Goal: Task Accomplishment & Management: Complete application form

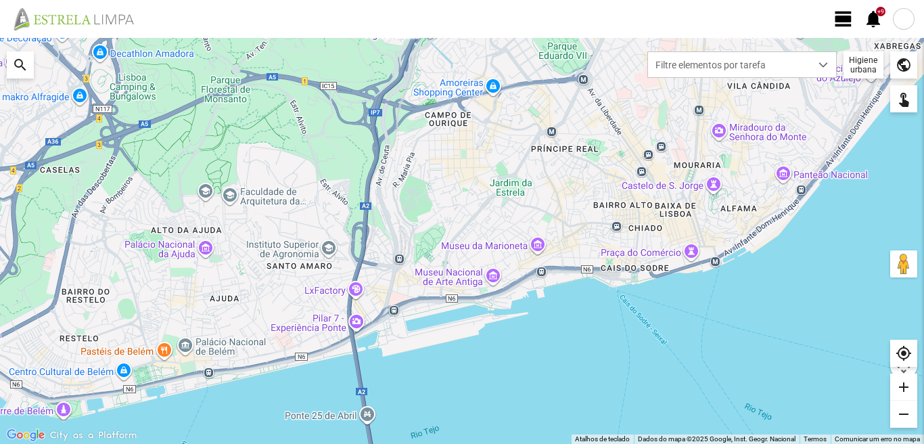
click at [846, 16] on span "view_day" at bounding box center [844, 19] width 20 height 20
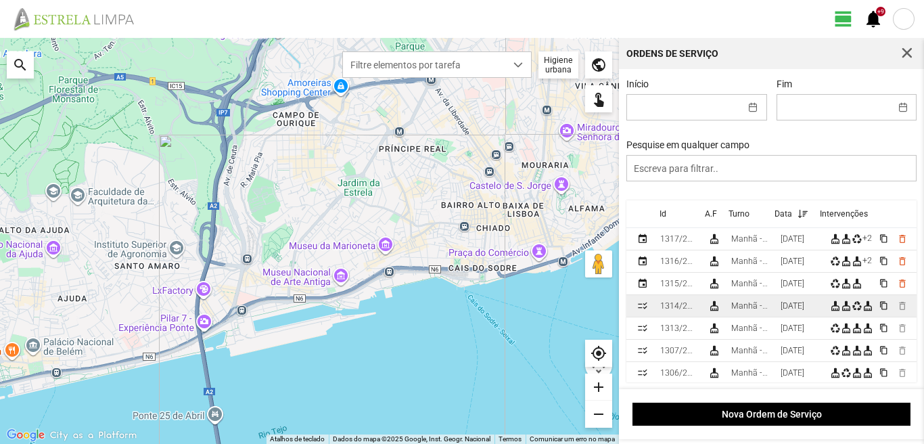
click at [788, 307] on div "[DATE]" at bounding box center [793, 305] width 24 height 9
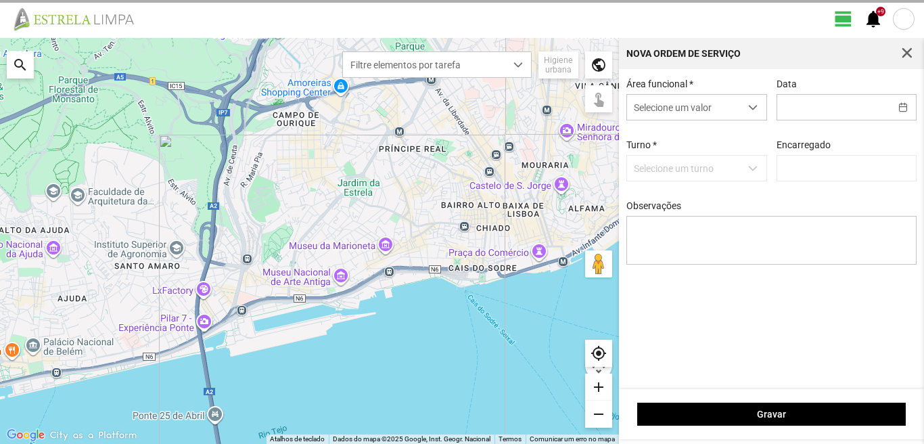
type input "[DATE]"
type input "[PERSON_NAME]"
type textarea "39-baixa 36-49-50-descans 47-aniversario [DATE]-ferias ao serviço-6-17-22-45"
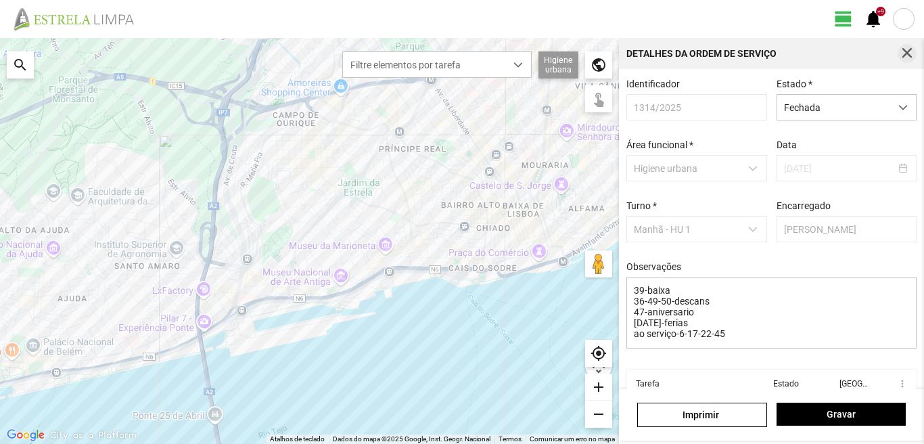
click at [907, 58] on span "button" at bounding box center [907, 53] width 12 height 12
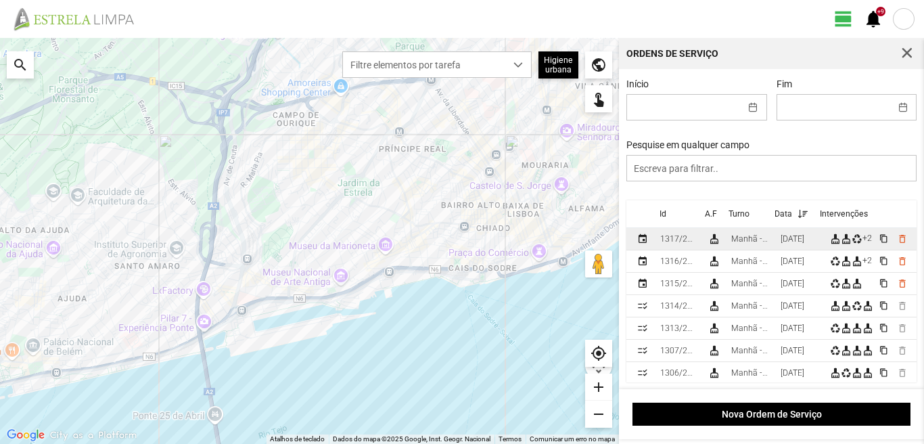
click at [788, 244] on div "[DATE]" at bounding box center [793, 238] width 24 height 9
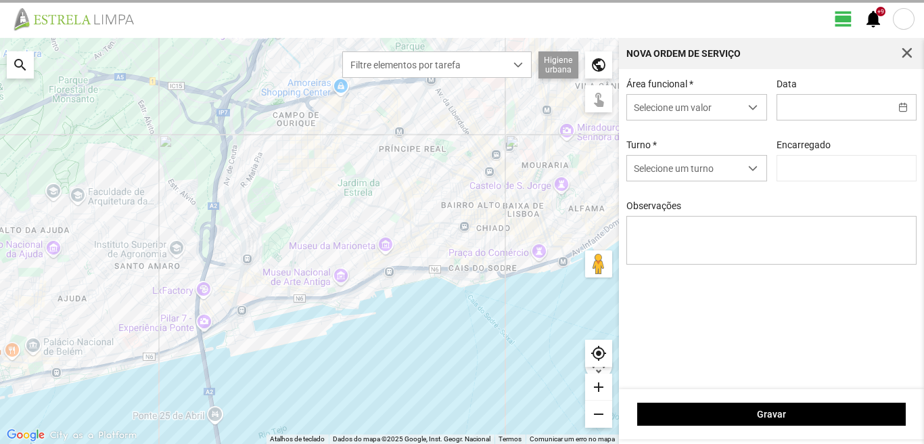
type input "[DATE]"
type textarea "39-baixa 10-25-ferias 49-descanso ao serviço-6-17-22-36-44-45-47-50"
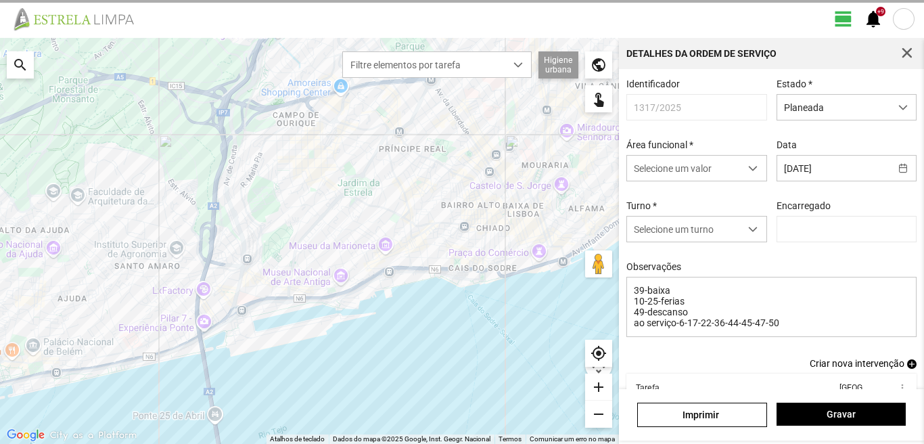
type input "[PERSON_NAME]"
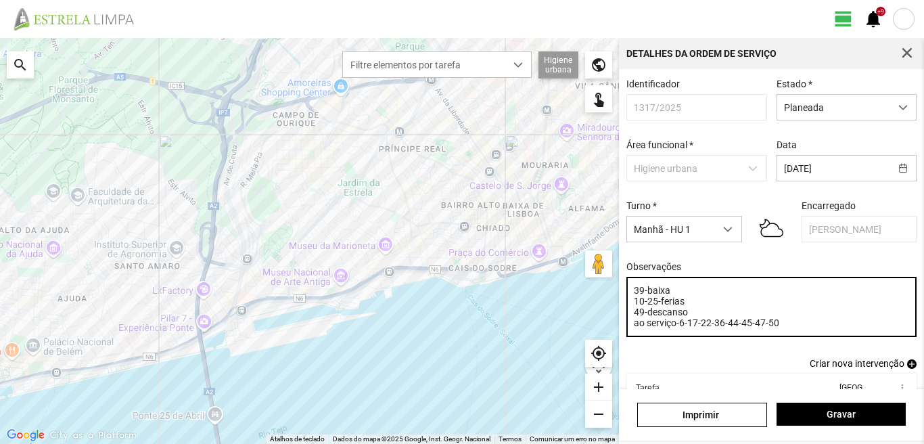
click at [689, 319] on textarea "39-baixa 10-25-ferias 49-descanso ao serviço-6-17-22-36-44-45-47-50" at bounding box center [772, 307] width 291 height 60
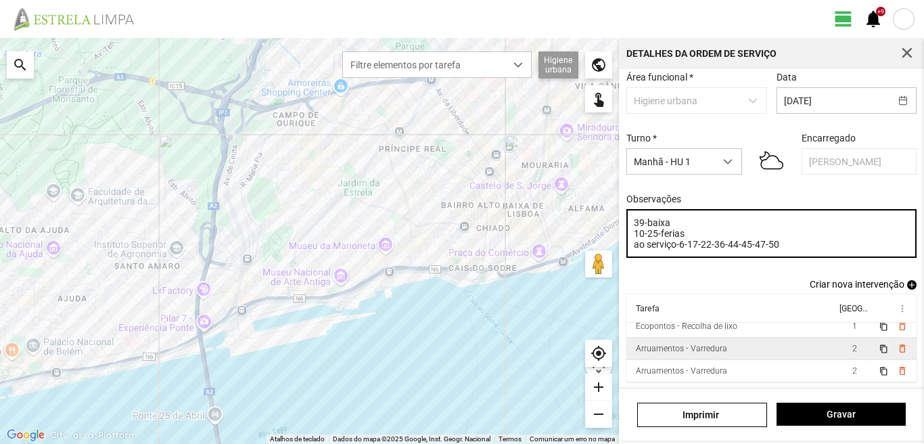
scroll to position [74, 0]
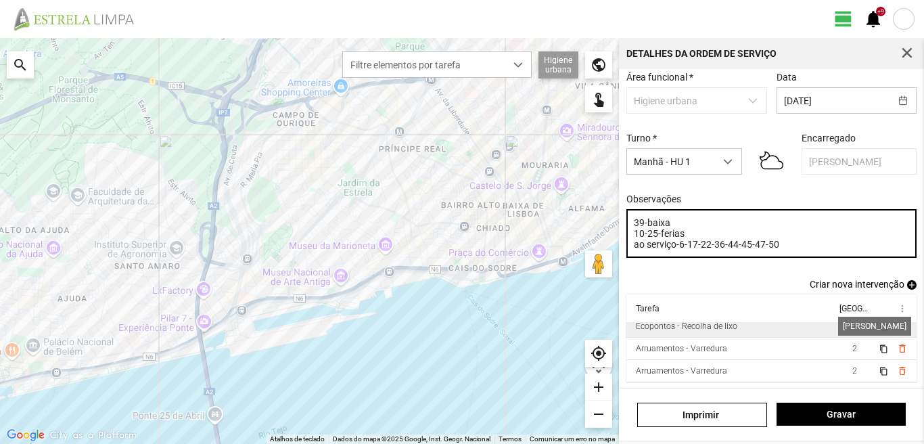
type textarea "39-baixa 10-25-ferias ao serviço-6-17-22-36-44-45-47-50"
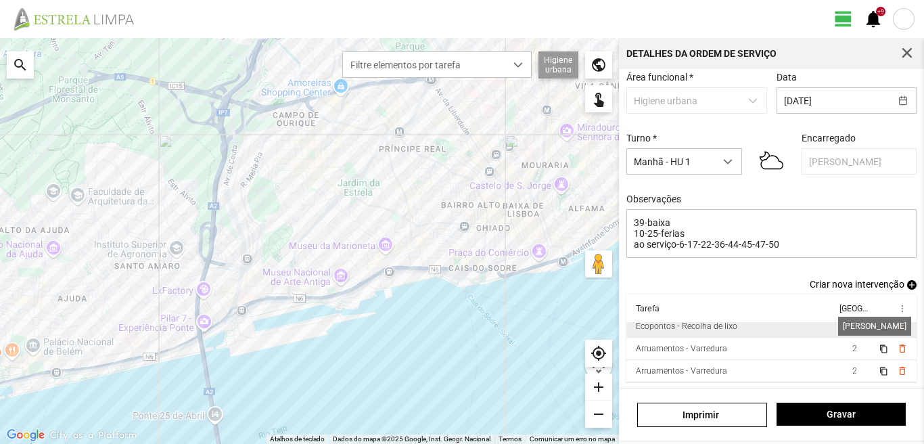
click at [853, 324] on span "1" at bounding box center [855, 325] width 5 height 9
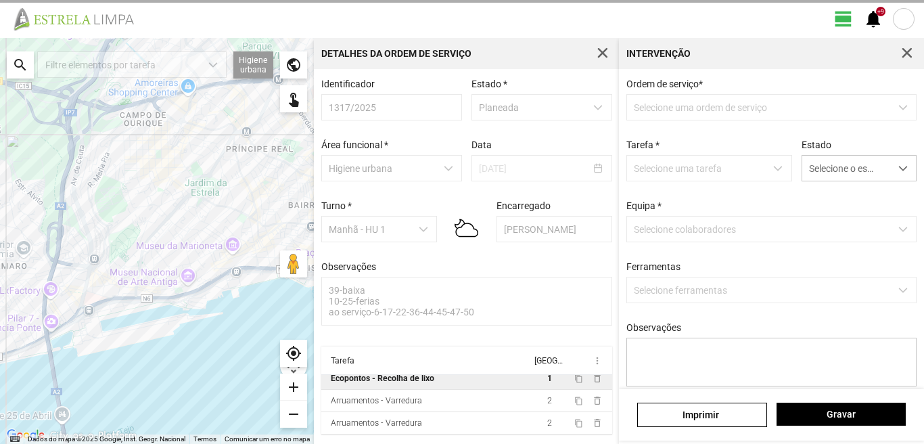
scroll to position [3, 0]
type textarea "condutor [PERSON_NAME] ajudante [PERSON_NAME]"
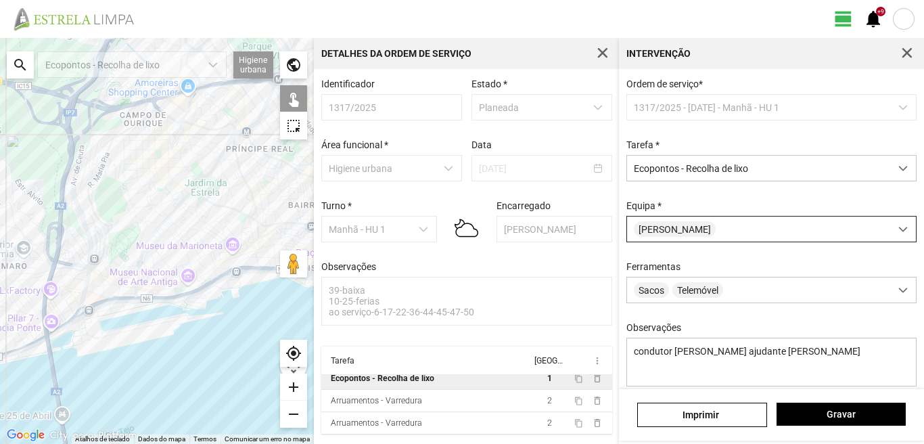
click at [705, 229] on div "[PERSON_NAME]" at bounding box center [758, 229] width 263 height 25
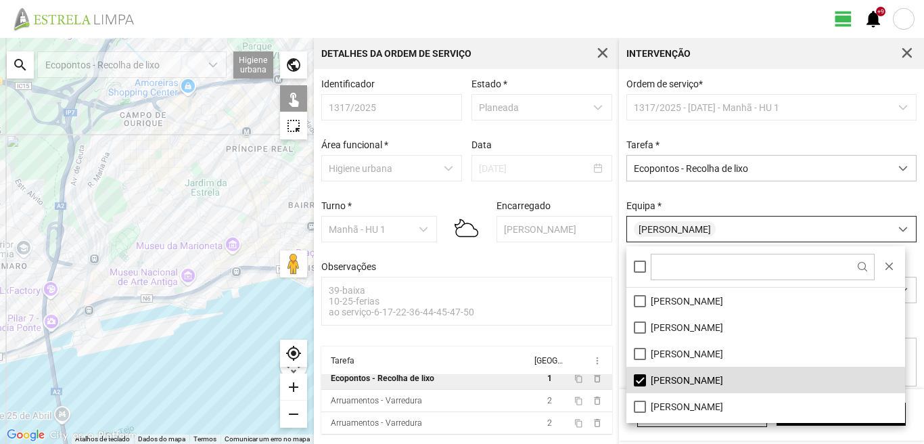
scroll to position [7, 60]
click at [638, 381] on li "[PERSON_NAME]" at bounding box center [766, 380] width 279 height 26
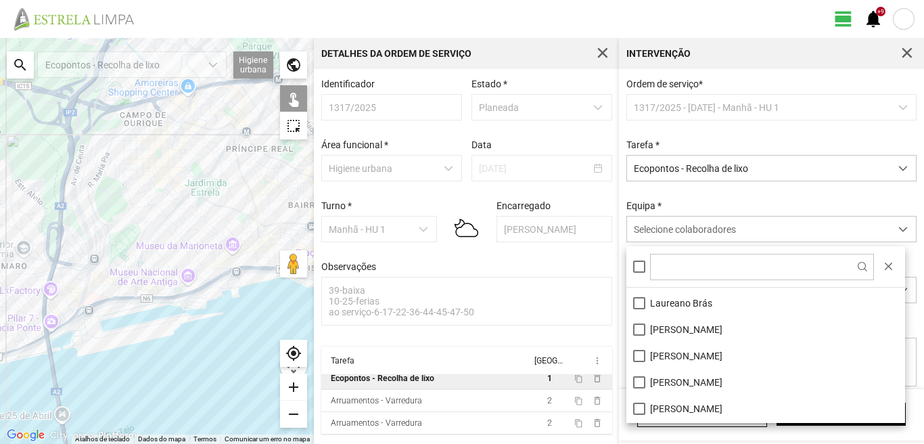
scroll to position [135, 0]
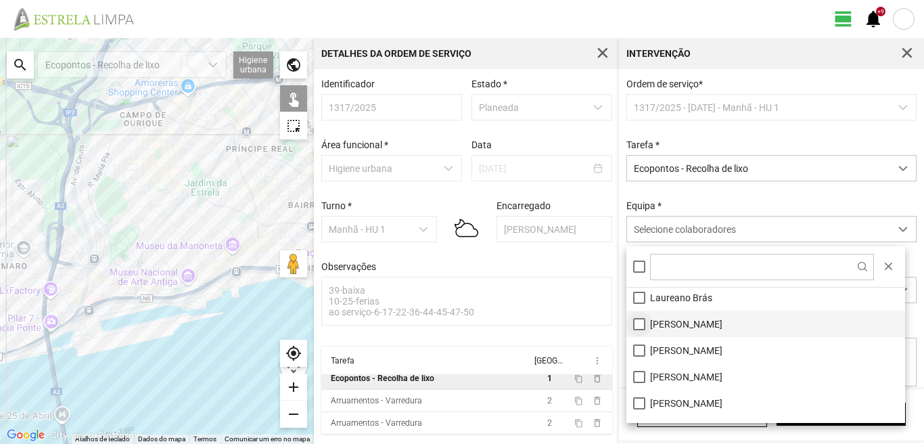
click at [641, 325] on li "[PERSON_NAME]" at bounding box center [766, 324] width 279 height 26
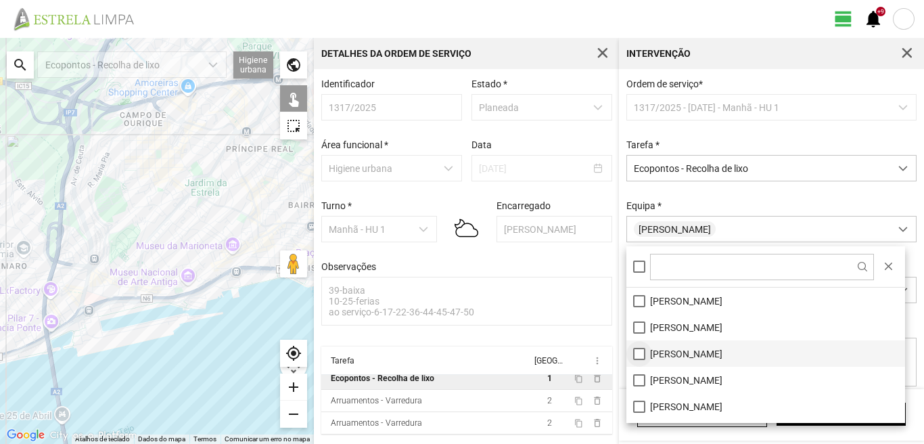
scroll to position [68, 0]
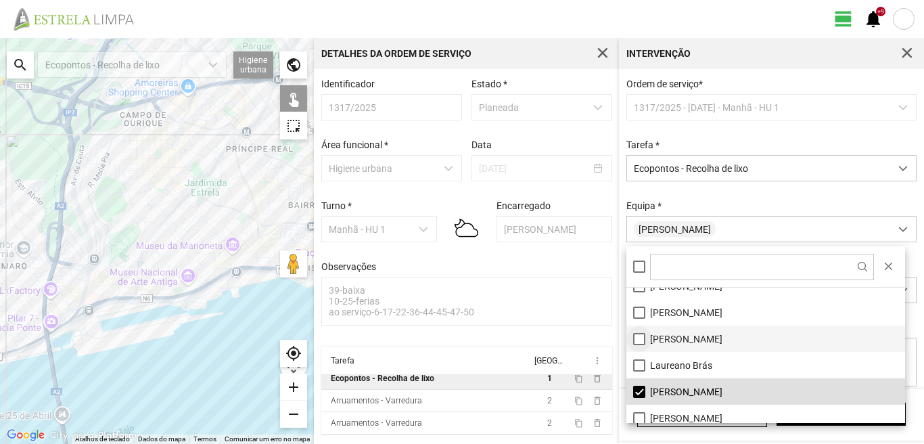
click at [637, 339] on li "[PERSON_NAME]" at bounding box center [766, 338] width 279 height 26
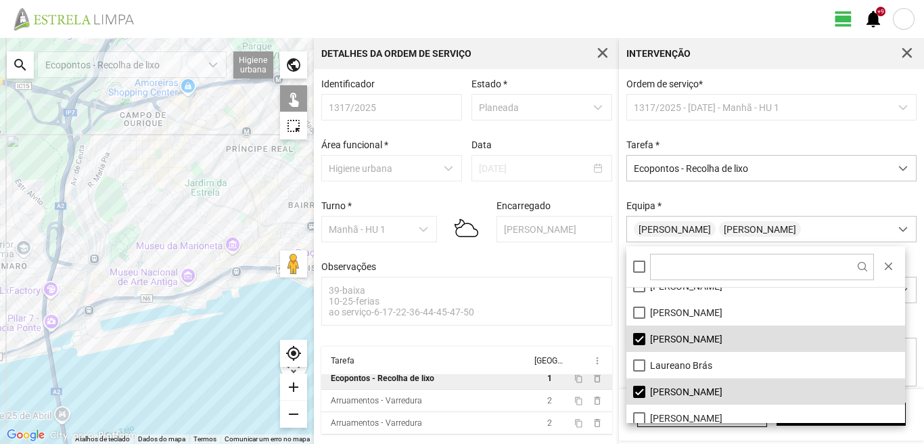
click at [215, 201] on div at bounding box center [157, 241] width 314 height 406
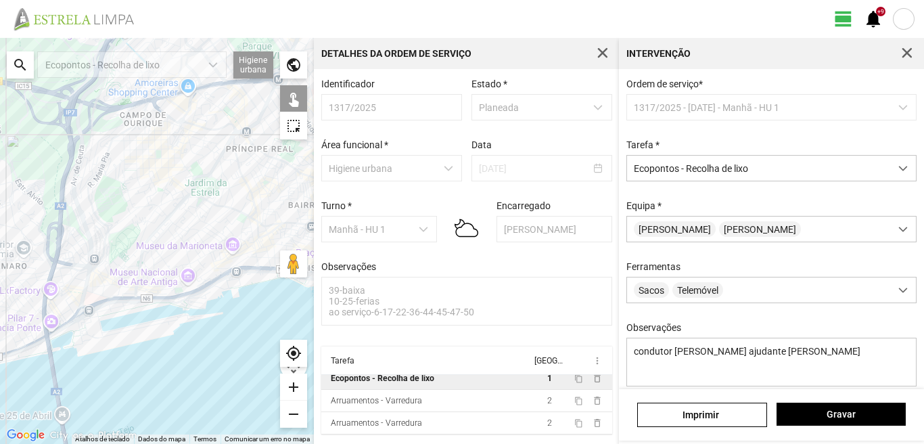
click at [215, 201] on div at bounding box center [157, 241] width 314 height 406
click at [857, 413] on span "Gravar" at bounding box center [841, 414] width 115 height 11
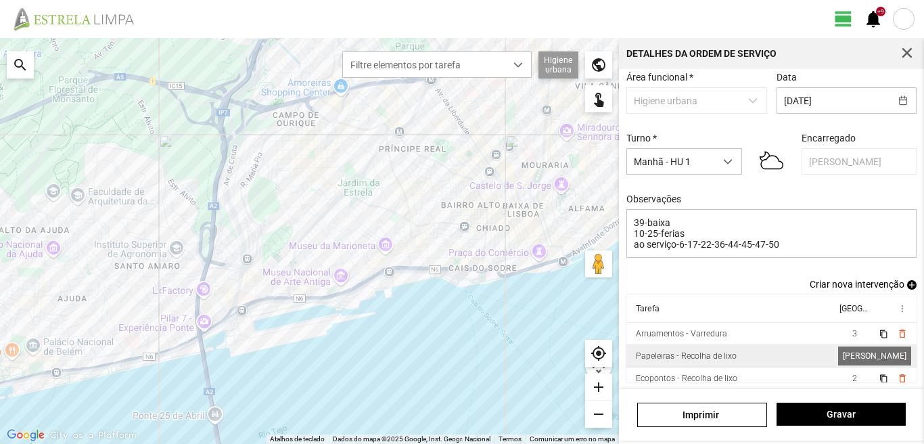
click at [853, 351] on span "1" at bounding box center [855, 355] width 5 height 9
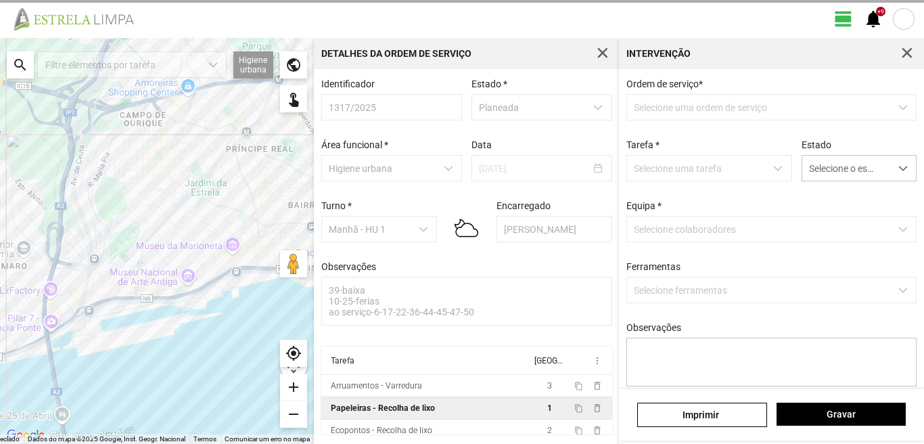
type textarea "tarefa atribuida por DT [PERSON_NAME]"
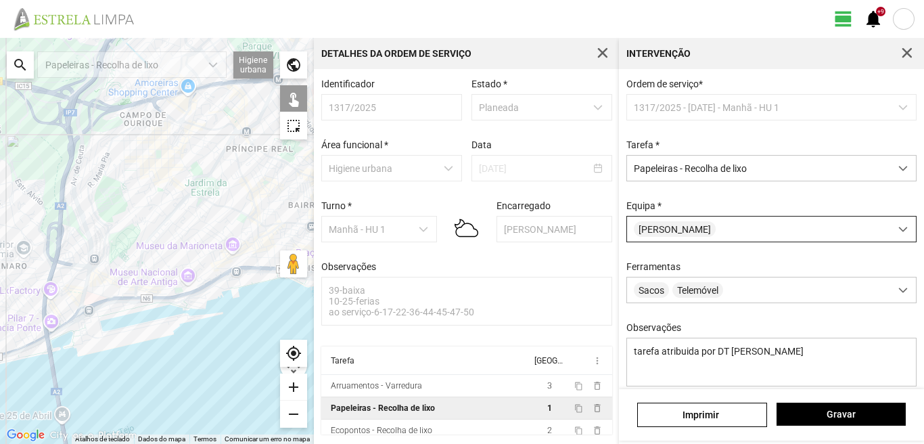
click at [734, 236] on div "[PERSON_NAME]" at bounding box center [758, 229] width 263 height 25
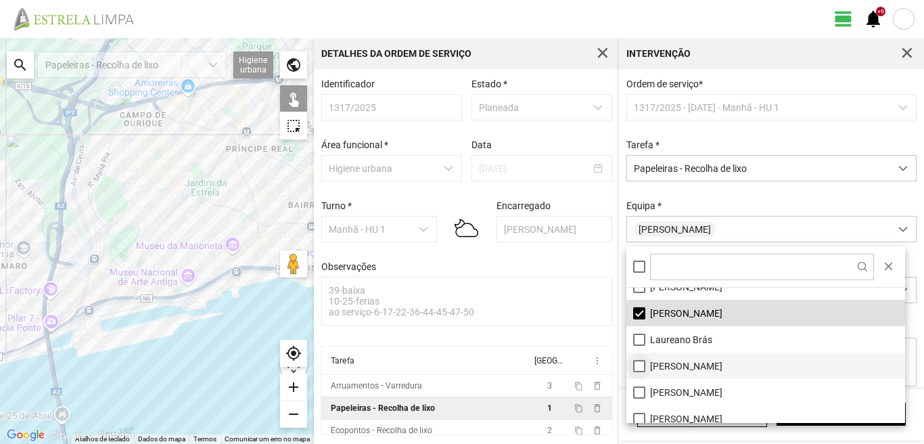
scroll to position [135, 0]
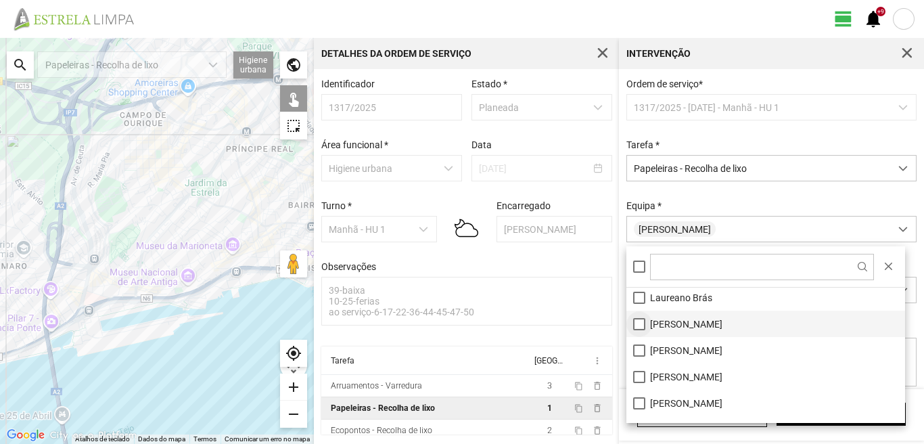
click at [637, 321] on li "[PERSON_NAME]" at bounding box center [766, 324] width 279 height 26
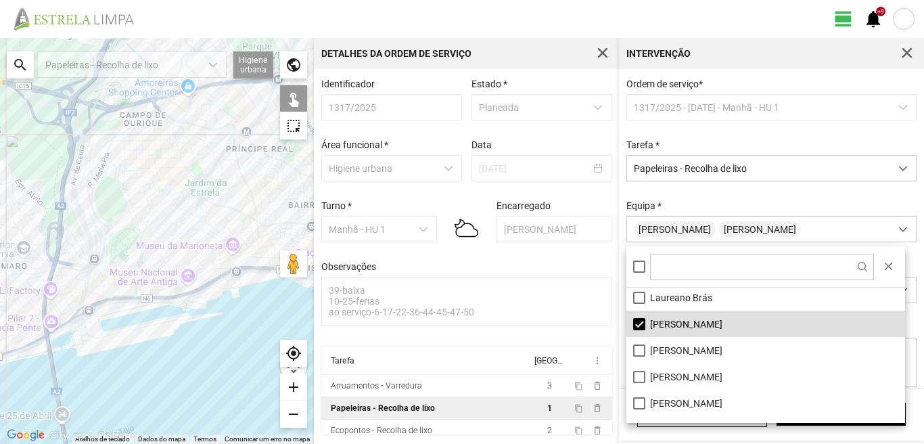
click at [202, 244] on div at bounding box center [157, 241] width 314 height 406
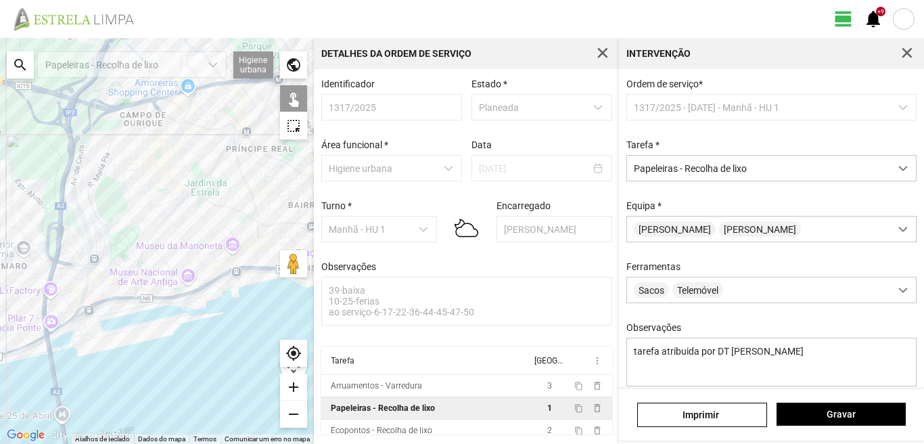
click at [202, 244] on div at bounding box center [157, 241] width 314 height 406
click at [832, 420] on span "Gravar" at bounding box center [841, 414] width 115 height 11
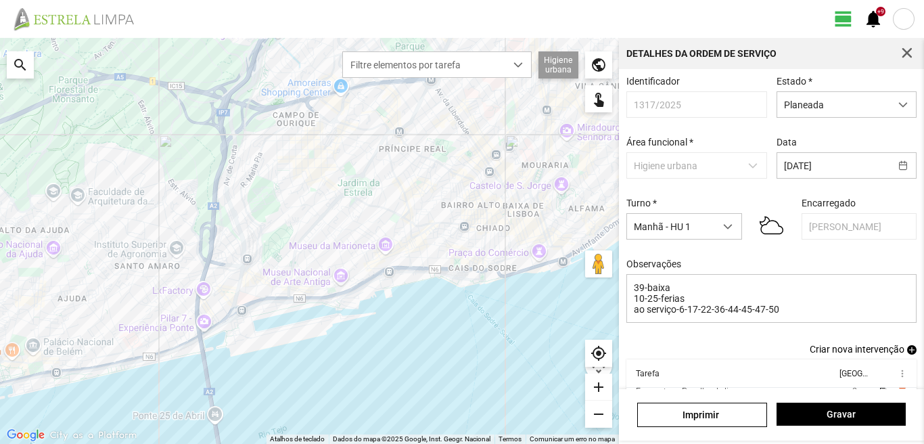
scroll to position [74, 0]
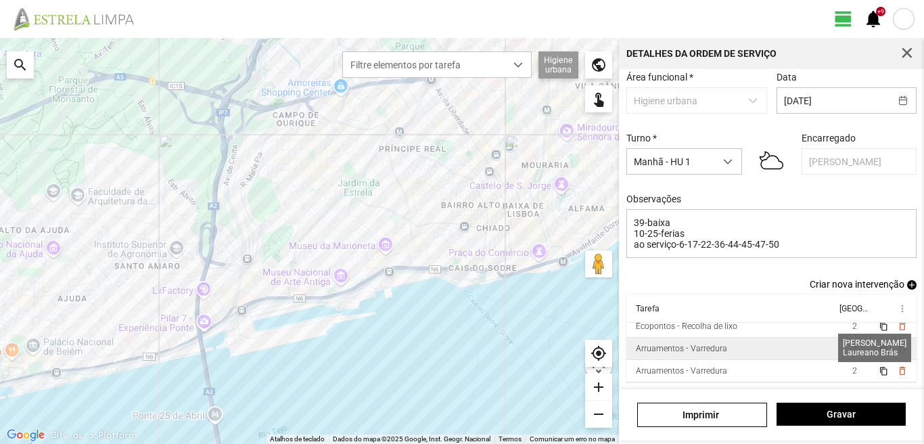
click at [853, 349] on span "2" at bounding box center [855, 348] width 5 height 9
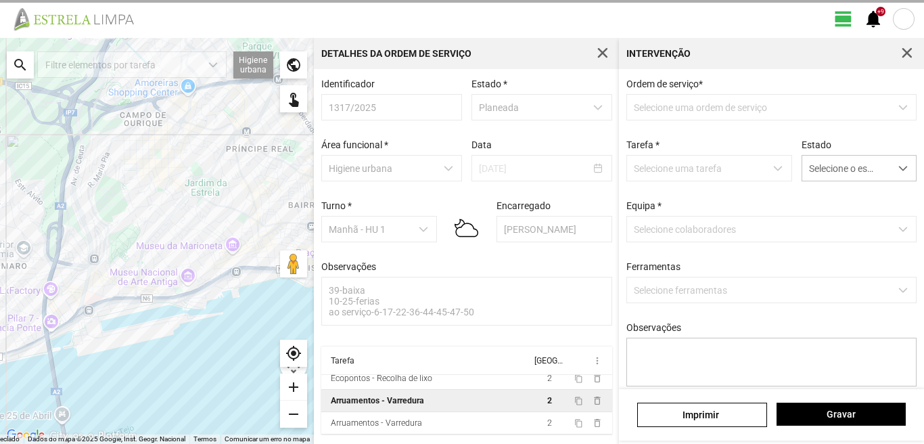
scroll to position [3, 0]
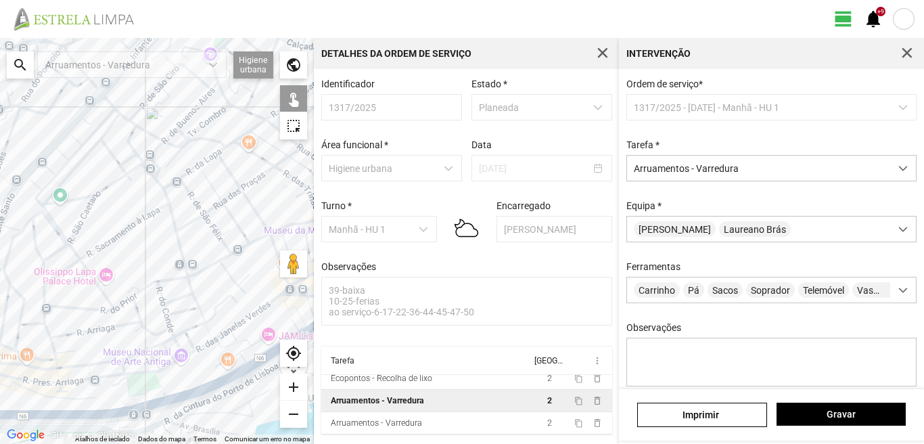
drag, startPoint x: 122, startPoint y: 242, endPoint x: 127, endPoint y: 283, distance: 41.6
click at [127, 281] on div at bounding box center [157, 241] width 314 height 406
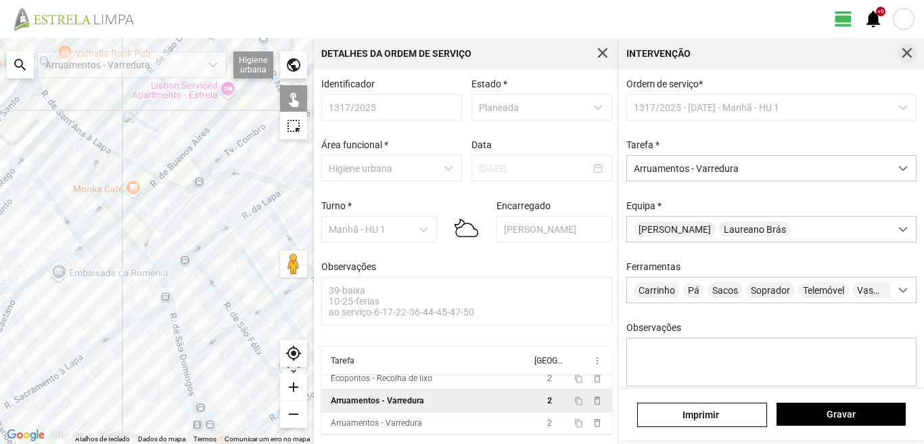
click at [905, 50] on span "button" at bounding box center [907, 53] width 12 height 12
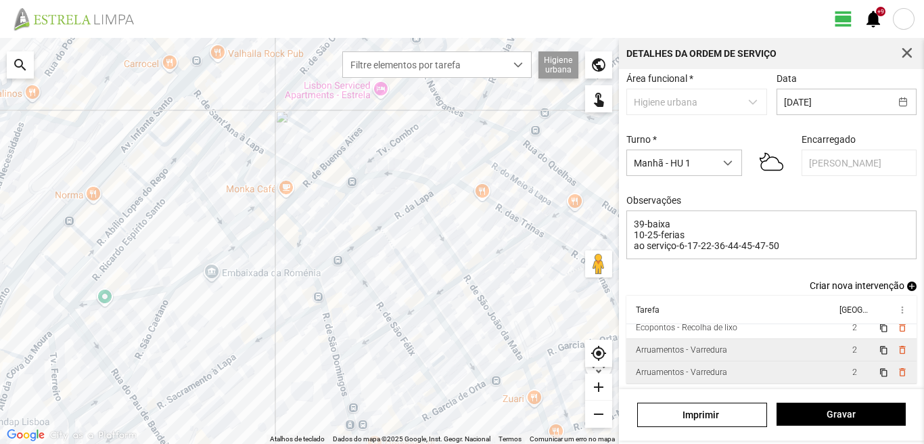
scroll to position [74, 0]
click at [853, 370] on span "2" at bounding box center [855, 370] width 5 height 9
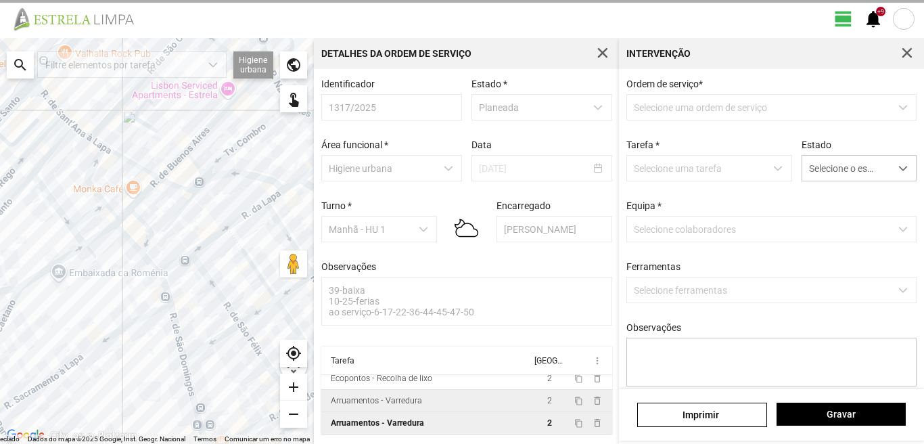
scroll to position [3, 0]
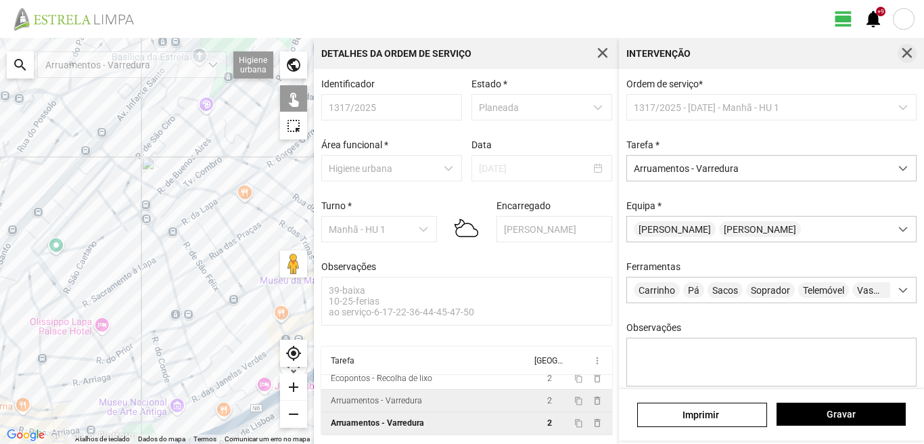
click at [904, 56] on span "button" at bounding box center [907, 53] width 12 height 12
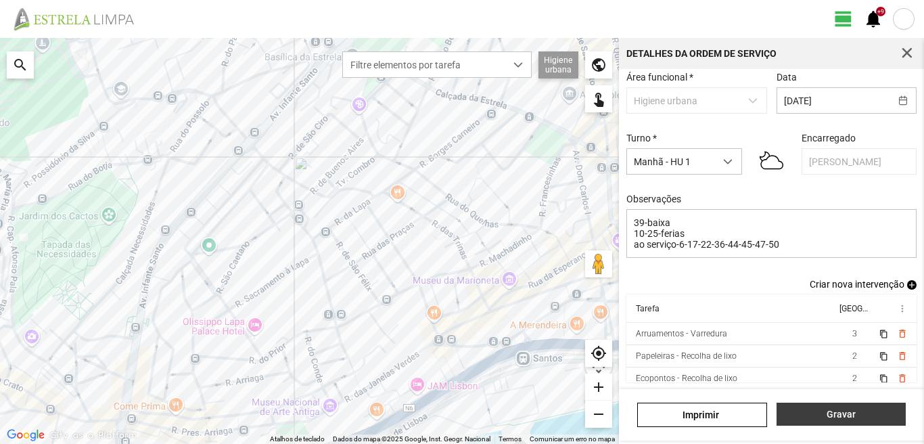
click at [860, 416] on span "Gravar" at bounding box center [841, 414] width 115 height 11
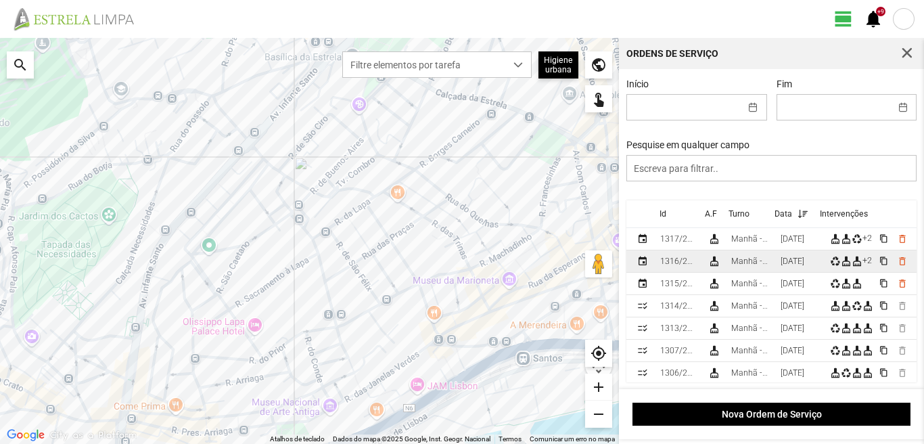
click at [782, 265] on td "[DATE]" at bounding box center [800, 261] width 49 height 22
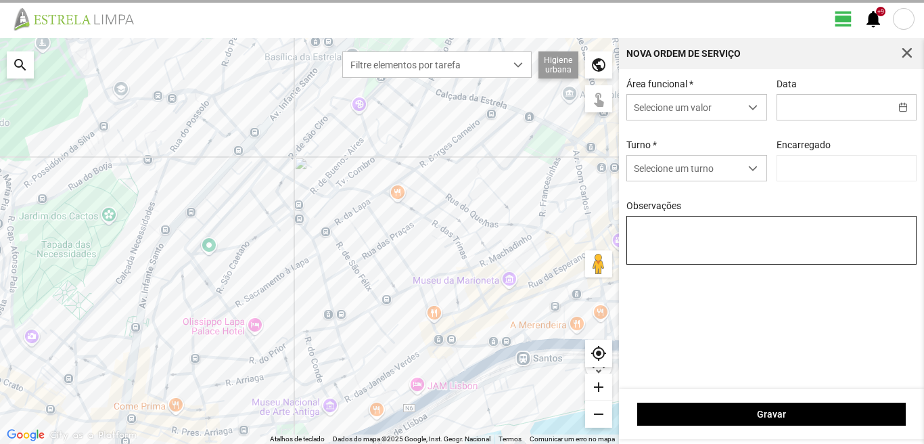
type input "[PERSON_NAME]"
type input "[DATE]"
type textarea "39-baixa 10-25-ferias Eo38- descanso ao serviço-6-17-22-36-44-45-47-49-50"
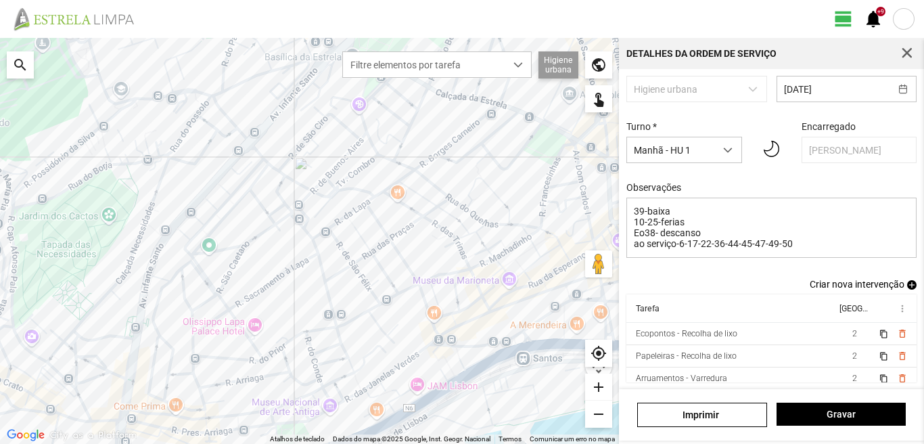
scroll to position [85, 0]
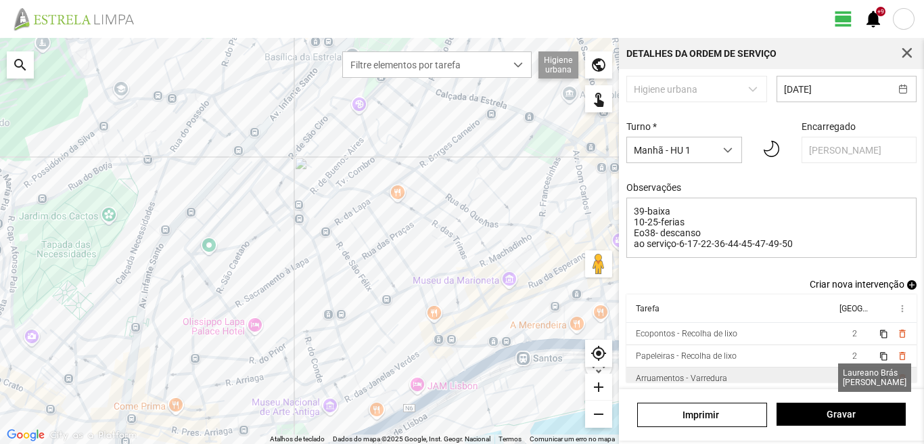
click at [853, 376] on span "2" at bounding box center [855, 378] width 5 height 9
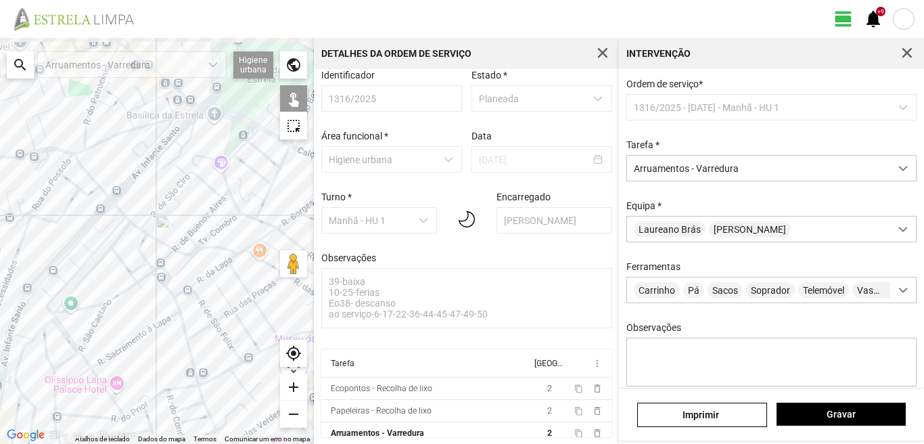
drag, startPoint x: 106, startPoint y: 293, endPoint x: 125, endPoint y: 367, distance: 76.8
click at [125, 367] on div at bounding box center [157, 241] width 314 height 406
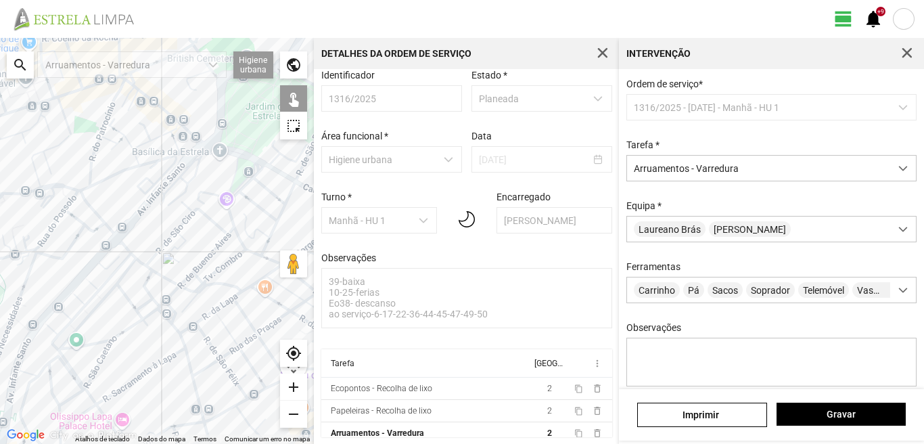
click at [85, 200] on div at bounding box center [157, 241] width 314 height 406
click at [64, 203] on div at bounding box center [157, 241] width 314 height 406
click at [54, 225] on div at bounding box center [157, 241] width 314 height 406
click at [77, 217] on div at bounding box center [157, 241] width 314 height 406
click at [49, 258] on div at bounding box center [157, 241] width 314 height 406
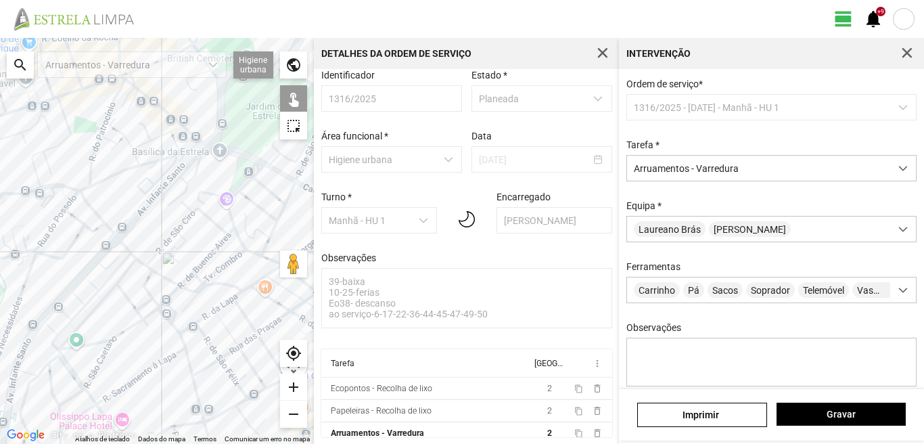
click at [89, 231] on div at bounding box center [157, 241] width 314 height 406
click at [110, 226] on div at bounding box center [157, 241] width 314 height 406
click at [110, 230] on div at bounding box center [157, 241] width 314 height 406
click at [809, 417] on span "Gravar" at bounding box center [841, 414] width 115 height 11
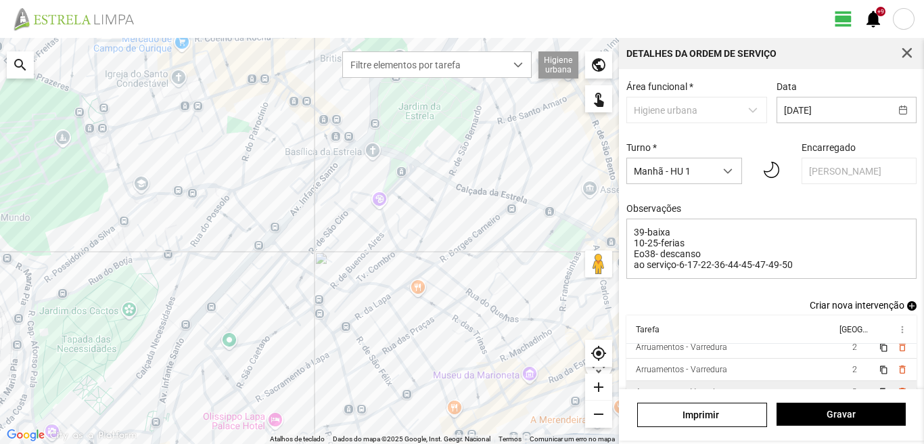
scroll to position [82, 0]
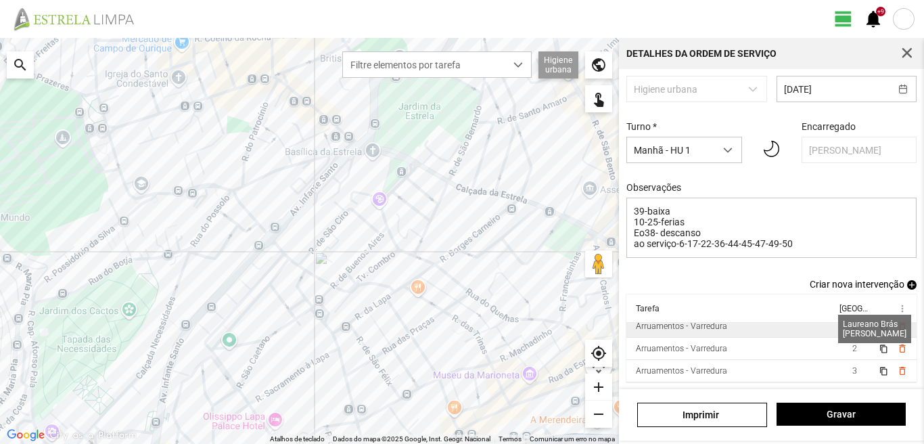
click at [853, 327] on span "2" at bounding box center [855, 325] width 5 height 9
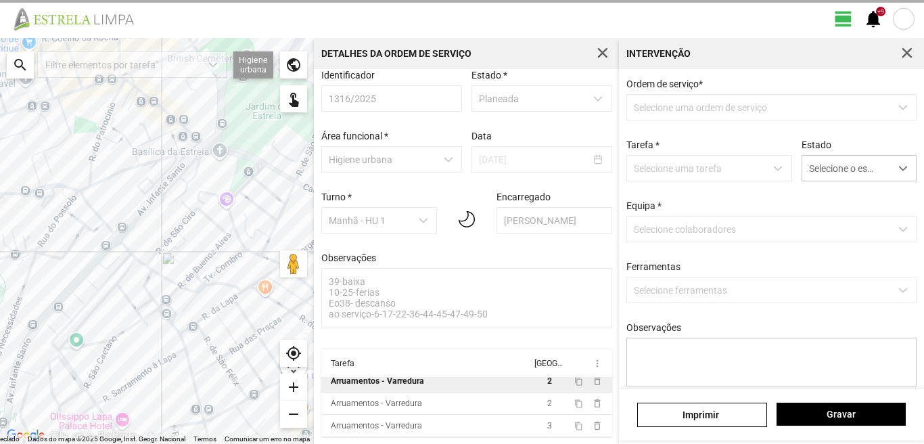
scroll to position [14, 0]
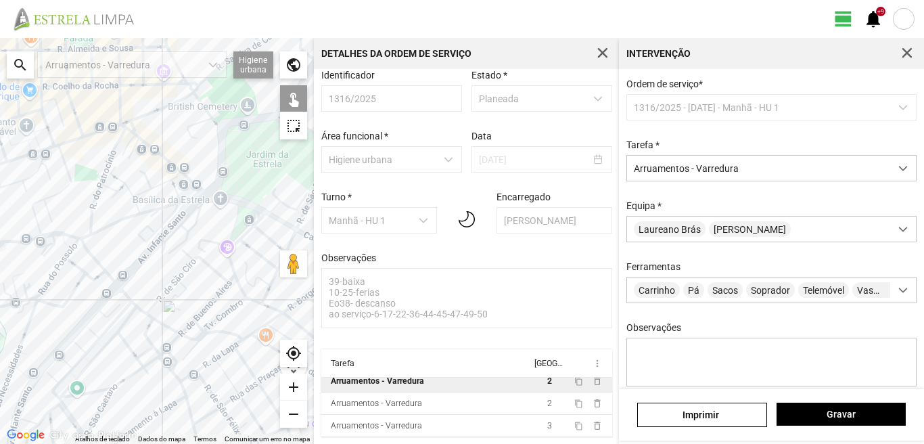
drag, startPoint x: 112, startPoint y: 208, endPoint x: 112, endPoint y: 259, distance: 50.1
click at [112, 259] on div at bounding box center [157, 241] width 314 height 406
click at [901, 45] on div at bounding box center [907, 53] width 19 height 19
click at [904, 49] on span "button" at bounding box center [907, 53] width 12 height 12
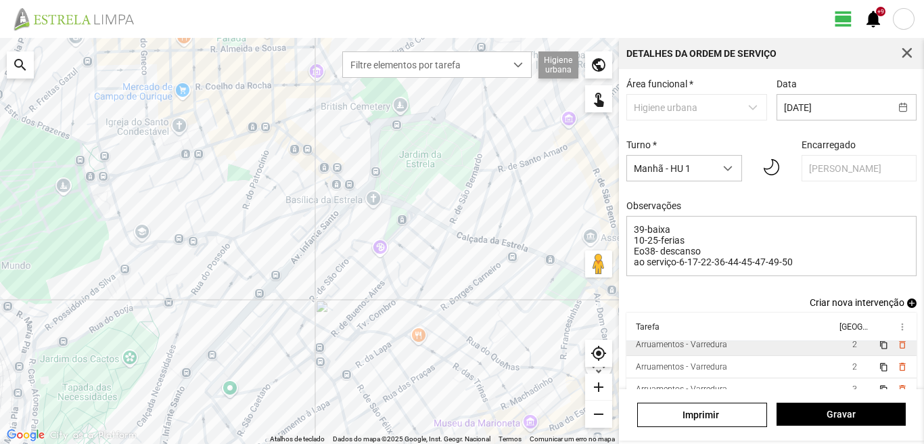
scroll to position [85, 0]
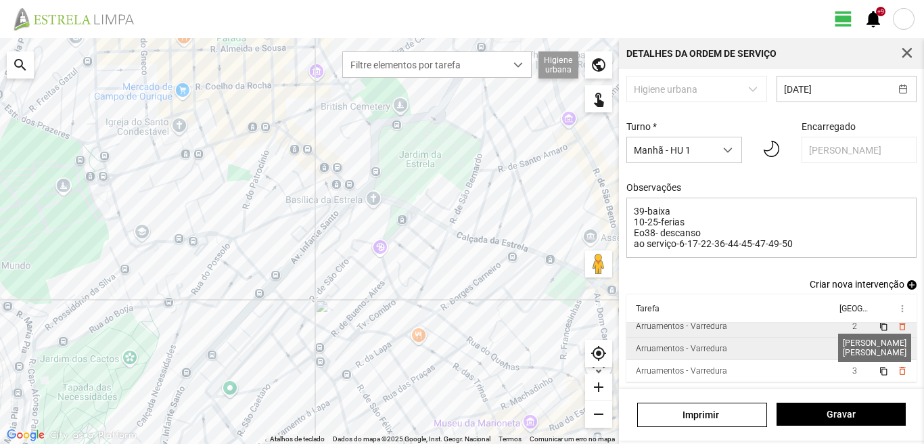
click at [853, 344] on span "2" at bounding box center [855, 348] width 5 height 9
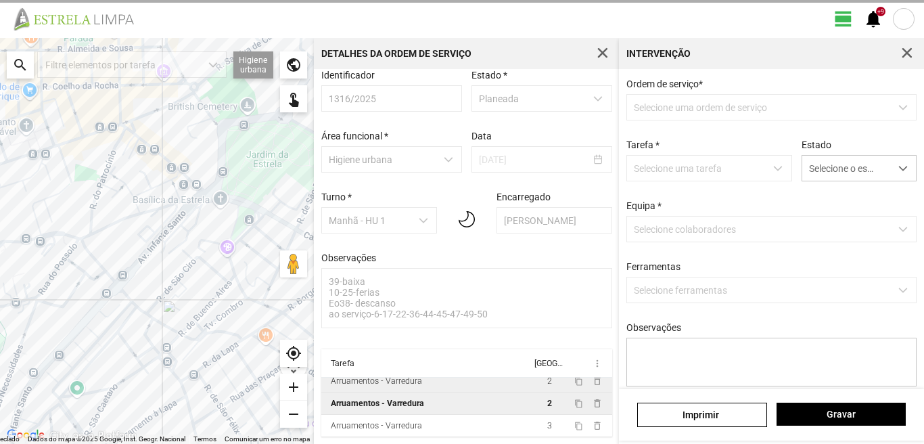
scroll to position [14, 0]
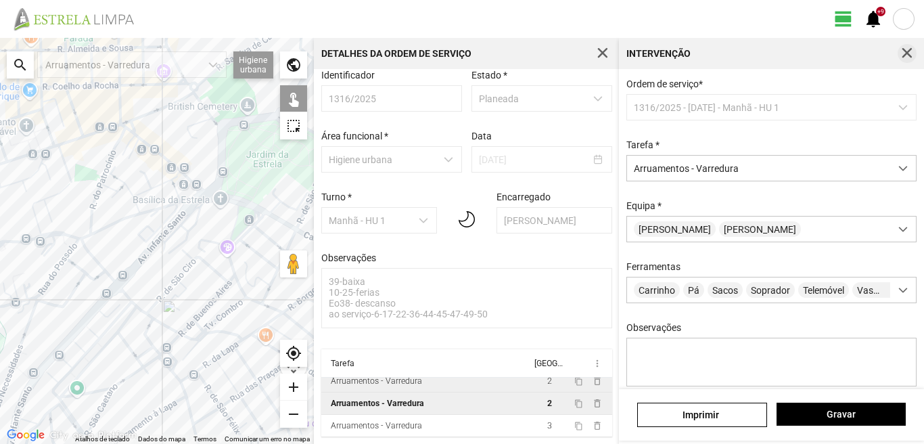
click at [903, 47] on button "button" at bounding box center [907, 53] width 19 height 19
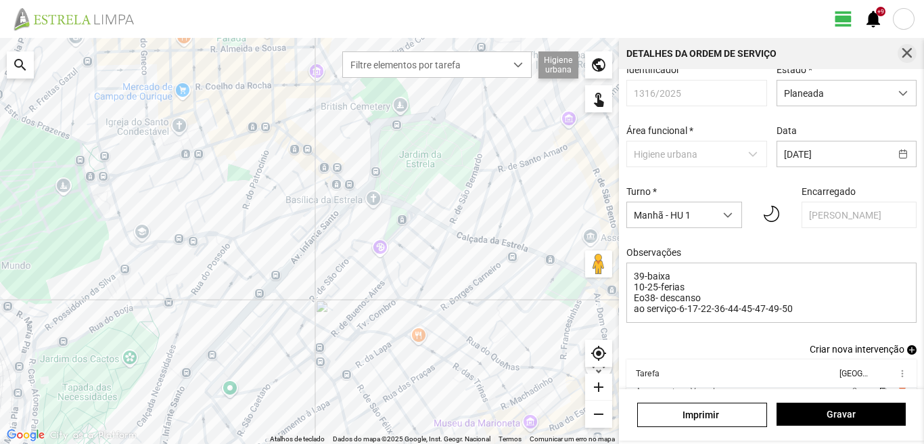
click at [905, 47] on button "button" at bounding box center [907, 53] width 19 height 19
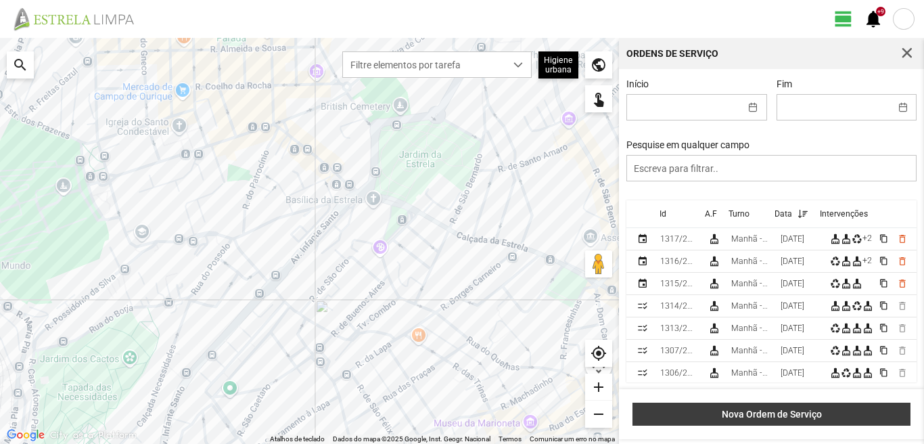
click at [794, 414] on span "Nova Ordem de Serviço" at bounding box center [772, 414] width 264 height 11
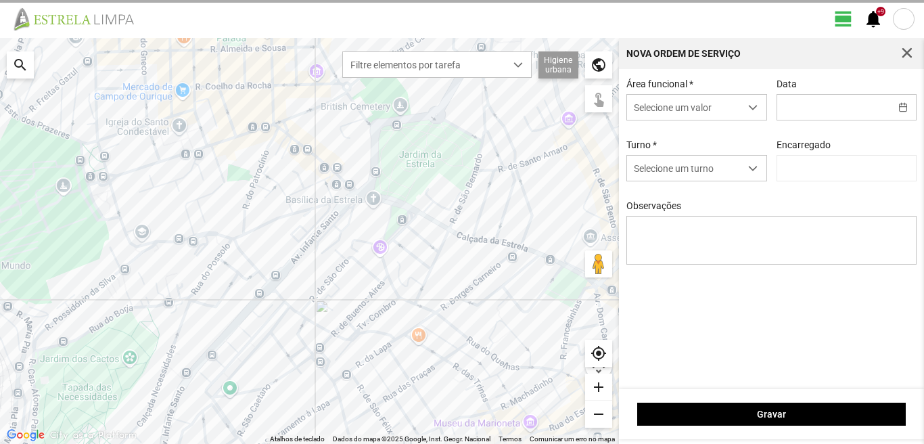
type input "[PERSON_NAME]"
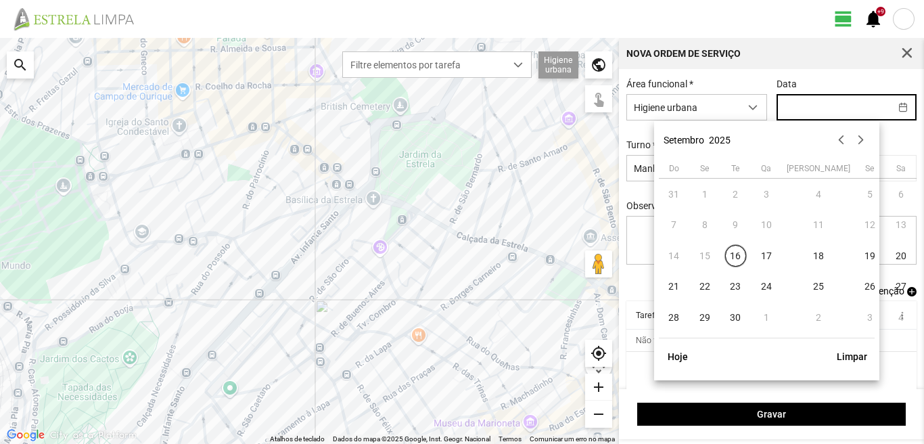
click at [802, 113] on input "text" at bounding box center [834, 107] width 113 height 25
click at [860, 261] on span "19" at bounding box center [871, 256] width 22 height 22
type input "[DATE]"
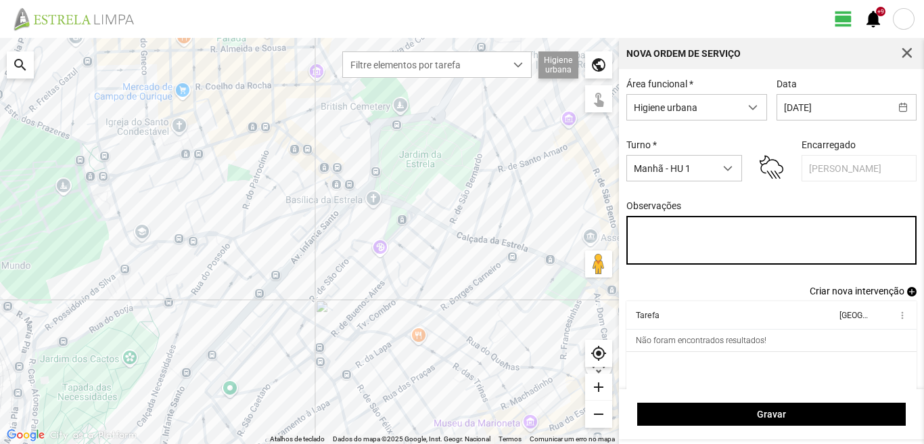
click at [644, 229] on textarea "Observações" at bounding box center [772, 240] width 291 height 49
type textarea "39-baixa 10-25-ferias ao serviço-6-17-22-36-44-45-47-49-50"
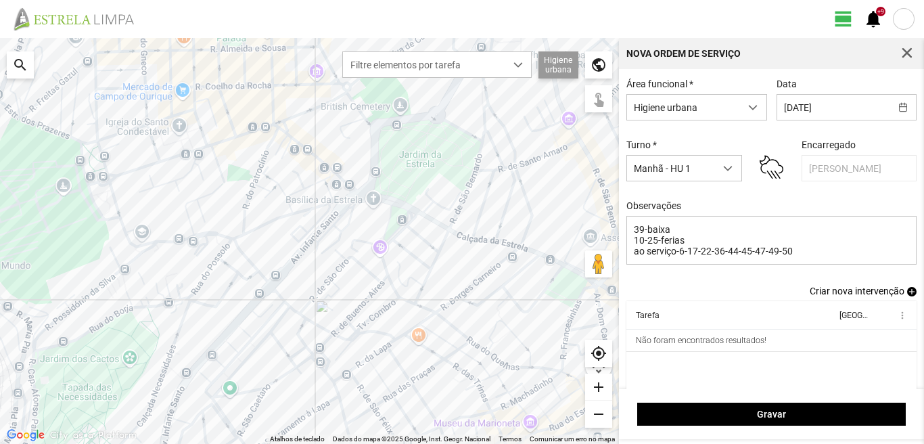
click at [907, 296] on span "add" at bounding box center [911, 291] width 9 height 9
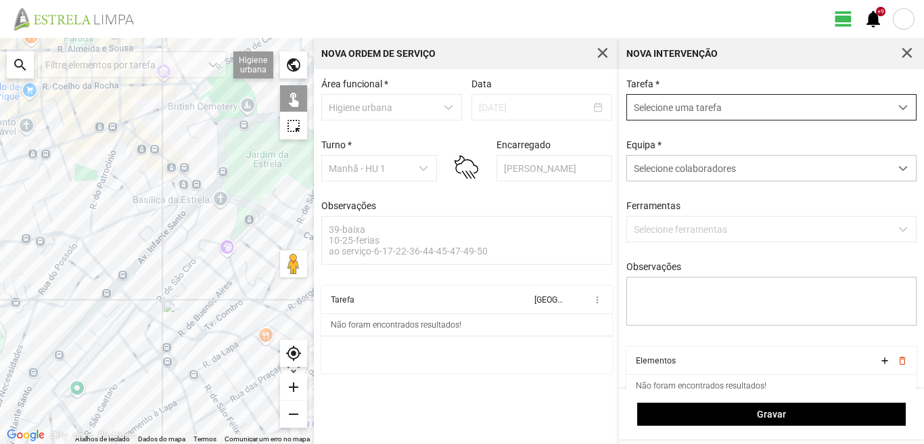
click at [713, 111] on span "Selecione uma tarefa" at bounding box center [758, 107] width 263 height 25
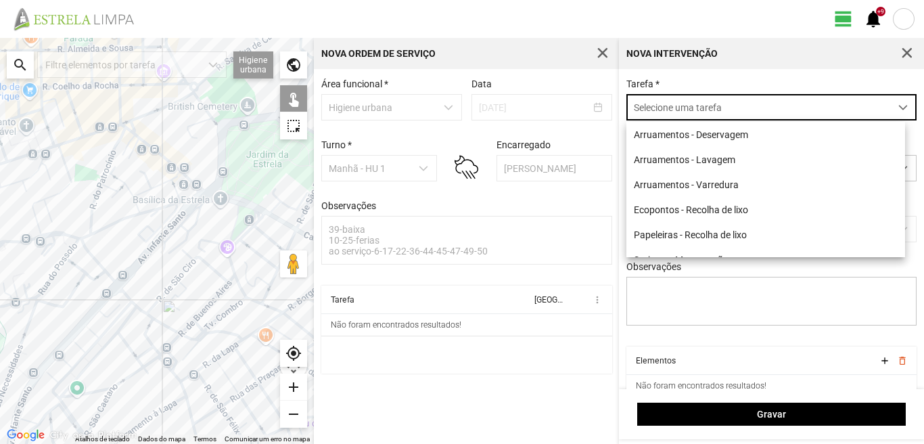
scroll to position [7, 60]
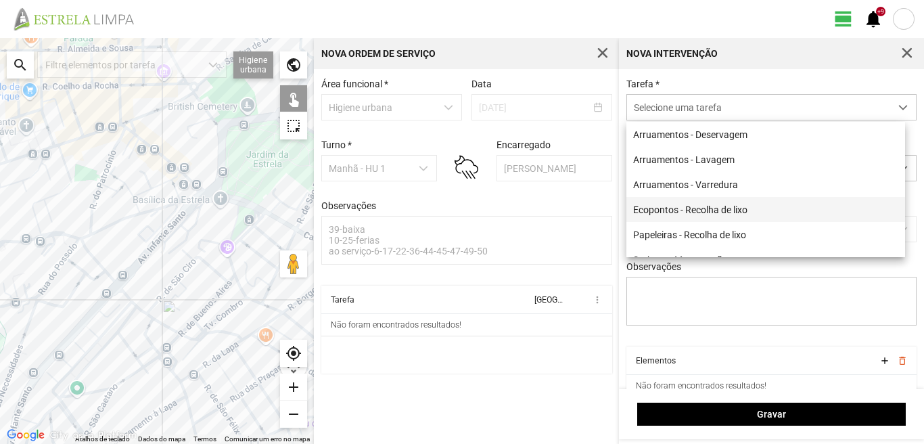
click at [721, 208] on li "Ecopontos - Recolha de lixo" at bounding box center [766, 209] width 279 height 25
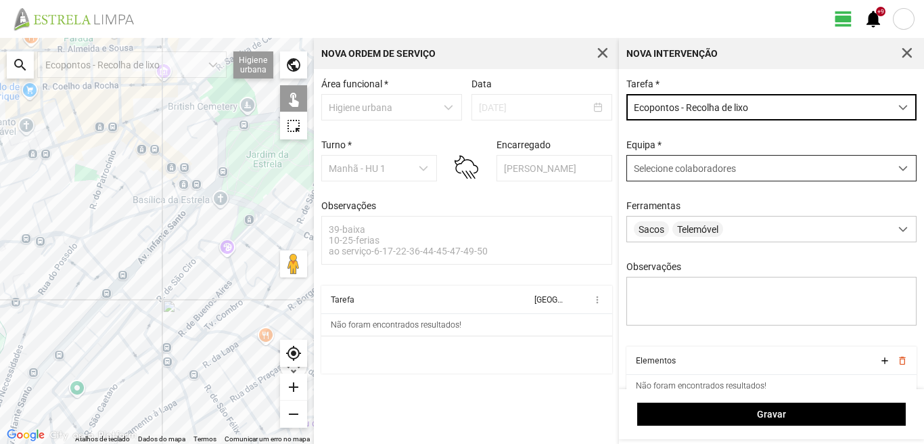
click at [706, 169] on span "Selecione colaboradores" at bounding box center [685, 168] width 102 height 11
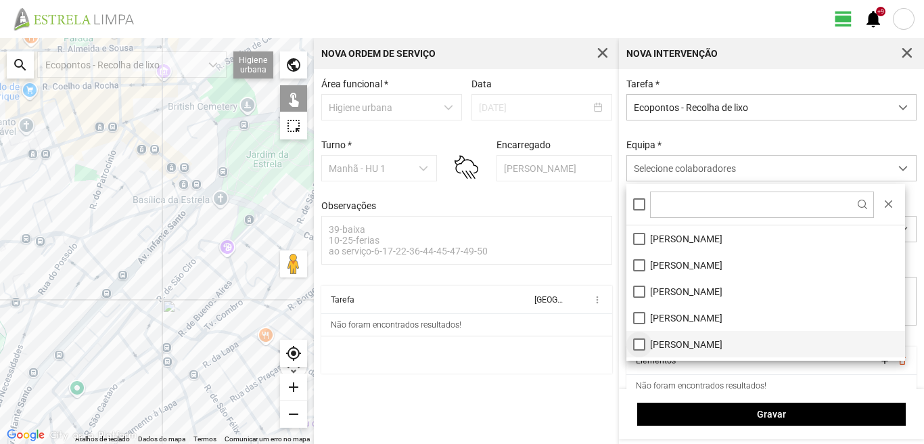
click at [635, 344] on li "[PERSON_NAME]" at bounding box center [766, 344] width 279 height 26
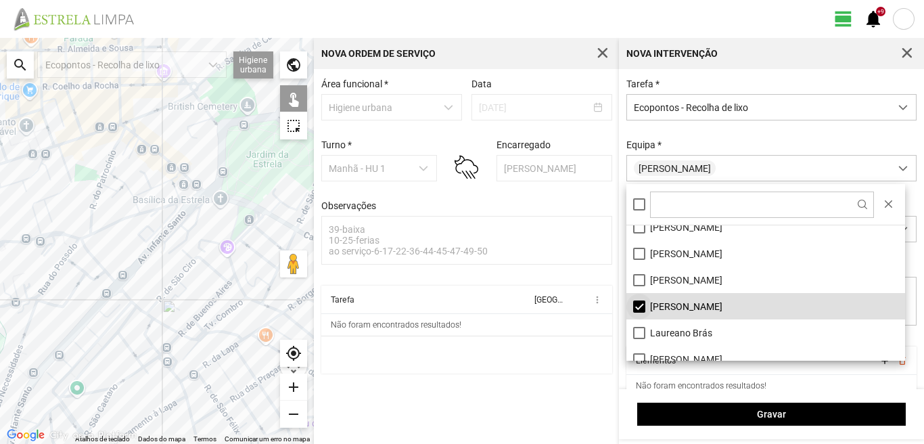
scroll to position [68, 0]
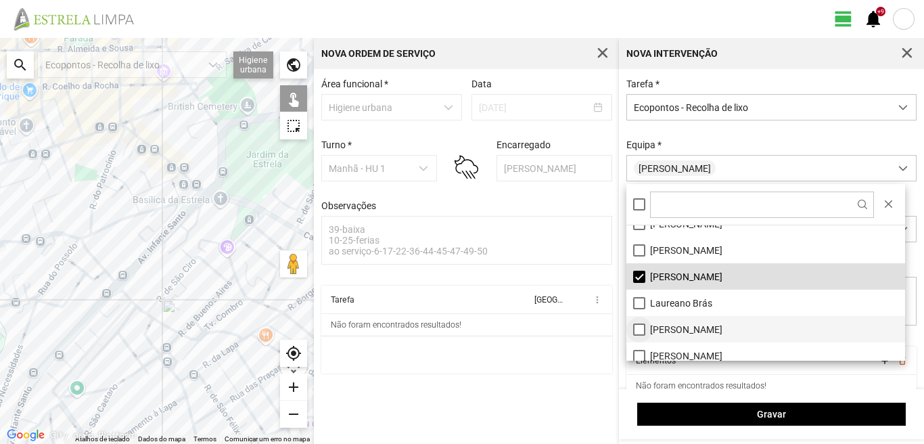
click at [636, 328] on li "[PERSON_NAME]" at bounding box center [766, 329] width 279 height 26
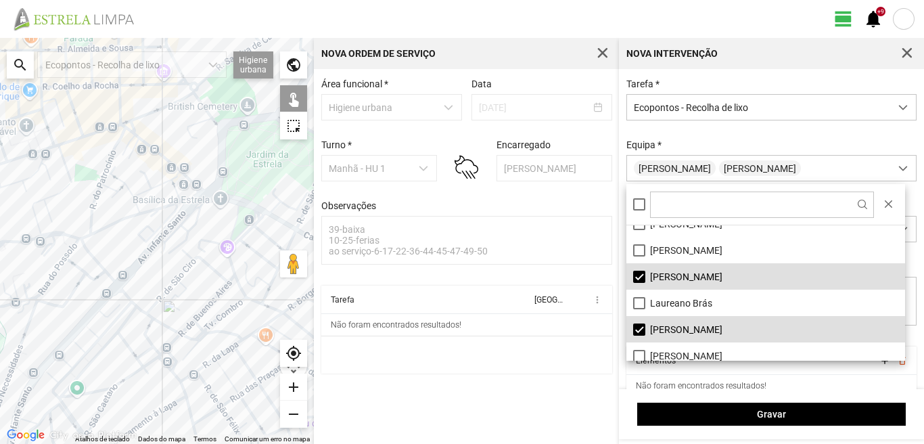
click at [124, 290] on div at bounding box center [157, 241] width 314 height 406
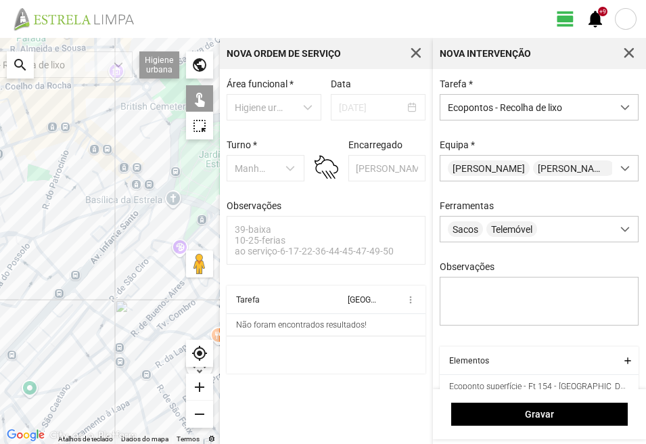
click at [79, 312] on div at bounding box center [110, 241] width 220 height 406
click at [89, 319] on div at bounding box center [110, 241] width 220 height 406
click at [78, 336] on div at bounding box center [110, 241] width 220 height 406
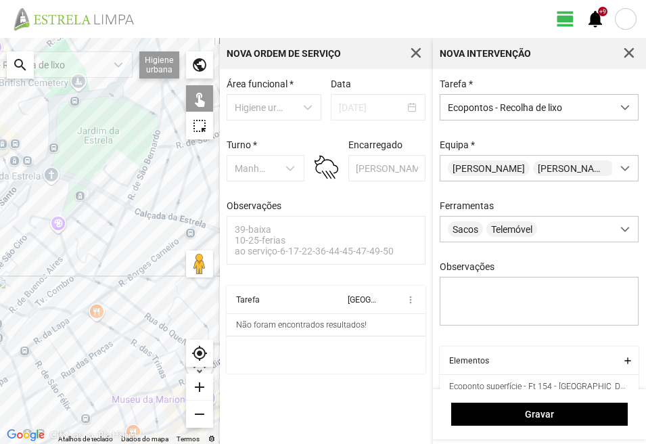
drag, startPoint x: 121, startPoint y: 331, endPoint x: 0, endPoint y: 311, distance: 122.8
click at [0, 311] on div at bounding box center [110, 241] width 220 height 406
click at [55, 323] on div at bounding box center [110, 241] width 220 height 406
drag, startPoint x: 138, startPoint y: 311, endPoint x: 131, endPoint y: 307, distance: 7.9
click at [137, 310] on div at bounding box center [110, 241] width 220 height 406
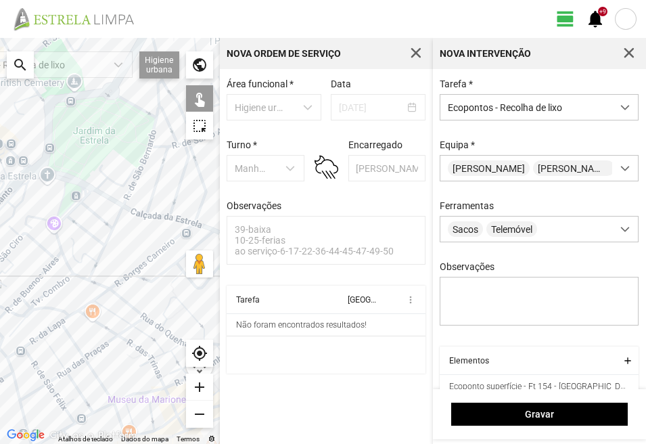
click at [120, 294] on div at bounding box center [110, 241] width 220 height 406
drag, startPoint x: 137, startPoint y: 269, endPoint x: 137, endPoint y: 229, distance: 39.9
click at [137, 268] on div at bounding box center [110, 241] width 220 height 406
click at [129, 194] on div at bounding box center [110, 241] width 220 height 406
click at [155, 114] on div at bounding box center [110, 241] width 220 height 406
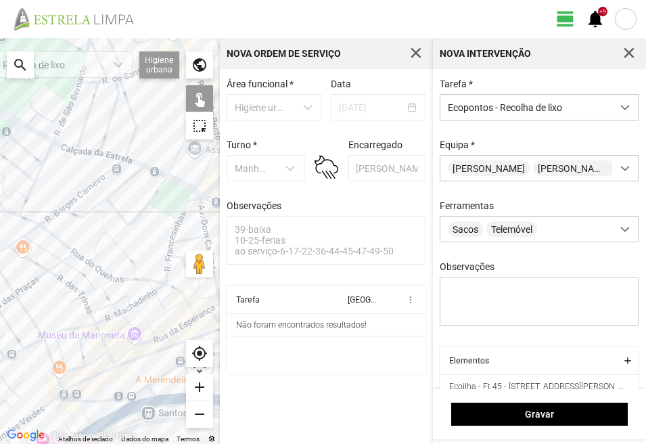
drag, startPoint x: 141, startPoint y: 291, endPoint x: 70, endPoint y: 225, distance: 97.2
click at [70, 225] on div at bounding box center [110, 241] width 220 height 406
click at [169, 282] on div at bounding box center [110, 241] width 220 height 406
click at [167, 272] on div at bounding box center [110, 241] width 220 height 406
click at [185, 244] on div at bounding box center [110, 241] width 220 height 406
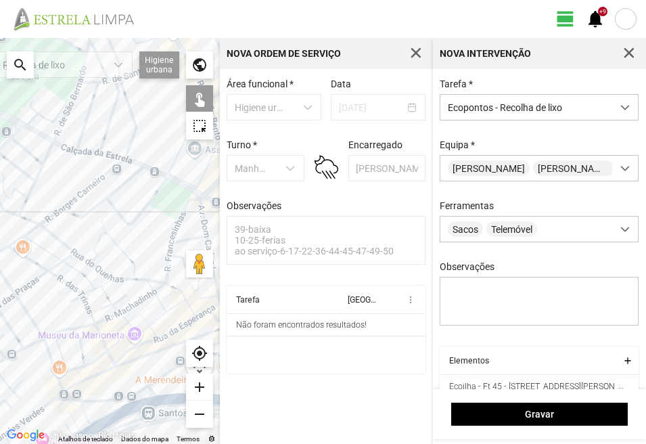
click at [125, 361] on div at bounding box center [110, 241] width 220 height 406
click at [42, 335] on div at bounding box center [110, 241] width 220 height 406
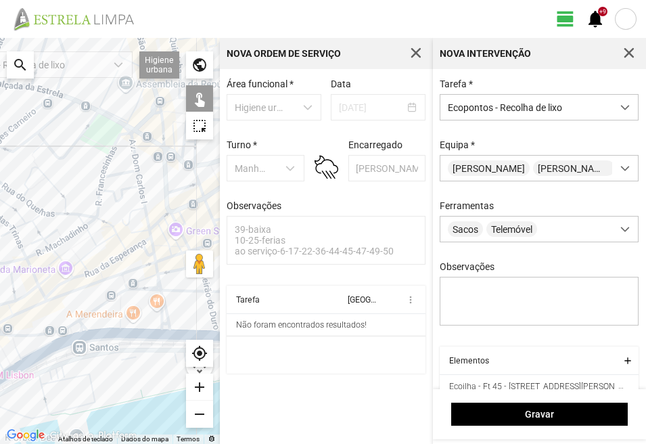
drag, startPoint x: 91, startPoint y: 348, endPoint x: 93, endPoint y: 296, distance: 52.1
click at [28, 281] on div at bounding box center [110, 241] width 220 height 406
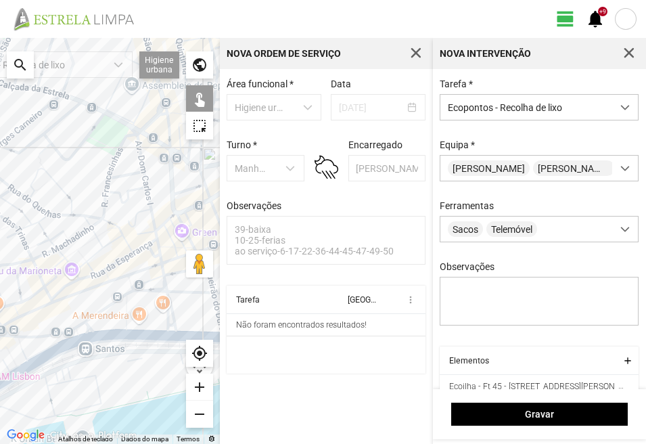
click at [120, 275] on div at bounding box center [110, 241] width 220 height 406
click at [131, 289] on div at bounding box center [110, 241] width 220 height 406
click at [151, 235] on div at bounding box center [110, 241] width 220 height 406
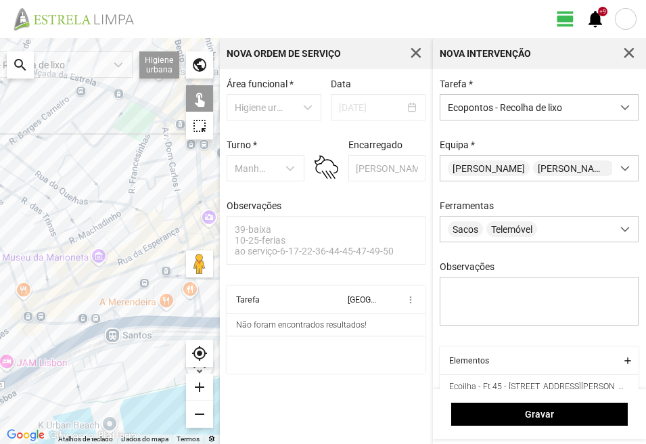
drag, startPoint x: 19, startPoint y: 310, endPoint x: 211, endPoint y: 244, distance: 203.3
click at [211, 244] on div at bounding box center [110, 241] width 220 height 406
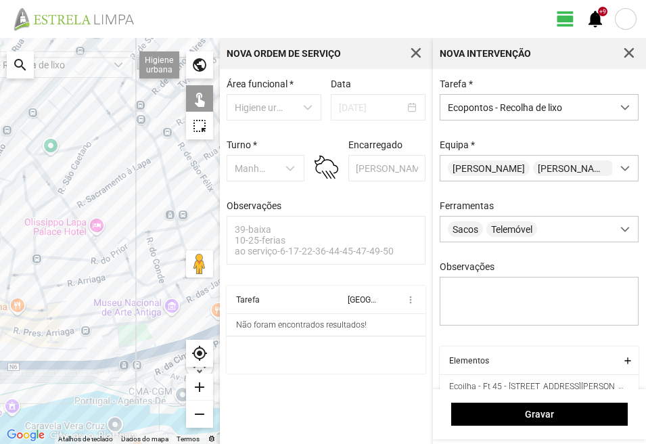
drag, startPoint x: 206, startPoint y: 244, endPoint x: 151, endPoint y: 248, distance: 55.0
click at [170, 245] on div at bounding box center [110, 241] width 220 height 406
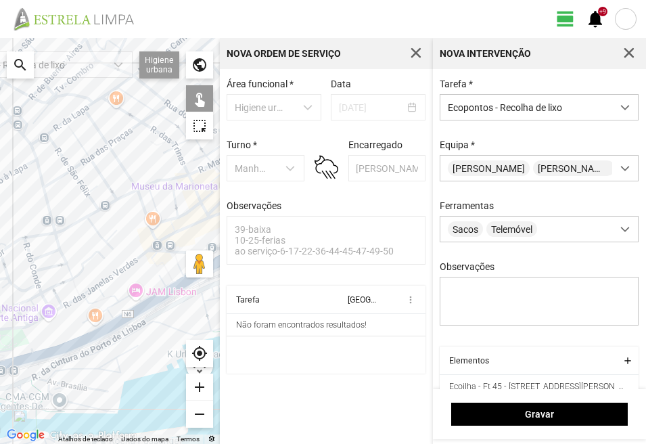
drag, startPoint x: 150, startPoint y: 248, endPoint x: 137, endPoint y: 248, distance: 12.9
click at [138, 248] on div at bounding box center [110, 241] width 220 height 406
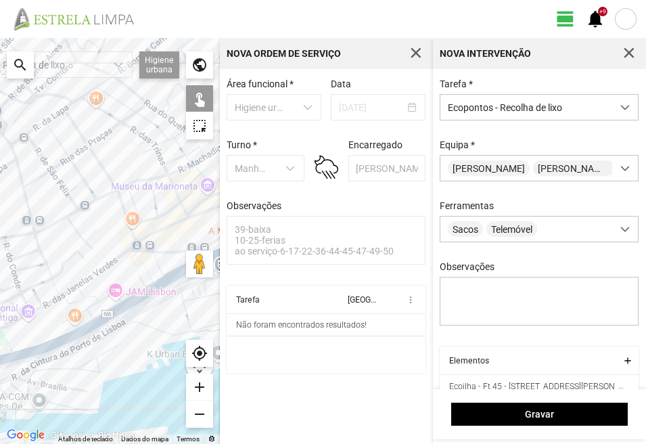
click at [125, 250] on div at bounding box center [110, 241] width 220 height 406
click at [159, 283] on div at bounding box center [110, 241] width 220 height 406
click at [166, 298] on div at bounding box center [110, 241] width 220 height 406
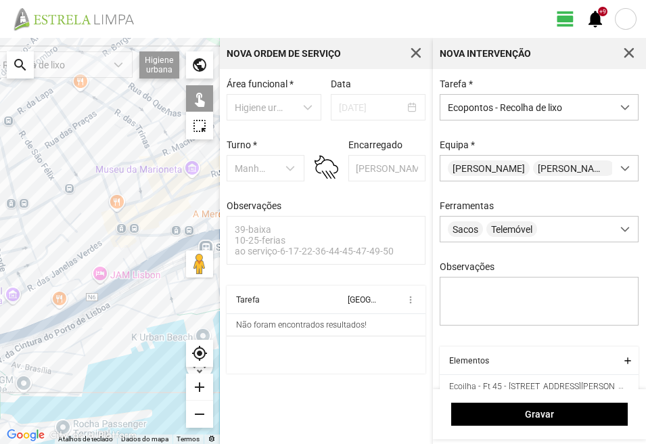
drag, startPoint x: 140, startPoint y: 277, endPoint x: 110, endPoint y: 252, distance: 39.3
click at [123, 259] on div at bounding box center [110, 241] width 220 height 406
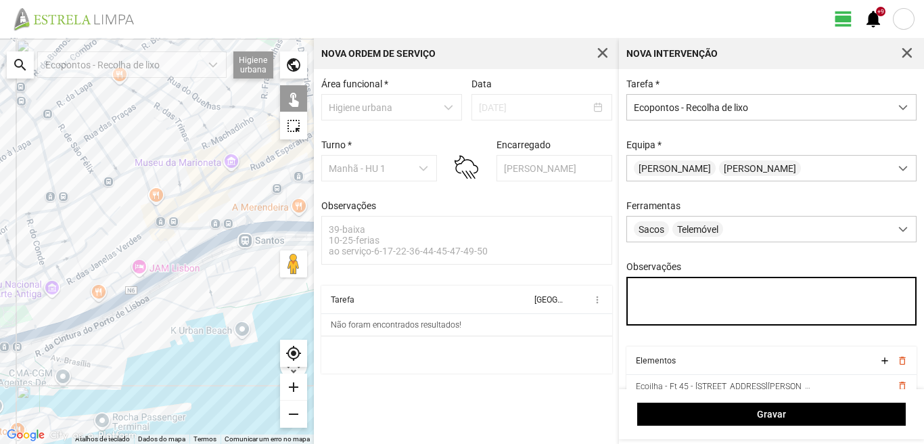
click at [639, 288] on textarea "Observações" at bounding box center [772, 301] width 291 height 49
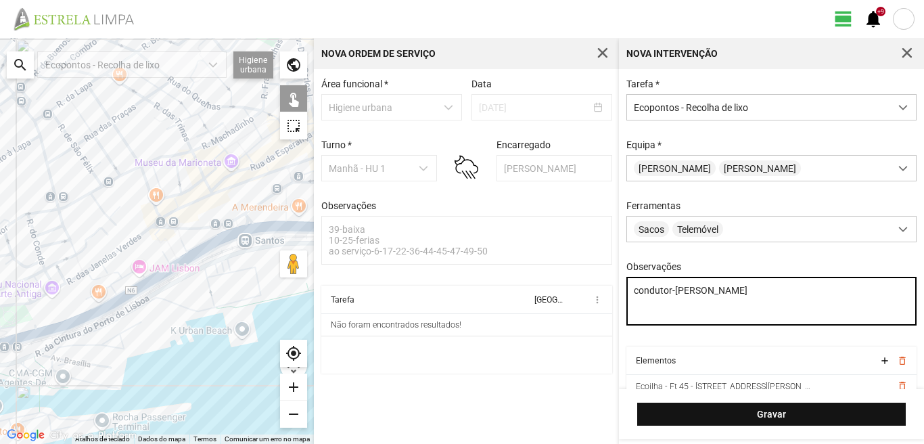
type textarea "condutor-[PERSON_NAME]"
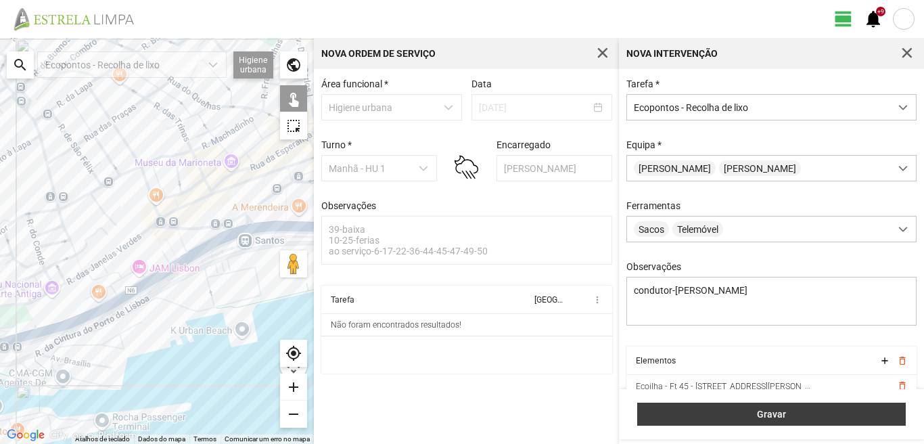
click at [743, 413] on span "Gravar" at bounding box center [772, 414] width 254 height 11
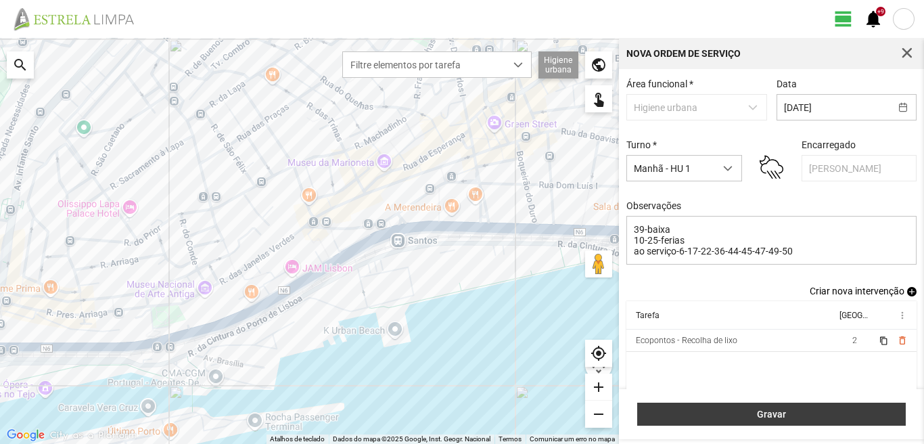
click at [818, 410] on span "Gravar" at bounding box center [772, 414] width 254 height 11
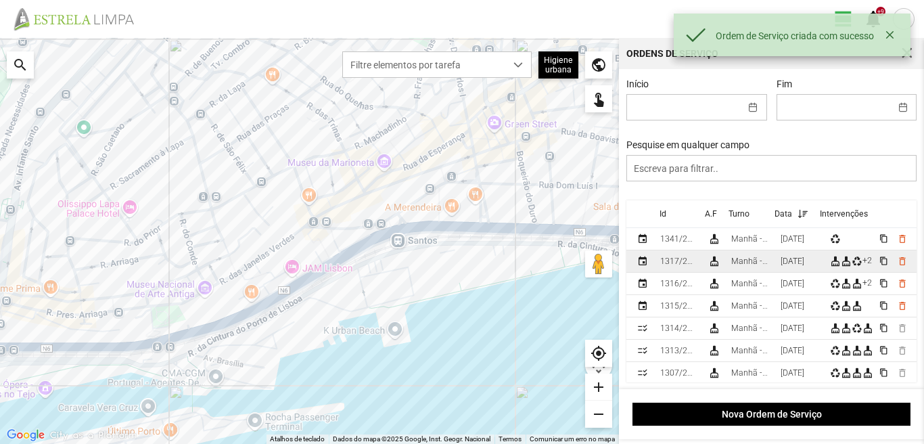
click at [781, 261] on td "[DATE]" at bounding box center [800, 261] width 49 height 22
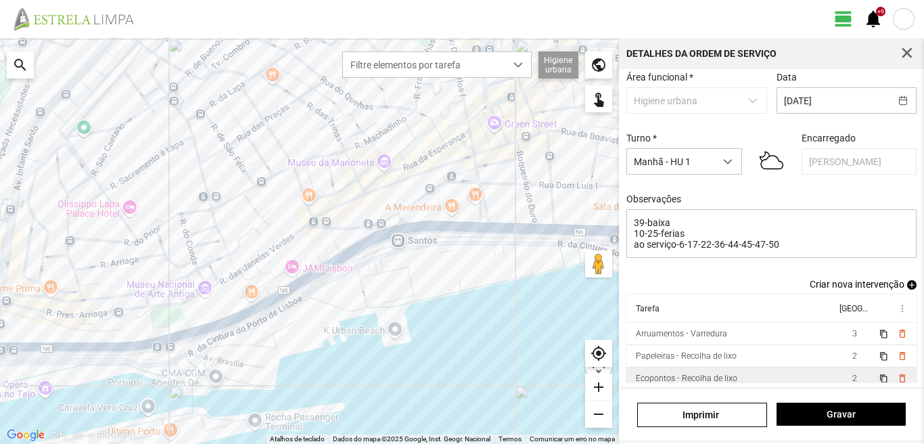
scroll to position [30, 0]
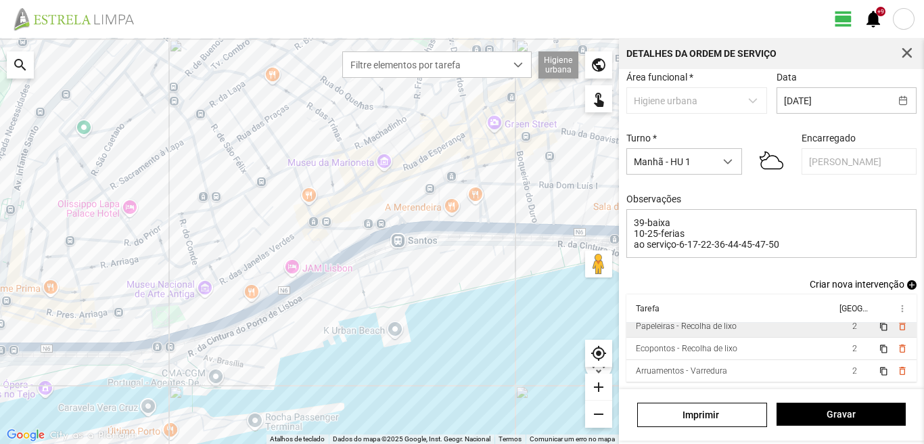
click at [836, 330] on td "2" at bounding box center [855, 326] width 38 height 22
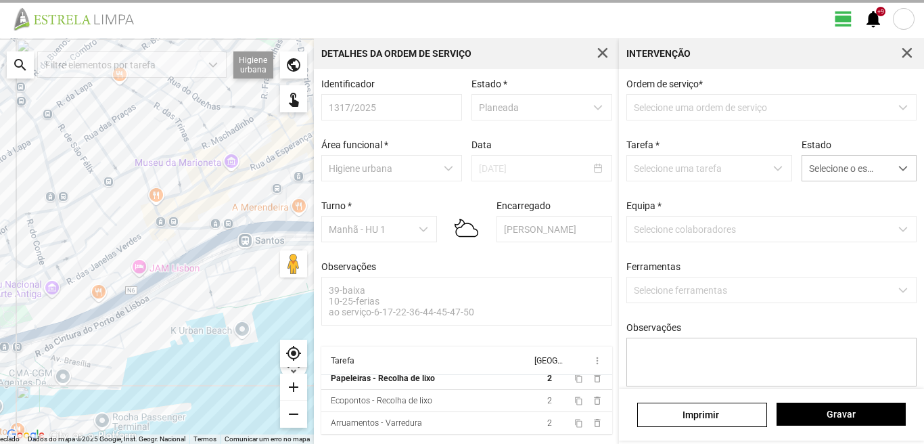
type textarea "tarefa atribuida por DT [PERSON_NAME]"
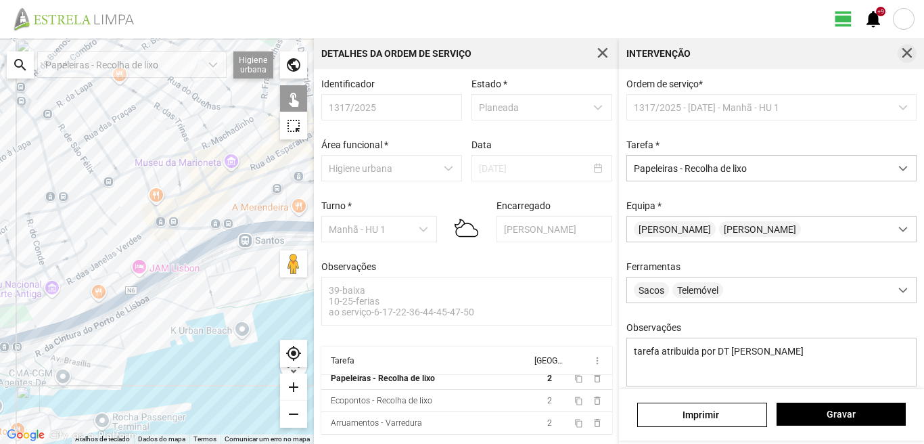
click at [905, 47] on span "button" at bounding box center [907, 53] width 12 height 12
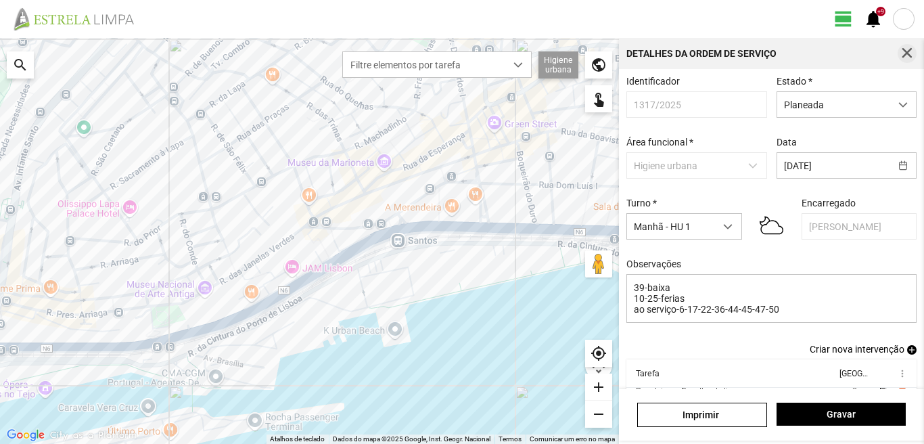
click at [910, 52] on span "button" at bounding box center [907, 53] width 12 height 12
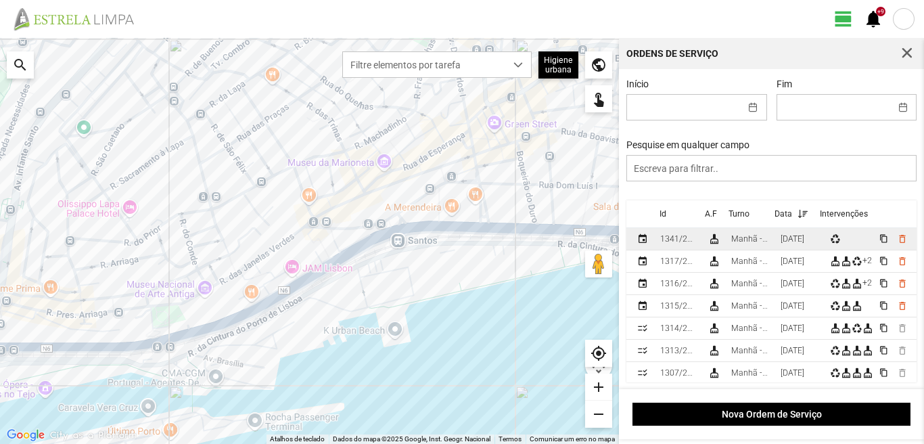
click at [784, 239] on td "[DATE]" at bounding box center [800, 239] width 49 height 22
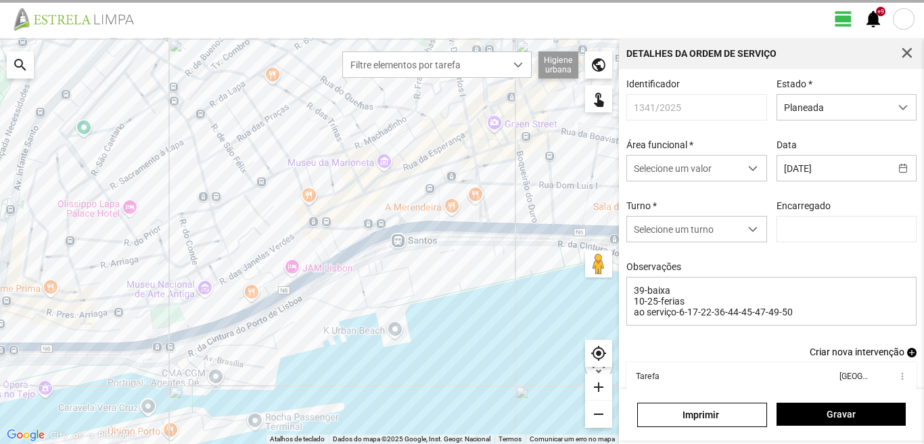
type input "[PERSON_NAME]"
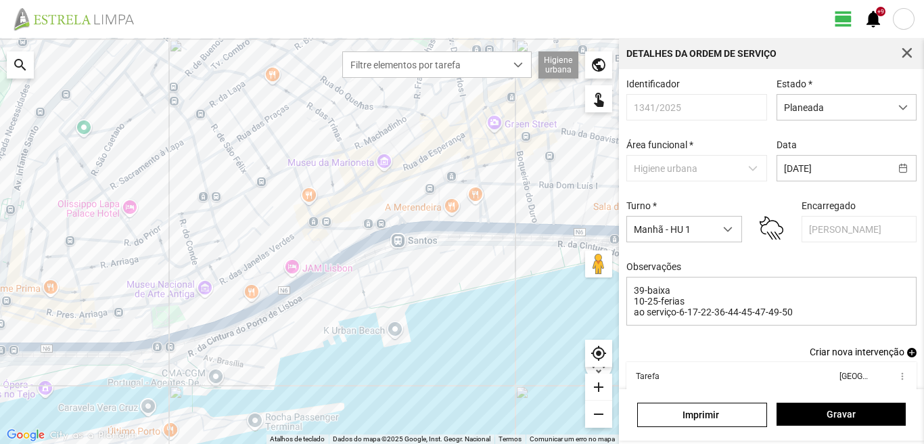
click at [907, 357] on span "add" at bounding box center [911, 352] width 9 height 9
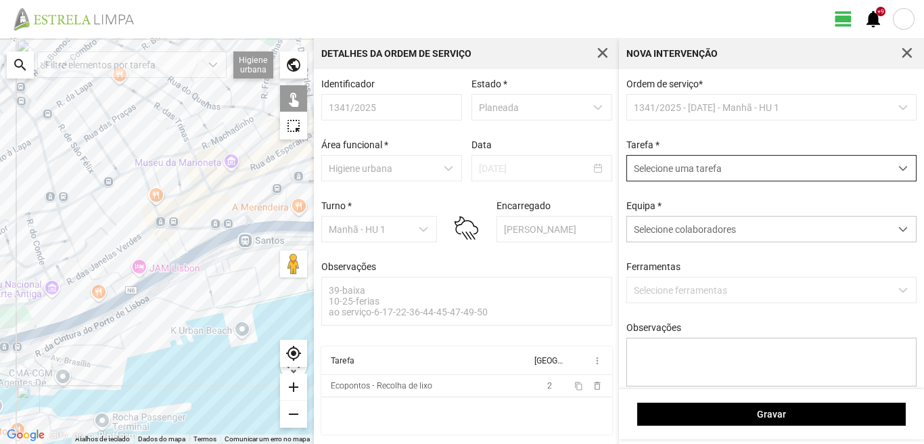
click at [677, 173] on span "Selecione uma tarefa" at bounding box center [758, 168] width 263 height 25
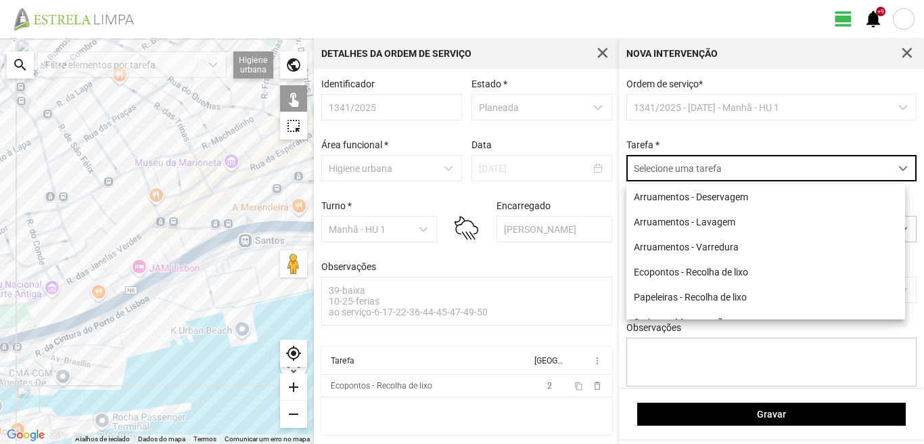
scroll to position [7, 60]
click at [662, 300] on li "Papeleiras - Recolha de lixo" at bounding box center [766, 296] width 279 height 25
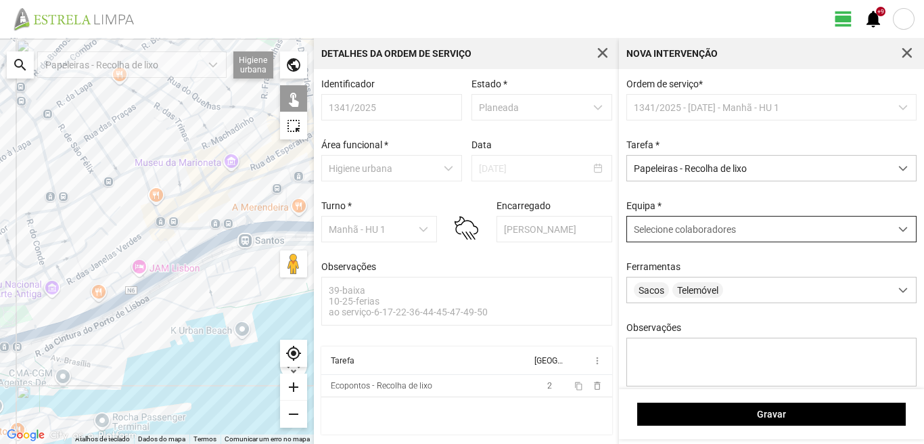
click at [685, 235] on span "Selecione colaboradores" at bounding box center [685, 229] width 102 height 11
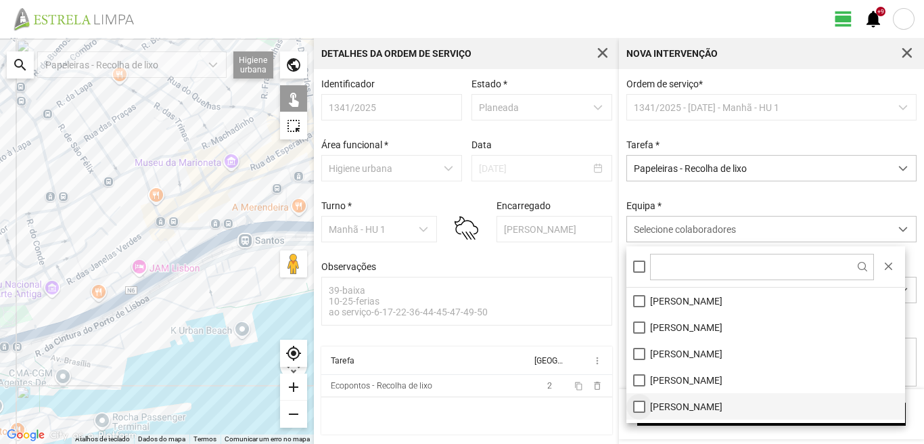
click at [636, 404] on li "[PERSON_NAME]" at bounding box center [766, 406] width 279 height 26
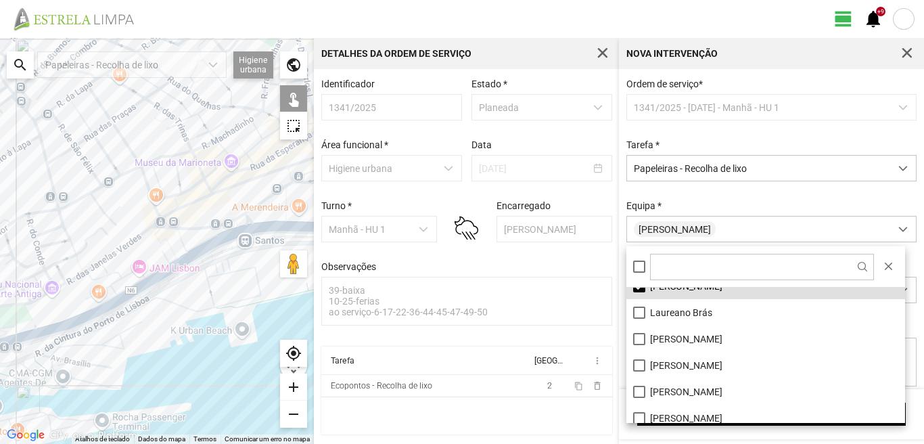
scroll to position [135, 0]
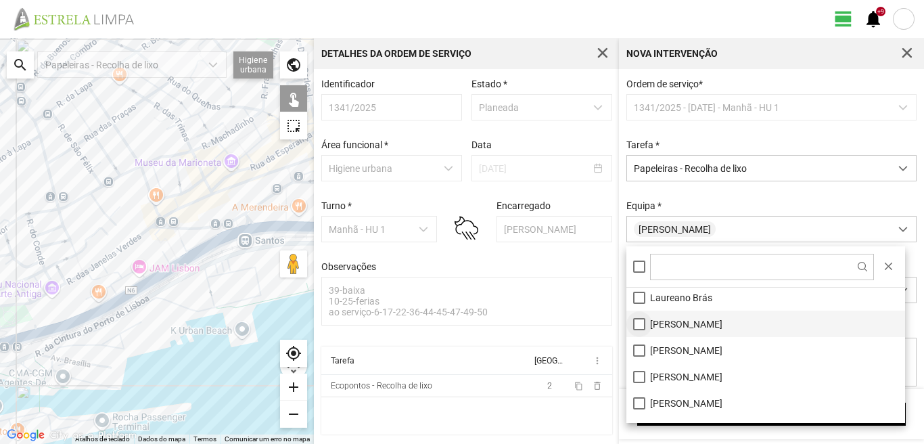
click at [636, 328] on li "[PERSON_NAME]" at bounding box center [766, 324] width 279 height 26
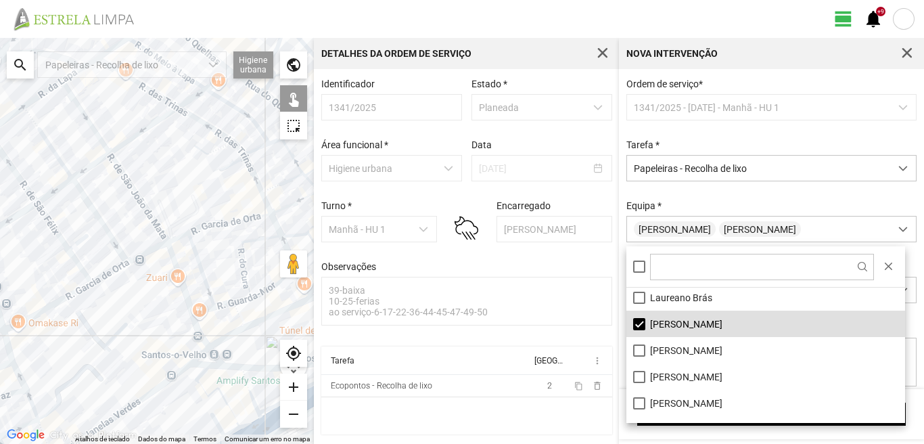
drag, startPoint x: 93, startPoint y: 171, endPoint x: 71, endPoint y: 206, distance: 41.7
click at [72, 206] on div at bounding box center [157, 241] width 314 height 406
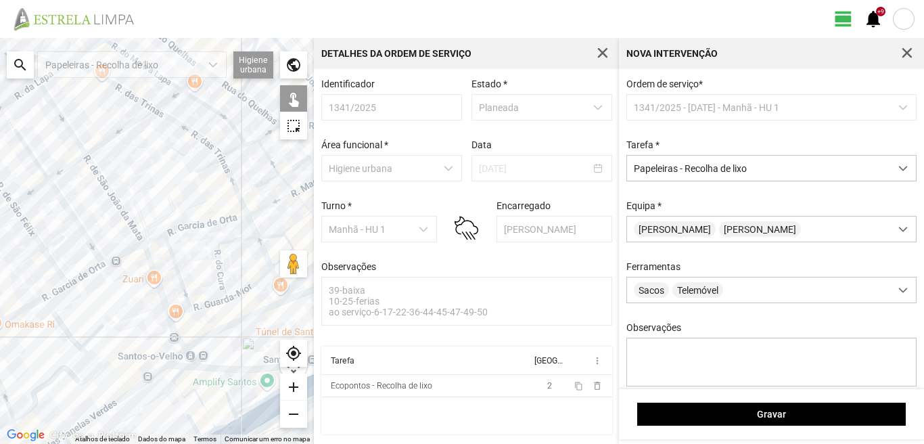
drag, startPoint x: 175, startPoint y: 181, endPoint x: 138, endPoint y: 169, distance: 39.4
click at [148, 174] on div at bounding box center [157, 241] width 314 height 406
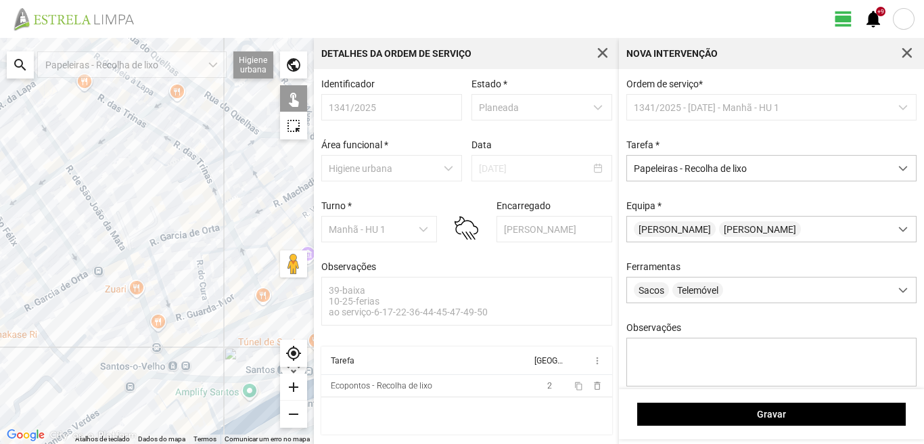
drag, startPoint x: 135, startPoint y: 167, endPoint x: 156, endPoint y: 237, distance: 72.8
click at [156, 237] on div at bounding box center [157, 241] width 314 height 406
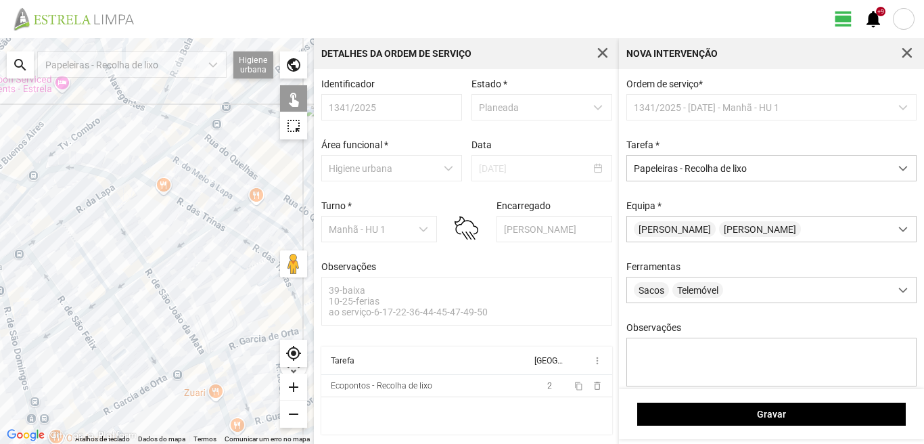
drag, startPoint x: 131, startPoint y: 207, endPoint x: 139, endPoint y: 216, distance: 12.4
click at [155, 218] on div at bounding box center [157, 241] width 314 height 406
click at [53, 232] on div at bounding box center [157, 241] width 314 height 406
click at [67, 211] on div at bounding box center [157, 241] width 314 height 406
click at [97, 194] on div at bounding box center [157, 241] width 314 height 406
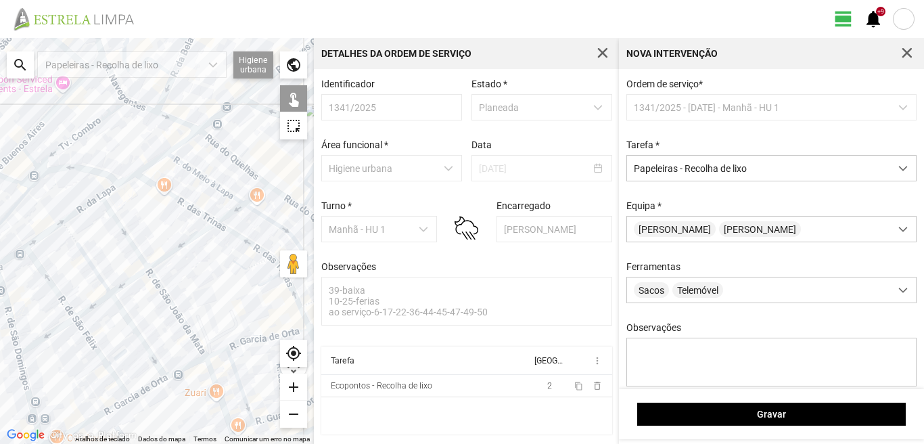
click at [89, 208] on div at bounding box center [157, 241] width 314 height 406
click at [159, 198] on div at bounding box center [157, 241] width 314 height 406
click at [146, 178] on div at bounding box center [157, 241] width 314 height 406
click at [141, 164] on div at bounding box center [157, 241] width 314 height 406
click at [143, 175] on div at bounding box center [157, 241] width 314 height 406
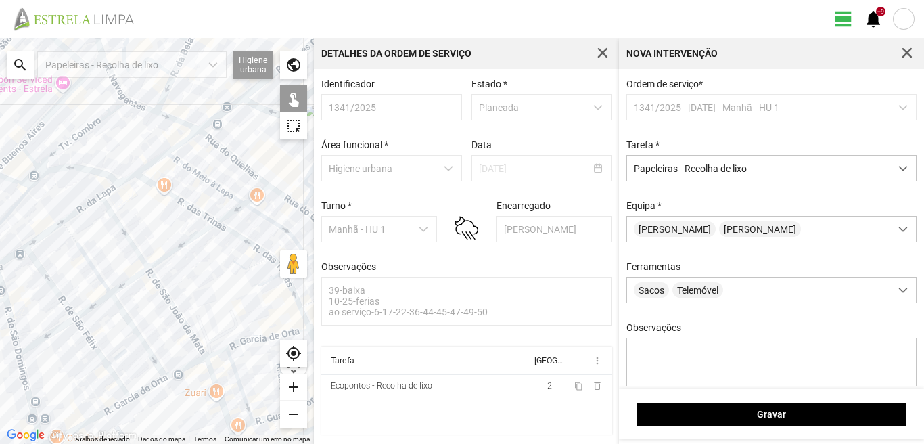
click at [196, 204] on div at bounding box center [157, 241] width 314 height 406
click at [191, 212] on div at bounding box center [157, 241] width 314 height 406
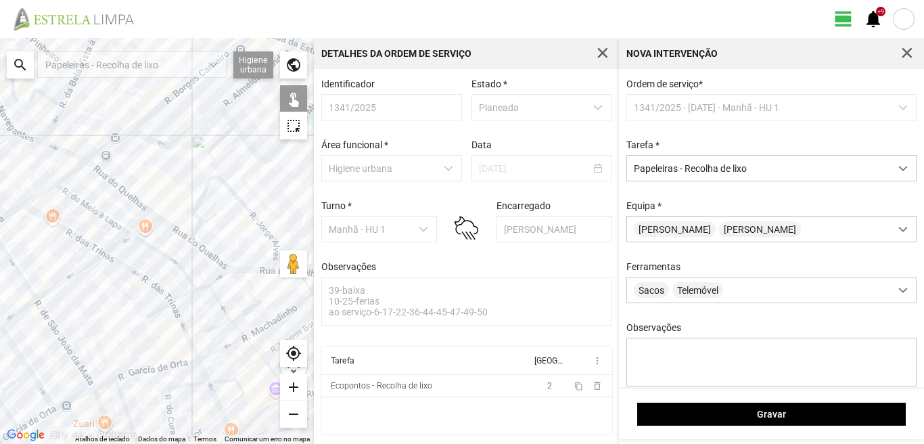
drag, startPoint x: 242, startPoint y: 231, endPoint x: 125, endPoint y: 263, distance: 120.8
click at [125, 263] on div at bounding box center [157, 241] width 314 height 406
click at [192, 238] on div at bounding box center [157, 241] width 314 height 406
click at [200, 233] on div at bounding box center [157, 241] width 314 height 406
click at [208, 223] on div at bounding box center [157, 241] width 314 height 406
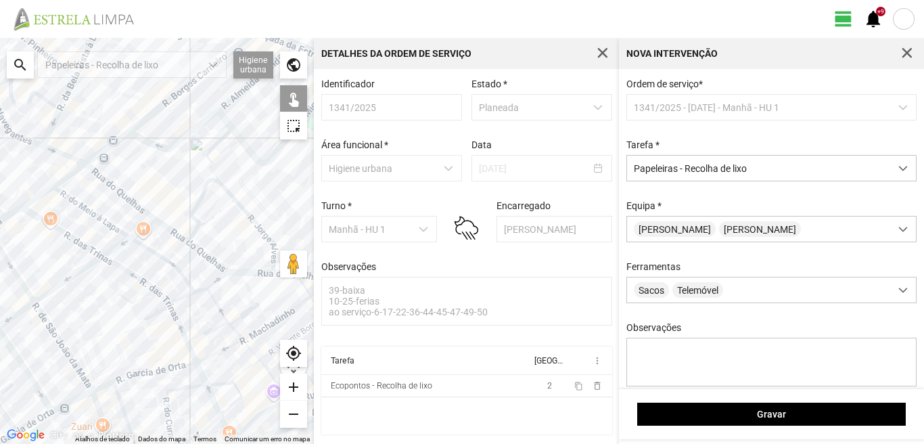
click at [215, 267] on div at bounding box center [157, 241] width 314 height 406
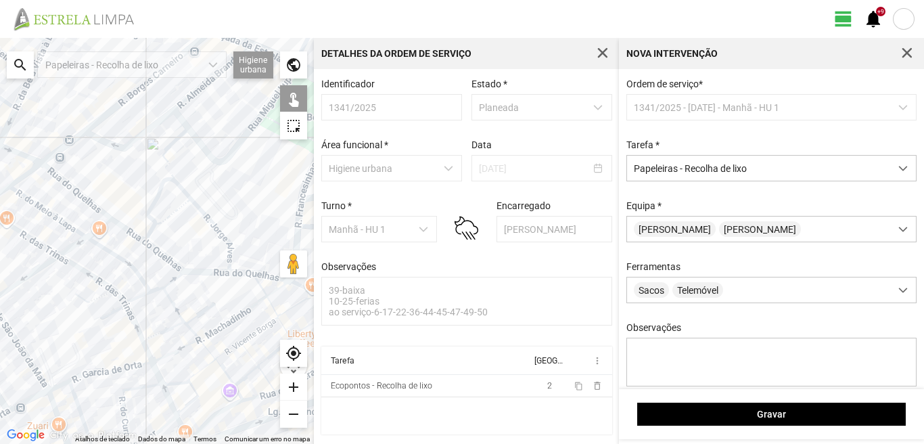
drag, startPoint x: 224, startPoint y: 251, endPoint x: 183, endPoint y: 252, distance: 40.6
click at [180, 249] on div at bounding box center [157, 241] width 314 height 406
click at [231, 256] on div at bounding box center [157, 241] width 314 height 406
click at [231, 270] on div at bounding box center [157, 241] width 314 height 406
click at [235, 273] on div at bounding box center [157, 241] width 314 height 406
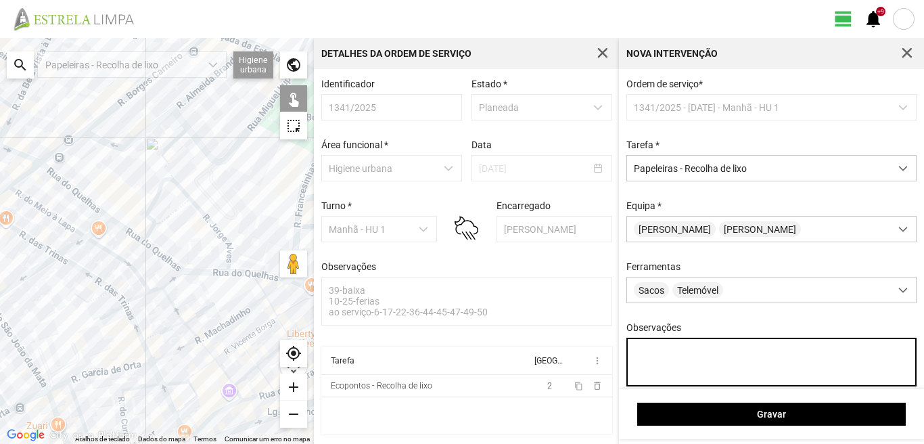
click at [637, 359] on textarea "Observações" at bounding box center [772, 362] width 291 height 49
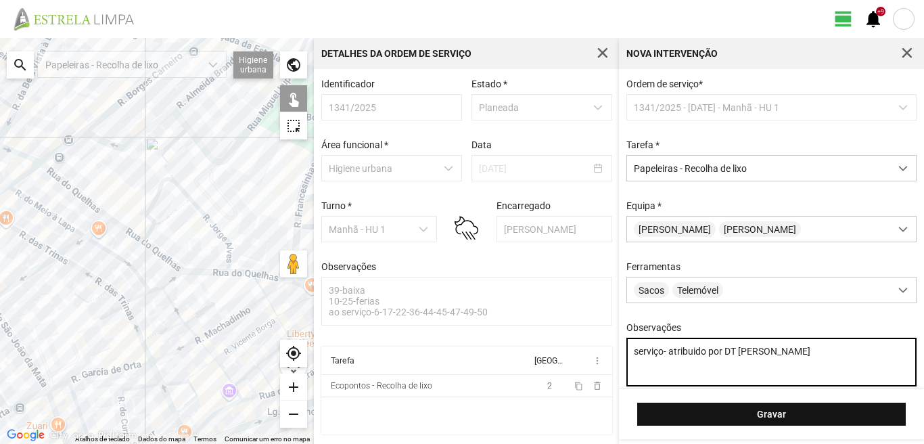
type textarea "serviço- atribuido por DT [PERSON_NAME]"
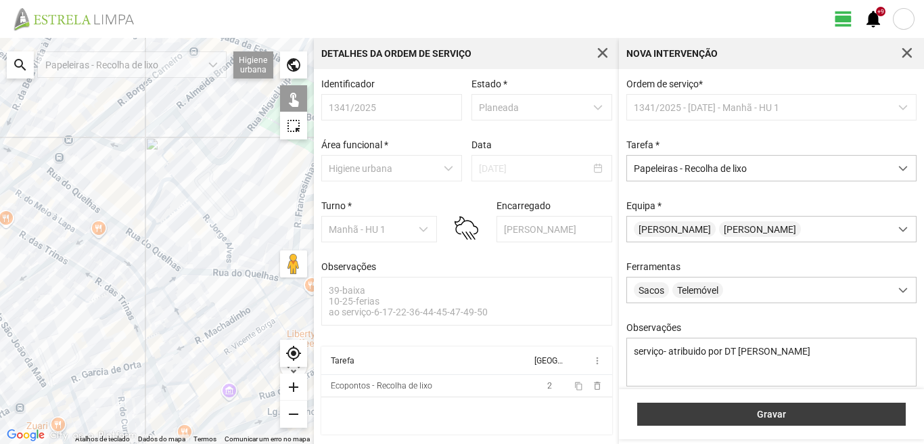
click at [785, 408] on button "Gravar" at bounding box center [771, 414] width 269 height 23
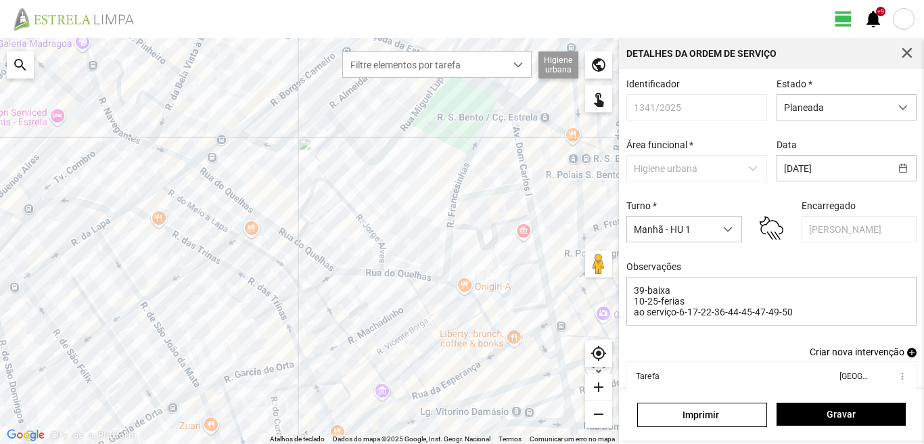
click at [907, 355] on span "add" at bounding box center [911, 352] width 9 height 9
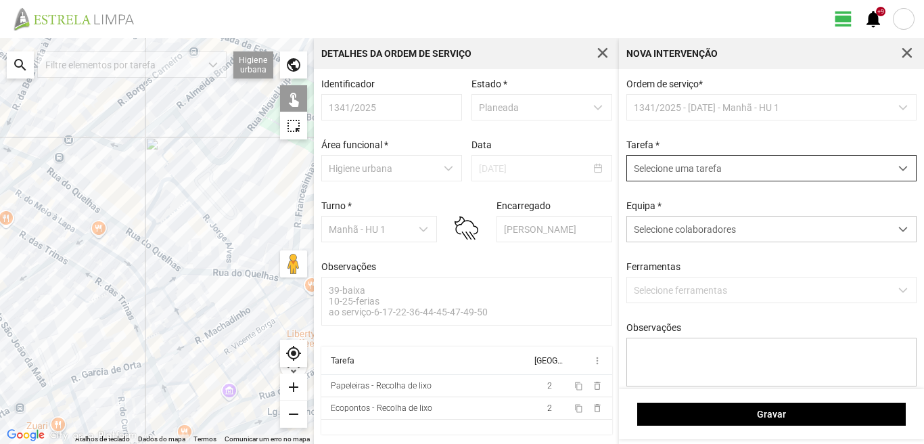
click at [697, 166] on span "Selecione uma tarefa" at bounding box center [758, 168] width 263 height 25
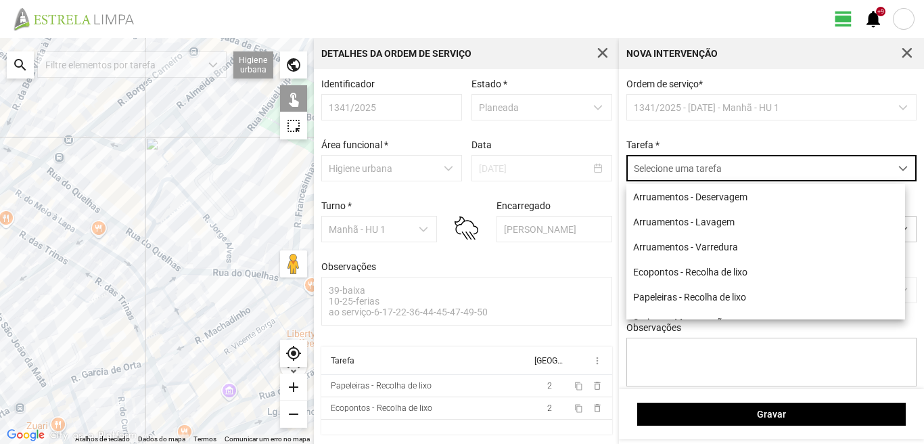
scroll to position [7, 60]
click at [692, 246] on li "Arruamentos - Varredura" at bounding box center [766, 246] width 279 height 25
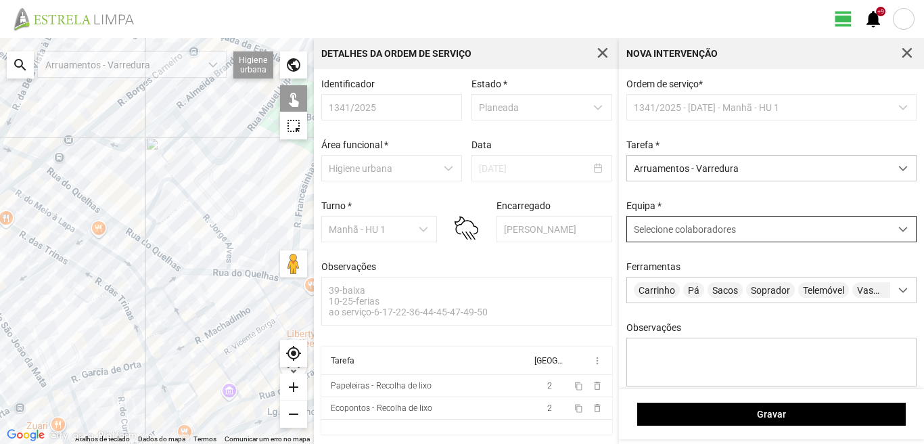
click at [698, 228] on span "Selecione colaboradores" at bounding box center [685, 229] width 102 height 11
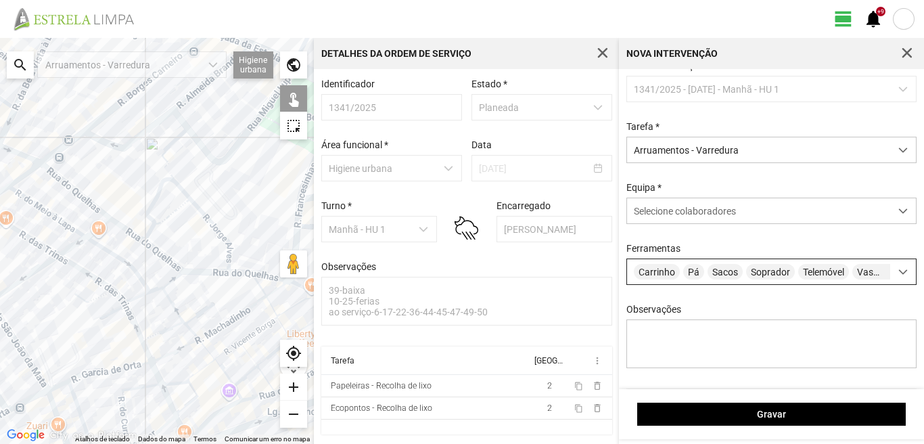
scroll to position [0, 0]
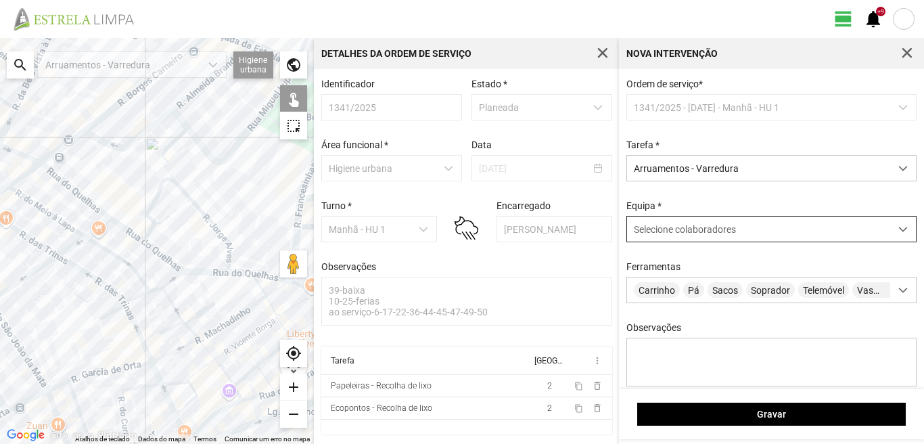
click at [682, 227] on span "Selecione colaboradores" at bounding box center [685, 229] width 102 height 11
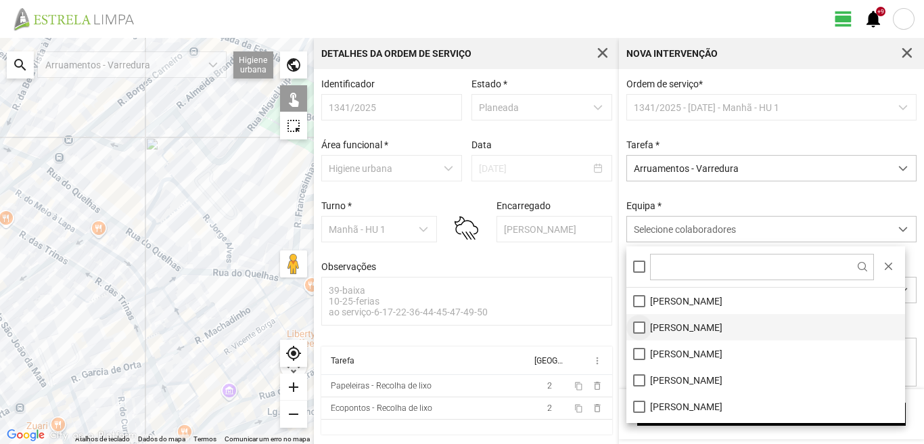
click at [642, 327] on li "[PERSON_NAME]" at bounding box center [766, 327] width 279 height 26
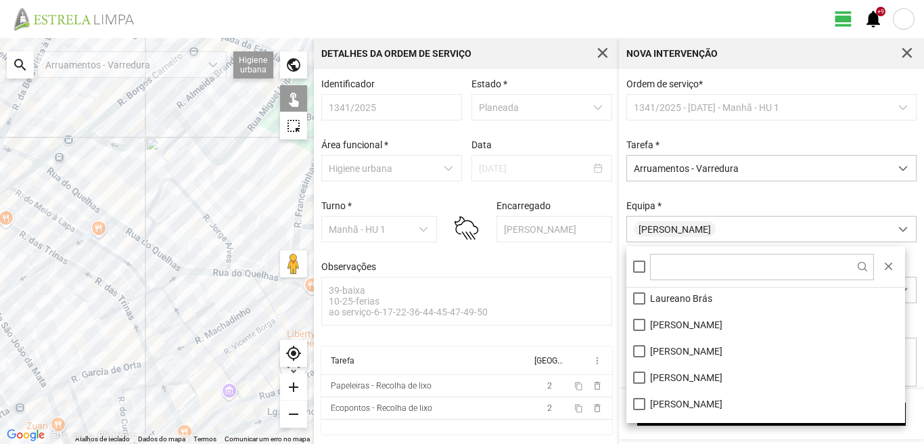
scroll to position [135, 0]
click at [639, 349] on li "[PERSON_NAME]" at bounding box center [766, 350] width 279 height 26
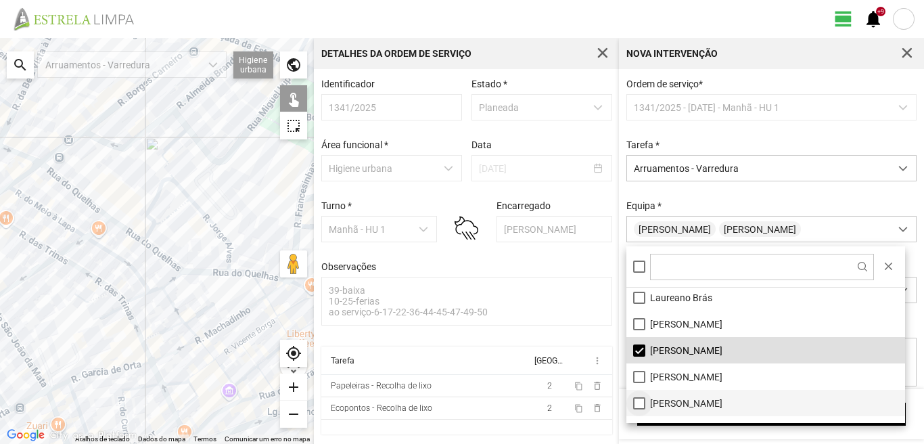
click at [639, 402] on li "[PERSON_NAME]" at bounding box center [766, 403] width 279 height 26
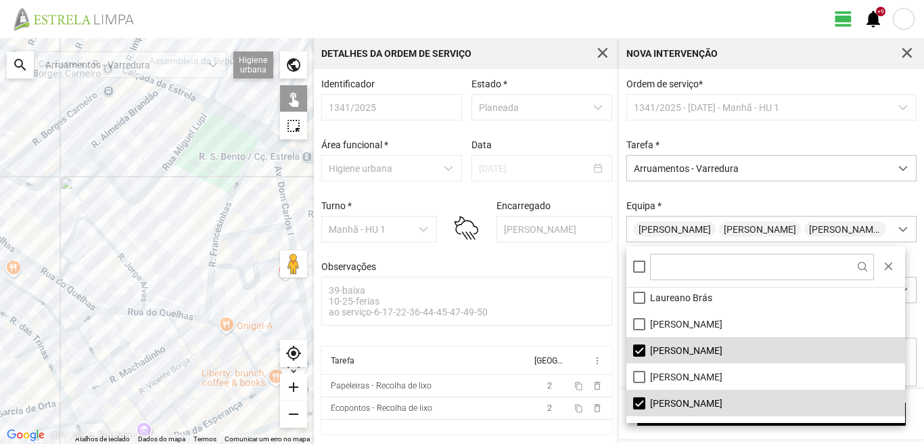
drag, startPoint x: 90, startPoint y: 275, endPoint x: 0, endPoint y: 319, distance: 100.2
click at [0, 319] on div at bounding box center [157, 241] width 314 height 406
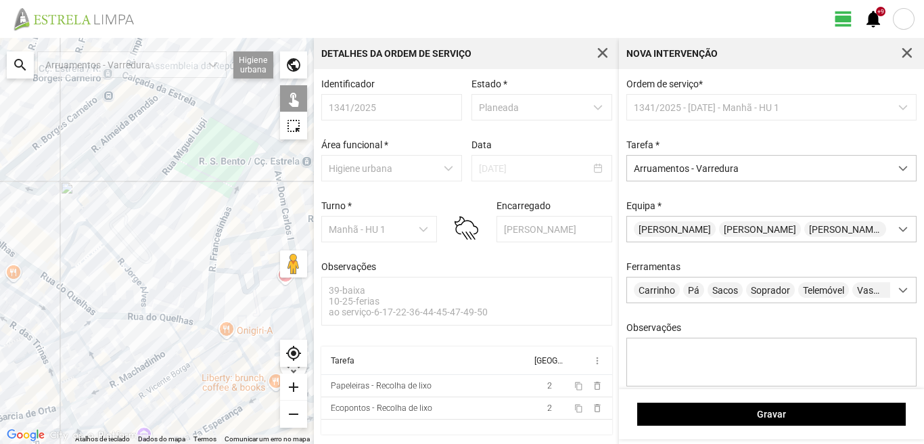
click at [279, 175] on div at bounding box center [157, 241] width 314 height 406
click at [265, 235] on div at bounding box center [157, 241] width 314 height 406
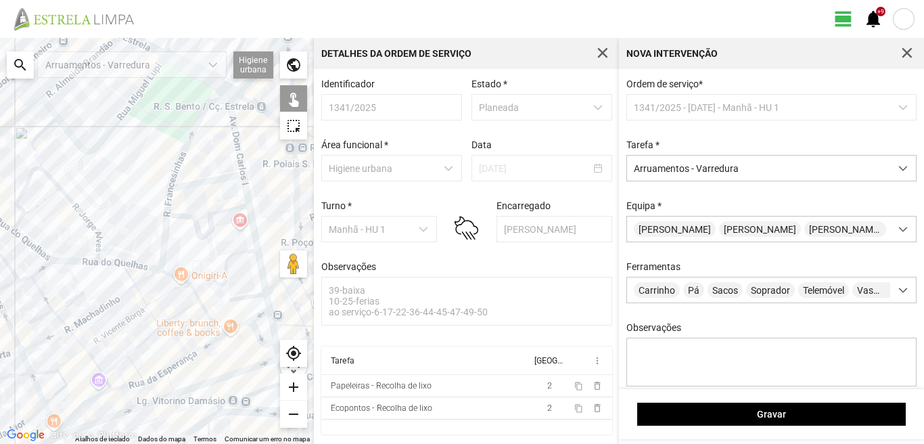
drag, startPoint x: 261, startPoint y: 255, endPoint x: 215, endPoint y: 197, distance: 74.6
click at [215, 197] on div at bounding box center [157, 241] width 314 height 406
click at [248, 200] on div at bounding box center [157, 241] width 314 height 406
click at [248, 297] on div at bounding box center [157, 241] width 314 height 406
click at [268, 300] on div at bounding box center [157, 241] width 314 height 406
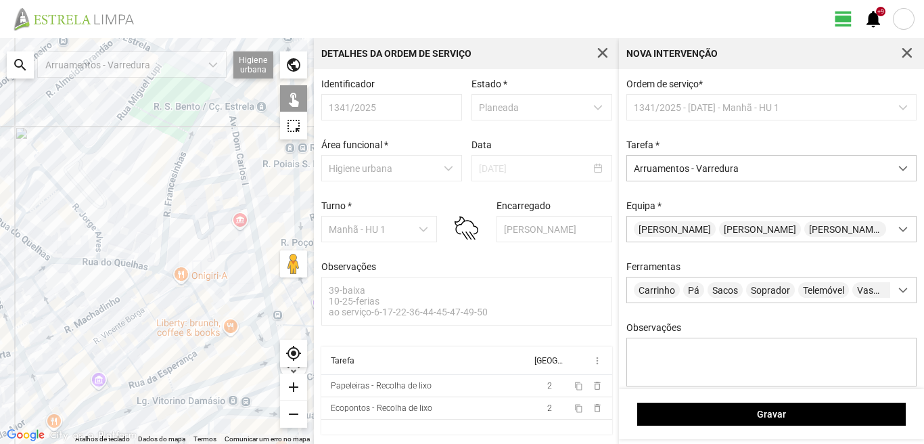
click at [260, 314] on div at bounding box center [157, 241] width 314 height 406
click at [242, 323] on div at bounding box center [157, 241] width 314 height 406
click at [240, 315] on div at bounding box center [157, 241] width 314 height 406
click at [256, 330] on div at bounding box center [157, 241] width 314 height 406
click at [273, 323] on div at bounding box center [157, 241] width 314 height 406
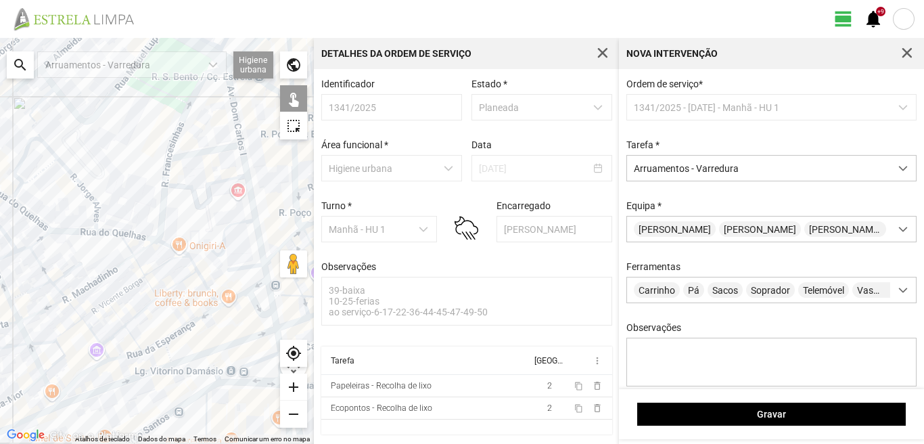
drag, startPoint x: 240, startPoint y: 348, endPoint x: 231, endPoint y: 295, distance: 53.6
click at [231, 295] on div at bounding box center [157, 241] width 314 height 406
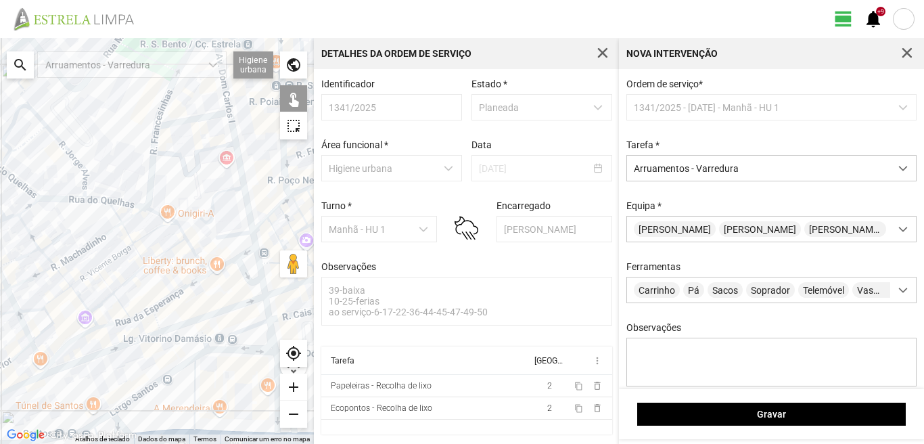
click at [263, 286] on div at bounding box center [157, 241] width 314 height 406
click at [268, 315] on div at bounding box center [157, 241] width 314 height 406
click at [247, 329] on div at bounding box center [157, 241] width 314 height 406
click at [271, 338] on div at bounding box center [157, 241] width 314 height 406
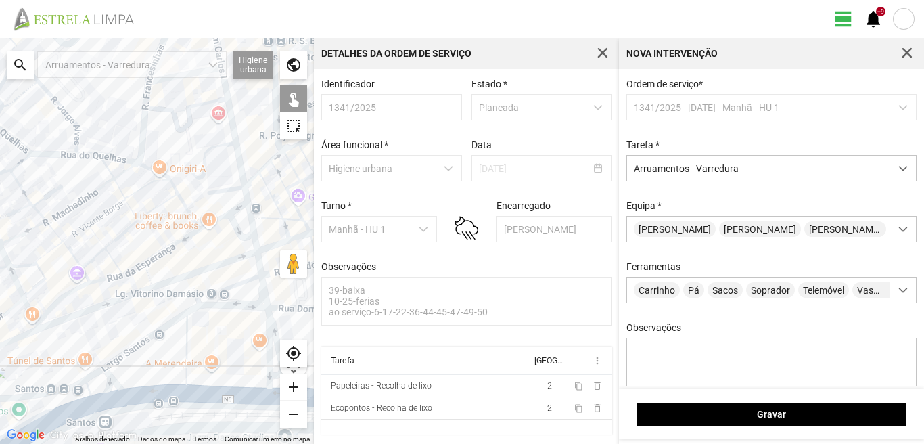
drag, startPoint x: 235, startPoint y: 338, endPoint x: 226, endPoint y: 300, distance: 38.9
click at [226, 300] on div at bounding box center [157, 241] width 314 height 406
click at [234, 305] on div at bounding box center [157, 241] width 314 height 406
click at [270, 322] on div at bounding box center [157, 241] width 314 height 406
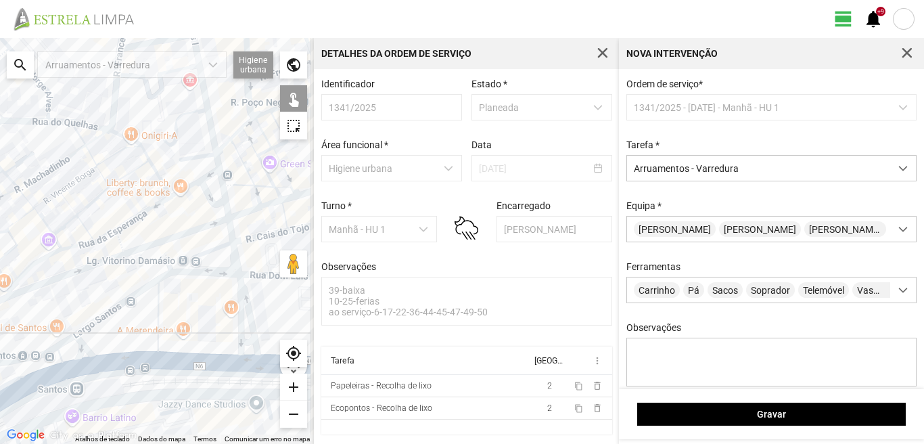
drag, startPoint x: 245, startPoint y: 328, endPoint x: 208, endPoint y: 286, distance: 56.2
click at [208, 286] on div at bounding box center [157, 241] width 314 height 406
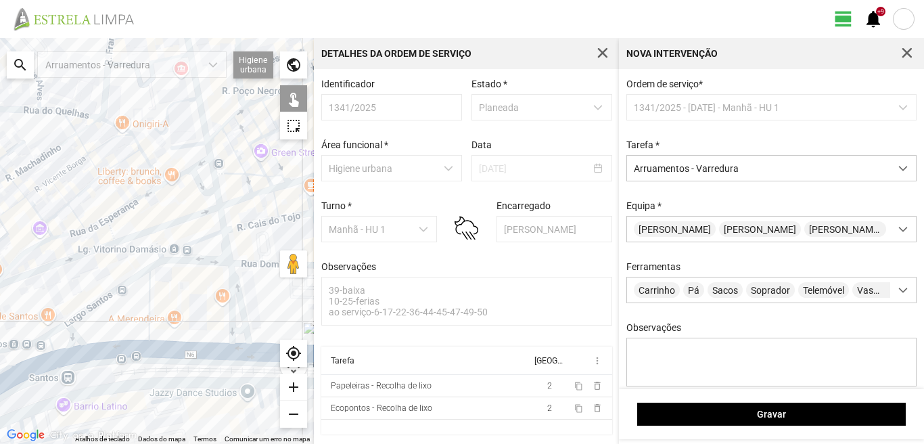
click at [229, 317] on div at bounding box center [157, 241] width 314 height 406
click at [237, 331] on div at bounding box center [157, 241] width 314 height 406
click at [239, 348] on div at bounding box center [157, 241] width 314 height 406
click at [148, 320] on div at bounding box center [157, 241] width 314 height 406
click at [118, 287] on div at bounding box center [157, 241] width 314 height 406
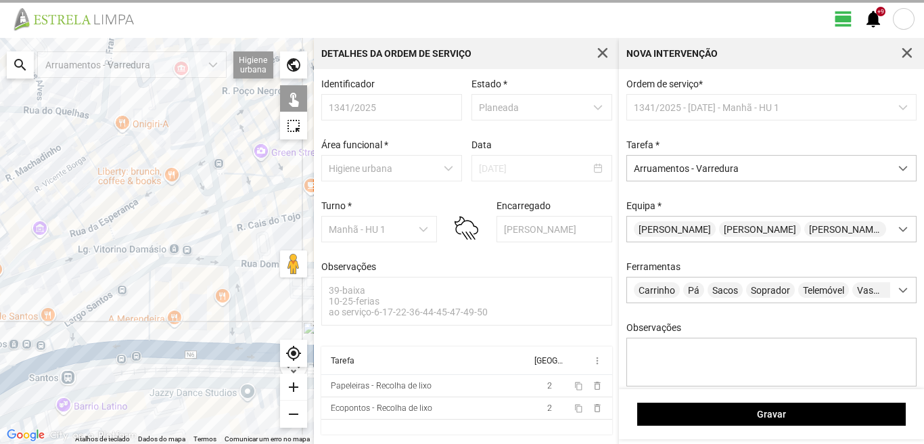
click at [99, 353] on div at bounding box center [157, 241] width 314 height 406
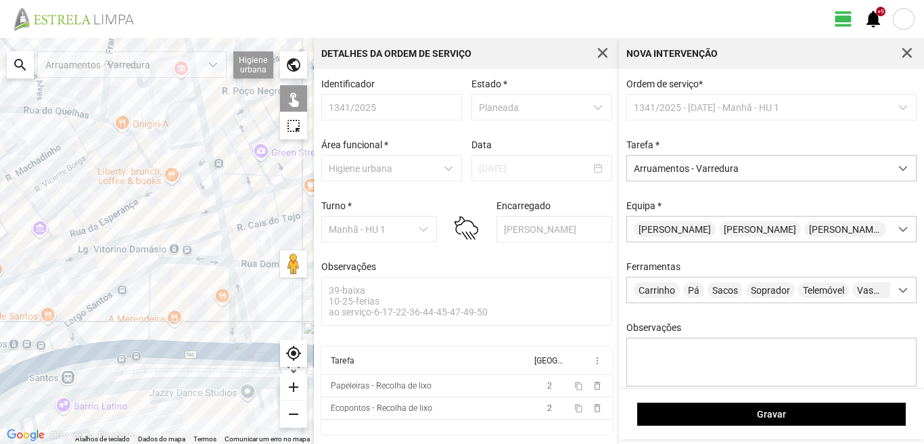
click at [76, 339] on div at bounding box center [157, 241] width 314 height 406
click at [58, 330] on div at bounding box center [157, 241] width 314 height 406
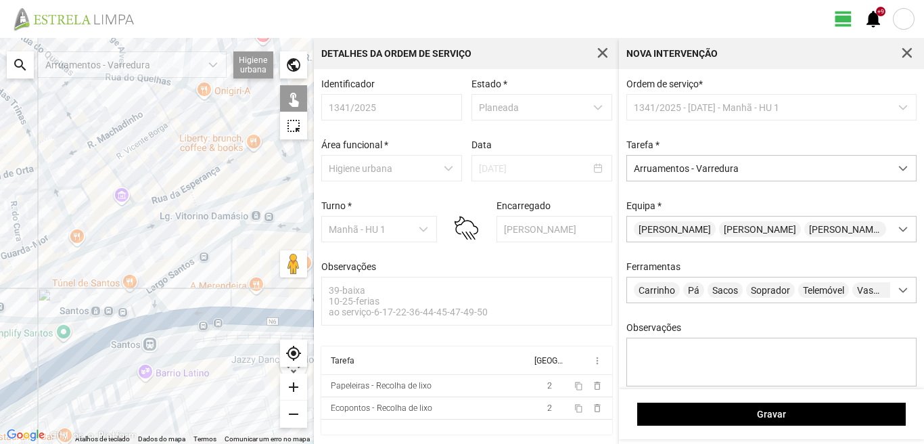
drag, startPoint x: 91, startPoint y: 338, endPoint x: 160, endPoint y: 310, distance: 75.0
click at [160, 310] on div at bounding box center [157, 241] width 314 height 406
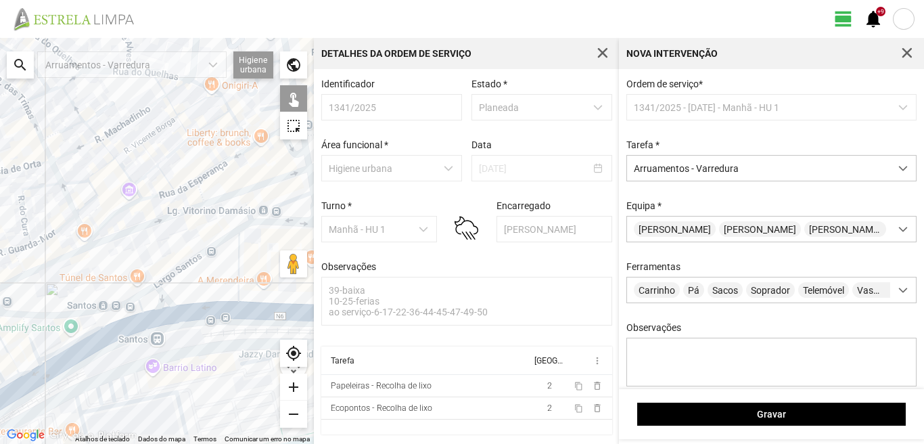
click at [102, 323] on div at bounding box center [157, 241] width 314 height 406
click at [137, 321] on div at bounding box center [157, 241] width 314 height 406
click at [30, 341] on div at bounding box center [157, 241] width 314 height 406
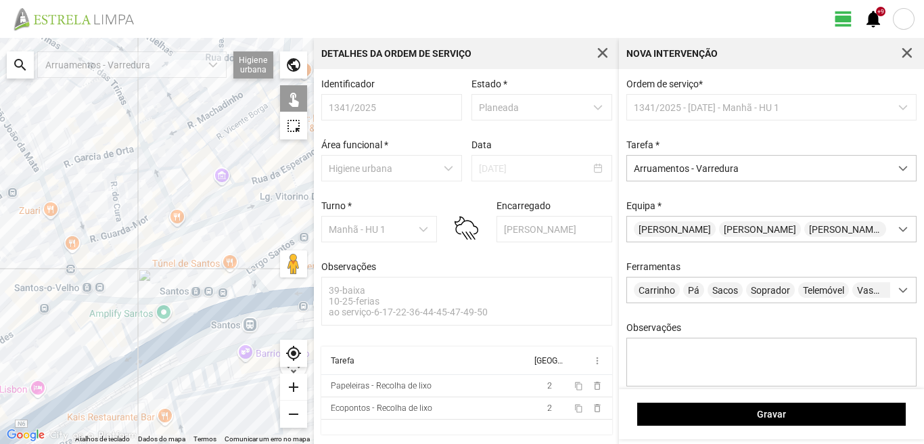
drag, startPoint x: 32, startPoint y: 345, endPoint x: 111, endPoint y: 333, distance: 79.4
click at [111, 333] on div at bounding box center [157, 241] width 314 height 406
click at [90, 323] on div at bounding box center [157, 241] width 314 height 406
click at [76, 306] on div at bounding box center [157, 241] width 314 height 406
click at [121, 354] on div at bounding box center [157, 241] width 314 height 406
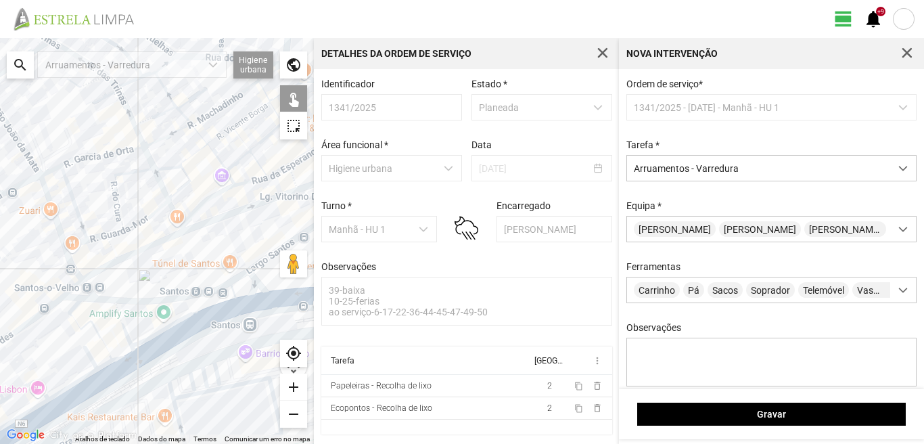
click at [109, 365] on div at bounding box center [157, 241] width 314 height 406
click at [115, 375] on div at bounding box center [157, 241] width 314 height 406
drag, startPoint x: 81, startPoint y: 397, endPoint x: 79, endPoint y: 386, distance: 10.2
click at [81, 395] on div at bounding box center [157, 241] width 314 height 406
click at [78, 380] on div at bounding box center [157, 241] width 314 height 406
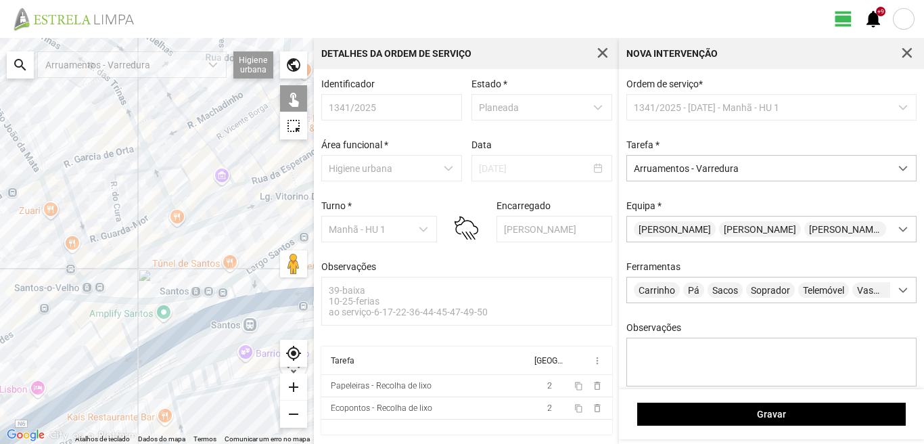
click at [92, 356] on div at bounding box center [157, 241] width 314 height 406
click at [91, 389] on div at bounding box center [157, 241] width 314 height 406
click at [32, 383] on div at bounding box center [157, 241] width 314 height 406
drag, startPoint x: 58, startPoint y: 373, endPoint x: 100, endPoint y: 346, distance: 50.1
click at [100, 346] on div at bounding box center [157, 241] width 314 height 406
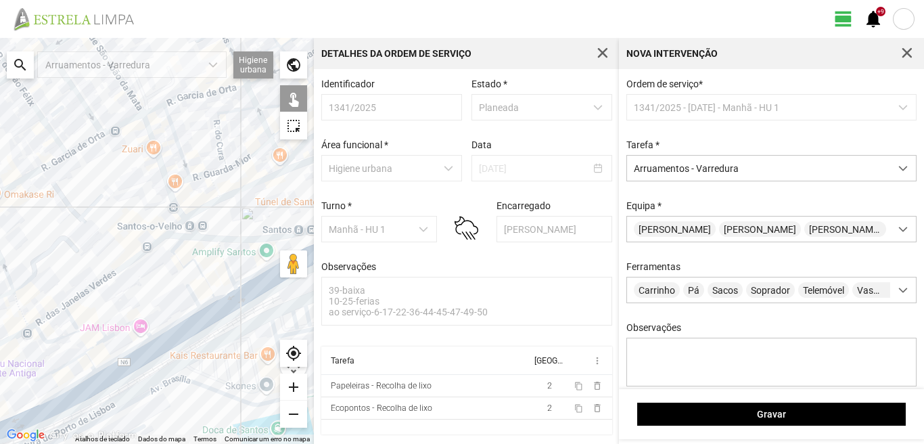
drag, startPoint x: 101, startPoint y: 337, endPoint x: 189, endPoint y: 282, distance: 104.2
click at [189, 282] on div at bounding box center [157, 241] width 314 height 406
click at [80, 330] on div at bounding box center [157, 241] width 314 height 406
click at [93, 344] on div at bounding box center [157, 241] width 314 height 406
click at [76, 356] on div at bounding box center [157, 241] width 314 height 406
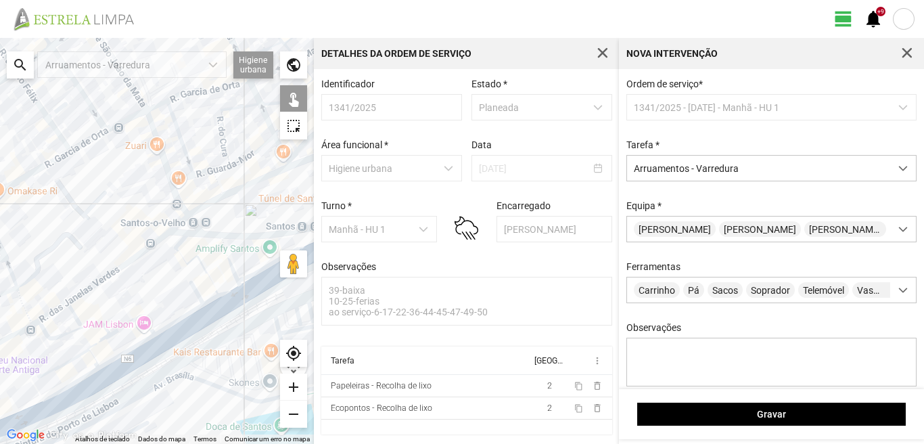
click at [91, 358] on div at bounding box center [157, 241] width 314 height 406
drag, startPoint x: 118, startPoint y: 357, endPoint x: 127, endPoint y: 362, distance: 10.0
click at [120, 357] on div at bounding box center [157, 241] width 314 height 406
click at [141, 363] on div at bounding box center [157, 241] width 314 height 406
drag, startPoint x: 140, startPoint y: 360, endPoint x: 141, endPoint y: 328, distance: 32.5
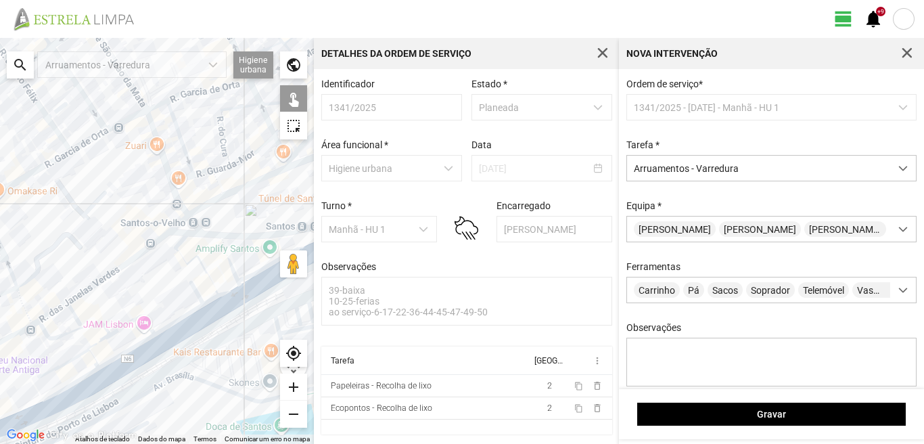
click at [141, 329] on div at bounding box center [157, 241] width 314 height 406
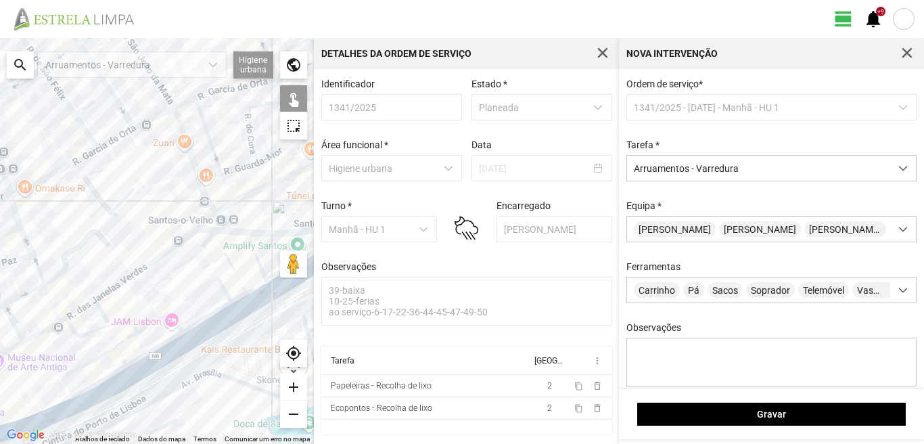
drag, startPoint x: 133, startPoint y: 330, endPoint x: 162, endPoint y: 342, distance: 31.5
click at [164, 336] on div at bounding box center [157, 241] width 314 height 406
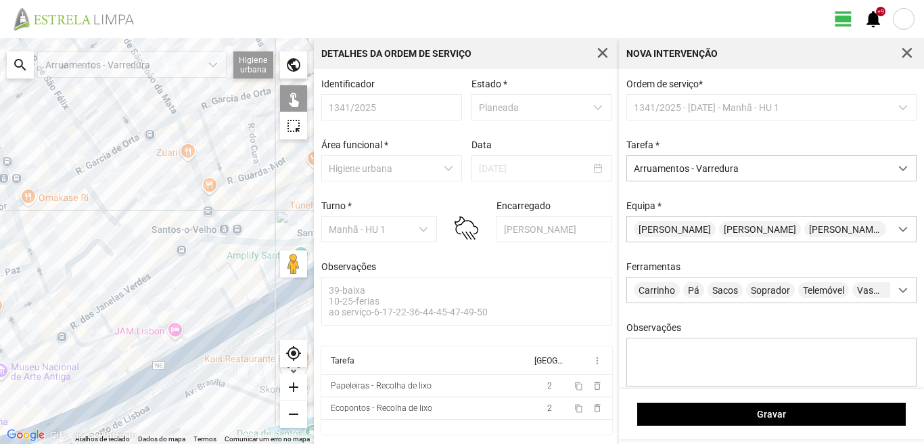
click at [156, 359] on div at bounding box center [157, 241] width 314 height 406
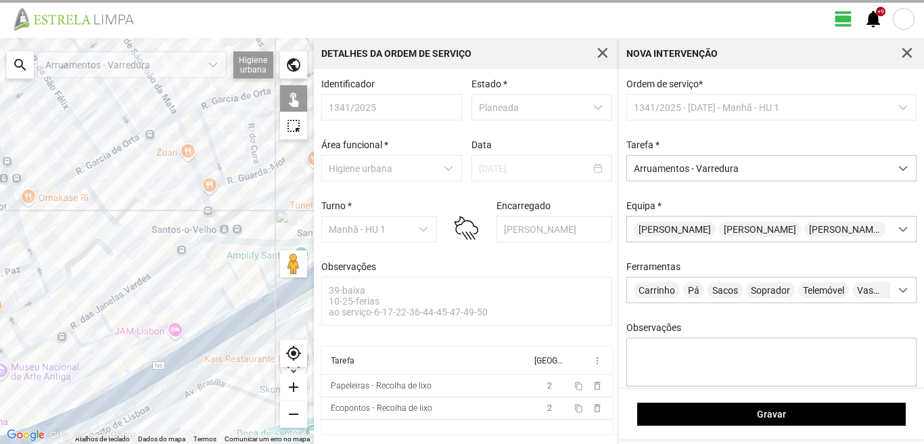
click at [161, 370] on div at bounding box center [157, 241] width 314 height 406
click at [113, 384] on div at bounding box center [157, 241] width 314 height 406
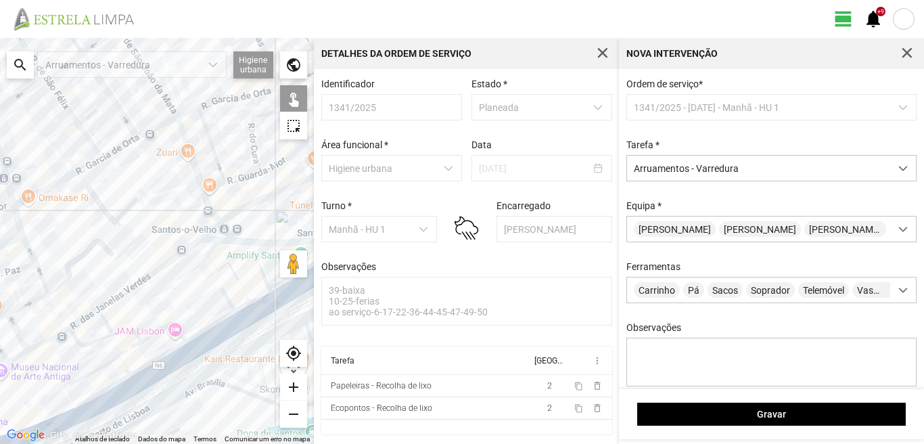
click at [110, 401] on div at bounding box center [157, 241] width 314 height 406
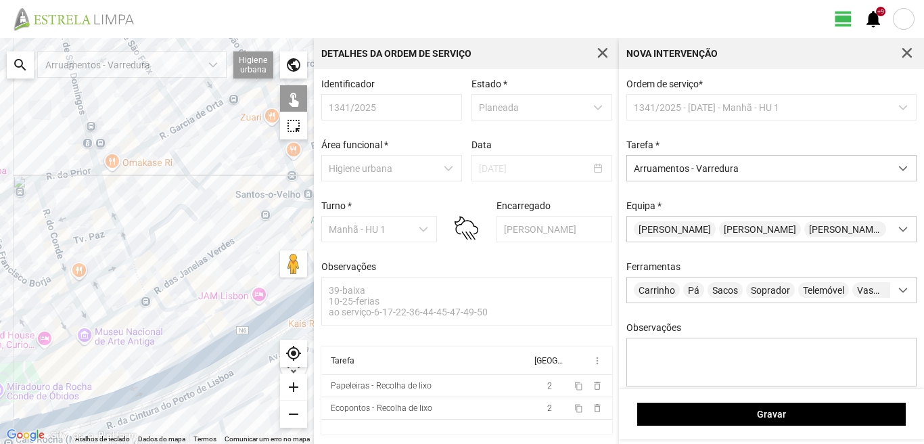
drag, startPoint x: 69, startPoint y: 397, endPoint x: 154, endPoint y: 361, distance: 92.1
click at [154, 361] on div at bounding box center [157, 241] width 314 height 406
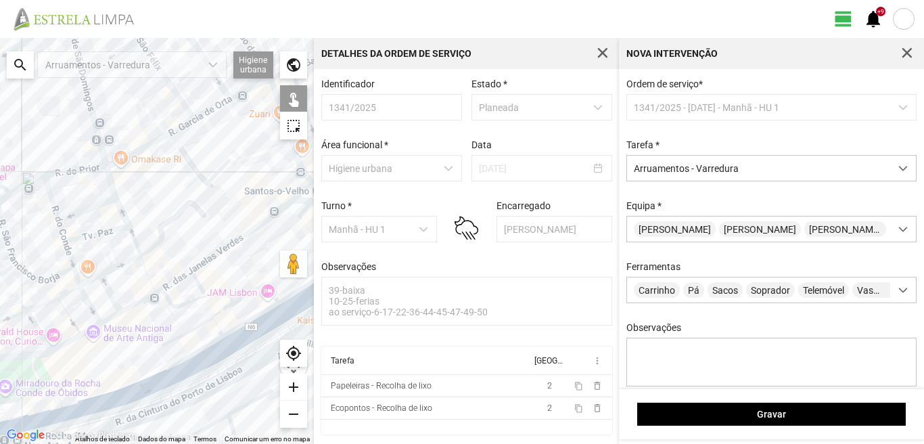
click at [132, 397] on div at bounding box center [157, 241] width 314 height 406
drag, startPoint x: 58, startPoint y: 408, endPoint x: 70, endPoint y: 390, distance: 21.6
click at [61, 405] on div at bounding box center [157, 241] width 314 height 406
click at [65, 405] on div at bounding box center [157, 241] width 314 height 406
drag, startPoint x: 150, startPoint y: 355, endPoint x: 5, endPoint y: 370, distance: 144.9
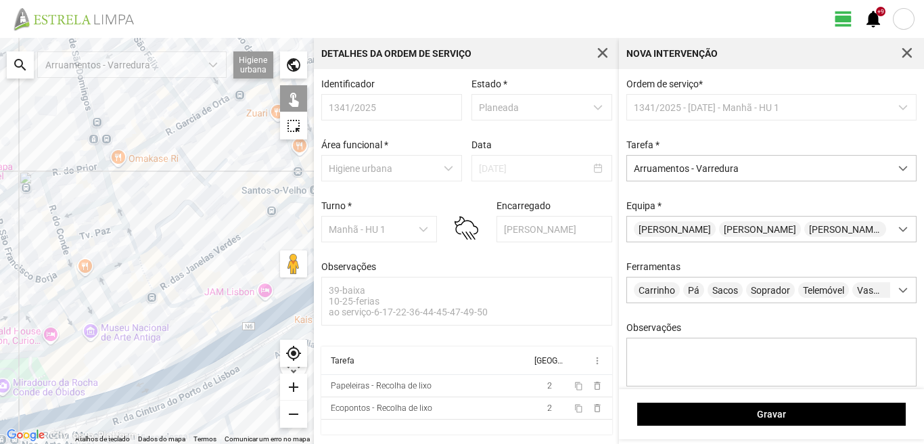
click at [5, 370] on div at bounding box center [157, 241] width 314 height 406
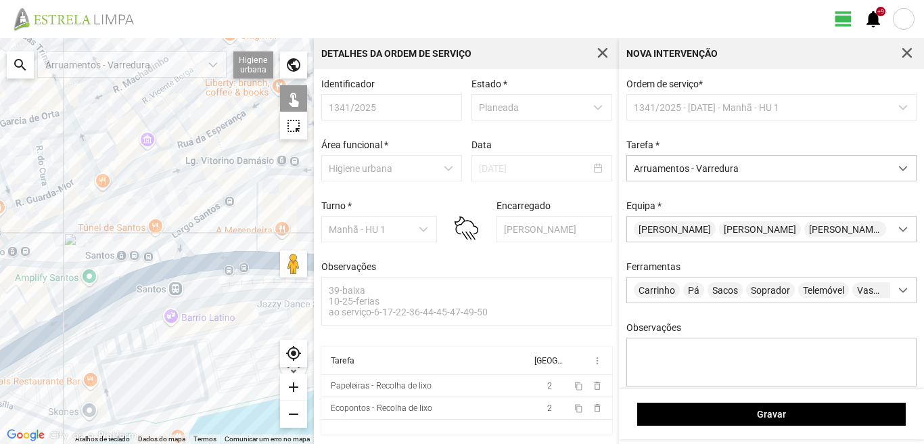
drag, startPoint x: 104, startPoint y: 309, endPoint x: 16, endPoint y: 355, distance: 99.6
click at [16, 355] on div at bounding box center [157, 241] width 314 height 406
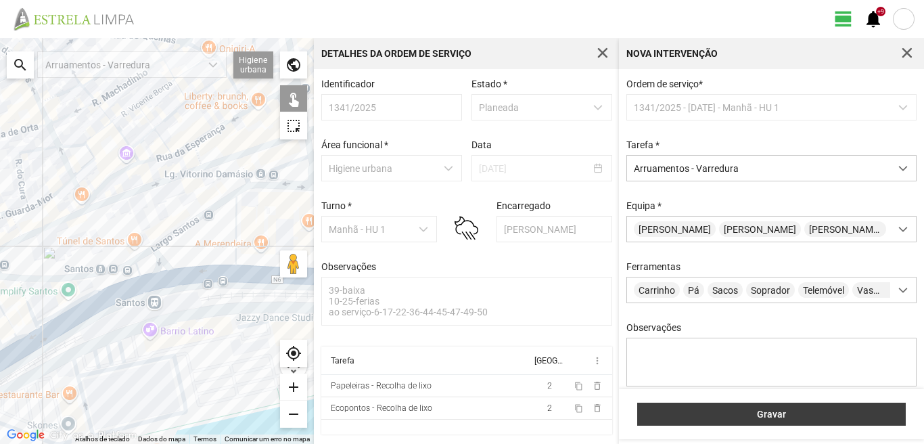
click at [752, 413] on span "Gravar" at bounding box center [772, 414] width 254 height 11
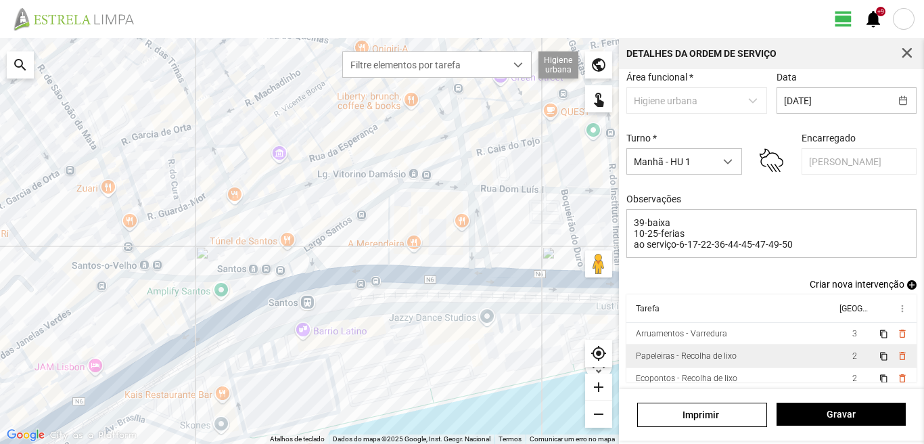
scroll to position [74, 0]
click at [907, 282] on span "add" at bounding box center [911, 284] width 9 height 9
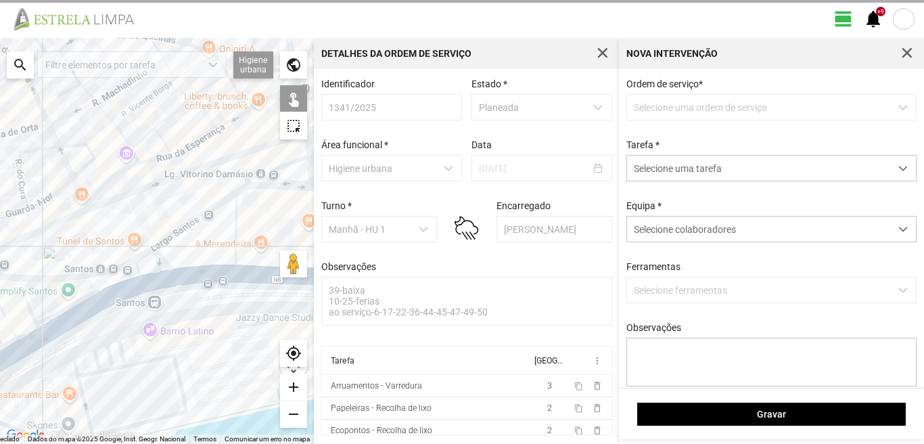
scroll to position [3, 0]
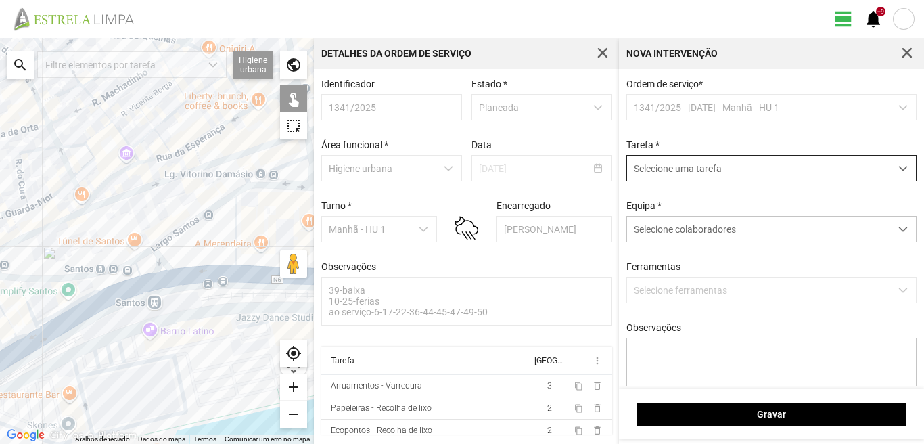
click at [690, 169] on span "Selecione uma tarefa" at bounding box center [758, 168] width 263 height 25
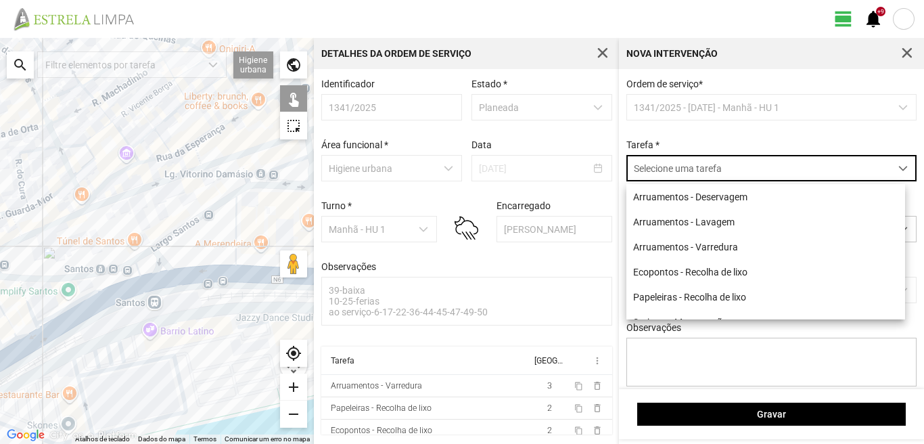
scroll to position [7, 60]
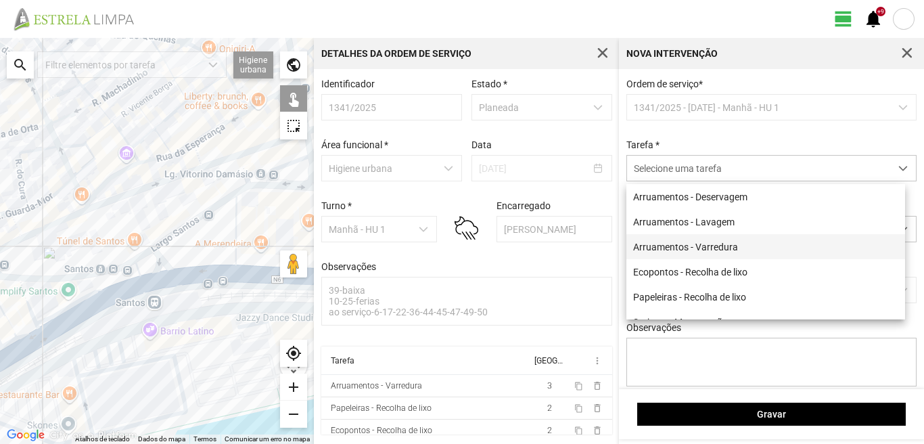
click at [679, 250] on li "Arruamentos - Varredura" at bounding box center [766, 246] width 279 height 25
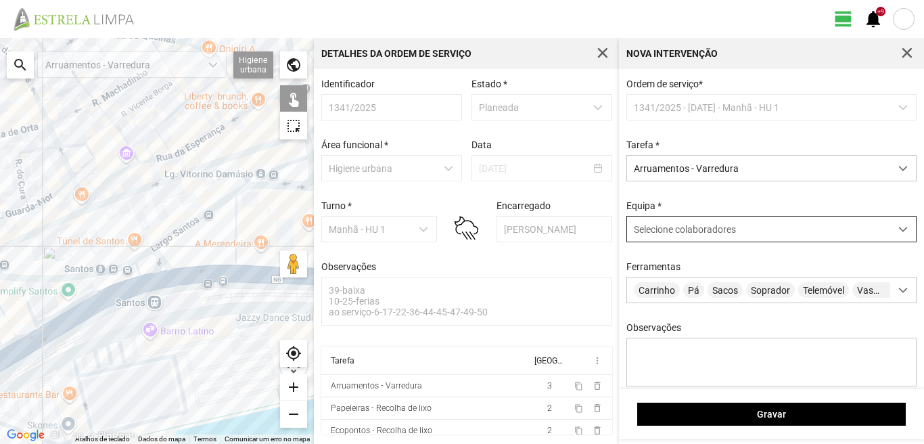
click at [666, 228] on span "Selecione colaboradores" at bounding box center [685, 229] width 102 height 11
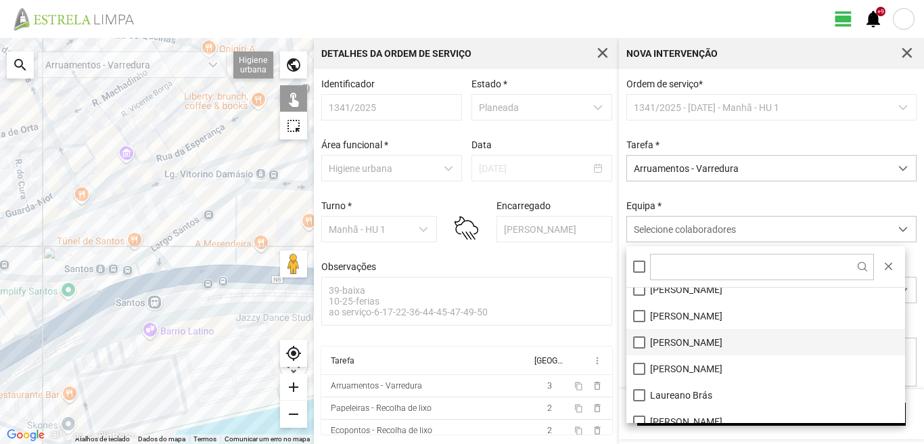
scroll to position [68, 0]
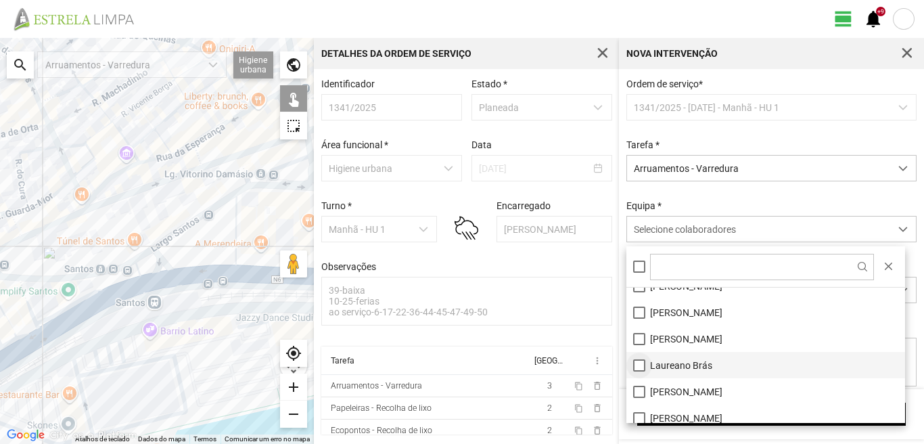
click at [639, 361] on li "Laureano Brás" at bounding box center [766, 365] width 279 height 26
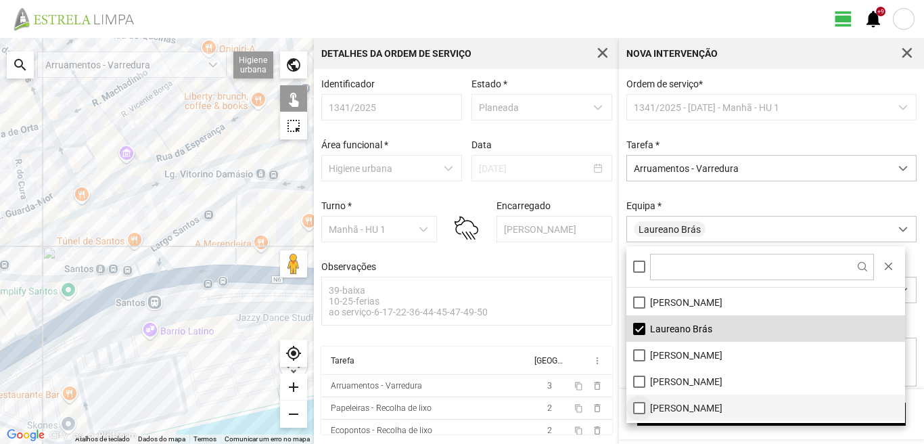
scroll to position [135, 0]
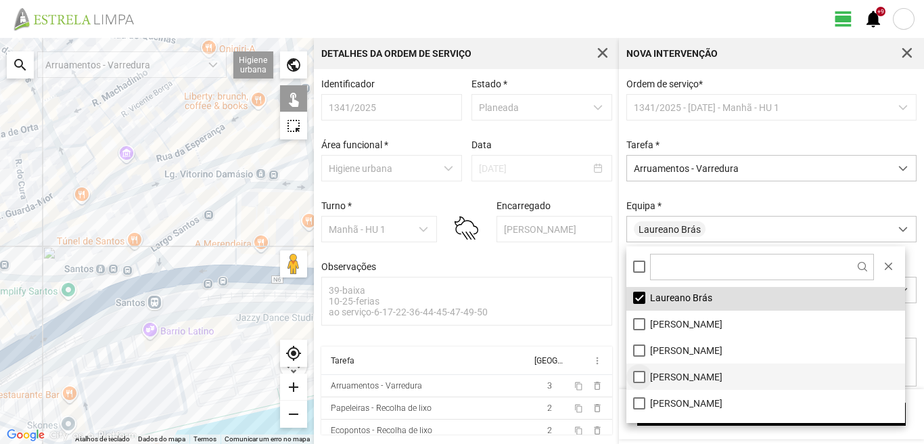
click at [638, 377] on li "[PERSON_NAME]" at bounding box center [766, 376] width 279 height 26
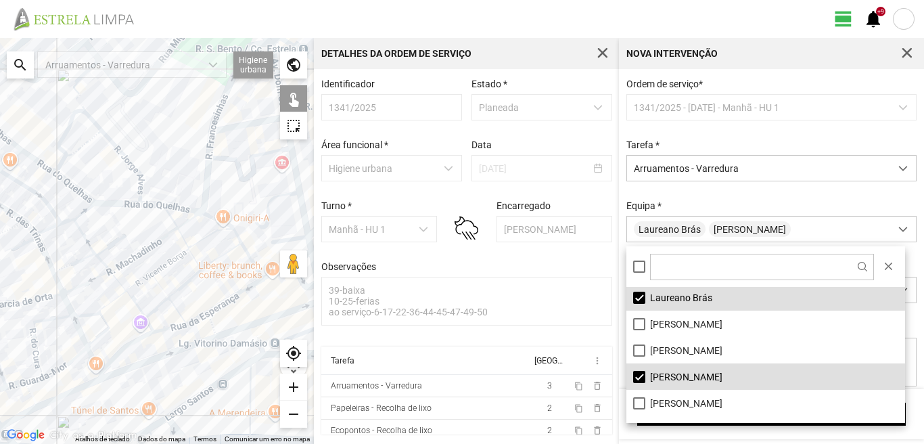
drag, startPoint x: 194, startPoint y: 203, endPoint x: 206, endPoint y: 380, distance: 177.8
click at [208, 384] on div at bounding box center [157, 241] width 314 height 406
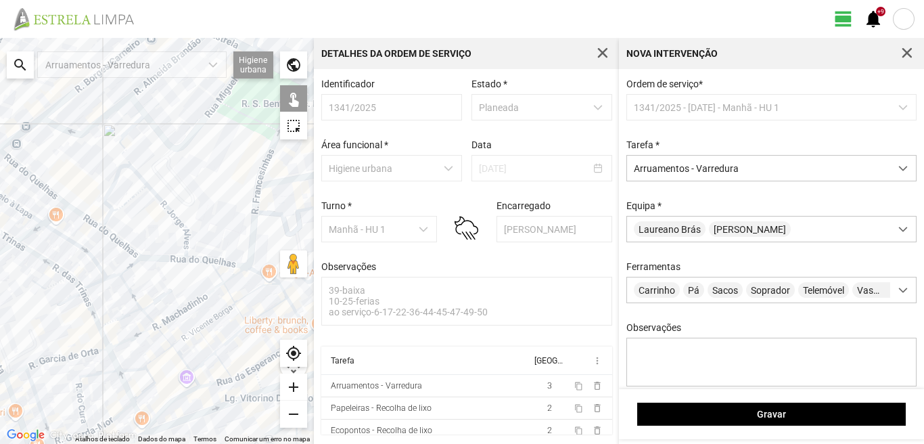
drag, startPoint x: 45, startPoint y: 281, endPoint x: 199, endPoint y: 369, distance: 177.4
click at [198, 369] on div at bounding box center [157, 241] width 314 height 406
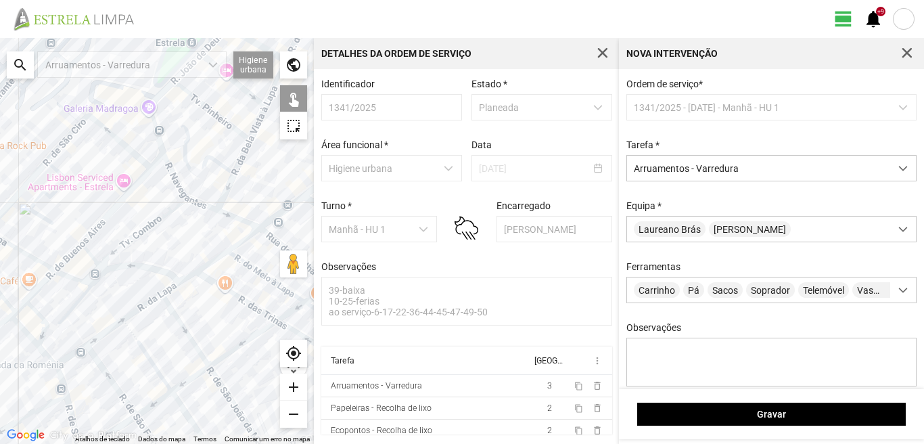
drag, startPoint x: 79, startPoint y: 268, endPoint x: 258, endPoint y: 269, distance: 178.7
click at [231, 273] on div at bounding box center [157, 241] width 314 height 406
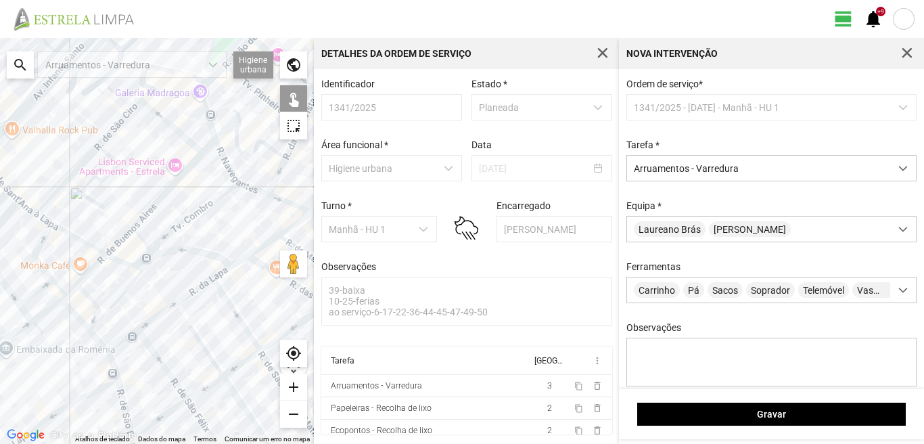
click at [116, 346] on div at bounding box center [157, 241] width 314 height 406
click at [152, 319] on div at bounding box center [157, 241] width 314 height 406
click at [189, 294] on div at bounding box center [157, 241] width 314 height 406
click at [226, 271] on div at bounding box center [157, 241] width 314 height 406
click at [263, 246] on div at bounding box center [157, 241] width 314 height 406
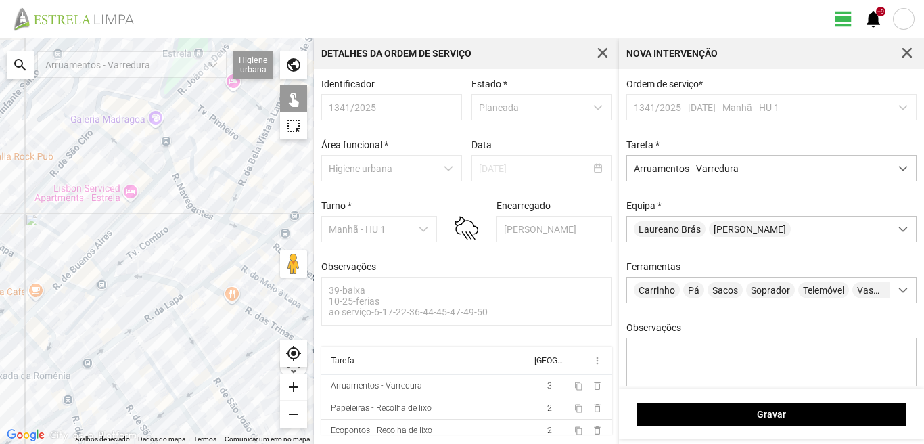
drag, startPoint x: 257, startPoint y: 249, endPoint x: 181, endPoint y: 292, distance: 87.3
click at [183, 292] on div at bounding box center [157, 241] width 314 height 406
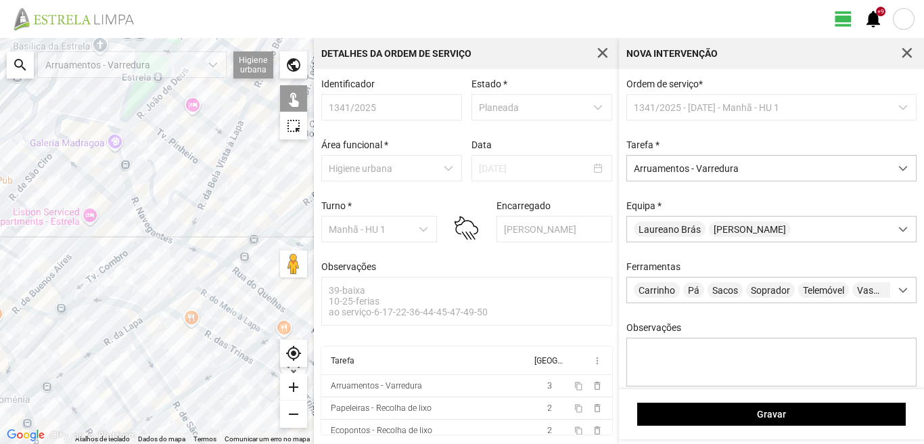
click at [210, 272] on div at bounding box center [157, 241] width 314 height 406
click at [242, 249] on div at bounding box center [157, 241] width 314 height 406
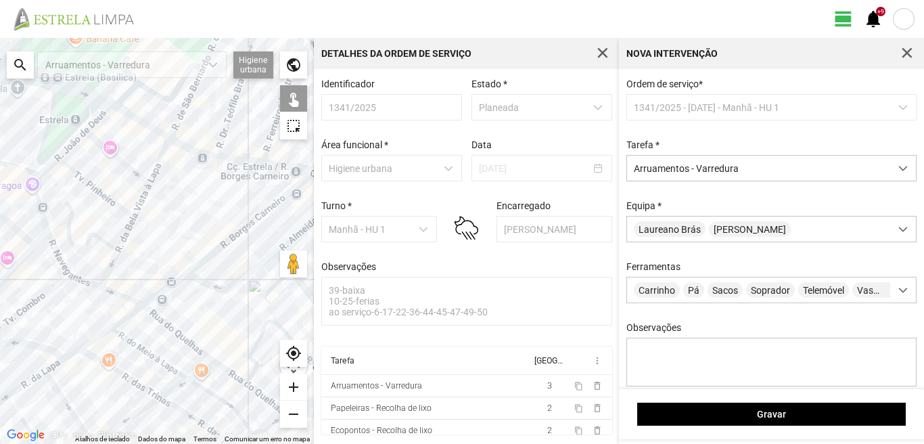
drag, startPoint x: 243, startPoint y: 246, endPoint x: 161, endPoint y: 292, distance: 93.6
click at [161, 292] on div at bounding box center [157, 241] width 314 height 406
click at [208, 252] on div at bounding box center [157, 241] width 314 height 406
click at [196, 285] on div at bounding box center [157, 241] width 314 height 406
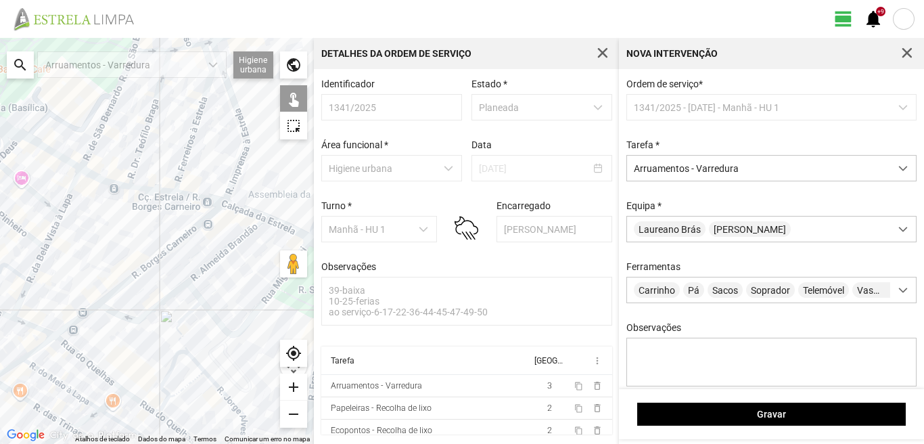
drag, startPoint x: 224, startPoint y: 252, endPoint x: 131, endPoint y: 286, distance: 99.3
click at [131, 286] on div at bounding box center [157, 241] width 314 height 406
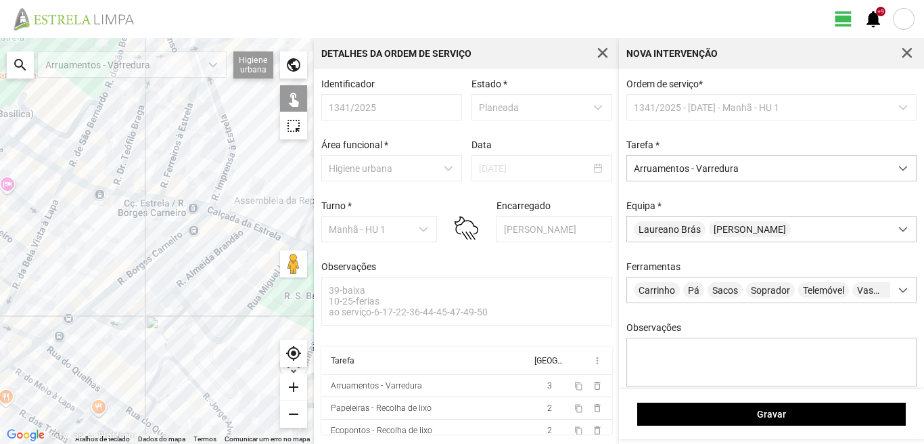
click at [208, 261] on div at bounding box center [157, 241] width 314 height 406
click at [182, 300] on div at bounding box center [157, 241] width 314 height 406
click at [181, 317] on div at bounding box center [157, 241] width 314 height 406
click at [196, 316] on div at bounding box center [157, 241] width 314 height 406
click at [225, 217] on div at bounding box center [157, 241] width 314 height 406
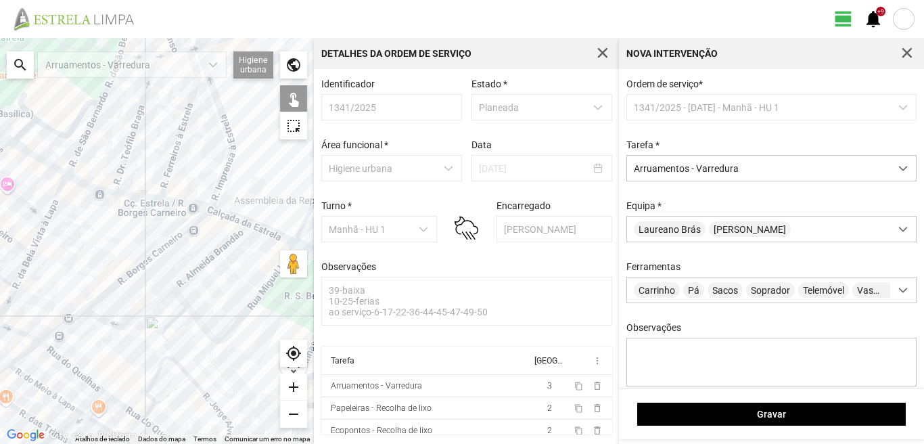
click at [265, 231] on div at bounding box center [157, 241] width 314 height 406
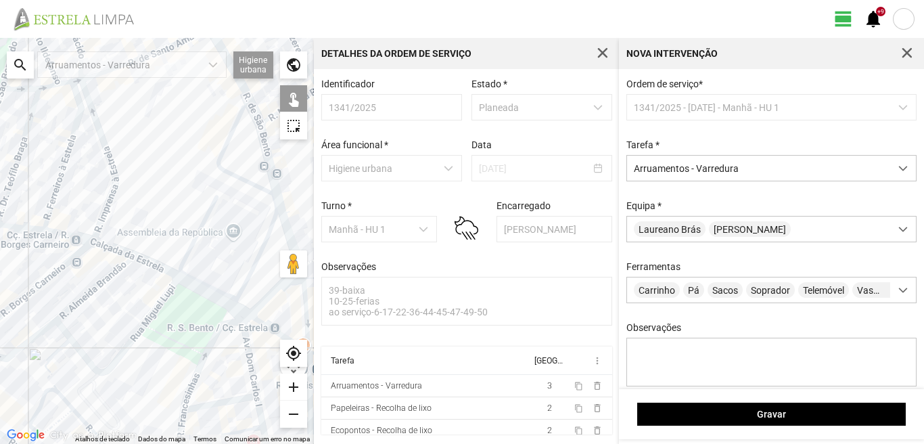
drag, startPoint x: 239, startPoint y: 254, endPoint x: 119, endPoint y: 288, distance: 124.5
click at [119, 288] on div at bounding box center [157, 241] width 314 height 406
click at [202, 288] on div at bounding box center [157, 241] width 314 height 406
click at [208, 350] on div at bounding box center [157, 241] width 314 height 406
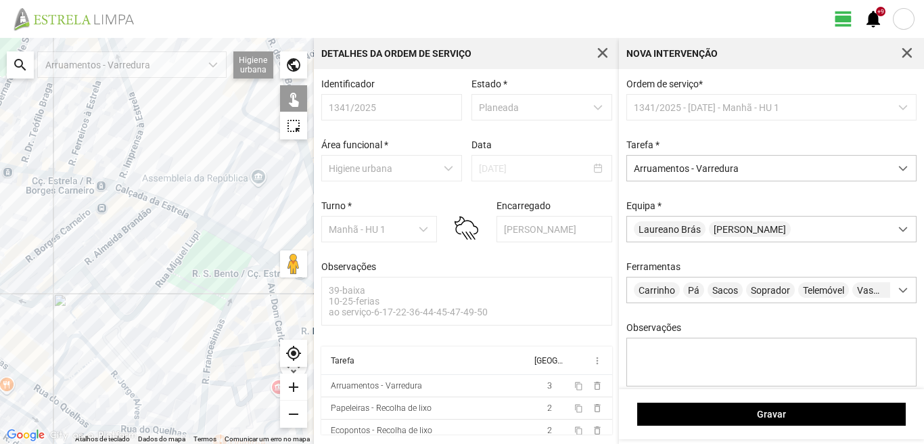
drag, startPoint x: 179, startPoint y: 380, endPoint x: 201, endPoint y: 325, distance: 58.6
click at [201, 325] on div at bounding box center [157, 241] width 314 height 406
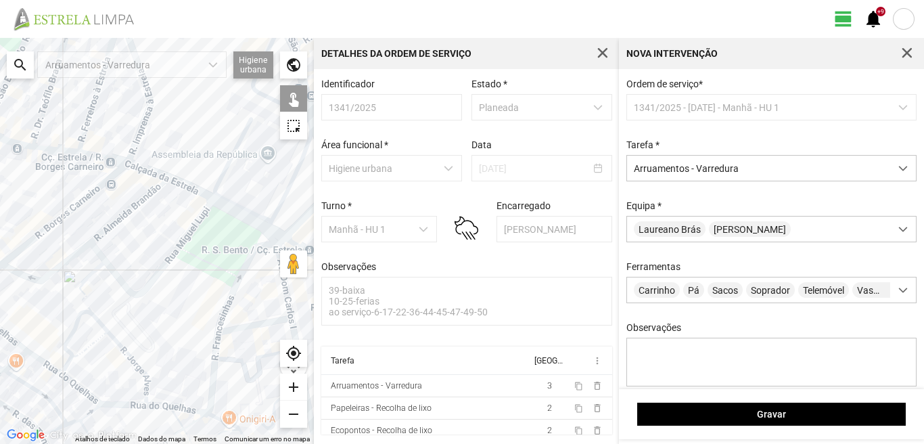
click at [212, 357] on div at bounding box center [157, 241] width 314 height 406
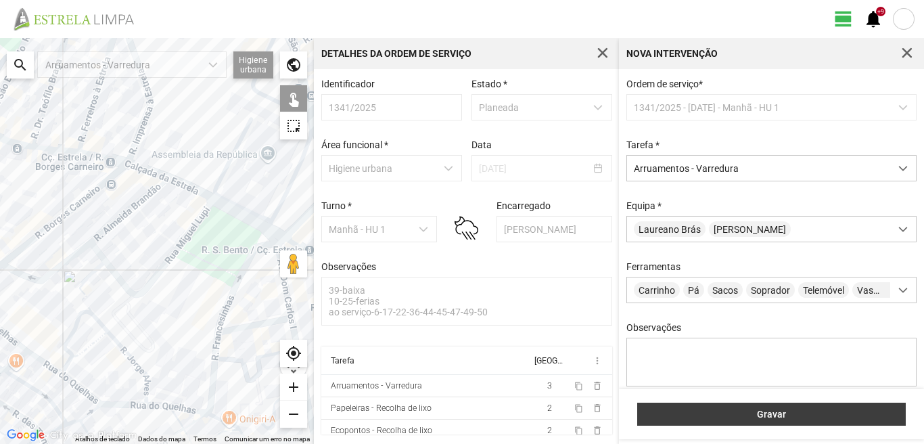
click at [829, 410] on span "Gravar" at bounding box center [772, 414] width 254 height 11
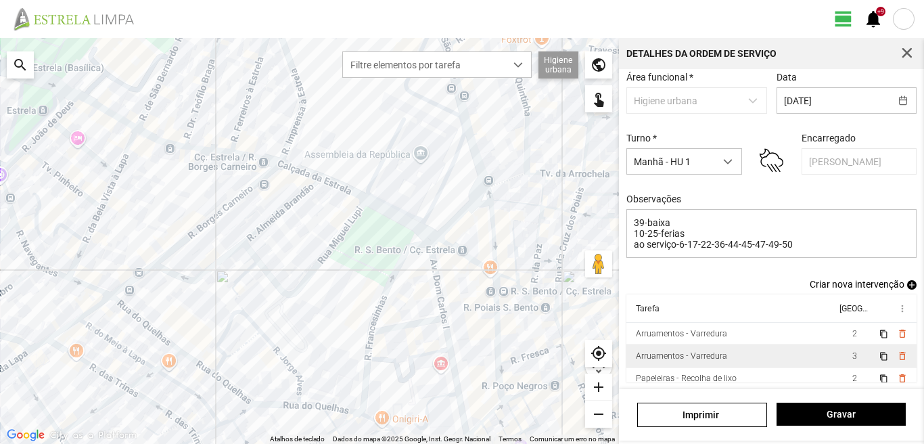
click at [836, 340] on td "2" at bounding box center [855, 334] width 38 height 22
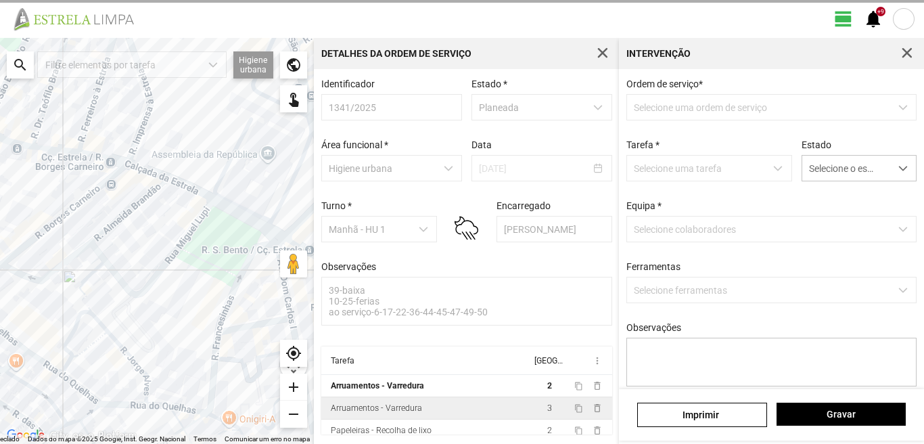
scroll to position [3, 0]
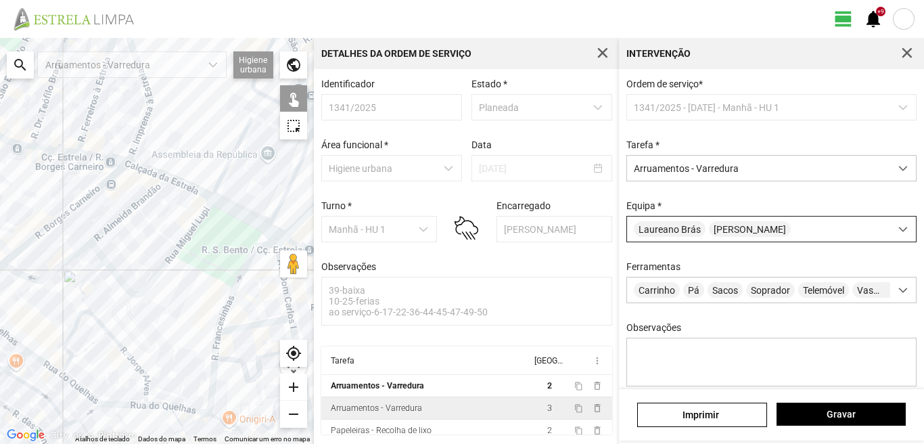
click at [766, 230] on div "[PERSON_NAME]" at bounding box center [758, 229] width 263 height 25
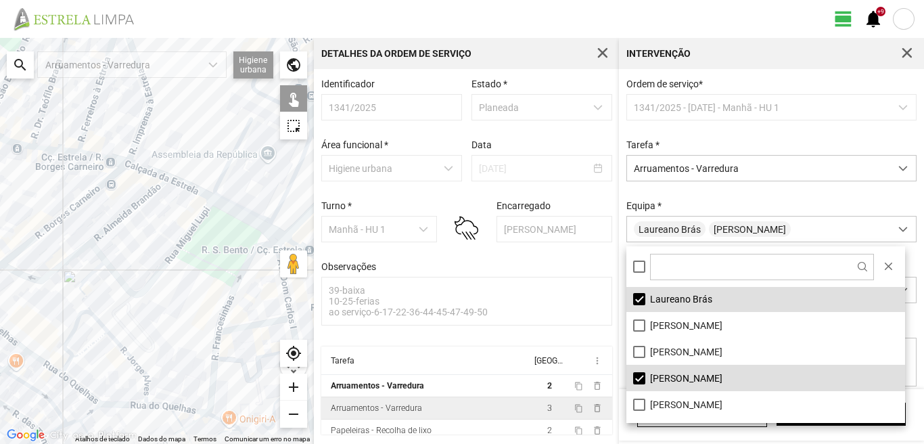
scroll to position [135, 0]
click at [633, 371] on li "[PERSON_NAME]" at bounding box center [766, 376] width 279 height 26
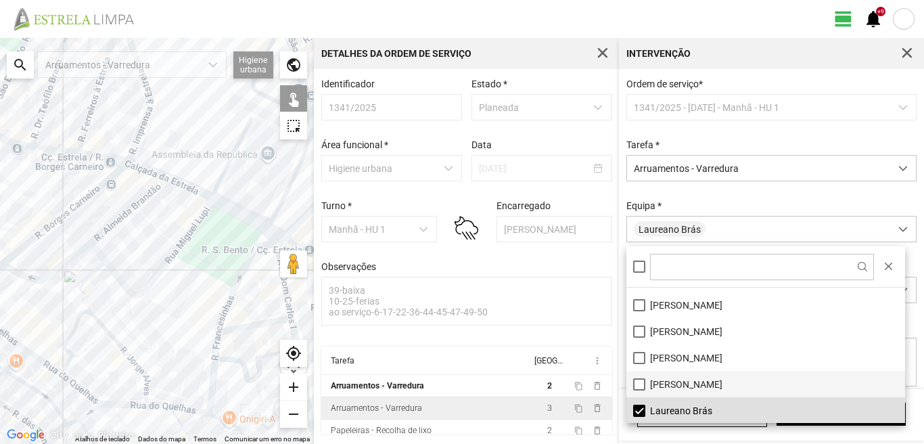
scroll to position [0, 0]
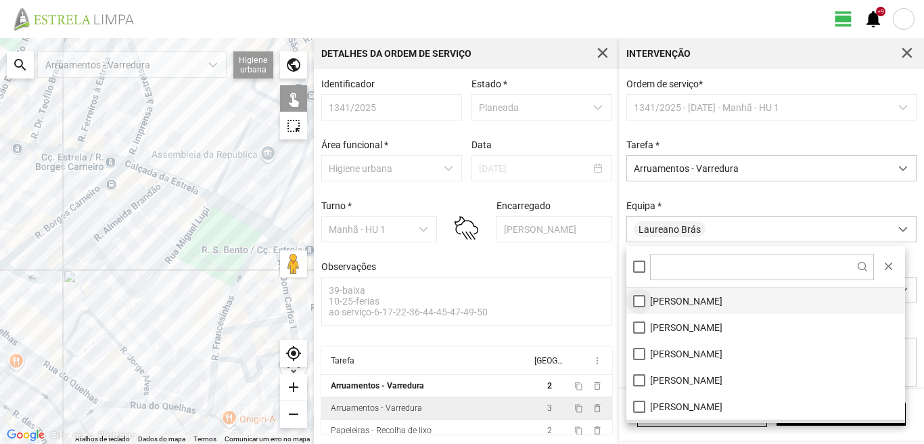
click at [639, 296] on li "[PERSON_NAME]" at bounding box center [766, 301] width 279 height 26
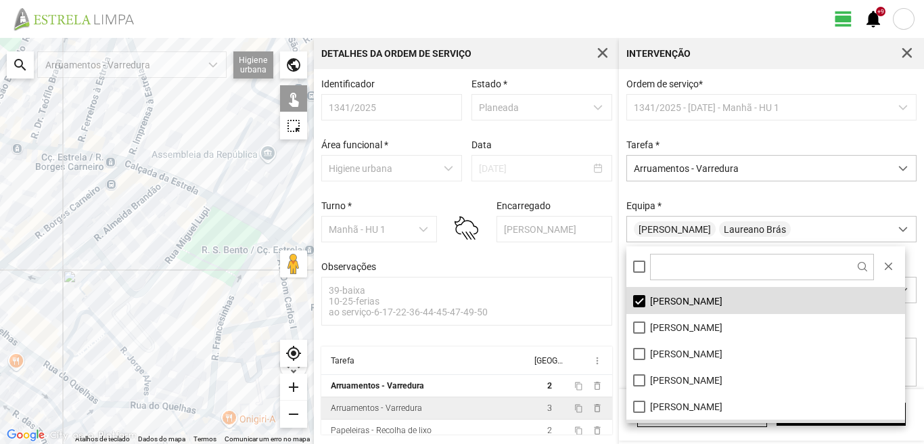
click at [233, 284] on div at bounding box center [157, 241] width 314 height 406
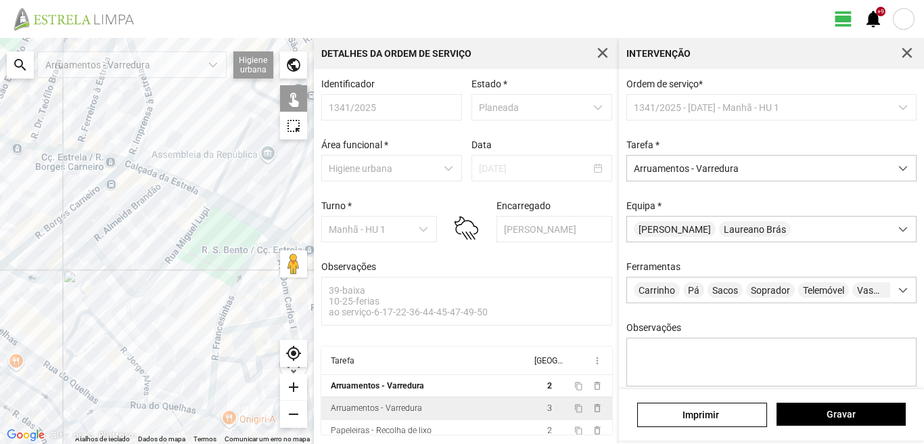
click at [234, 286] on div at bounding box center [157, 241] width 314 height 406
click at [875, 418] on span "Gravar" at bounding box center [841, 414] width 115 height 11
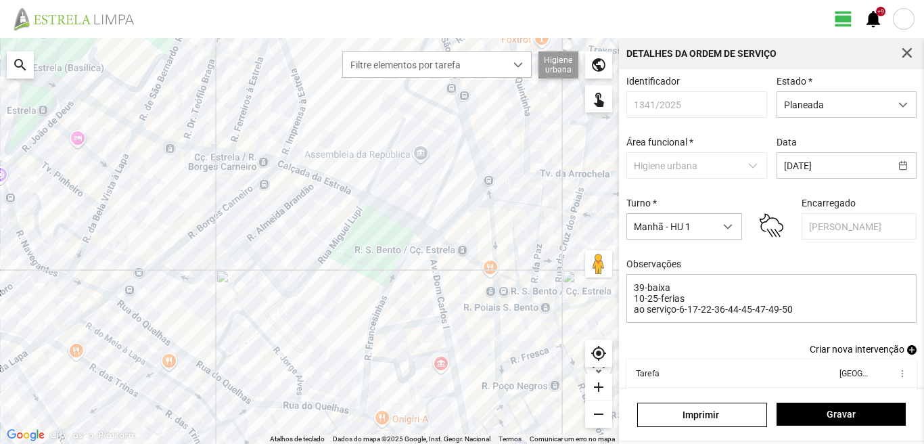
click at [907, 355] on span "add" at bounding box center [911, 349] width 9 height 9
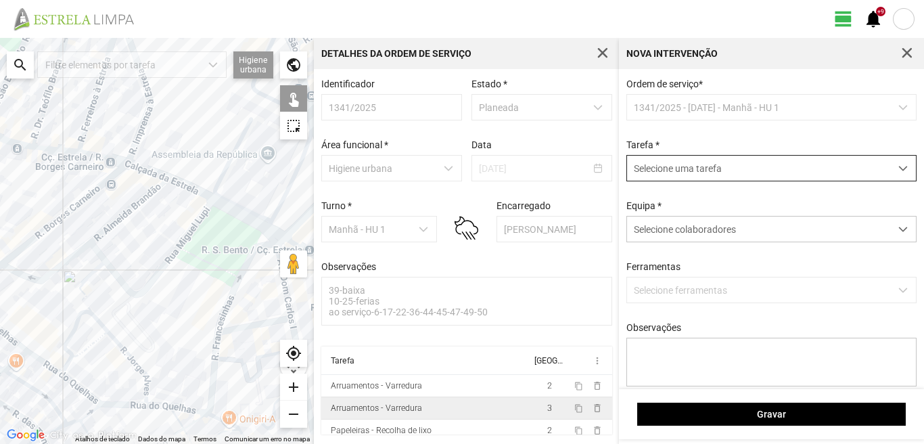
click at [718, 175] on span "Selecione uma tarefa" at bounding box center [758, 168] width 263 height 25
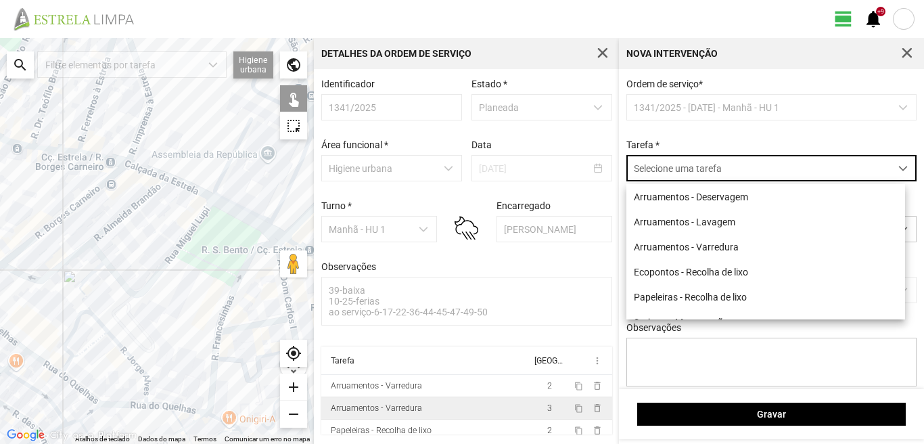
scroll to position [7, 60]
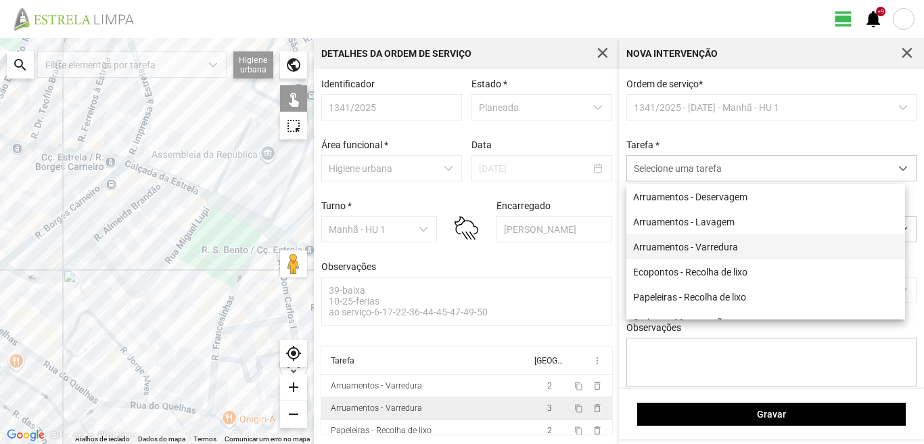
click at [695, 246] on li "Arruamentos - Varredura" at bounding box center [766, 246] width 279 height 25
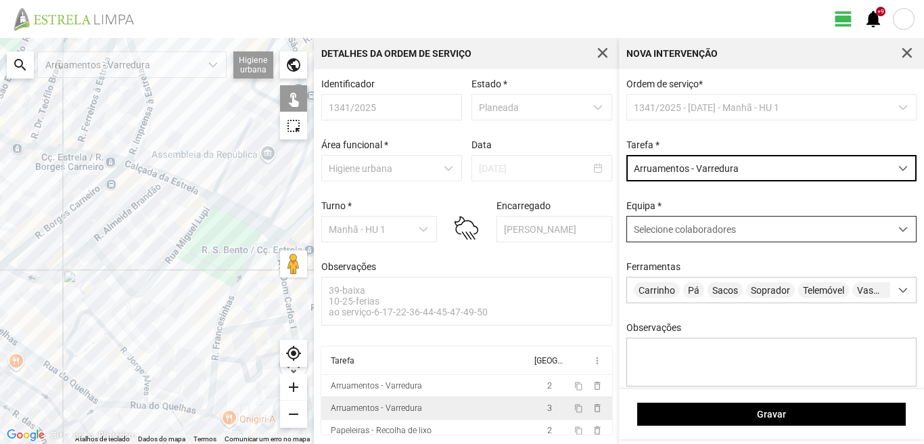
click at [691, 235] on span "Selecione colaboradores" at bounding box center [685, 229] width 102 height 11
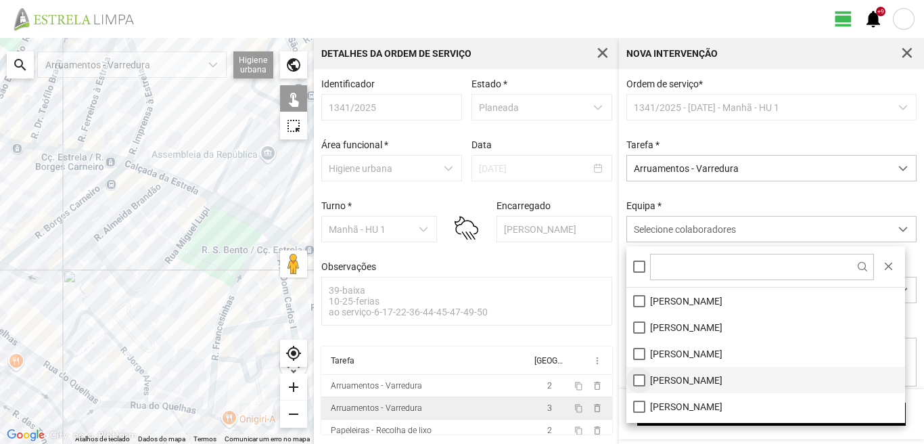
click at [640, 381] on li "[PERSON_NAME]" at bounding box center [766, 380] width 279 height 26
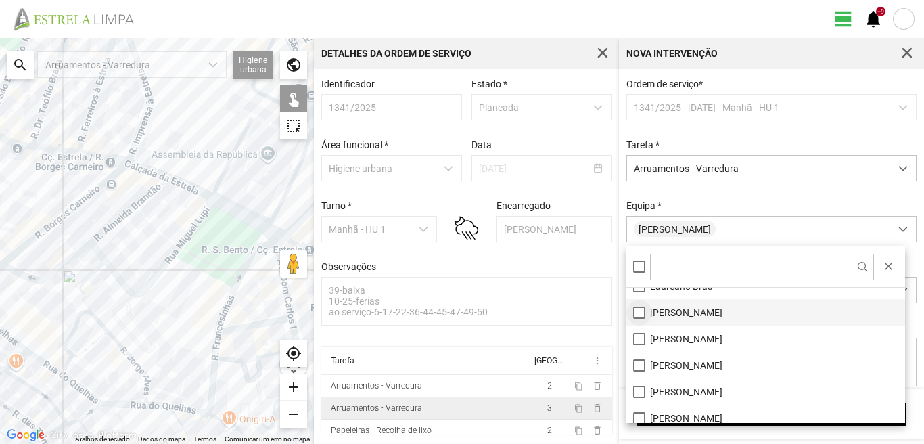
scroll to position [114, 0]
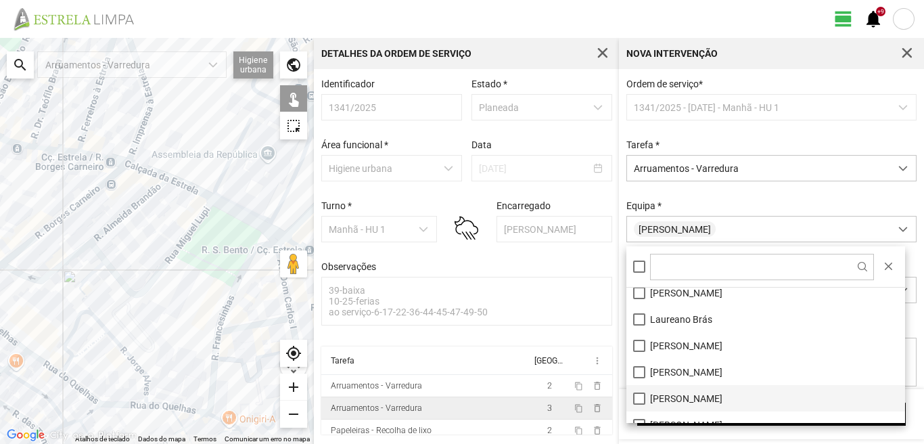
click at [640, 397] on li "[PERSON_NAME]" at bounding box center [766, 398] width 279 height 26
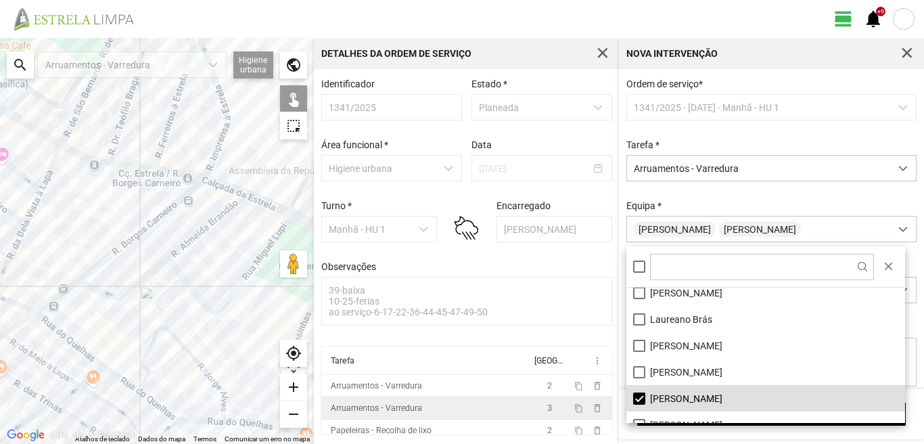
drag, startPoint x: 137, startPoint y: 347, endPoint x: 222, endPoint y: 361, distance: 85.8
click at [216, 365] on div at bounding box center [157, 241] width 314 height 406
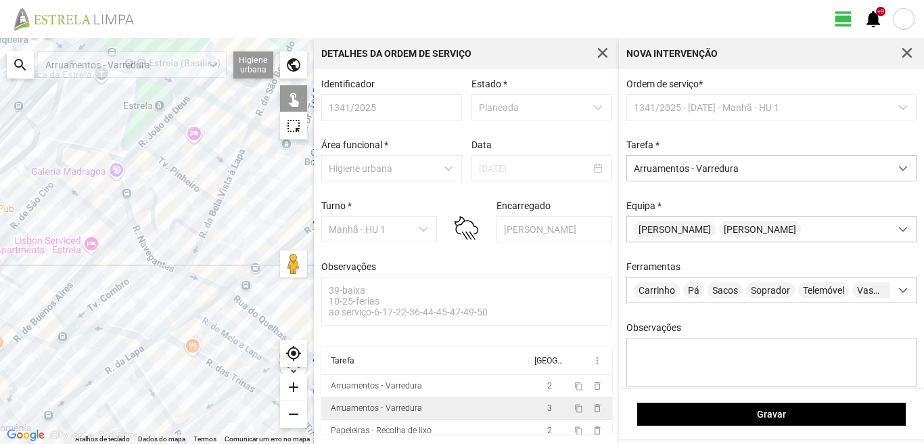
drag, startPoint x: 118, startPoint y: 318, endPoint x: 210, endPoint y: 284, distance: 98.1
click at [210, 284] on div at bounding box center [157, 241] width 314 height 406
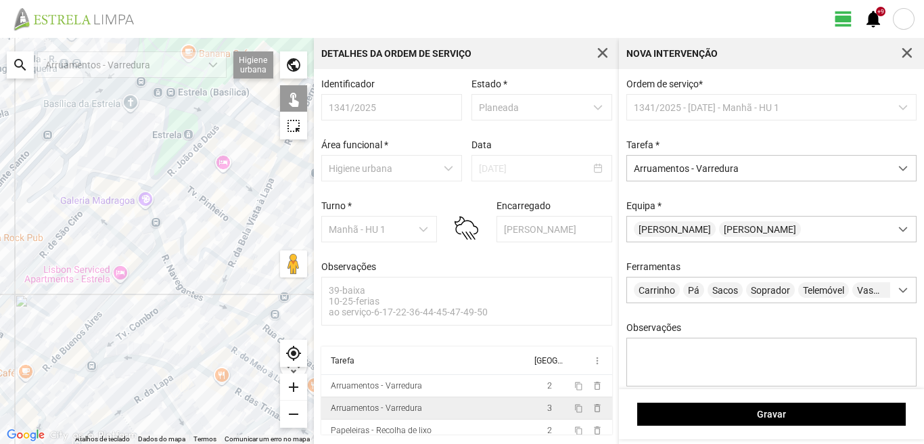
drag, startPoint x: 116, startPoint y: 309, endPoint x: 185, endPoint y: 413, distance: 124.8
click at [185, 413] on div at bounding box center [157, 241] width 314 height 406
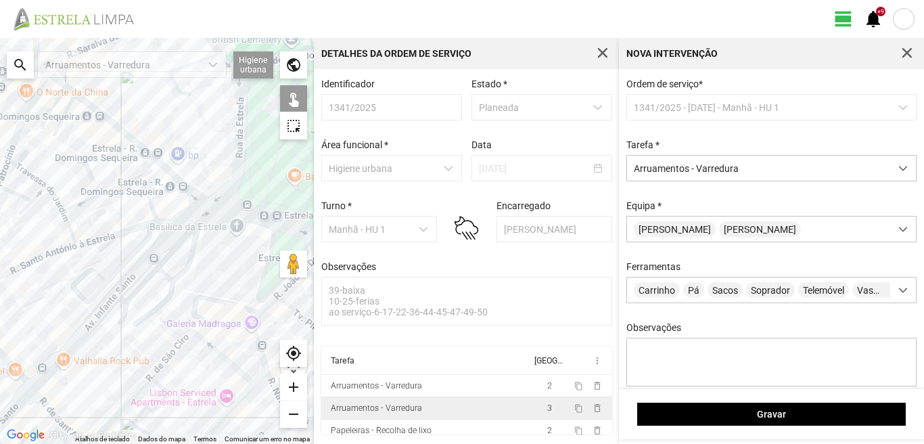
drag, startPoint x: 156, startPoint y: 319, endPoint x: 184, endPoint y: 342, distance: 36.6
click at [184, 342] on div at bounding box center [157, 241] width 314 height 406
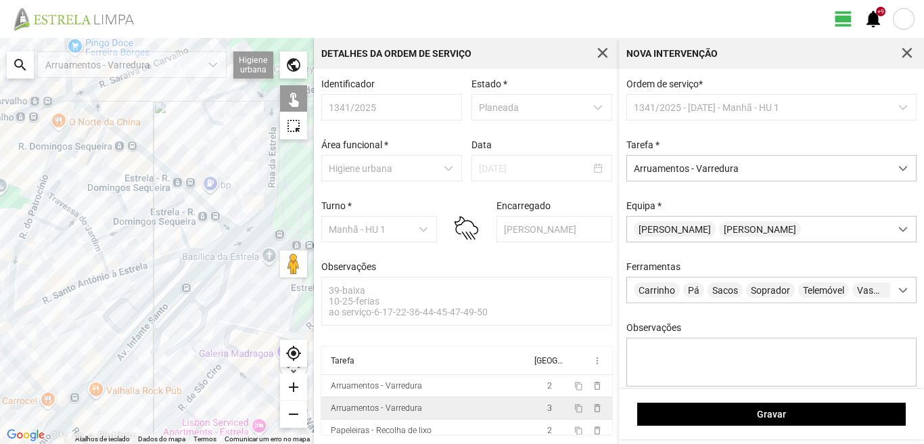
click at [198, 266] on div at bounding box center [157, 241] width 314 height 406
click at [227, 247] on div at bounding box center [157, 241] width 314 height 406
click at [261, 242] on div at bounding box center [157, 241] width 314 height 406
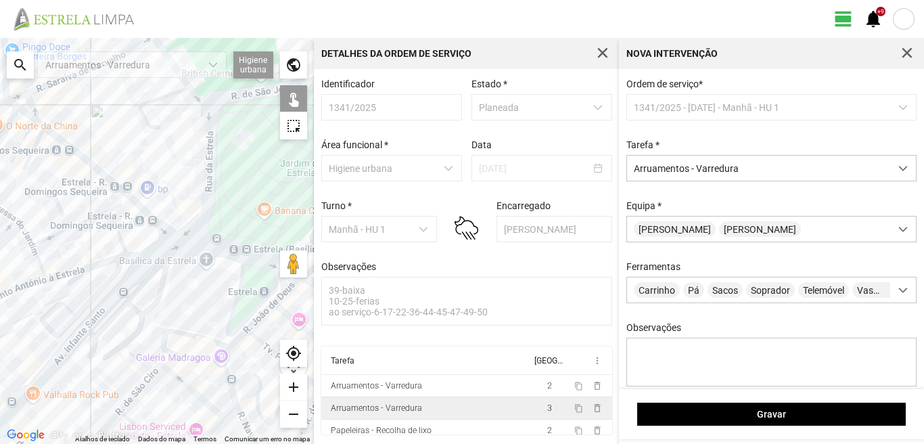
drag, startPoint x: 250, startPoint y: 295, endPoint x: 164, endPoint y: 300, distance: 86.1
click at [164, 300] on div at bounding box center [157, 241] width 314 height 406
drag, startPoint x: 177, startPoint y: 311, endPoint x: 227, endPoint y: 309, distance: 49.4
click at [227, 309] on div at bounding box center [157, 241] width 314 height 406
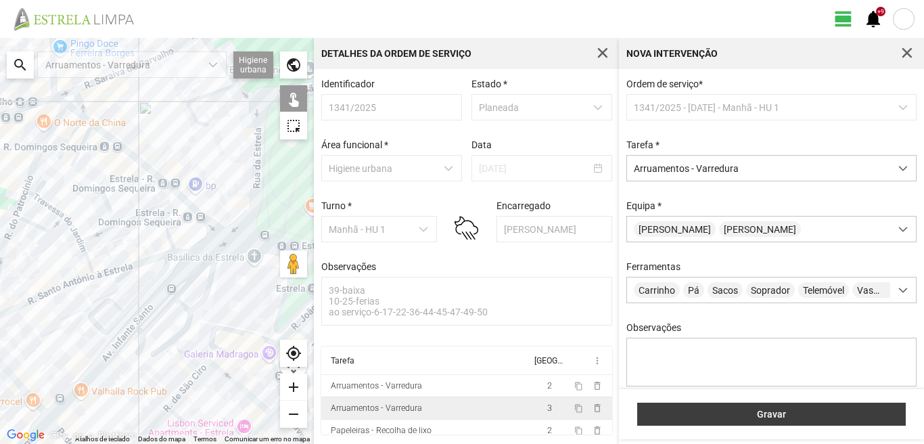
click at [748, 416] on span "Gravar" at bounding box center [772, 414] width 254 height 11
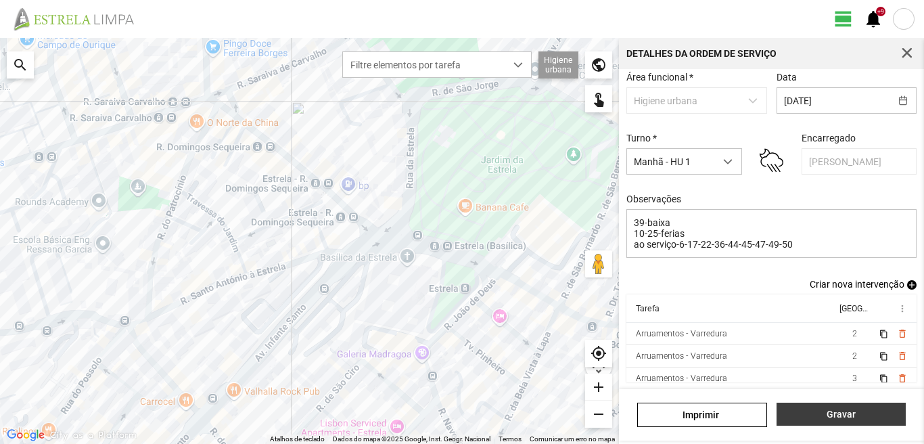
click at [843, 409] on span "Gravar" at bounding box center [841, 414] width 115 height 11
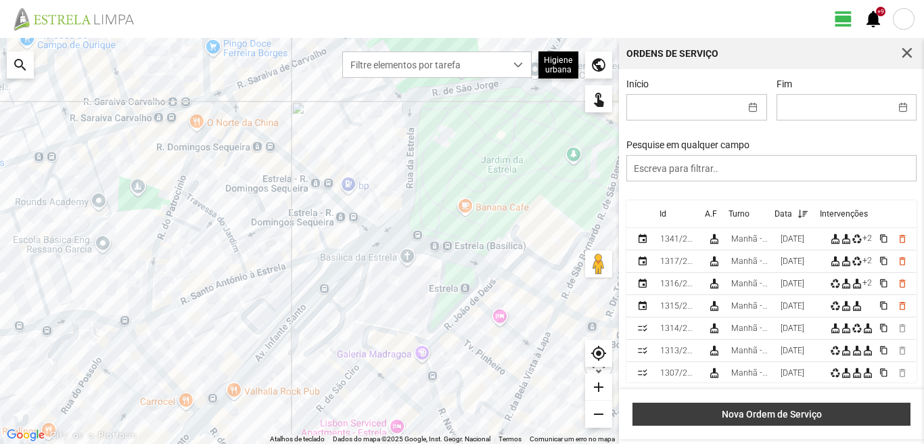
click at [828, 419] on span "Nova Ordem de Serviço" at bounding box center [772, 414] width 264 height 11
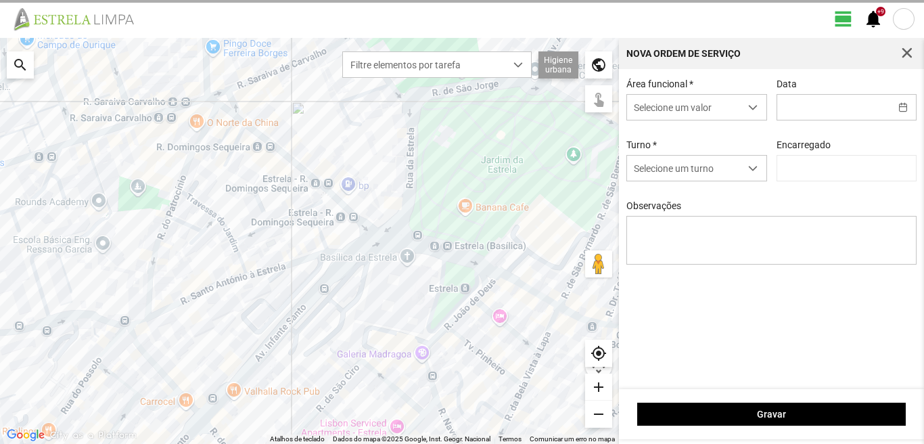
type input "[PERSON_NAME]"
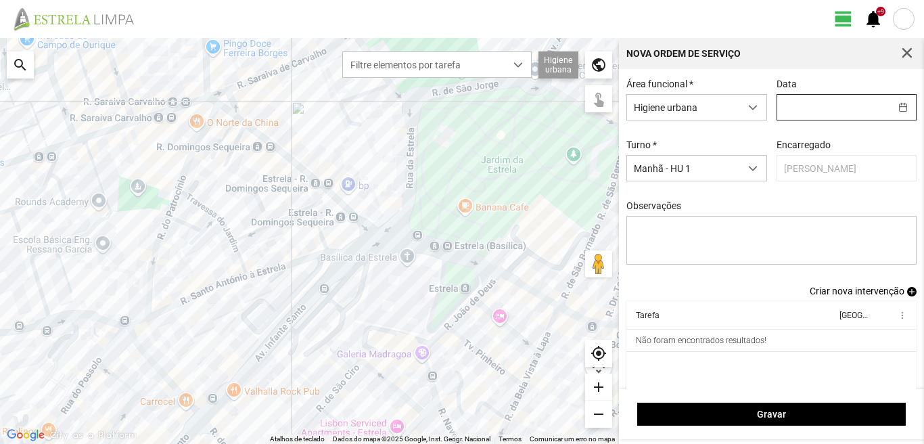
click at [813, 104] on input "text" at bounding box center [834, 107] width 113 height 25
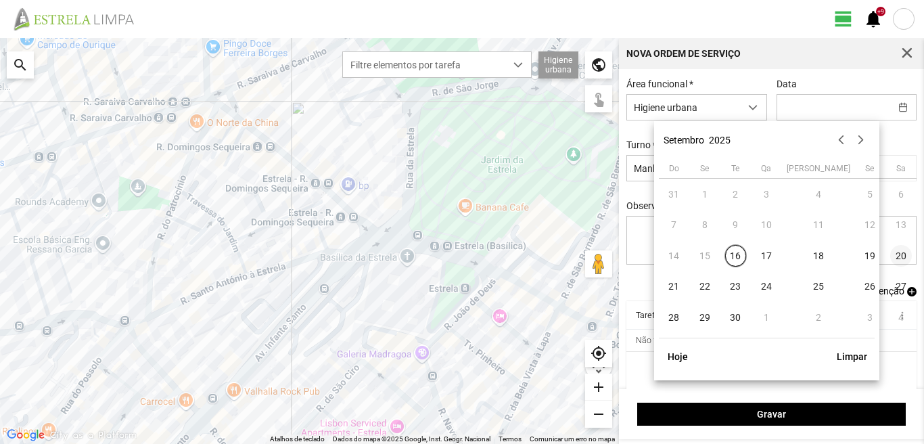
click at [891, 255] on span "20" at bounding box center [902, 256] width 22 height 22
type input "[DATE]"
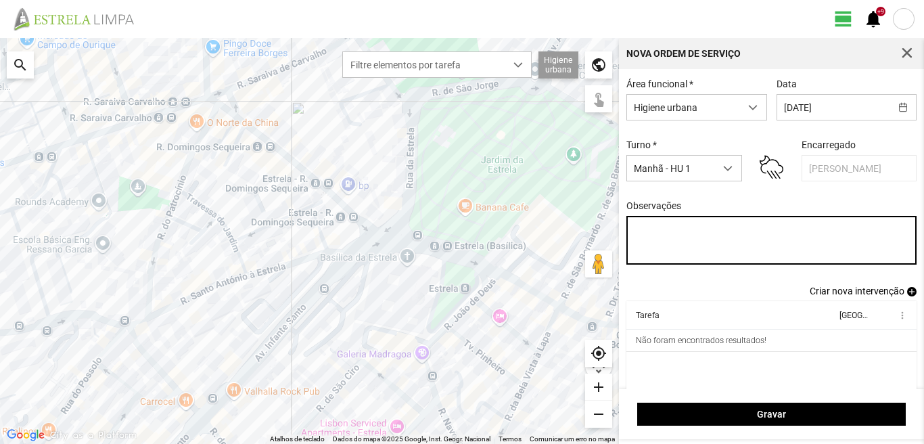
click at [632, 227] on textarea "Observações" at bounding box center [772, 240] width 291 height 49
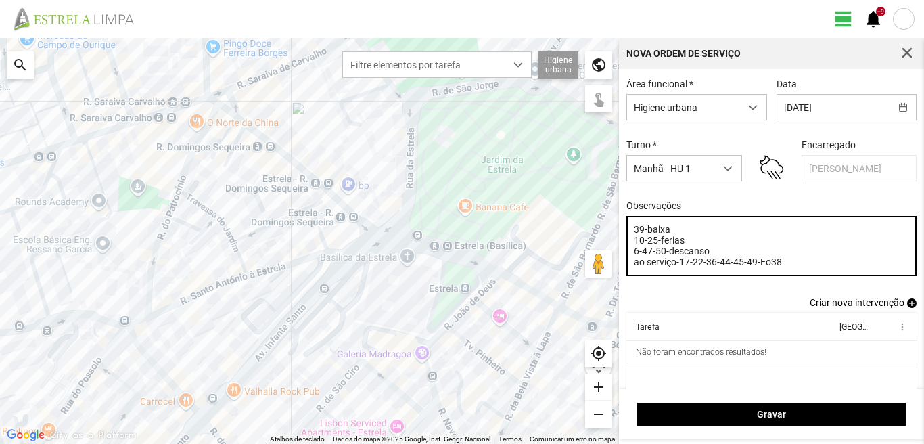
type textarea "39-baixa 10-25-ferias 6-47-50-descanso ao serviço-17-22-36-44-45-49-Eo38"
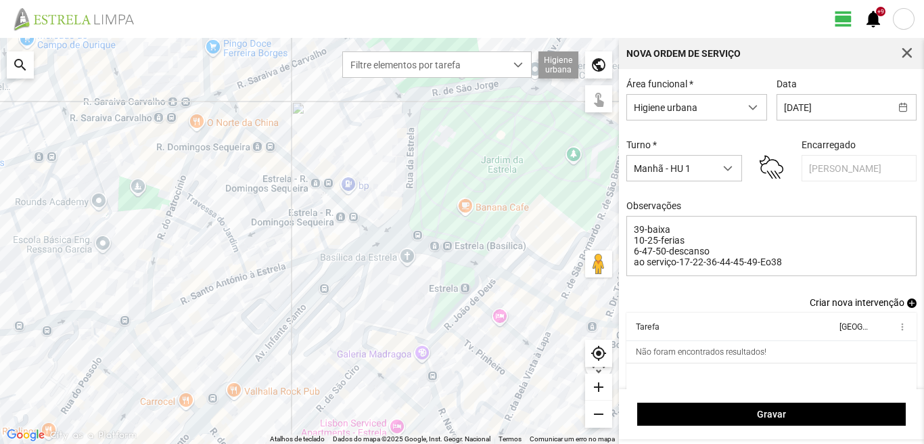
click at [907, 307] on span "add" at bounding box center [911, 302] width 9 height 9
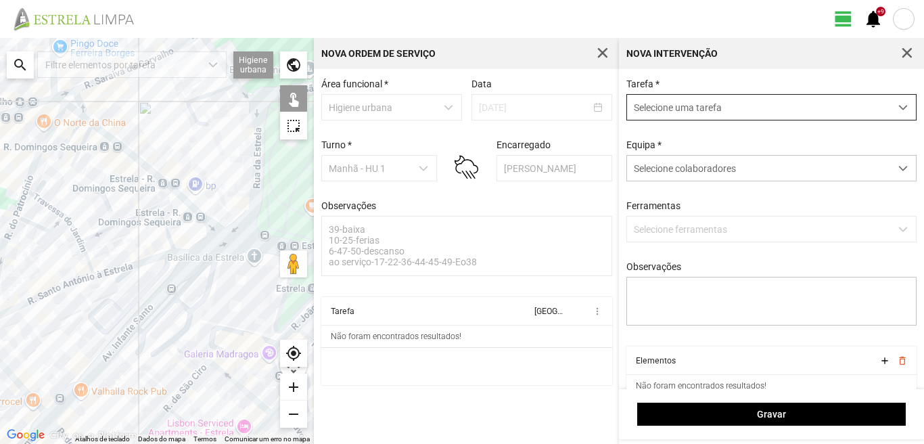
click at [667, 110] on span "Selecione uma tarefa" at bounding box center [758, 107] width 263 height 25
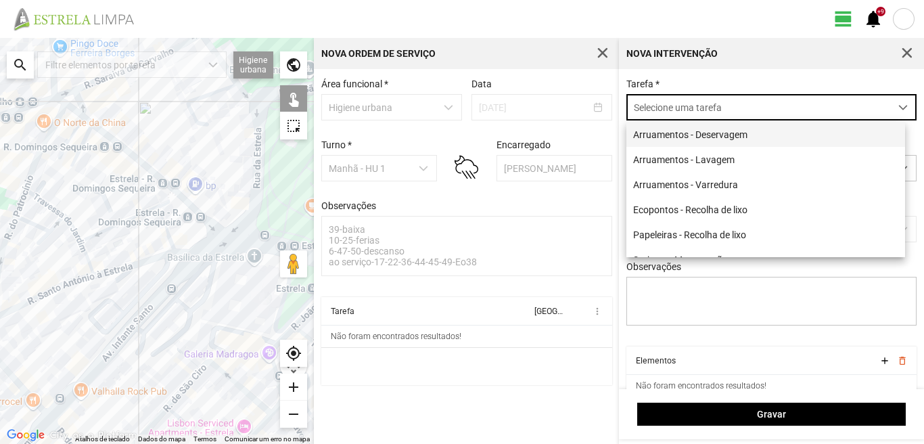
scroll to position [7, 60]
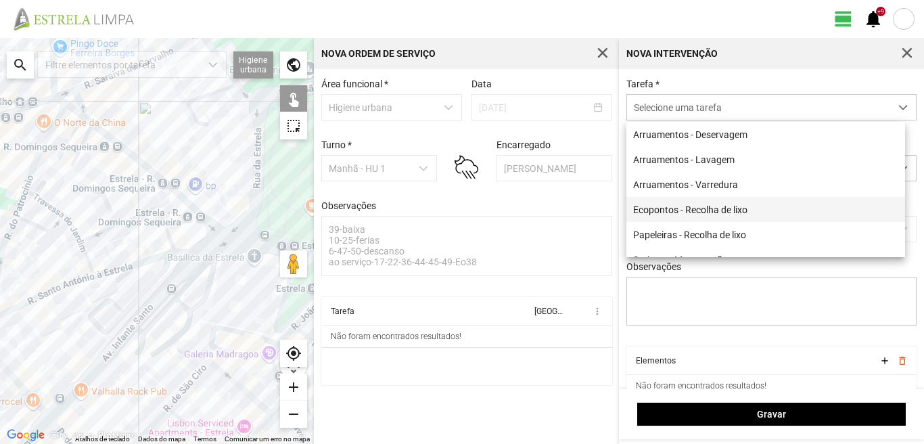
click at [696, 210] on li "Ecopontos - Recolha de lixo" at bounding box center [766, 209] width 279 height 25
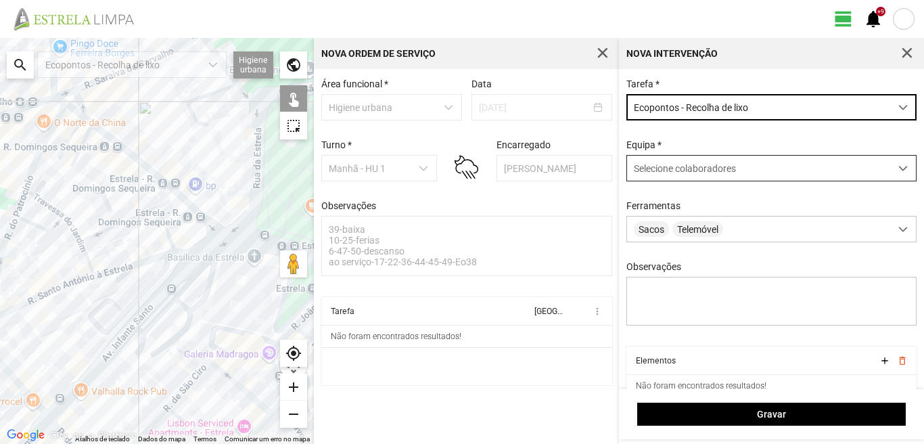
click at [671, 174] on span "Selecione colaboradores" at bounding box center [685, 168] width 102 height 11
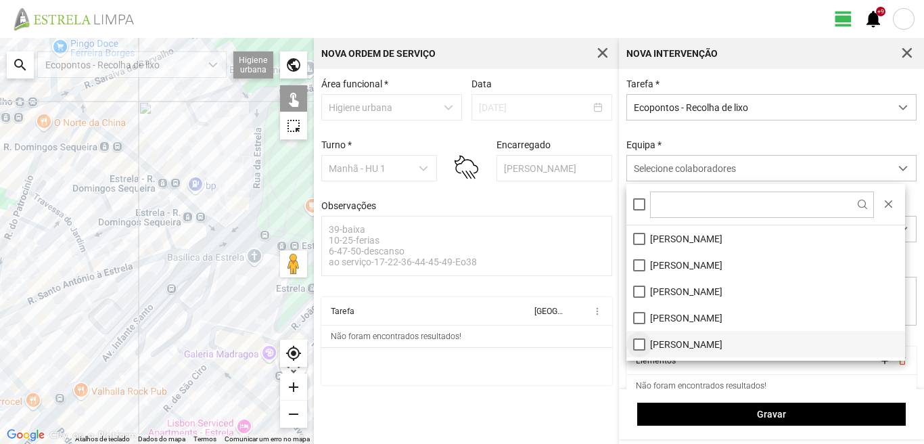
click at [635, 347] on li "[PERSON_NAME]" at bounding box center [766, 344] width 279 height 26
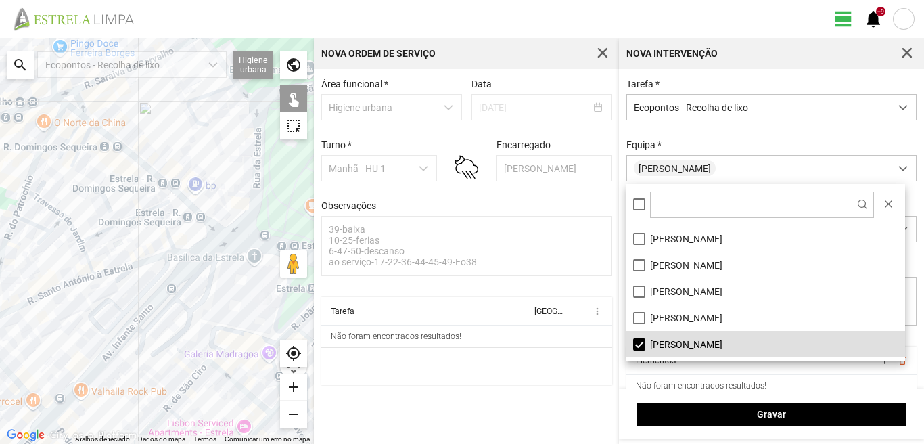
scroll to position [68, 0]
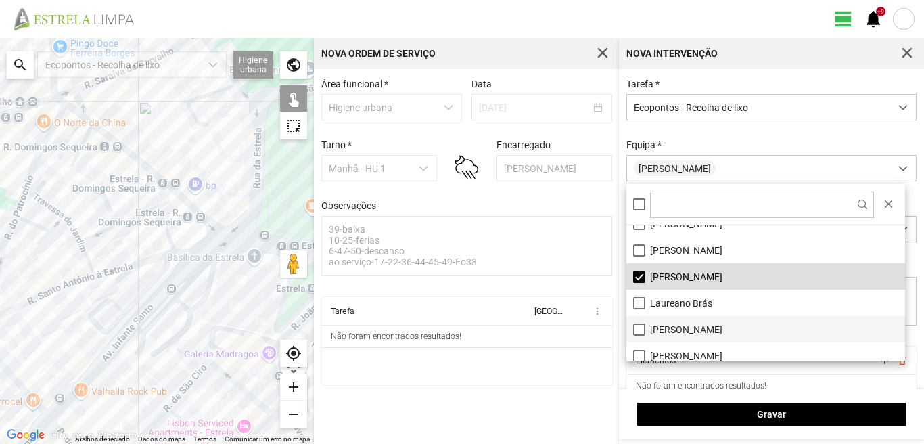
click at [635, 327] on li "[PERSON_NAME]" at bounding box center [766, 329] width 279 height 26
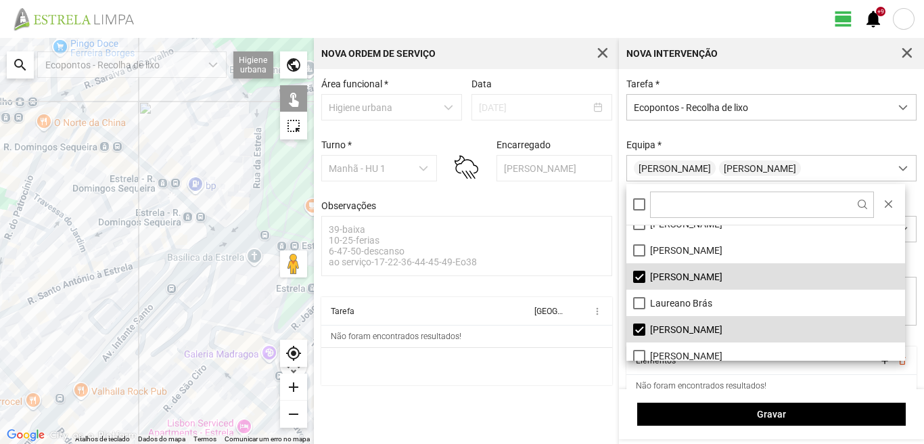
click at [121, 271] on div at bounding box center [157, 241] width 314 height 406
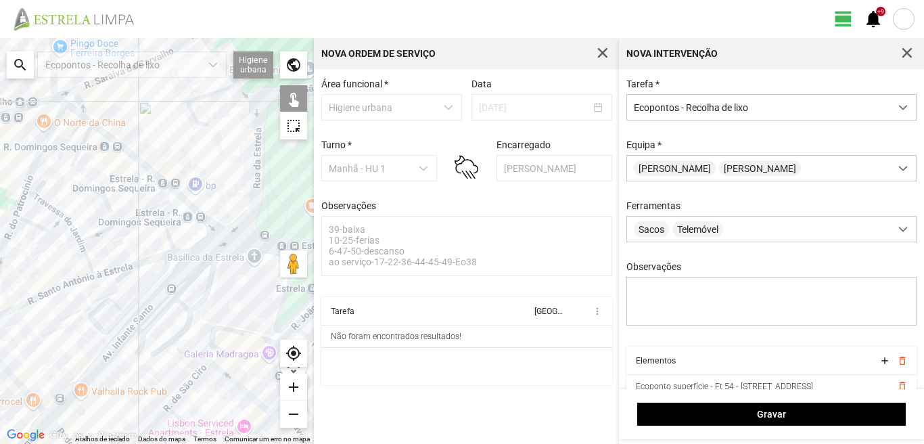
click at [74, 108] on div at bounding box center [157, 241] width 314 height 406
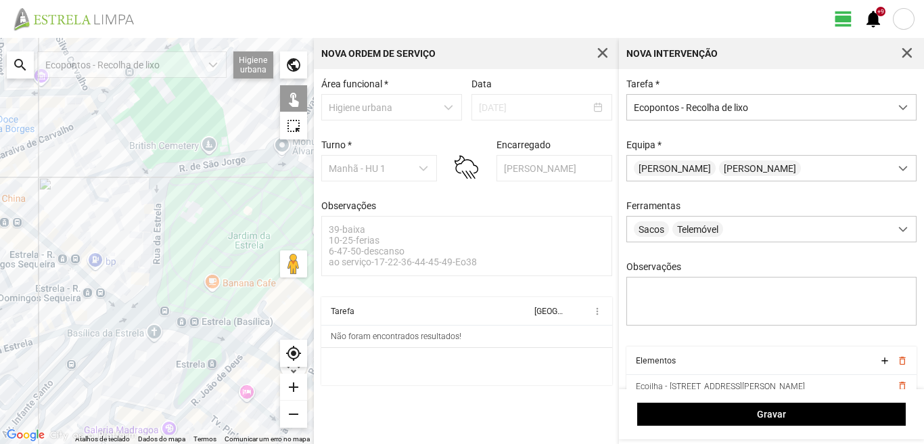
drag, startPoint x: 162, startPoint y: 177, endPoint x: 58, endPoint y: 271, distance: 139.4
click at [56, 262] on div at bounding box center [157, 241] width 314 height 406
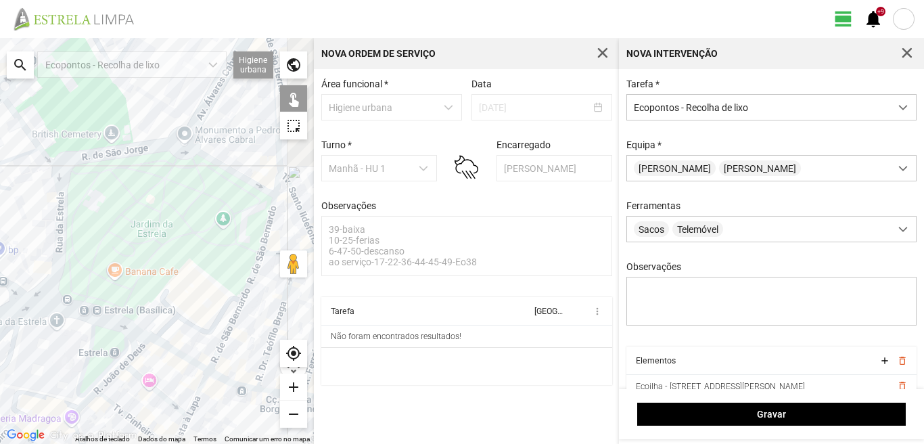
drag, startPoint x: 189, startPoint y: 270, endPoint x: 46, endPoint y: 256, distance: 143.5
click at [46, 256] on div at bounding box center [157, 241] width 314 height 406
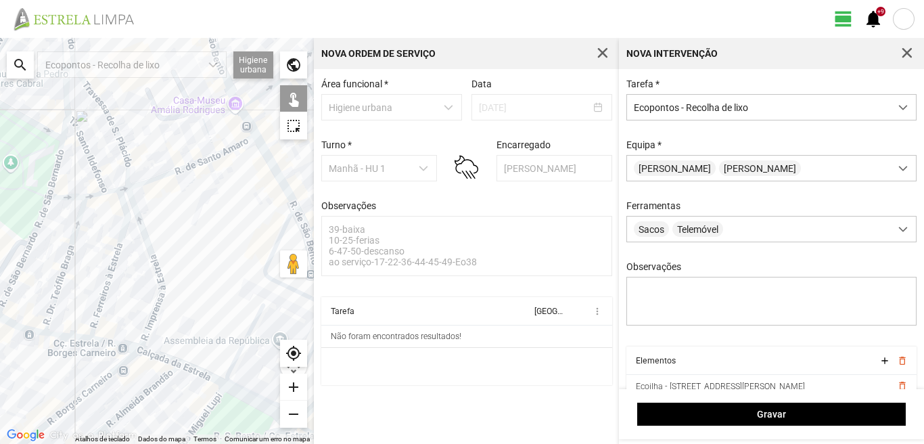
drag, startPoint x: 83, startPoint y: 281, endPoint x: 145, endPoint y: 237, distance: 76.2
click at [145, 237] on div at bounding box center [157, 241] width 314 height 406
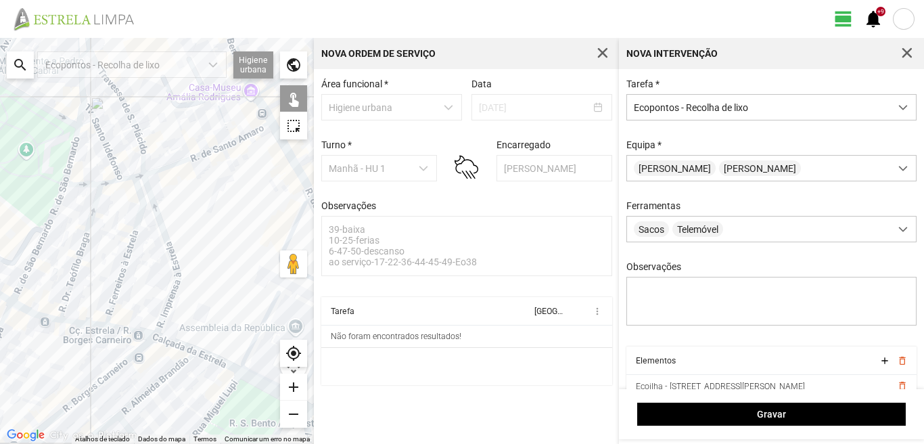
click at [74, 127] on div at bounding box center [157, 241] width 314 height 406
click at [23, 274] on div at bounding box center [157, 241] width 314 height 406
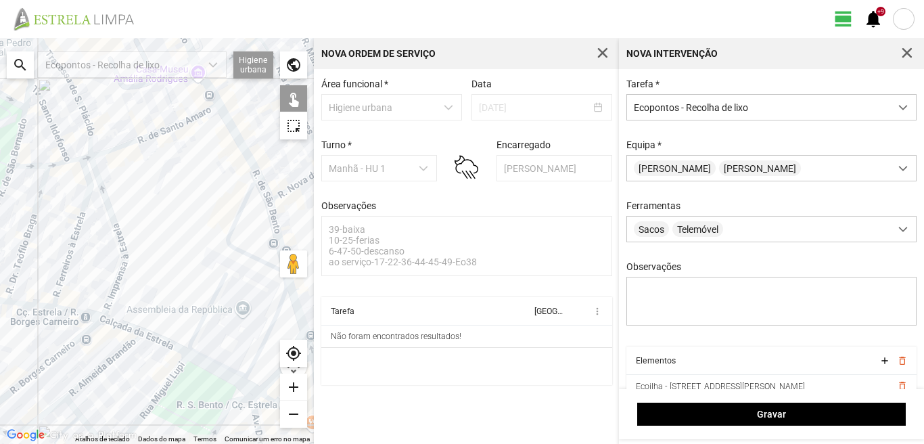
drag, startPoint x: 76, startPoint y: 294, endPoint x: 0, endPoint y: 252, distance: 86.9
click at [0, 256] on div at bounding box center [157, 241] width 314 height 406
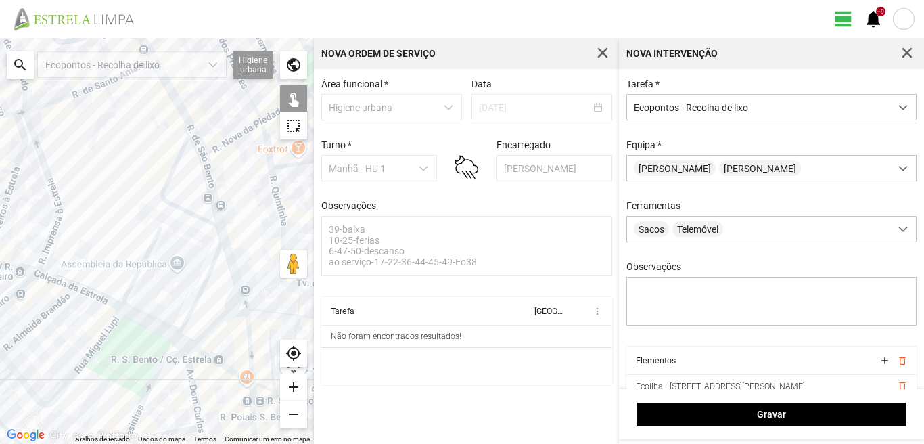
click at [156, 226] on div at bounding box center [157, 241] width 314 height 406
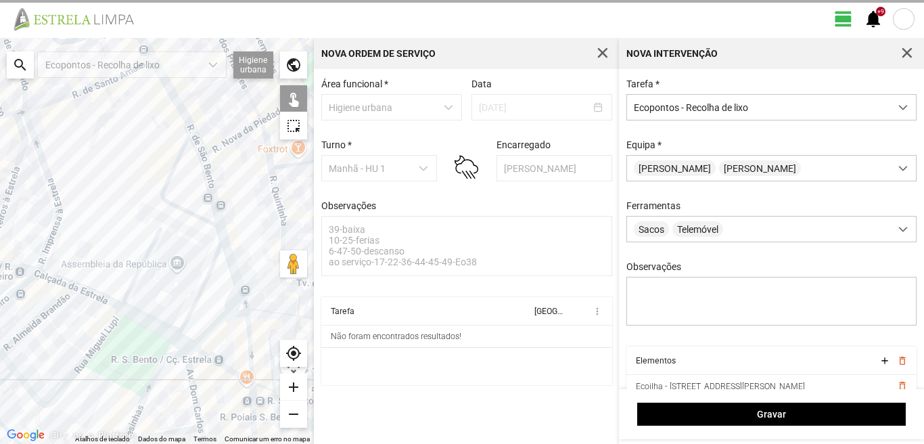
click at [158, 355] on div at bounding box center [157, 241] width 314 height 406
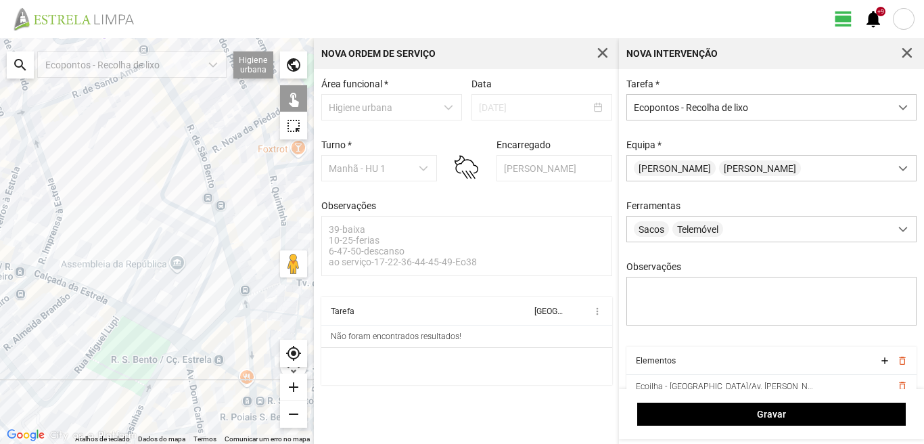
drag, startPoint x: 91, startPoint y: 248, endPoint x: 103, endPoint y: 208, distance: 41.7
click at [101, 211] on div at bounding box center [157, 241] width 314 height 406
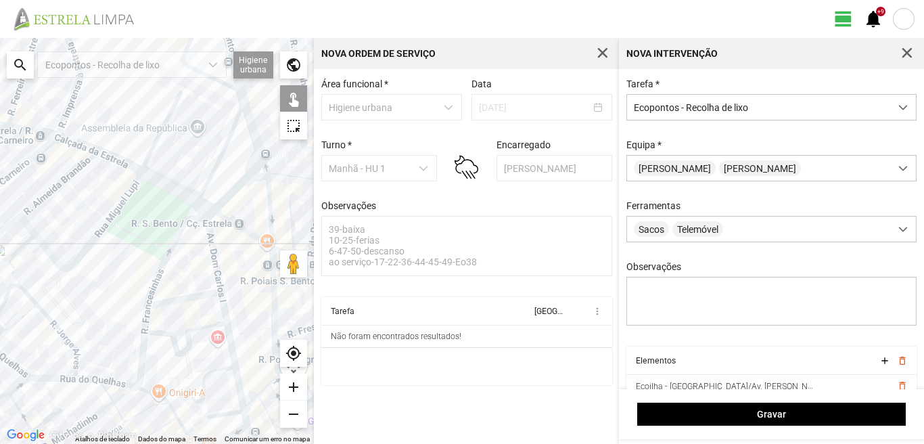
drag, startPoint x: 179, startPoint y: 297, endPoint x: 154, endPoint y: 349, distance: 58.1
click at [179, 298] on div at bounding box center [157, 241] width 314 height 406
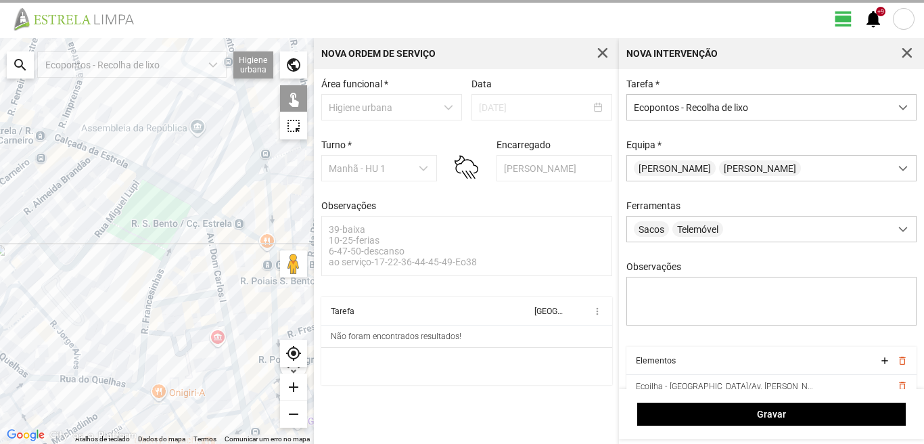
click at [141, 369] on div at bounding box center [157, 241] width 314 height 406
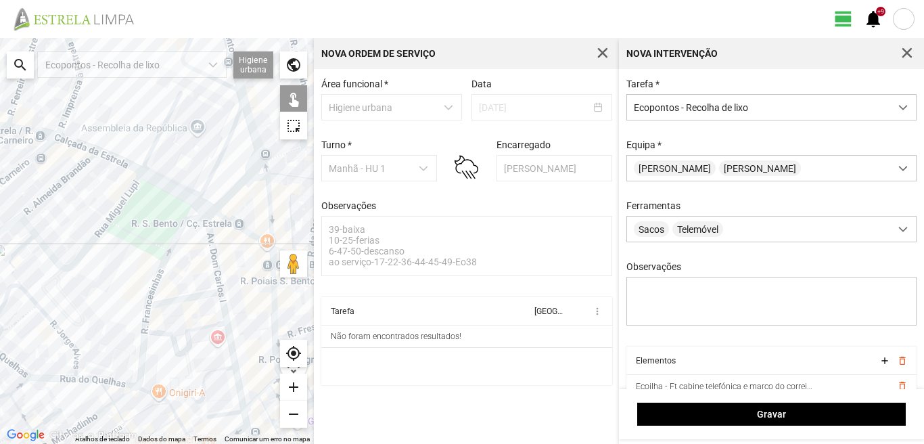
click at [148, 385] on div at bounding box center [157, 241] width 314 height 406
click at [238, 418] on div at bounding box center [157, 241] width 314 height 406
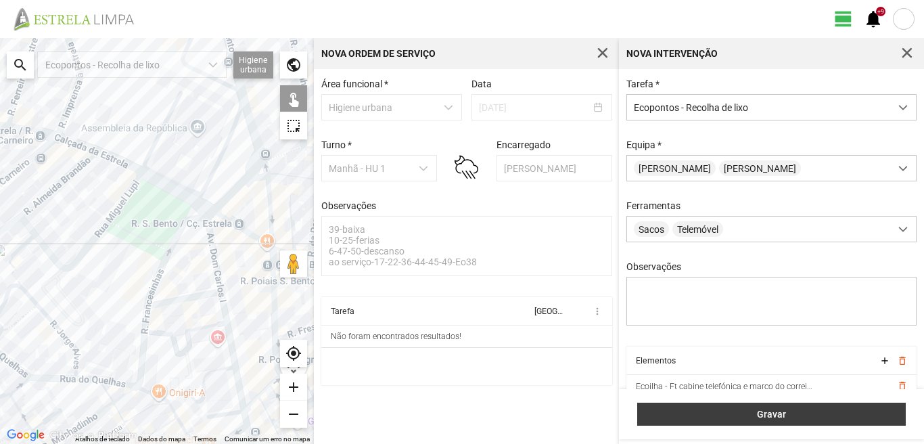
click at [800, 406] on button "Gravar" at bounding box center [771, 414] width 269 height 23
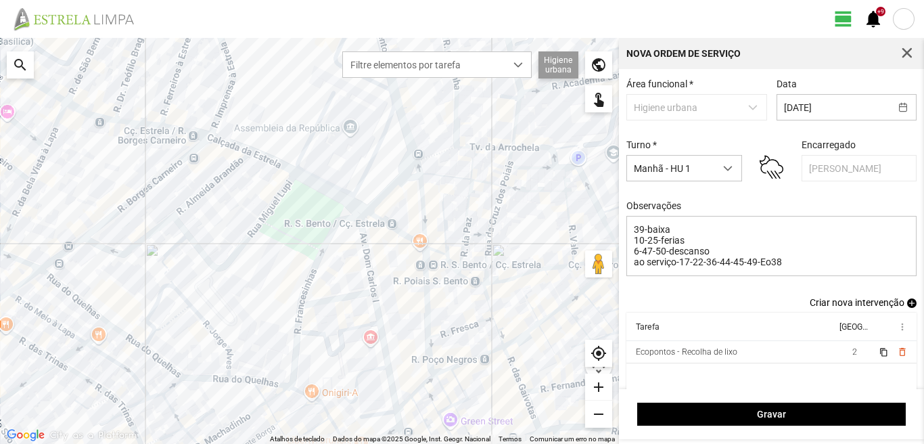
click at [907, 306] on span "add" at bounding box center [911, 302] width 9 height 9
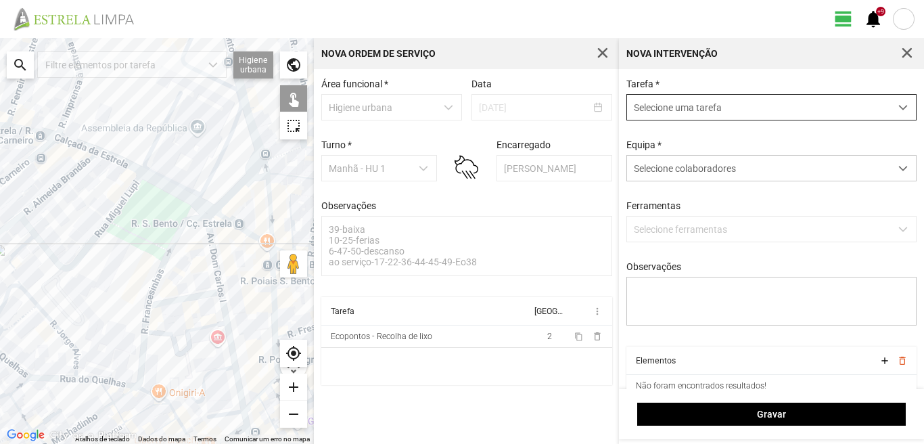
click at [719, 98] on span "Selecione uma tarefa" at bounding box center [758, 107] width 263 height 25
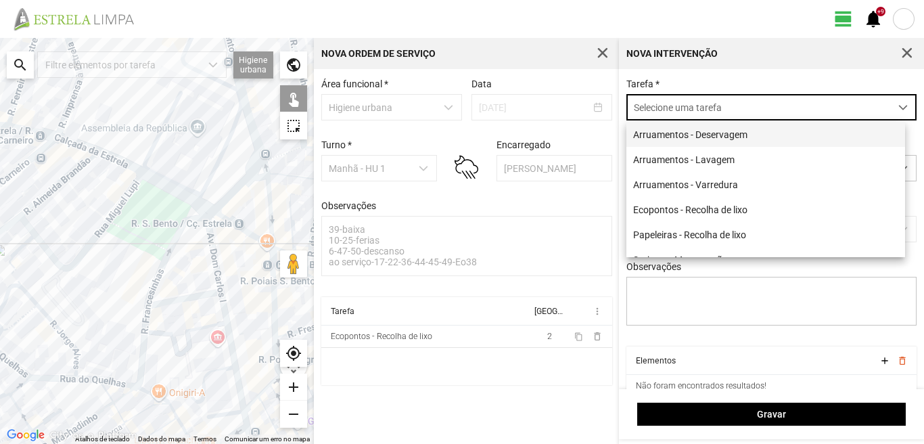
scroll to position [7, 60]
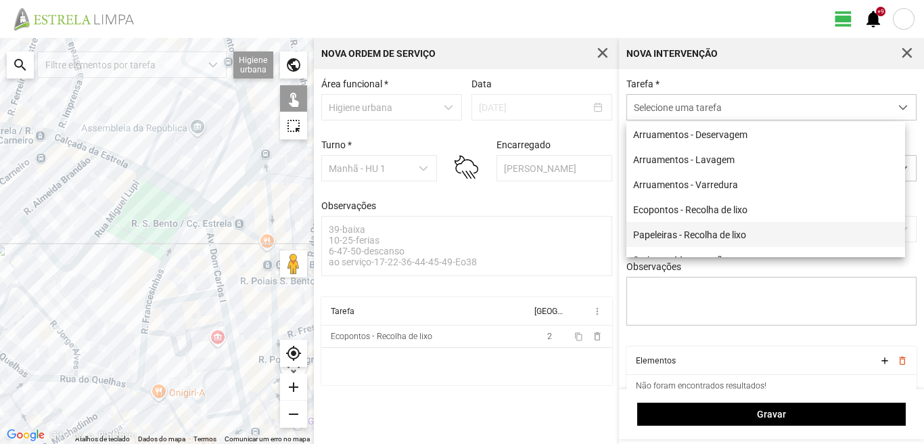
click at [679, 235] on li "Papeleiras - Recolha de lixo" at bounding box center [766, 234] width 279 height 25
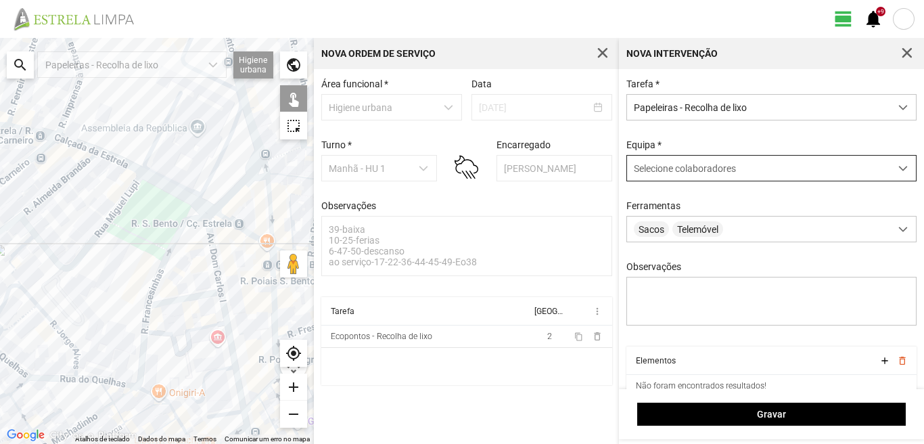
click at [678, 164] on span "Selecione colaboradores" at bounding box center [685, 168] width 102 height 11
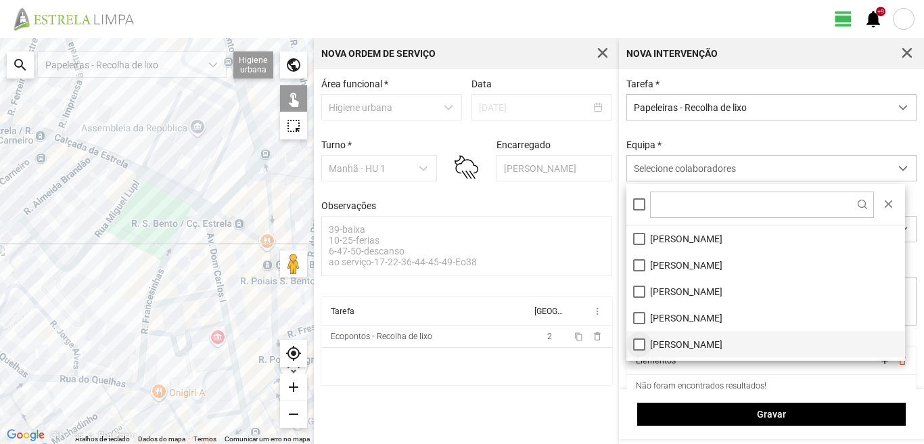
click at [642, 348] on li "[PERSON_NAME]" at bounding box center [766, 344] width 279 height 26
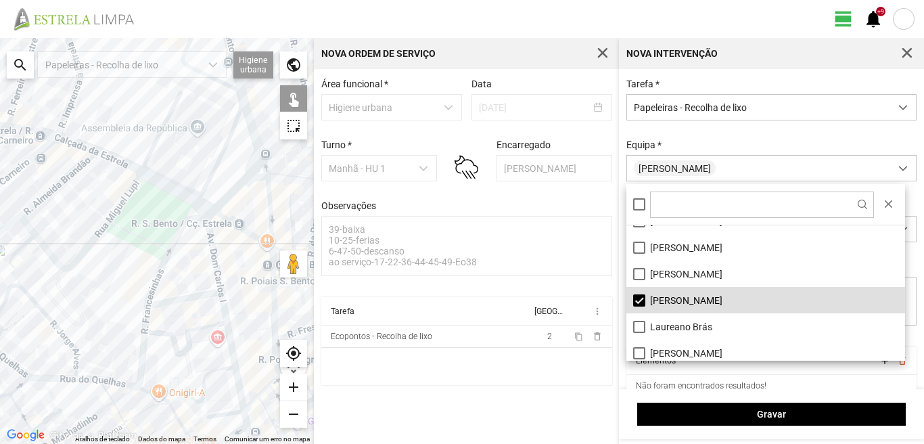
scroll to position [68, 0]
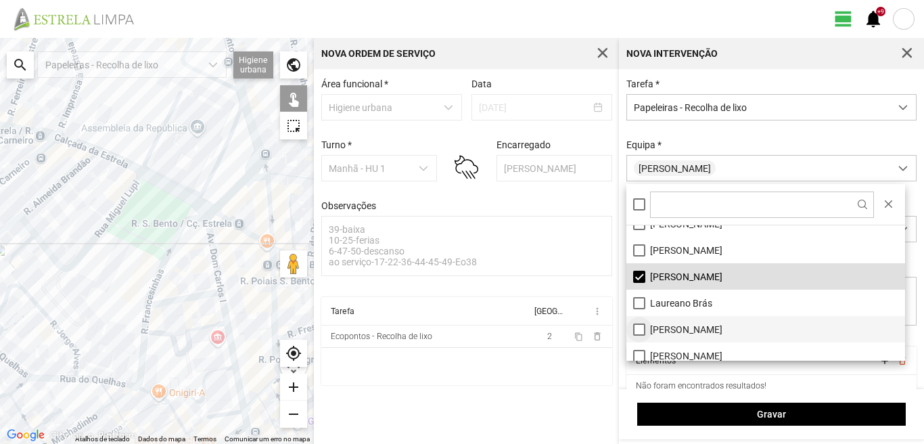
click at [642, 331] on li "[PERSON_NAME]" at bounding box center [766, 329] width 279 height 26
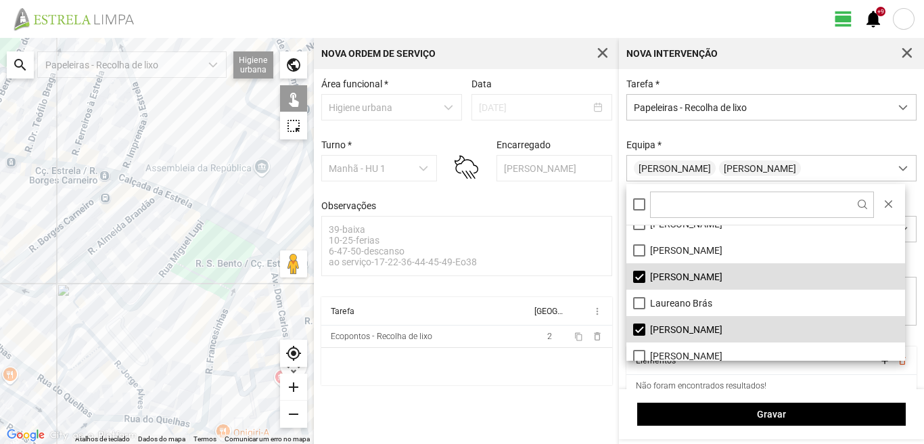
drag, startPoint x: 52, startPoint y: 235, endPoint x: 107, endPoint y: 279, distance: 70.7
click at [121, 279] on div at bounding box center [157, 241] width 314 height 406
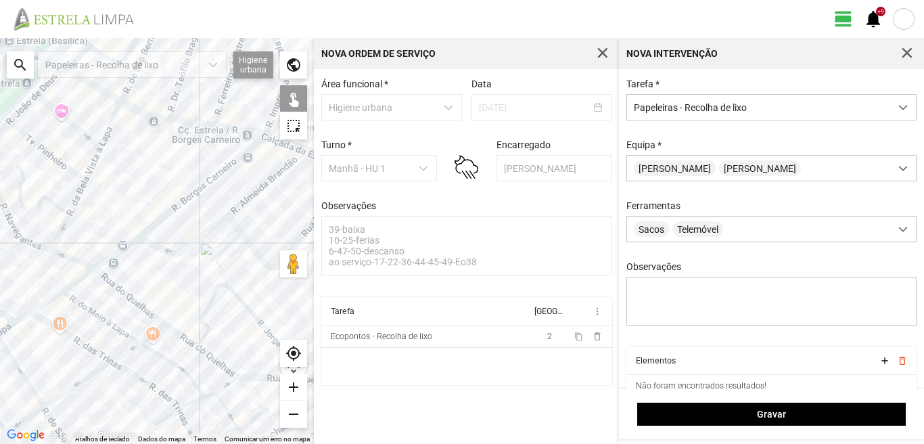
drag, startPoint x: 5, startPoint y: 304, endPoint x: 150, endPoint y: 270, distance: 148.1
click at [152, 261] on div at bounding box center [157, 241] width 314 height 406
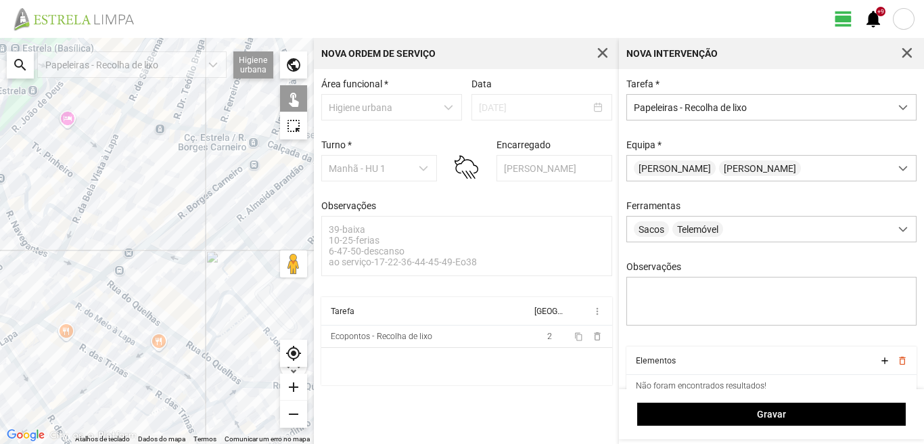
click at [210, 347] on div at bounding box center [157, 241] width 314 height 406
click at [215, 346] on div at bounding box center [157, 241] width 314 height 406
click at [225, 336] on div at bounding box center [157, 241] width 314 height 406
click at [234, 381] on div at bounding box center [157, 241] width 314 height 406
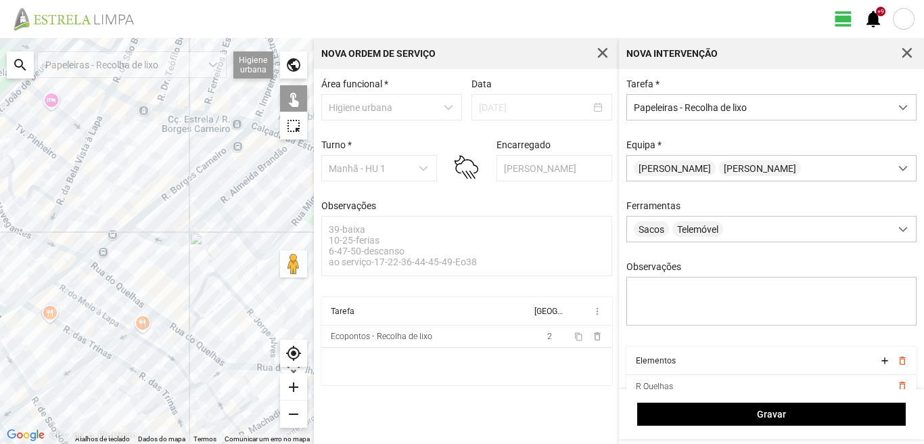
drag, startPoint x: 220, startPoint y: 351, endPoint x: 145, endPoint y: 281, distance: 102.4
click at [145, 281] on div at bounding box center [157, 241] width 314 height 406
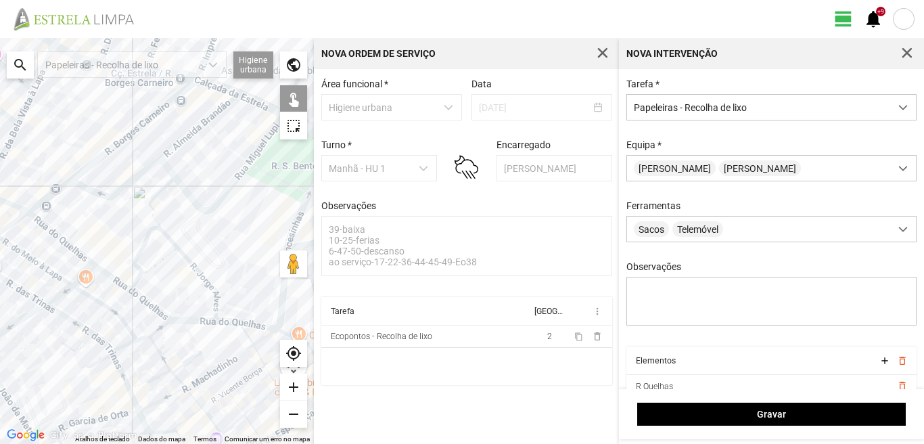
click at [220, 304] on div at bounding box center [157, 241] width 314 height 406
click at [213, 313] on div at bounding box center [157, 241] width 314 height 406
click at [223, 321] on div at bounding box center [157, 241] width 314 height 406
click at [219, 316] on div at bounding box center [157, 241] width 314 height 406
click at [254, 348] on div at bounding box center [157, 241] width 314 height 406
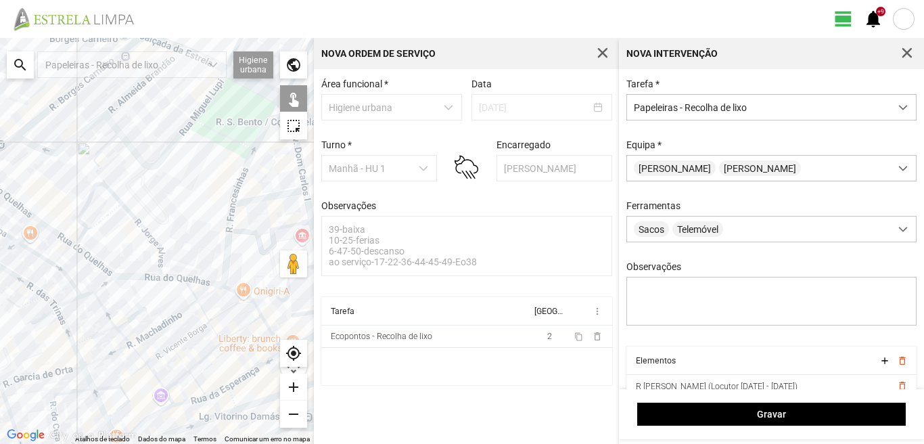
drag, startPoint x: 229, startPoint y: 330, endPoint x: 143, endPoint y: 265, distance: 107.9
click at [143, 266] on div at bounding box center [157, 241] width 314 height 406
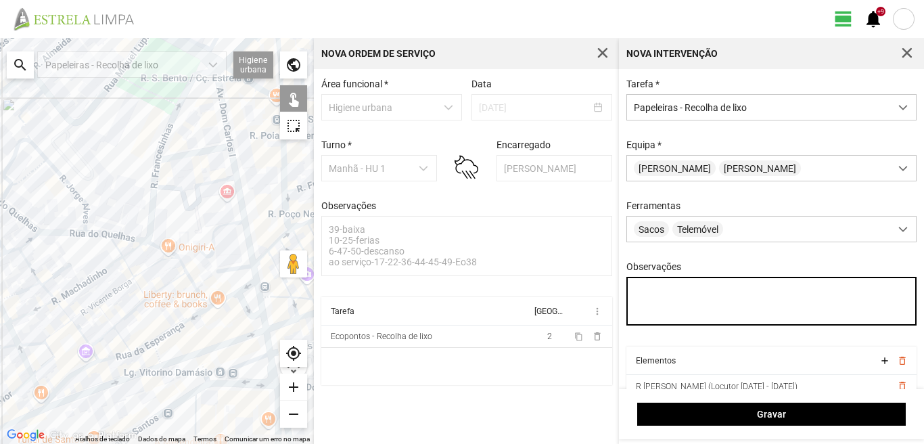
click at [634, 291] on textarea "Observações" at bounding box center [772, 301] width 291 height 49
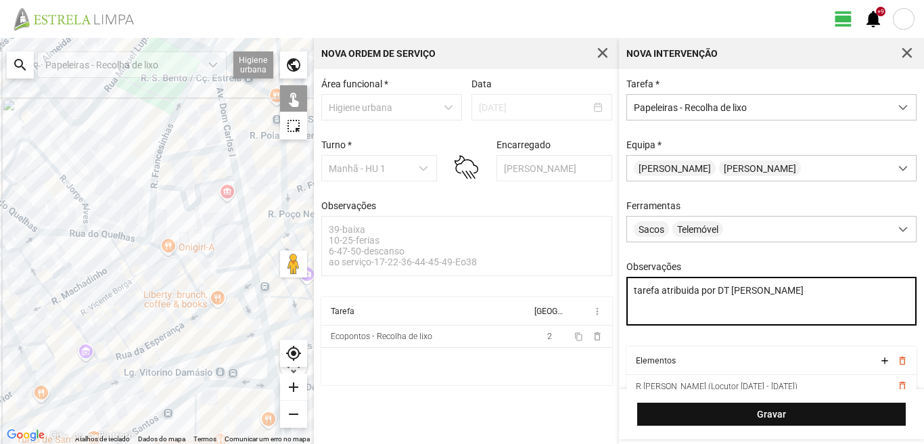
type textarea "tarefa atribuida por DT [PERSON_NAME]"
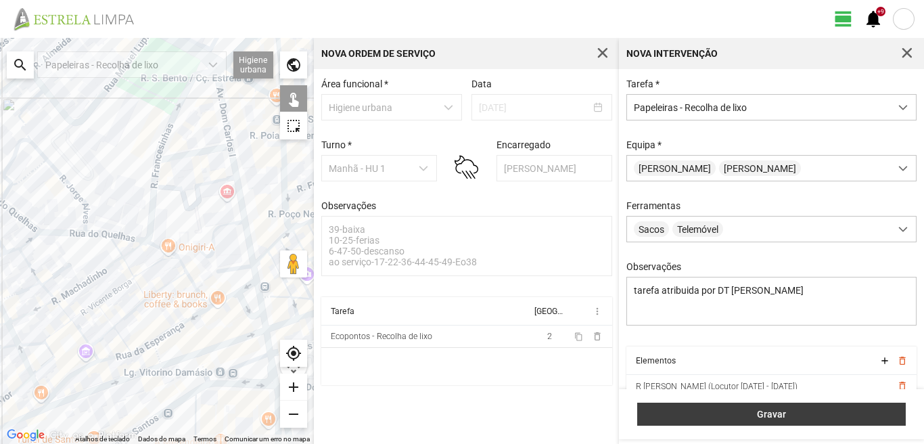
click at [780, 411] on span "Gravar" at bounding box center [772, 414] width 254 height 11
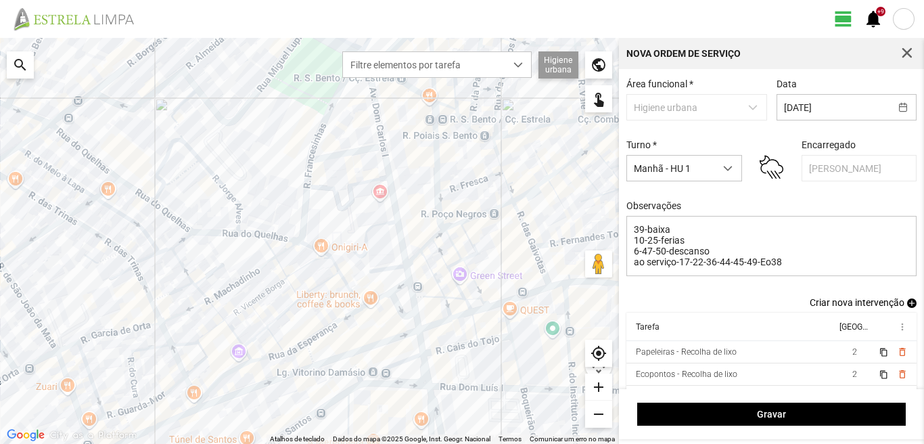
click at [907, 307] on span "add" at bounding box center [911, 302] width 9 height 9
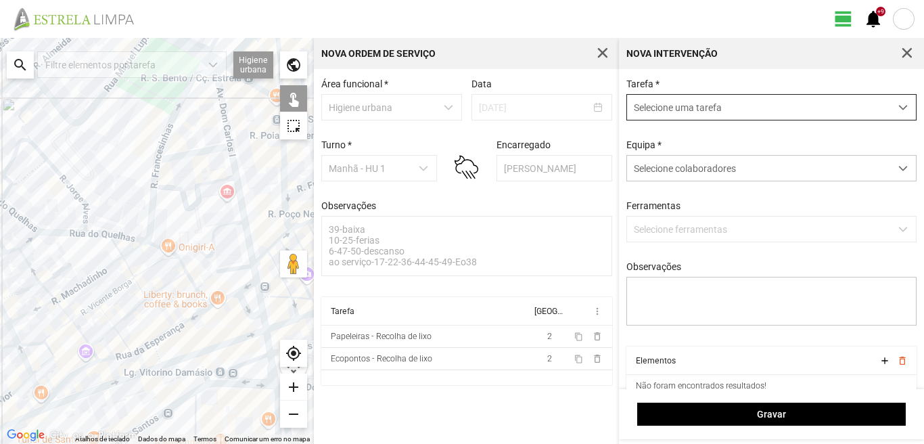
click at [683, 116] on span "Selecione uma tarefa" at bounding box center [758, 107] width 263 height 25
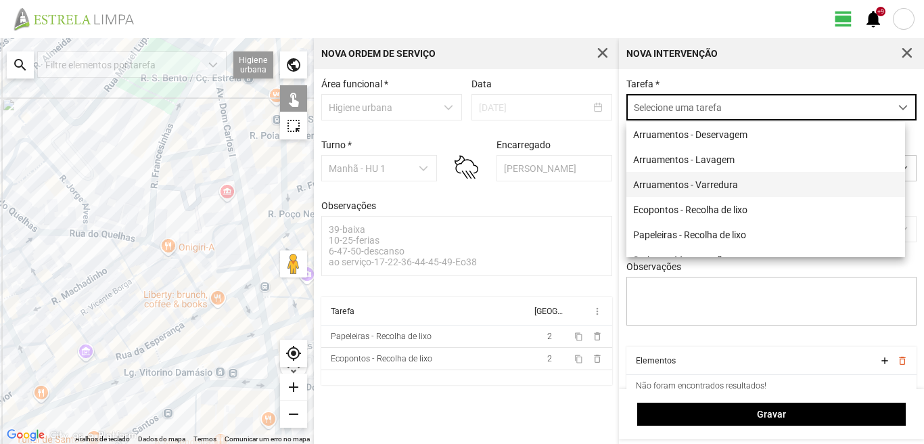
click at [673, 188] on li "Arruamentos - Varredura" at bounding box center [766, 184] width 279 height 25
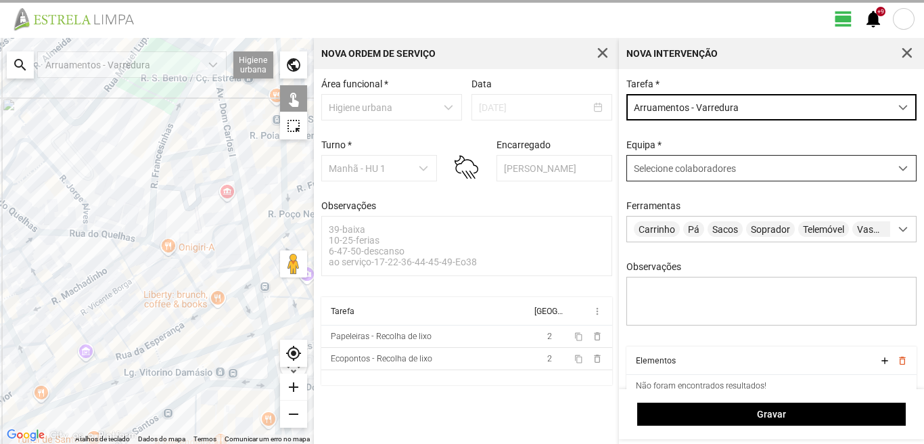
click at [666, 173] on span "Selecione colaboradores" at bounding box center [685, 168] width 102 height 11
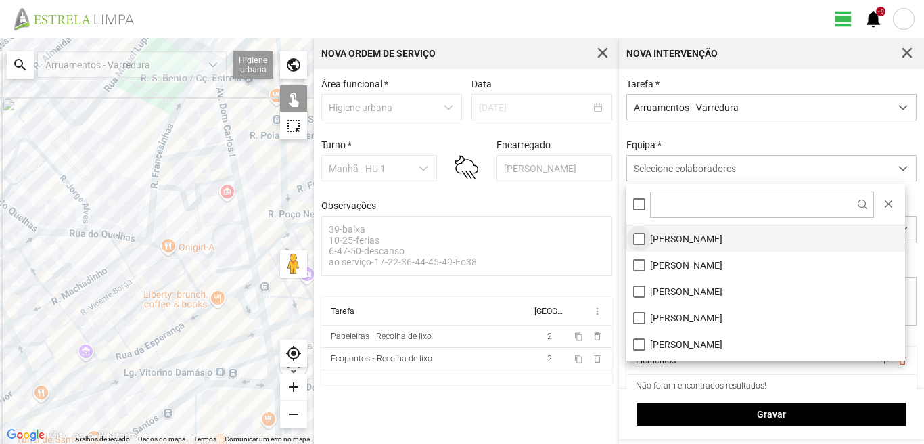
click at [638, 234] on li "[PERSON_NAME]" at bounding box center [766, 238] width 279 height 26
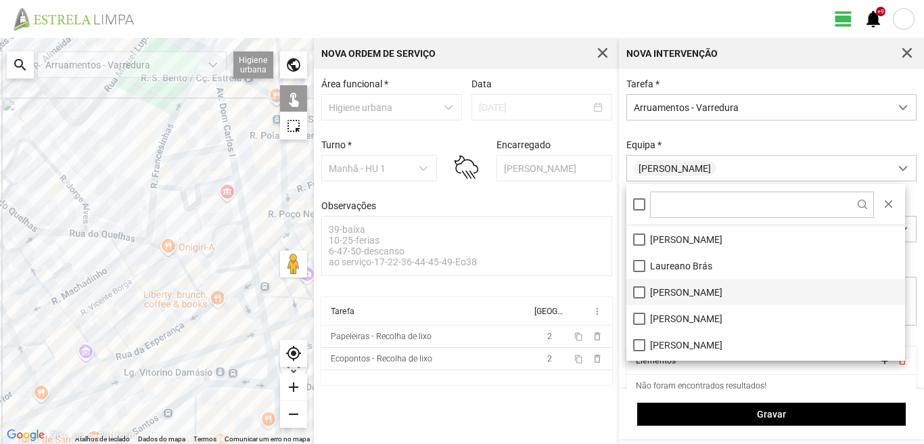
scroll to position [135, 0]
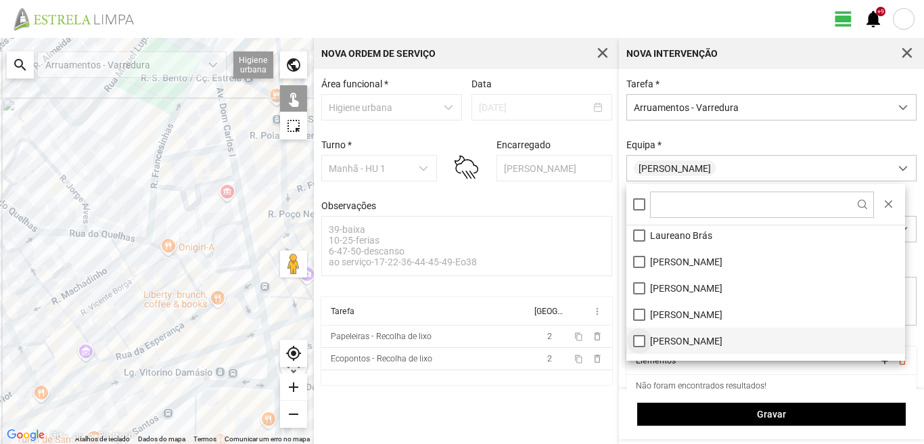
click at [638, 339] on li "[PERSON_NAME]" at bounding box center [766, 341] width 279 height 26
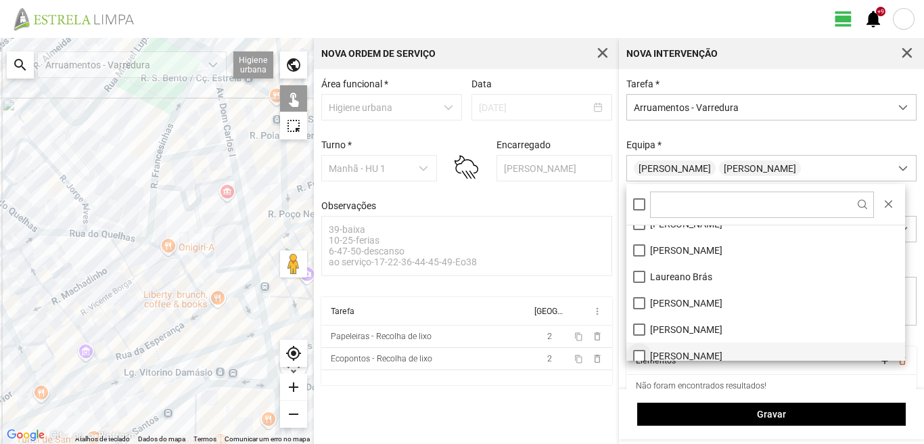
scroll to position [0, 0]
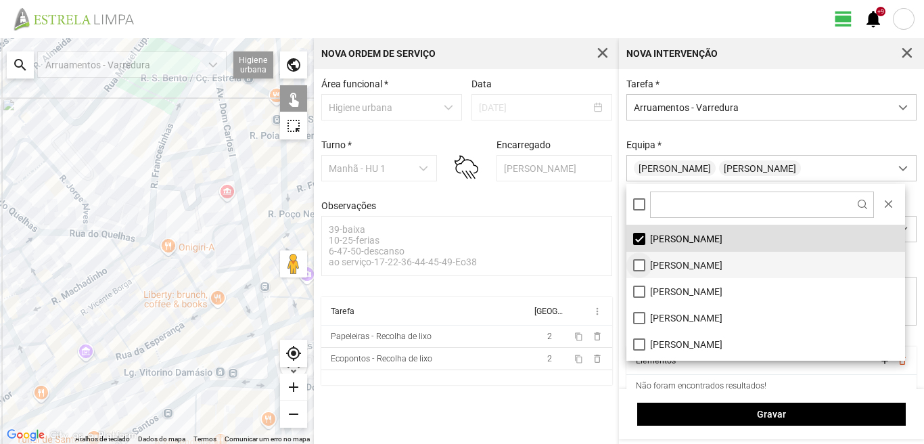
click at [641, 269] on li "[PERSON_NAME]" at bounding box center [766, 265] width 279 height 26
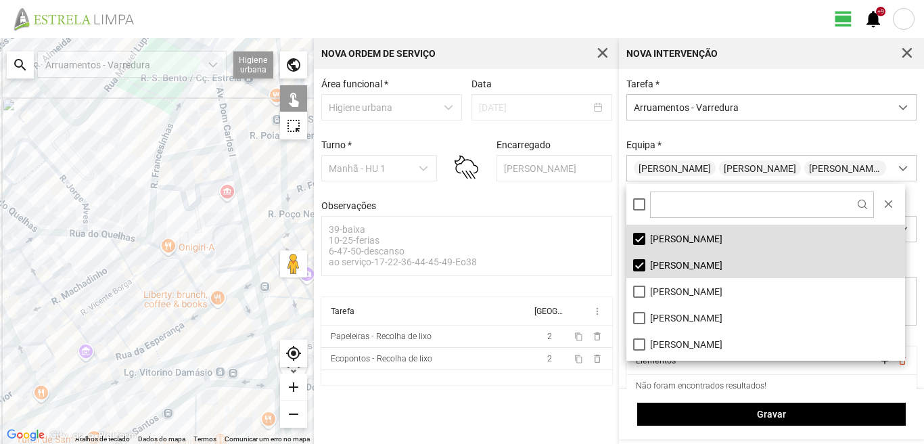
click at [220, 93] on div at bounding box center [157, 241] width 314 height 406
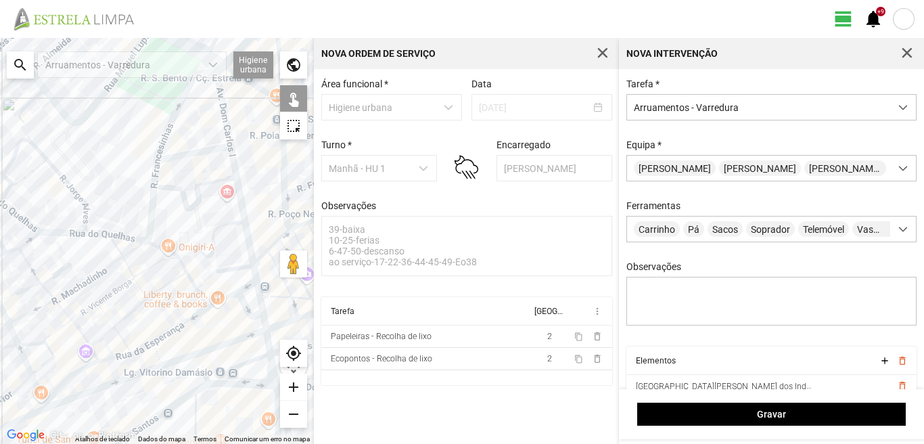
click at [206, 152] on div at bounding box center [157, 241] width 314 height 406
click at [237, 171] on div at bounding box center [157, 241] width 314 height 406
click at [240, 268] on div at bounding box center [157, 241] width 314 height 406
click at [252, 269] on div at bounding box center [157, 241] width 314 height 406
click at [248, 284] on div at bounding box center [157, 241] width 314 height 406
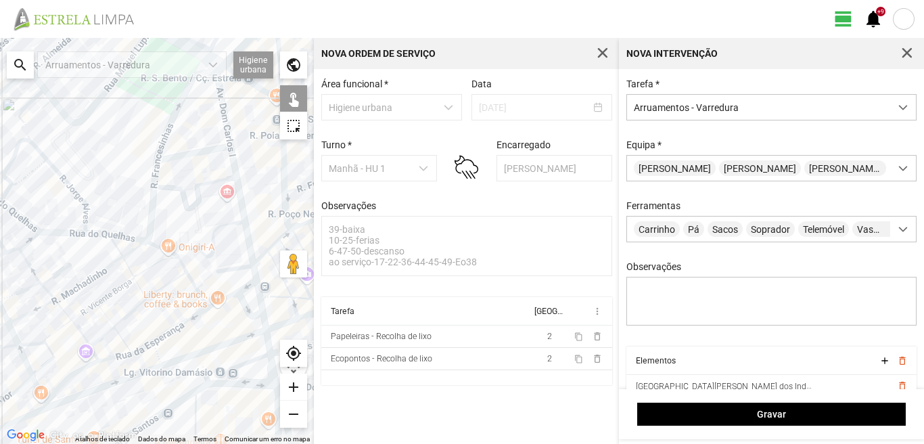
click at [225, 284] on div at bounding box center [157, 241] width 314 height 406
click at [223, 297] on div at bounding box center [157, 241] width 314 height 406
click at [244, 303] on div at bounding box center [157, 241] width 314 height 406
click at [260, 293] on div at bounding box center [157, 241] width 314 height 406
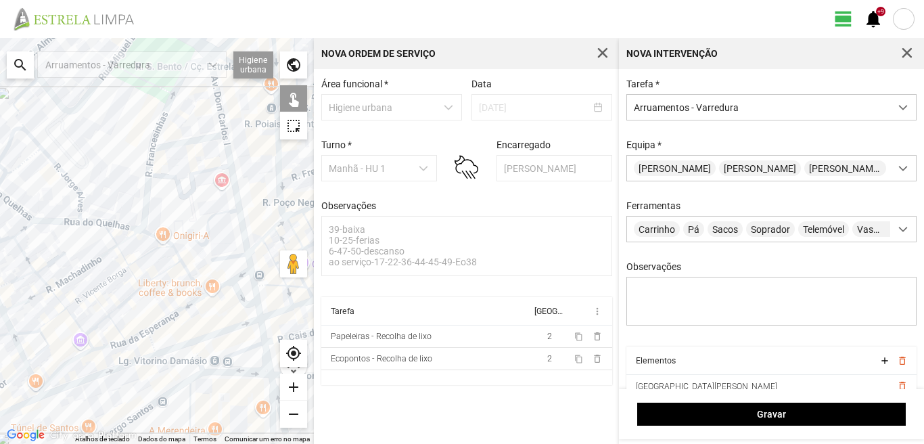
drag, startPoint x: 242, startPoint y: 349, endPoint x: 221, endPoint y: 299, distance: 53.7
click at [223, 306] on div at bounding box center [157, 241] width 314 height 406
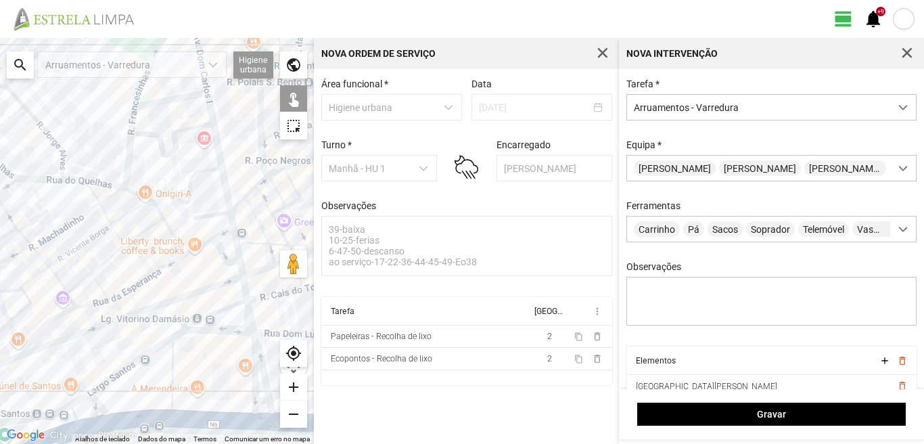
click at [241, 263] on div at bounding box center [157, 241] width 314 height 406
click at [246, 290] on div at bounding box center [157, 241] width 314 height 406
click at [248, 313] on div at bounding box center [157, 241] width 314 height 406
click at [217, 313] on div at bounding box center [157, 241] width 314 height 406
click at [222, 331] on div at bounding box center [157, 241] width 314 height 406
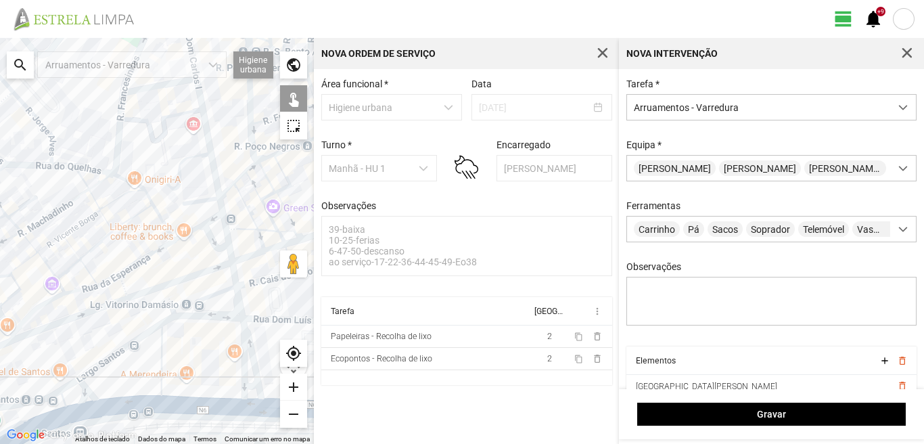
drag, startPoint x: 211, startPoint y: 349, endPoint x: 195, endPoint y: 316, distance: 36.9
click at [196, 317] on div at bounding box center [157, 241] width 314 height 406
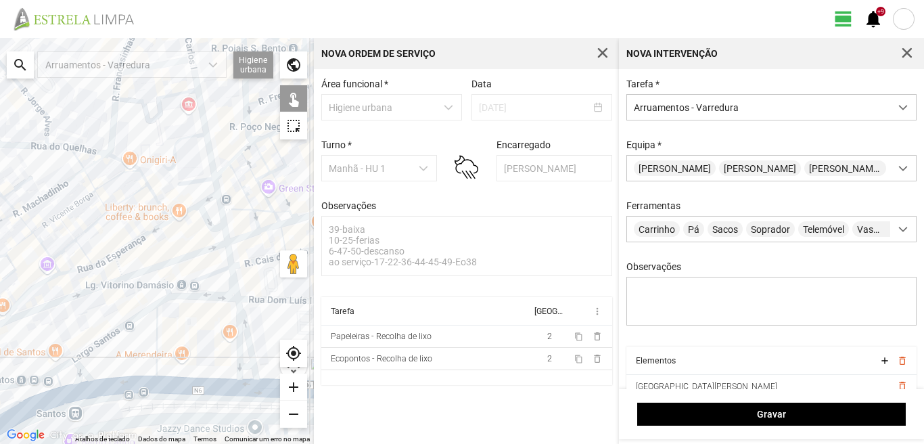
click at [237, 326] on div at bounding box center [157, 241] width 314 height 406
click at [244, 325] on div at bounding box center [157, 241] width 314 height 406
click at [244, 366] on div at bounding box center [157, 241] width 314 height 406
click at [244, 384] on div at bounding box center [157, 241] width 314 height 406
click at [156, 343] on div at bounding box center [157, 241] width 314 height 406
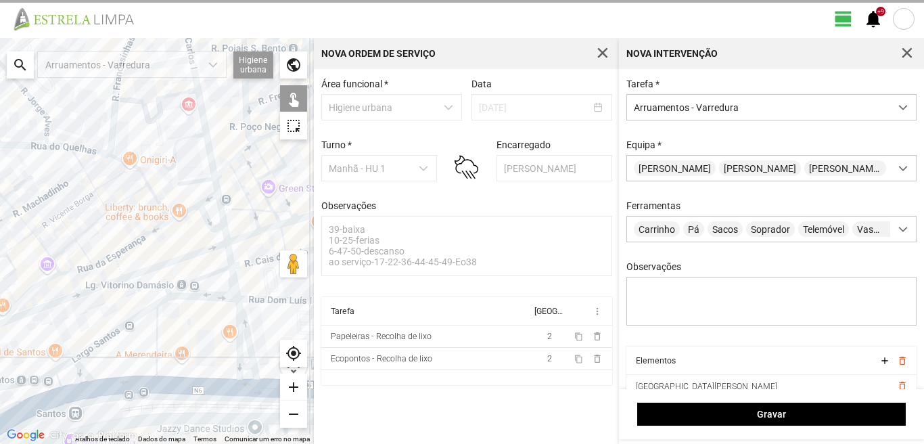
click at [120, 325] on div at bounding box center [157, 241] width 314 height 406
click at [115, 388] on div at bounding box center [157, 241] width 314 height 406
click at [82, 376] on div at bounding box center [157, 241] width 314 height 406
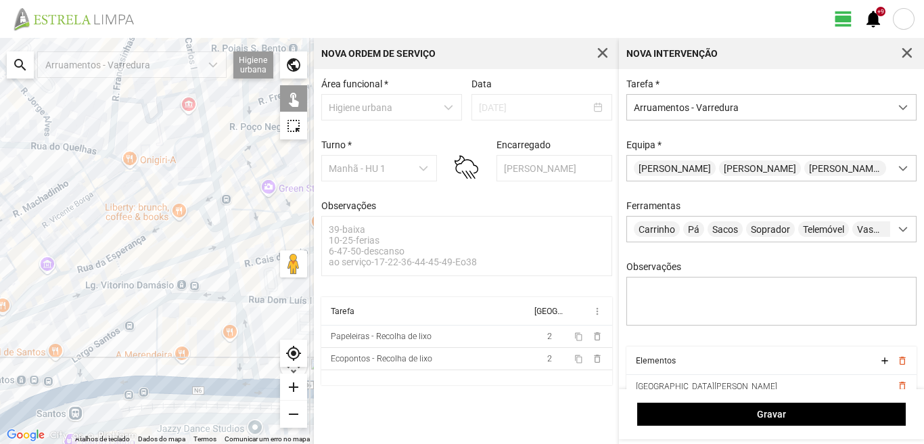
click at [63, 366] on div at bounding box center [157, 241] width 314 height 406
click at [58, 379] on div at bounding box center [157, 241] width 314 height 406
click at [68, 394] on div at bounding box center [157, 241] width 314 height 406
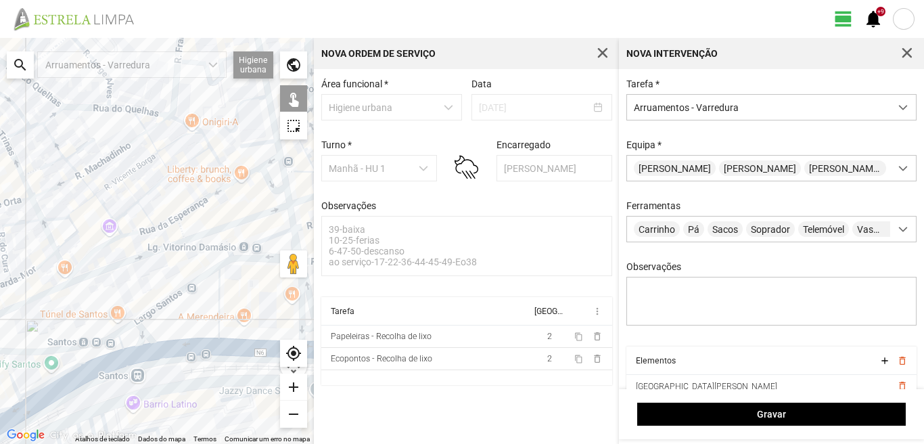
drag, startPoint x: 65, startPoint y: 387, endPoint x: 143, endPoint y: 340, distance: 91.3
click at [143, 340] on div at bounding box center [157, 241] width 314 height 406
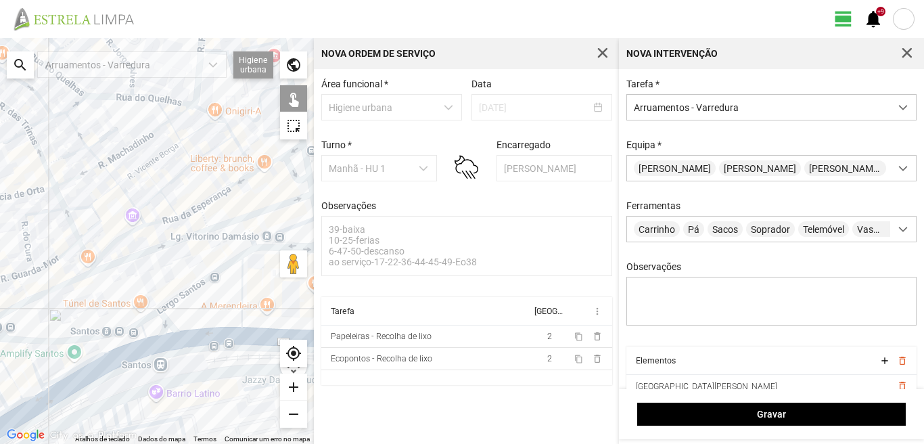
click at [32, 367] on div at bounding box center [157, 241] width 314 height 406
click at [15, 383] on div at bounding box center [157, 241] width 314 height 406
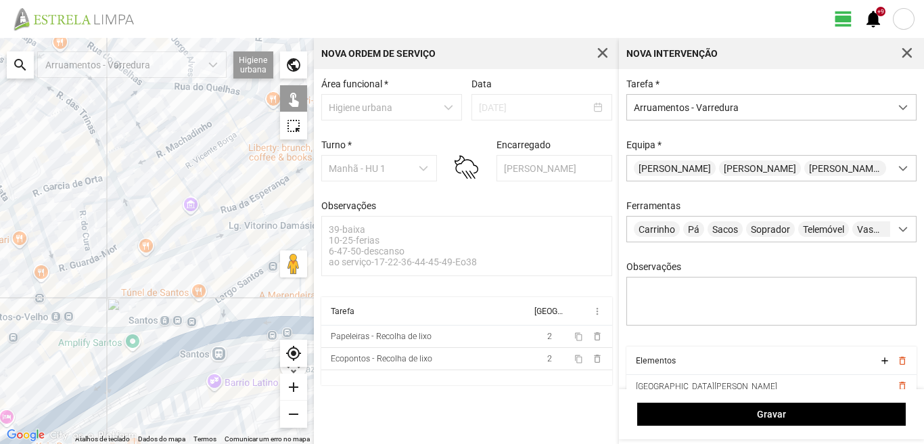
drag, startPoint x: 16, startPoint y: 384, endPoint x: 79, endPoint y: 374, distance: 64.5
click at [79, 374] on div at bounding box center [157, 241] width 314 height 406
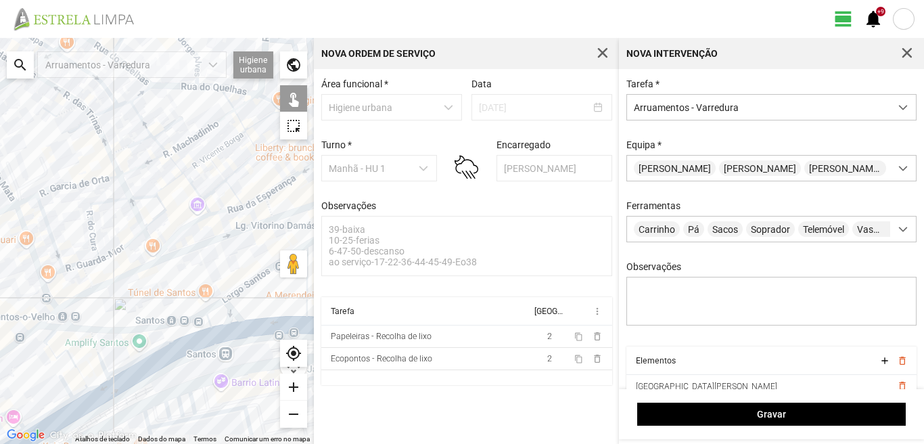
click at [52, 335] on div at bounding box center [157, 241] width 314 height 406
click at [66, 388] on div at bounding box center [157, 241] width 314 height 406
click at [97, 386] on div at bounding box center [157, 241] width 314 height 406
click at [76, 394] on div at bounding box center [157, 241] width 314 height 406
click at [81, 394] on div at bounding box center [157, 241] width 314 height 406
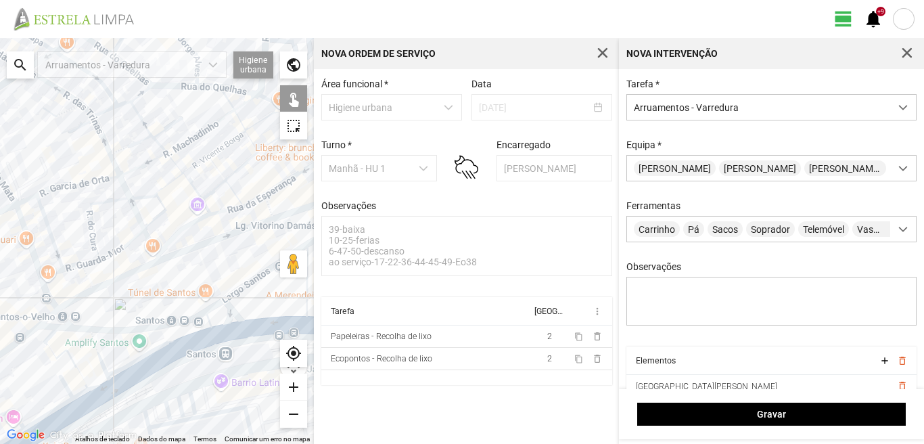
click at [91, 401] on div at bounding box center [157, 241] width 314 height 406
click at [69, 418] on div at bounding box center [157, 241] width 314 height 406
click at [50, 412] on div at bounding box center [157, 241] width 314 height 406
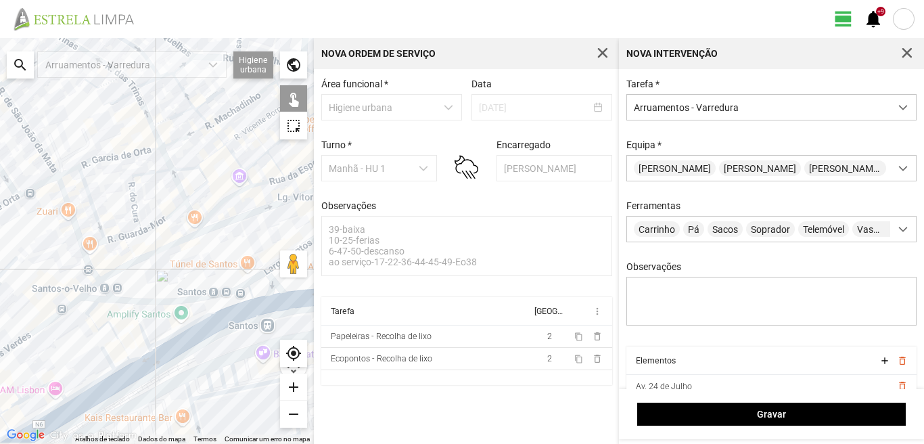
drag, startPoint x: 45, startPoint y: 406, endPoint x: 118, endPoint y: 355, distance: 89.5
click at [115, 359] on div at bounding box center [157, 241] width 314 height 406
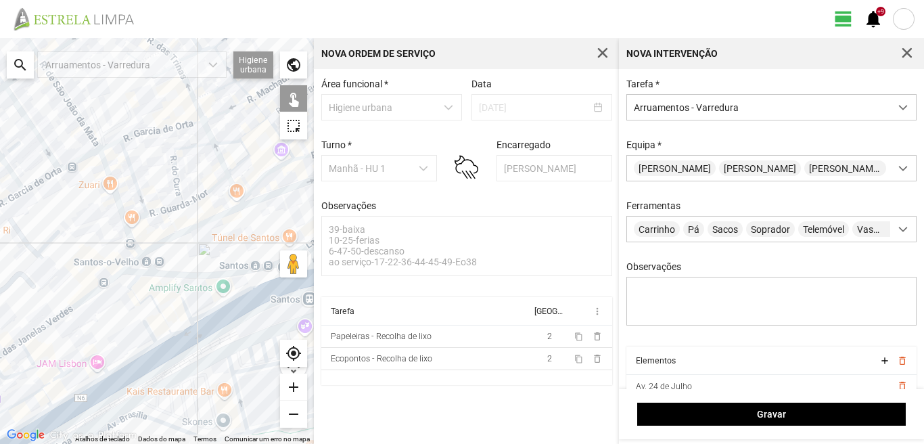
click at [90, 357] on div at bounding box center [157, 241] width 314 height 406
click at [97, 383] on div at bounding box center [157, 241] width 314 height 406
click at [102, 396] on div at bounding box center [157, 241] width 314 height 406
click at [49, 363] on div at bounding box center [157, 241] width 314 height 406
click at [55, 380] on div at bounding box center [157, 241] width 314 height 406
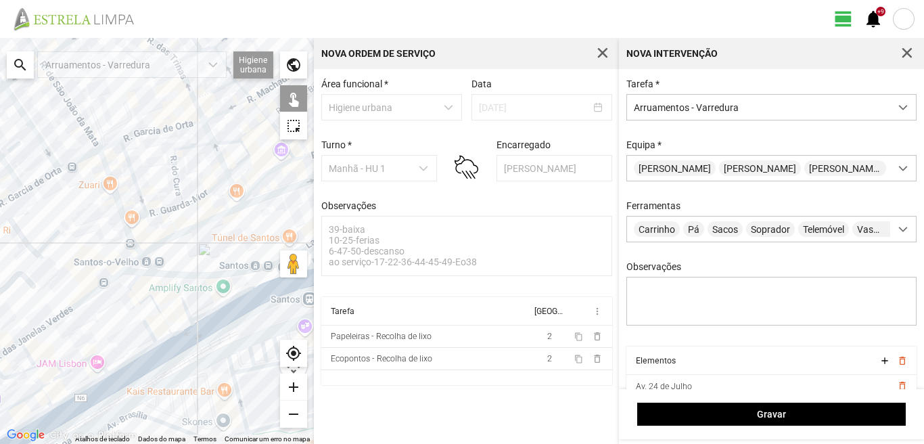
click at [16, 403] on div at bounding box center [157, 241] width 314 height 406
click at [46, 399] on div at bounding box center [157, 241] width 314 height 406
click at [38, 416] on div at bounding box center [157, 241] width 314 height 406
click at [53, 422] on div at bounding box center [157, 241] width 314 height 406
drag, startPoint x: 53, startPoint y: 394, endPoint x: 138, endPoint y: 315, distance: 115.9
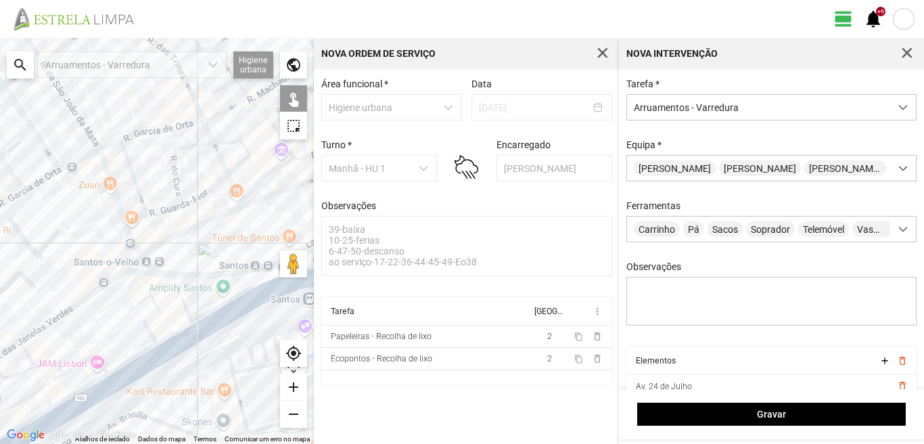
click at [136, 317] on div at bounding box center [157, 241] width 314 height 406
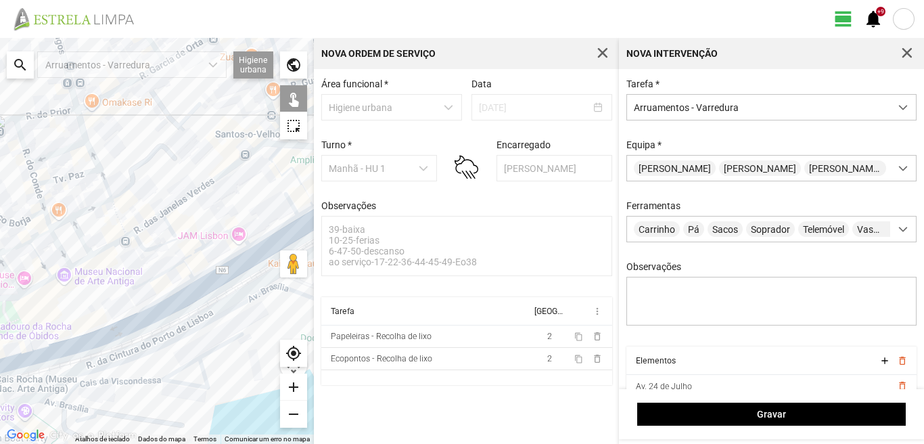
click at [77, 349] on div at bounding box center [157, 241] width 314 height 406
click at [35, 351] on div at bounding box center [157, 241] width 314 height 406
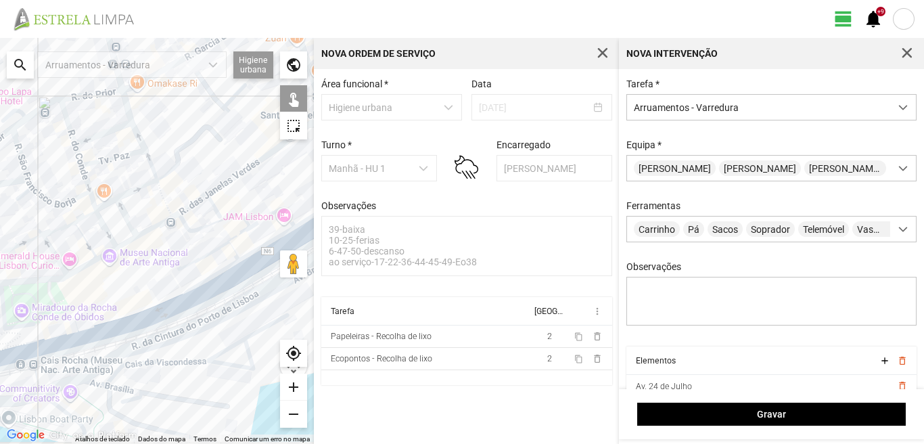
drag, startPoint x: 89, startPoint y: 326, endPoint x: 158, endPoint y: 298, distance: 75.0
click at [158, 298] on div at bounding box center [157, 241] width 314 height 406
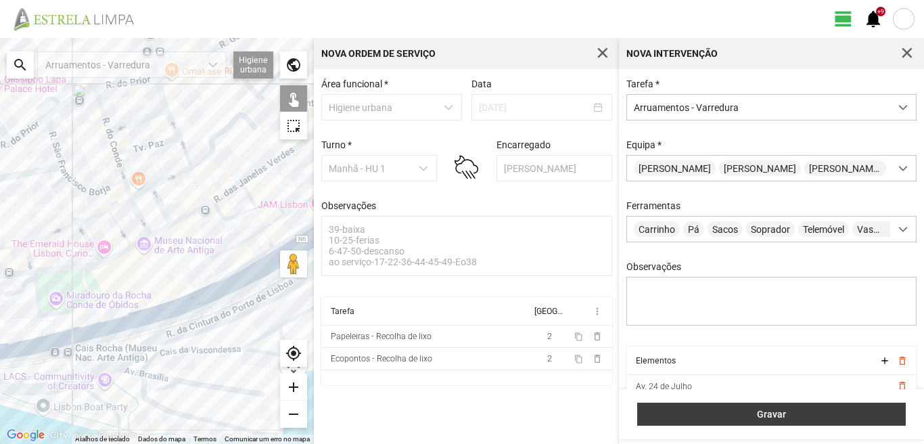
click at [740, 410] on span "Gravar" at bounding box center [772, 414] width 254 height 11
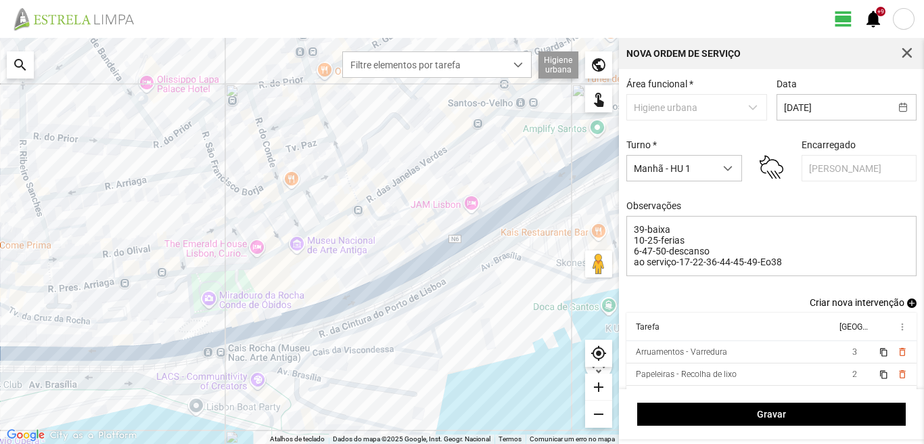
click at [907, 305] on span "add" at bounding box center [911, 302] width 9 height 9
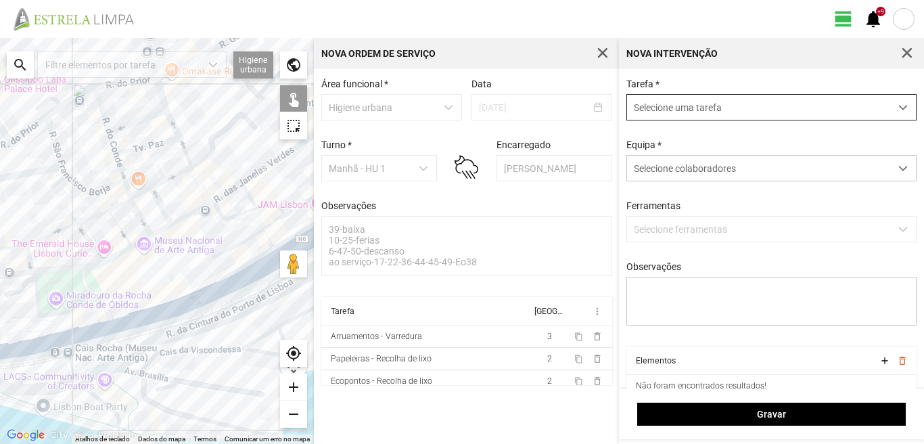
click at [699, 101] on span "Selecione uma tarefa" at bounding box center [758, 107] width 263 height 25
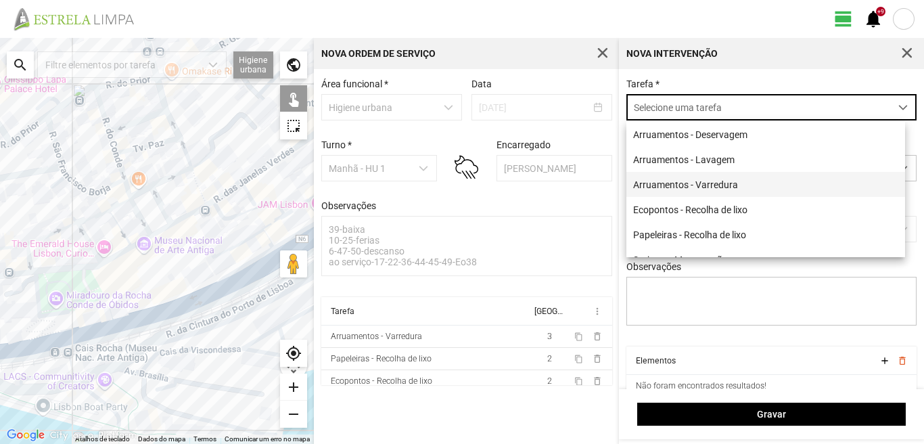
click at [673, 185] on li "Arruamentos - Varredura" at bounding box center [766, 184] width 279 height 25
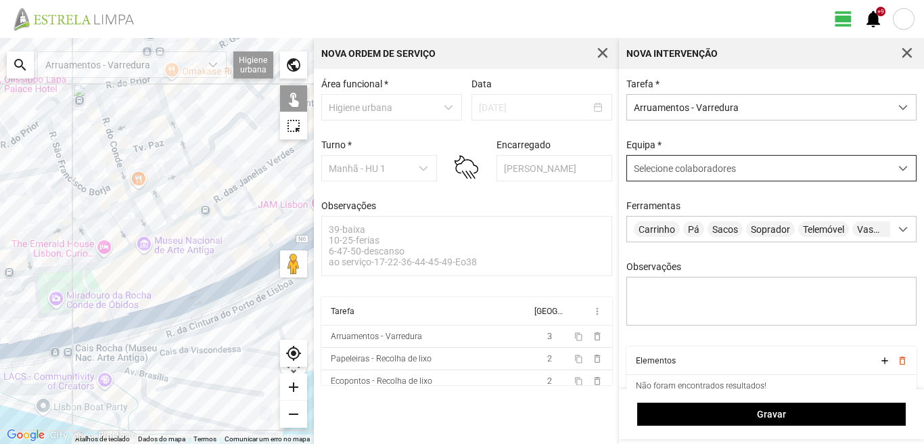
click at [651, 169] on span "Selecione colaboradores" at bounding box center [685, 168] width 102 height 11
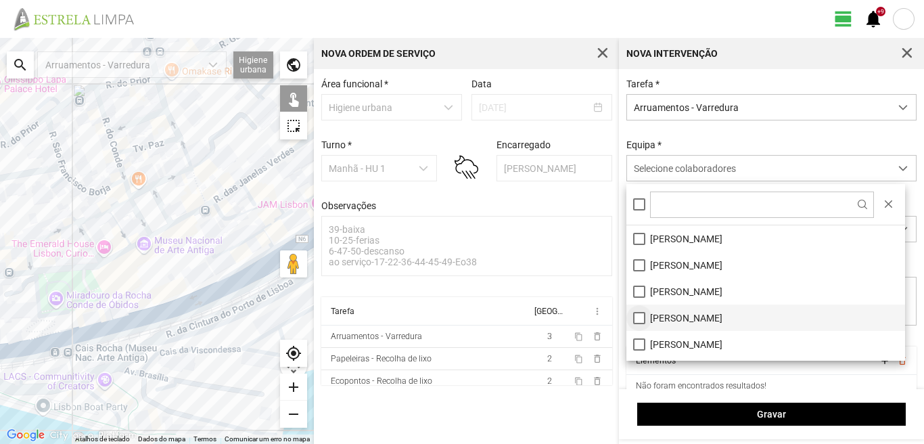
click at [634, 313] on li "[PERSON_NAME]" at bounding box center [766, 318] width 279 height 26
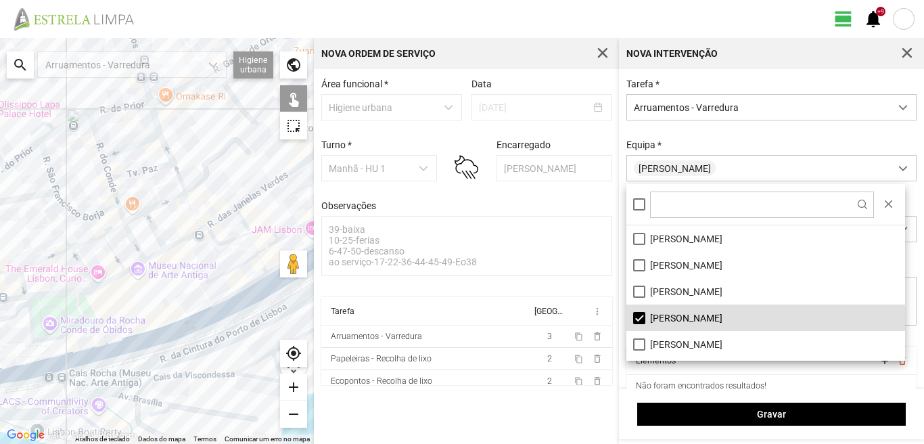
drag, startPoint x: 154, startPoint y: 233, endPoint x: 133, endPoint y: 275, distance: 47.5
click at [133, 275] on div at bounding box center [157, 241] width 314 height 406
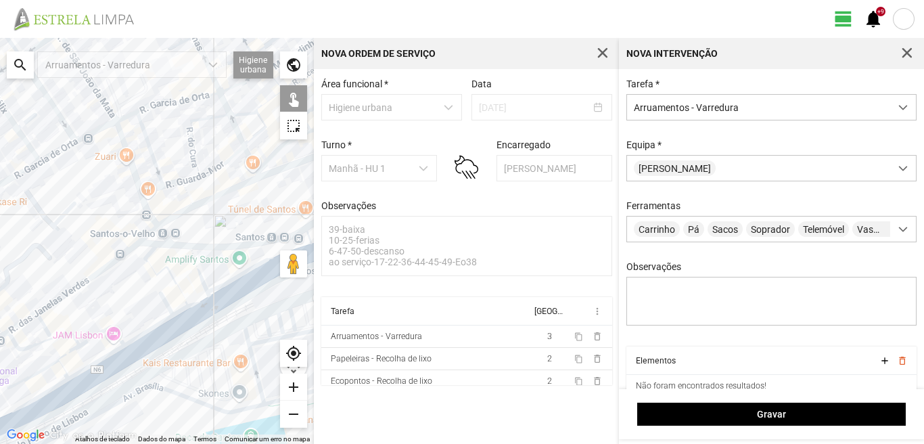
drag, startPoint x: 208, startPoint y: 212, endPoint x: 28, endPoint y: 298, distance: 200.1
click at [29, 296] on div at bounding box center [157, 241] width 314 height 406
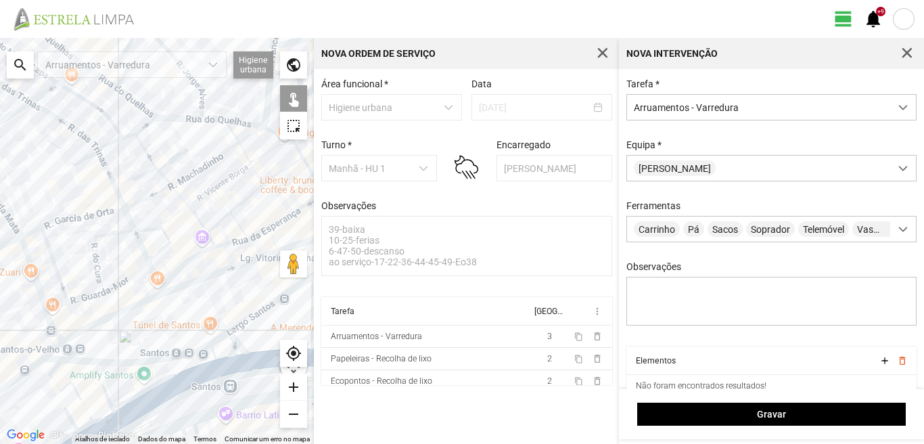
drag, startPoint x: 37, startPoint y: 313, endPoint x: 19, endPoint y: 323, distance: 20.3
click at [20, 323] on div at bounding box center [157, 241] width 314 height 406
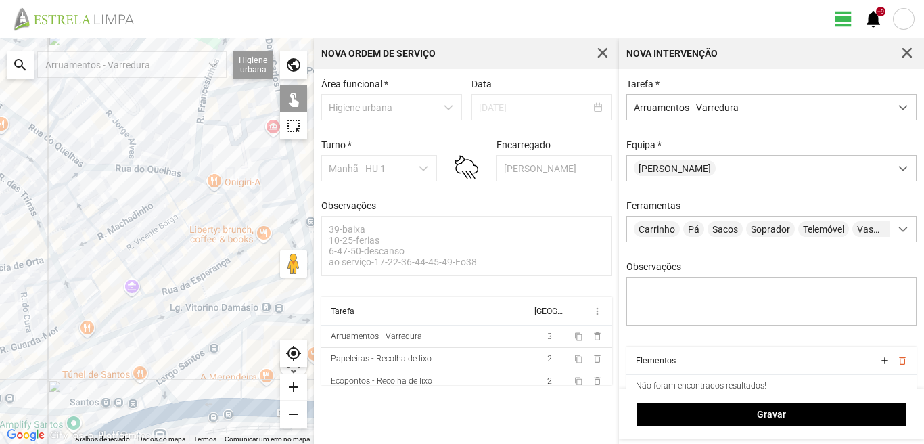
click at [203, 183] on div at bounding box center [157, 241] width 314 height 406
click at [226, 201] on div at bounding box center [157, 241] width 314 height 406
click at [237, 215] on div at bounding box center [157, 241] width 314 height 406
click at [225, 198] on div at bounding box center [157, 241] width 314 height 406
click at [233, 254] on div at bounding box center [157, 241] width 314 height 406
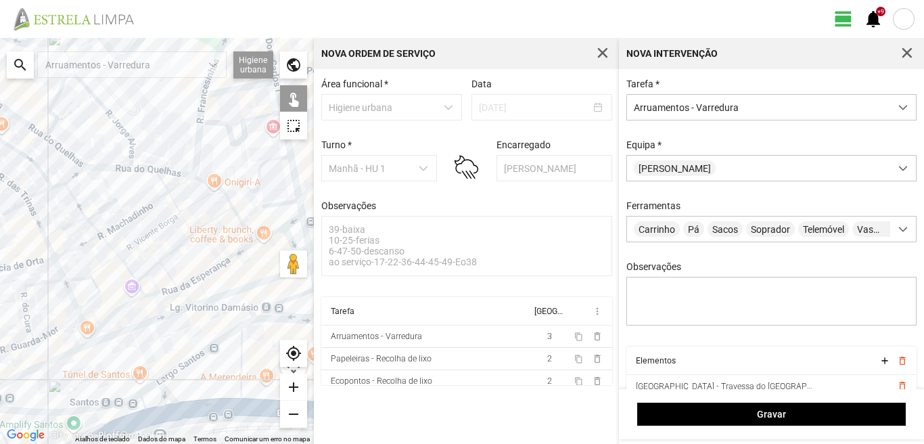
click at [190, 282] on div at bounding box center [157, 241] width 314 height 406
click at [204, 288] on div at bounding box center [157, 241] width 314 height 406
click at [241, 290] on div at bounding box center [157, 241] width 314 height 406
click at [166, 317] on div at bounding box center [157, 241] width 314 height 406
click at [163, 290] on div at bounding box center [157, 241] width 314 height 406
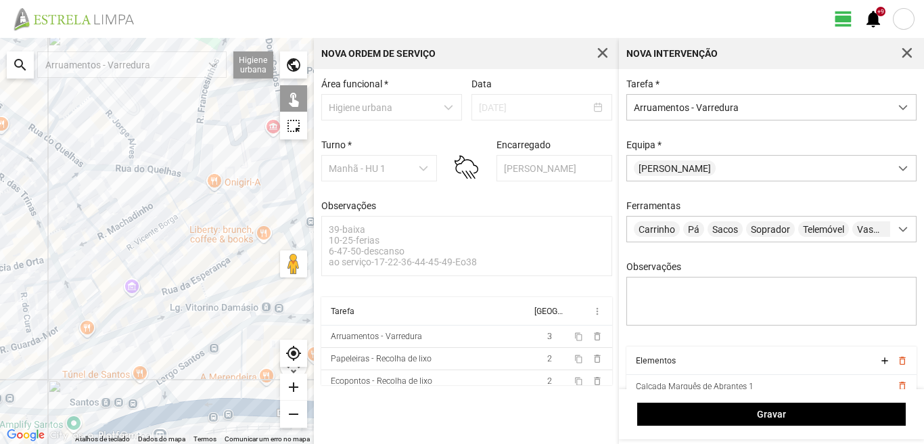
click at [167, 271] on div at bounding box center [157, 241] width 314 height 406
drag, startPoint x: 173, startPoint y: 250, endPoint x: 179, endPoint y: 240, distance: 11.5
click at [174, 250] on div at bounding box center [157, 241] width 314 height 406
click at [212, 222] on div at bounding box center [157, 241] width 314 height 406
click at [193, 202] on div at bounding box center [157, 241] width 314 height 406
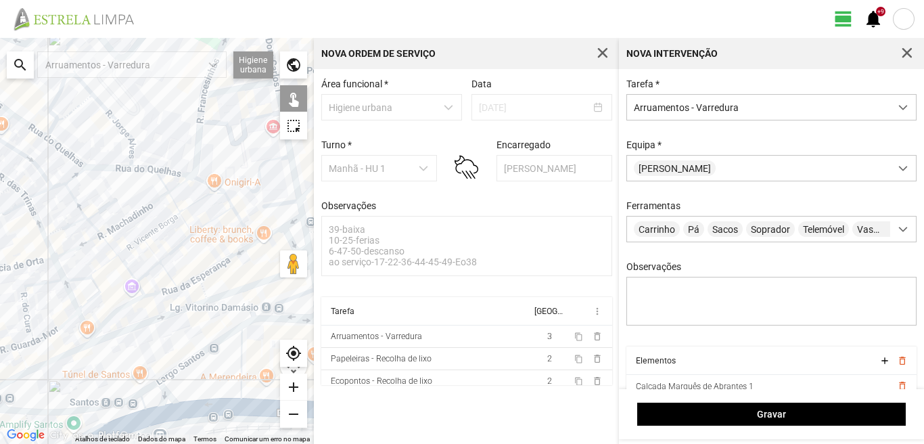
click at [163, 184] on div at bounding box center [157, 241] width 314 height 406
click at [176, 206] on div at bounding box center [157, 241] width 314 height 406
click at [191, 227] on div at bounding box center [157, 241] width 314 height 406
click at [180, 185] on div at bounding box center [157, 241] width 314 height 406
click at [143, 210] on div at bounding box center [157, 241] width 314 height 406
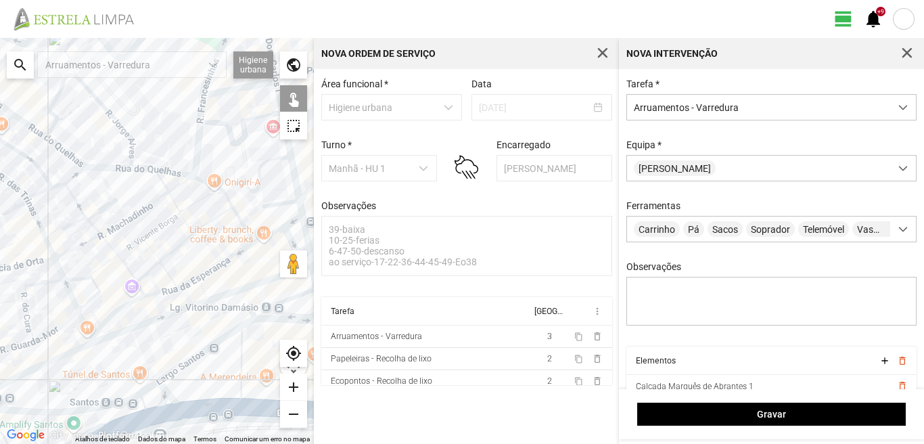
click at [160, 225] on div at bounding box center [157, 241] width 314 height 406
click at [153, 252] on div at bounding box center [157, 241] width 314 height 406
click at [153, 270] on div at bounding box center [157, 241] width 314 height 406
click at [139, 287] on div at bounding box center [157, 241] width 314 height 406
click at [135, 301] on div at bounding box center [157, 241] width 314 height 406
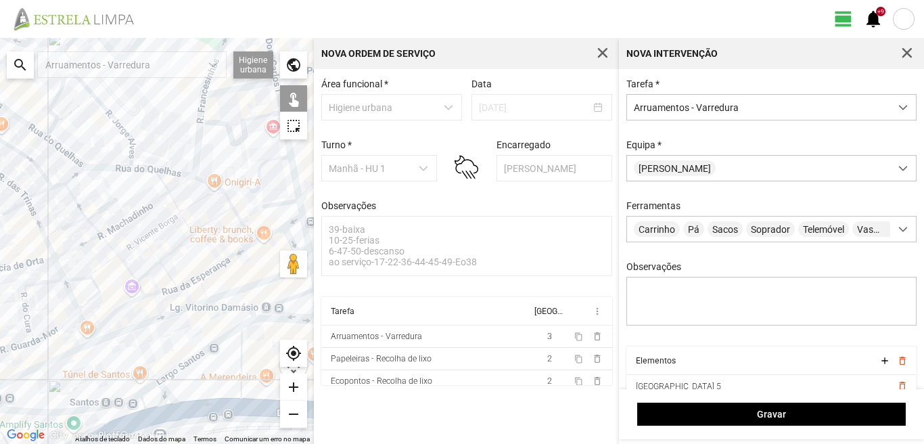
click at [128, 270] on div at bounding box center [157, 241] width 314 height 406
click at [127, 245] on div at bounding box center [157, 241] width 314 height 406
click at [130, 248] on div at bounding box center [157, 241] width 314 height 406
click at [117, 224] on div at bounding box center [157, 241] width 314 height 406
click at [120, 206] on div at bounding box center [157, 241] width 314 height 406
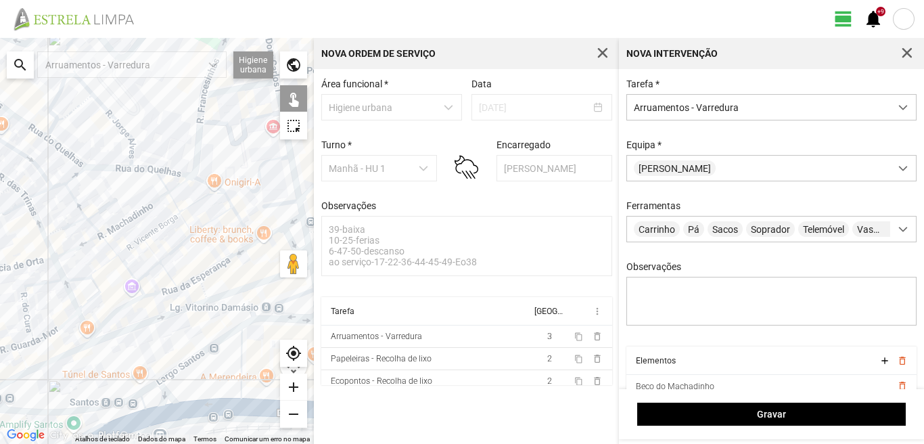
click at [106, 208] on div at bounding box center [157, 241] width 314 height 406
click at [76, 201] on div at bounding box center [157, 241] width 314 height 406
click at [67, 225] on div at bounding box center [157, 241] width 314 height 406
click at [101, 210] on div at bounding box center [157, 241] width 314 height 406
click at [96, 229] on div at bounding box center [157, 241] width 314 height 406
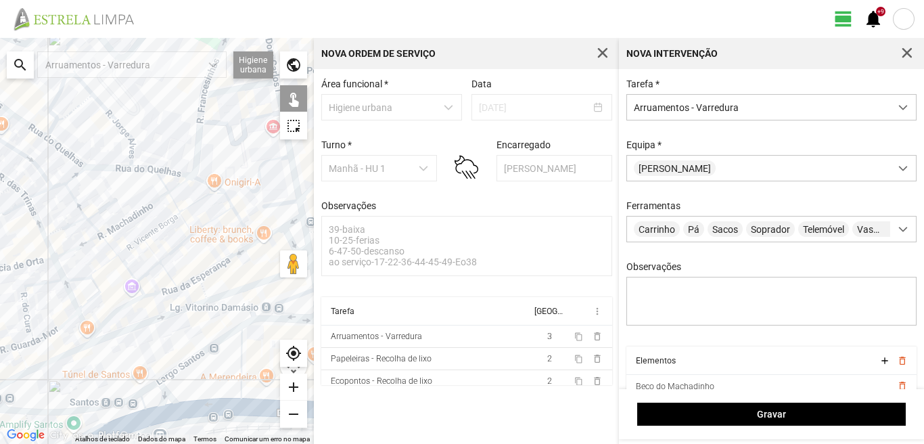
click at [90, 240] on div at bounding box center [157, 241] width 314 height 406
click at [111, 244] on div at bounding box center [157, 241] width 314 height 406
click at [108, 264] on div at bounding box center [157, 241] width 314 height 406
click at [109, 245] on div at bounding box center [157, 241] width 314 height 406
click at [96, 284] on div at bounding box center [157, 241] width 314 height 406
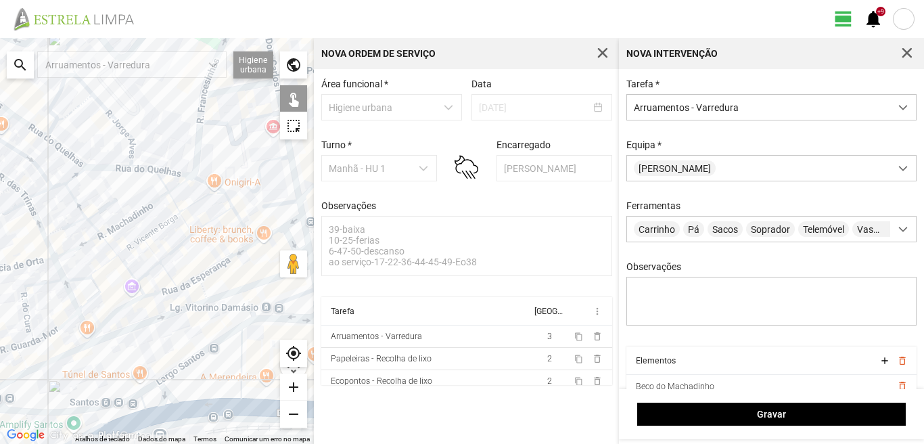
click at [79, 277] on div at bounding box center [157, 241] width 314 height 406
click at [87, 328] on div at bounding box center [157, 241] width 314 height 406
click at [84, 346] on div at bounding box center [157, 241] width 314 height 406
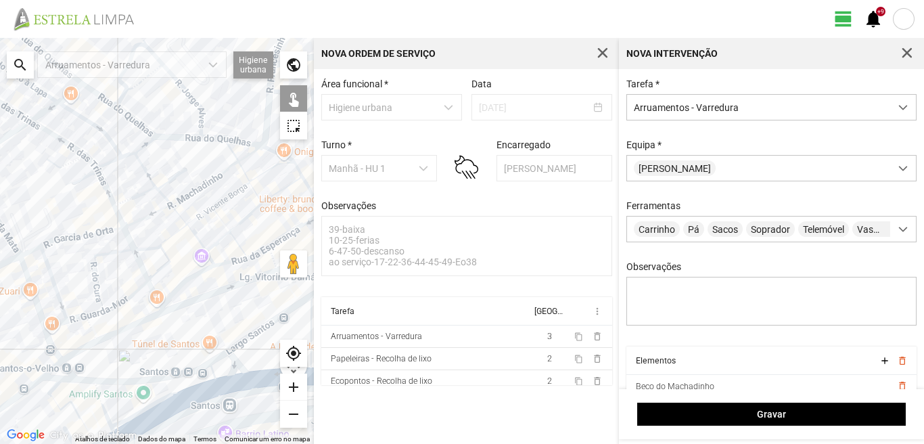
drag, startPoint x: 72, startPoint y: 350, endPoint x: 137, endPoint y: 321, distance: 71.2
click at [136, 321] on div at bounding box center [157, 241] width 314 height 406
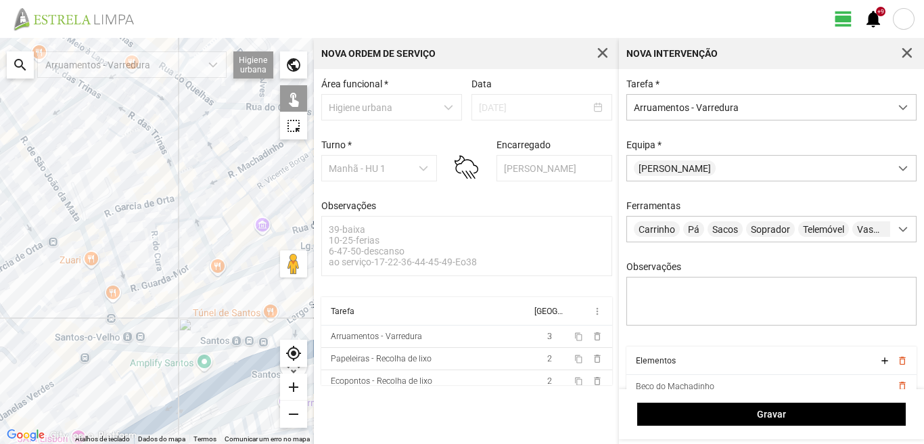
click at [131, 321] on div at bounding box center [157, 241] width 314 height 406
click at [135, 323] on div at bounding box center [157, 241] width 314 height 406
click at [120, 334] on div at bounding box center [157, 241] width 314 height 406
click at [120, 346] on div at bounding box center [157, 241] width 314 height 406
click at [126, 335] on div at bounding box center [157, 241] width 314 height 406
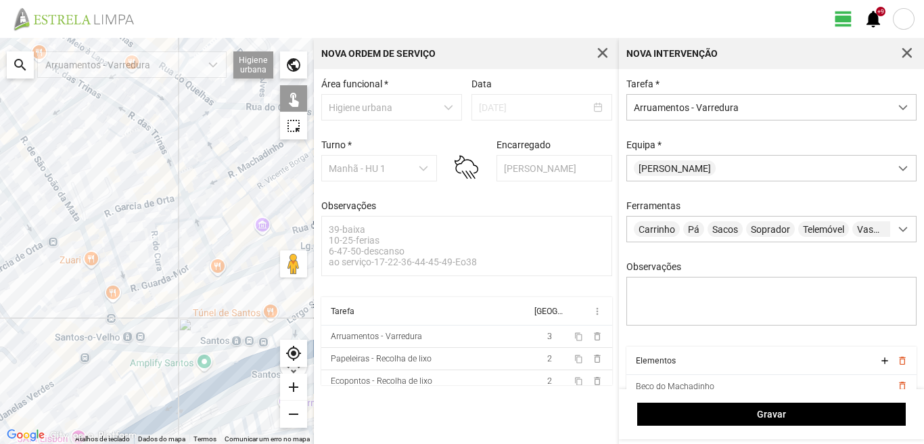
click at [129, 348] on div at bounding box center [157, 241] width 314 height 406
click at [219, 346] on div at bounding box center [157, 241] width 314 height 406
click at [145, 350] on div at bounding box center [157, 241] width 314 height 406
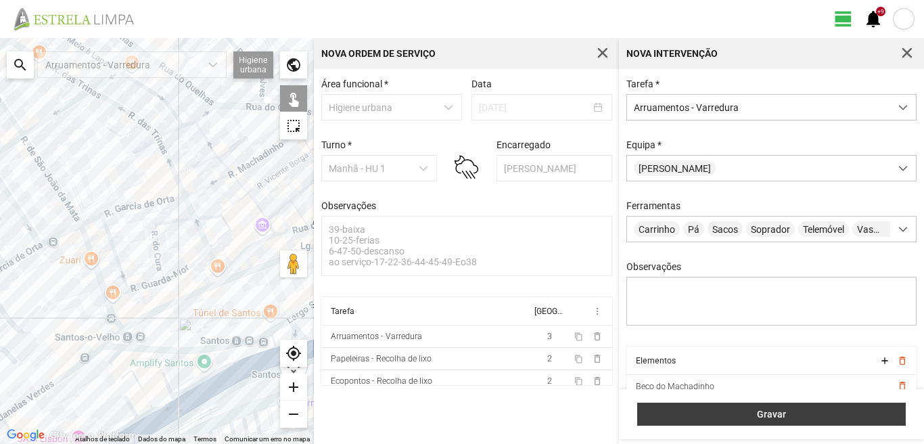
click at [723, 407] on button "Gravar" at bounding box center [771, 414] width 269 height 23
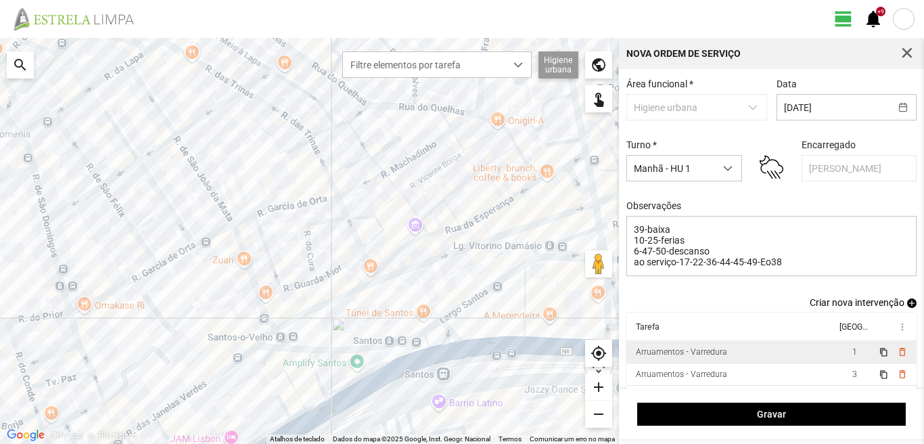
scroll to position [30, 0]
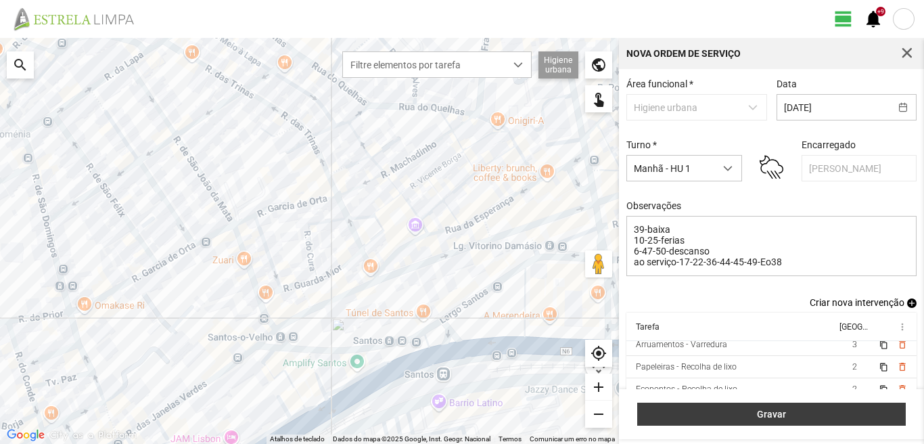
click at [774, 409] on span "Gravar" at bounding box center [772, 414] width 254 height 11
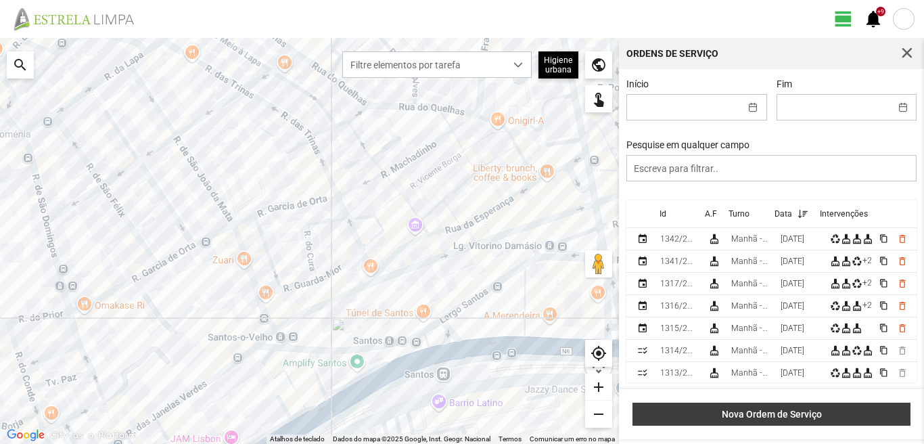
click at [791, 413] on span "Nova Ordem de Serviço" at bounding box center [772, 414] width 264 height 11
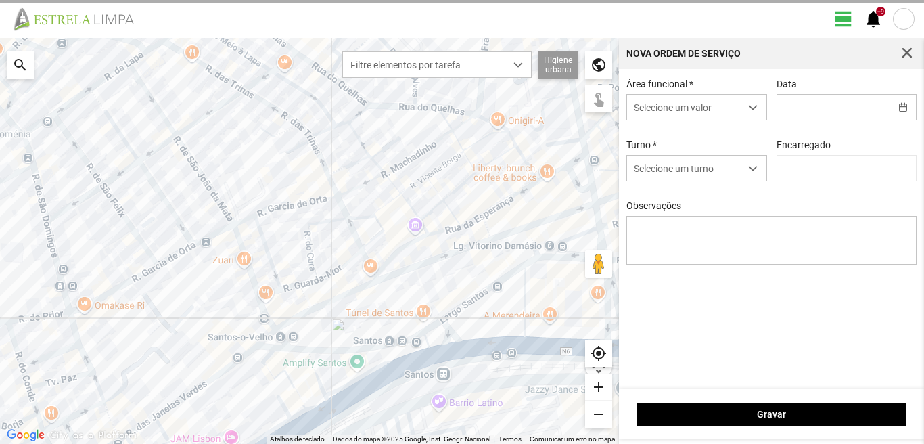
type input "[PERSON_NAME]"
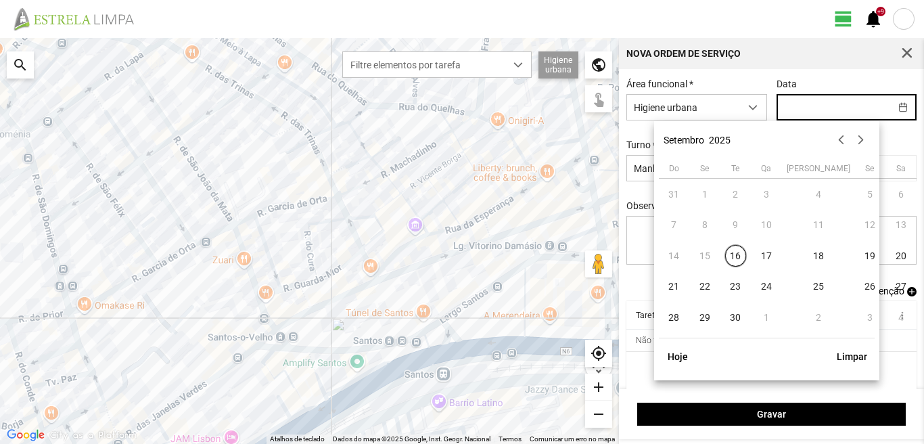
click at [787, 100] on input "text" at bounding box center [834, 107] width 113 height 25
click at [672, 288] on span "21" at bounding box center [675, 287] width 22 height 22
type input "[DATE]"
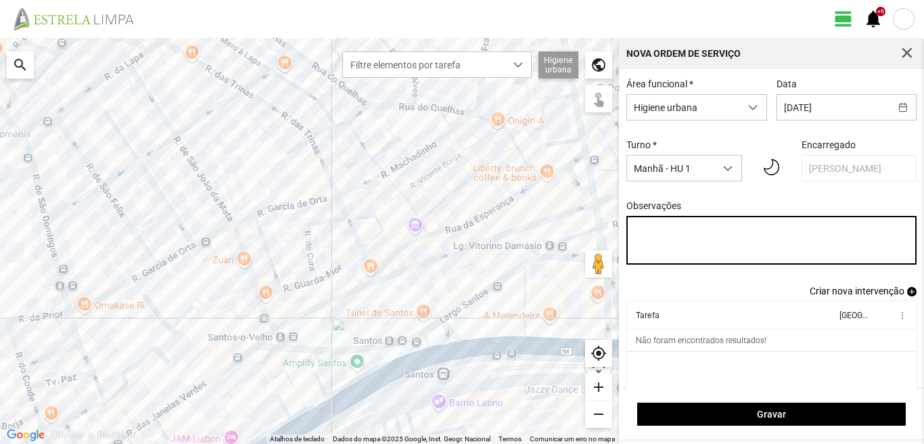
click at [636, 228] on textarea "Observações" at bounding box center [772, 240] width 291 height 49
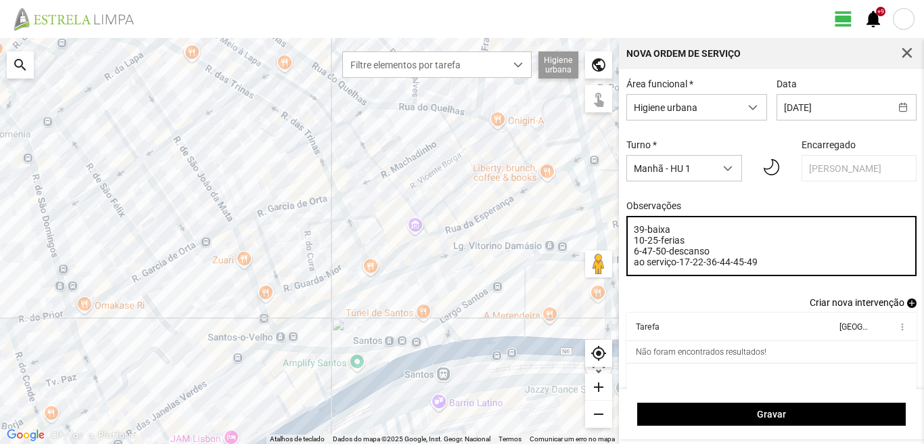
type textarea "39-baixa 10-25-ferias 6-47-50-descanso ao serviço-17-22-36-44-45-49"
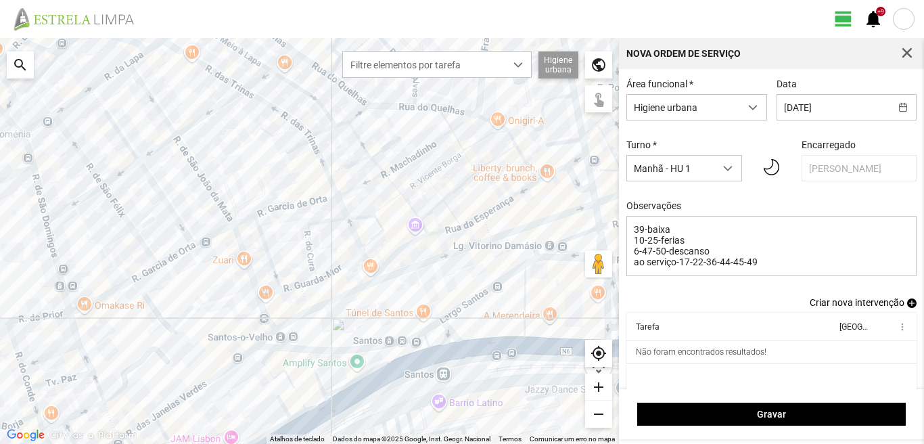
click at [907, 304] on span "add" at bounding box center [911, 302] width 9 height 9
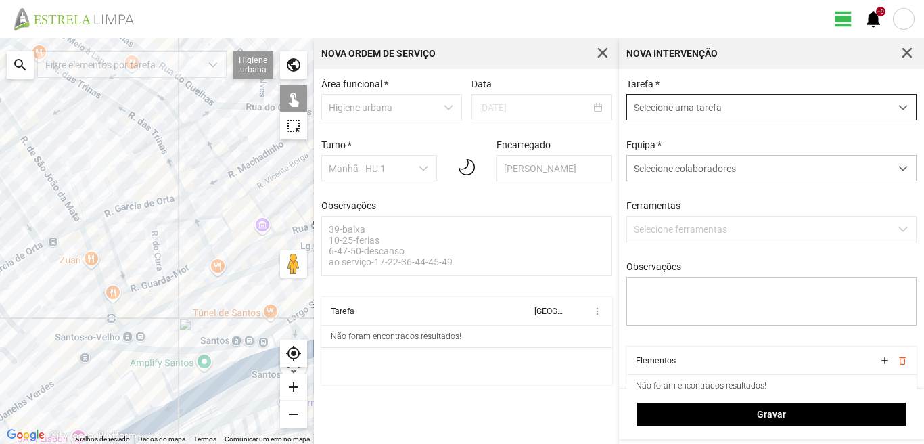
click at [697, 104] on span "Selecione uma tarefa" at bounding box center [758, 107] width 263 height 25
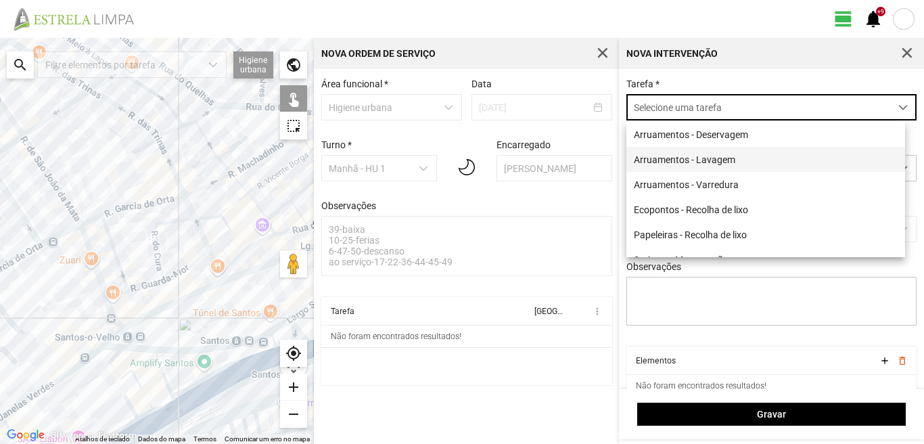
scroll to position [7, 60]
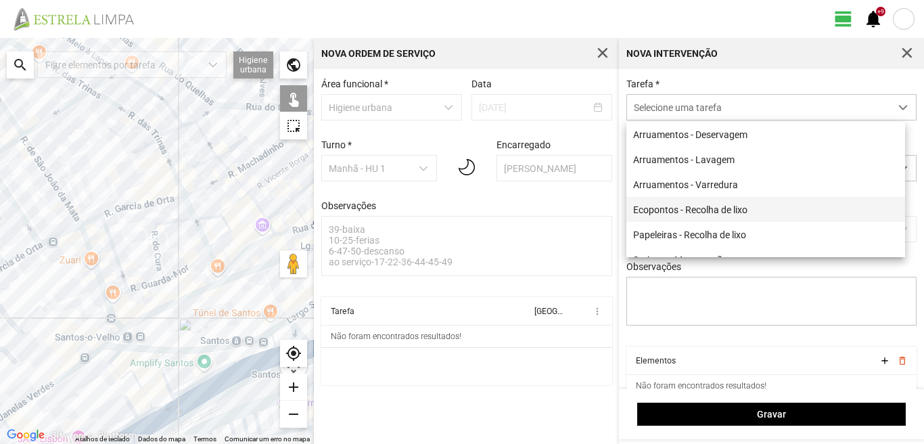
click at [685, 210] on li "Ecopontos - Recolha de lixo" at bounding box center [766, 209] width 279 height 25
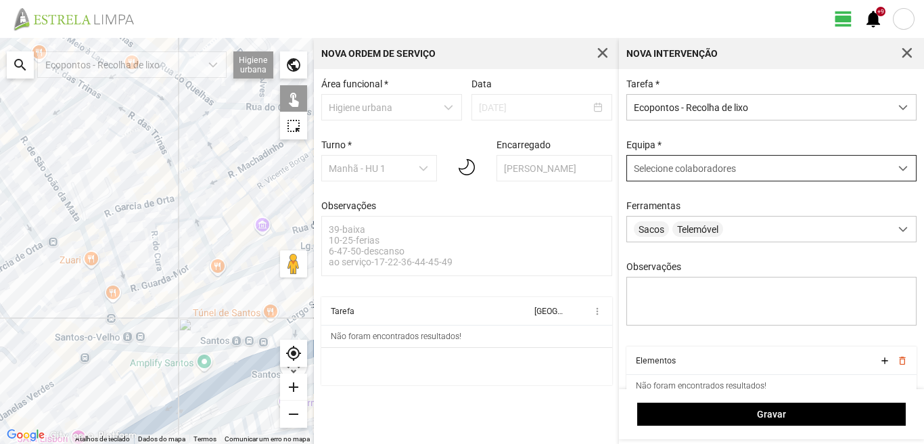
click at [663, 174] on span "Selecione colaboradores" at bounding box center [685, 168] width 102 height 11
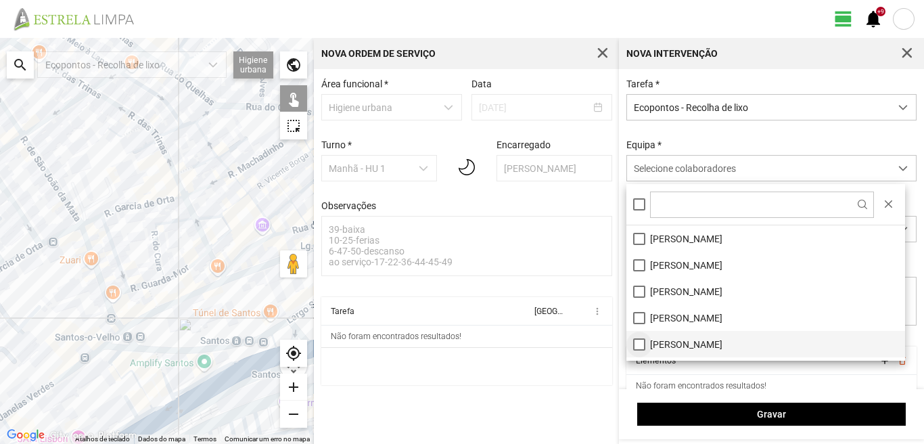
click at [635, 346] on li "[PERSON_NAME]" at bounding box center [766, 344] width 279 height 26
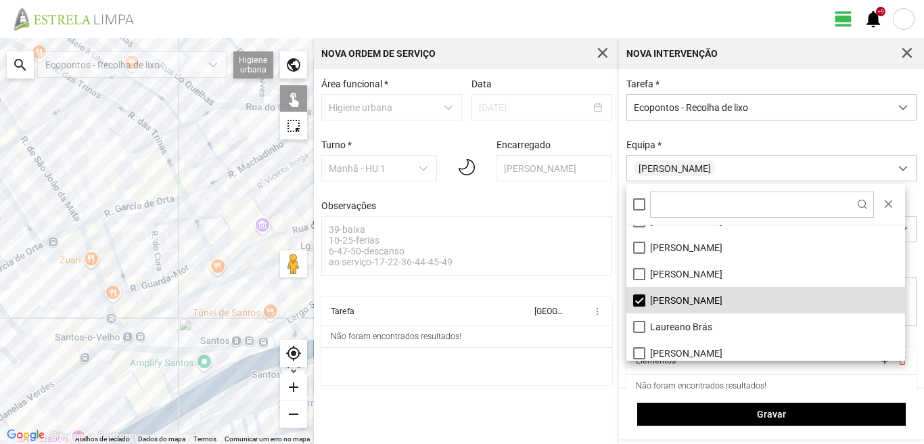
scroll to position [68, 0]
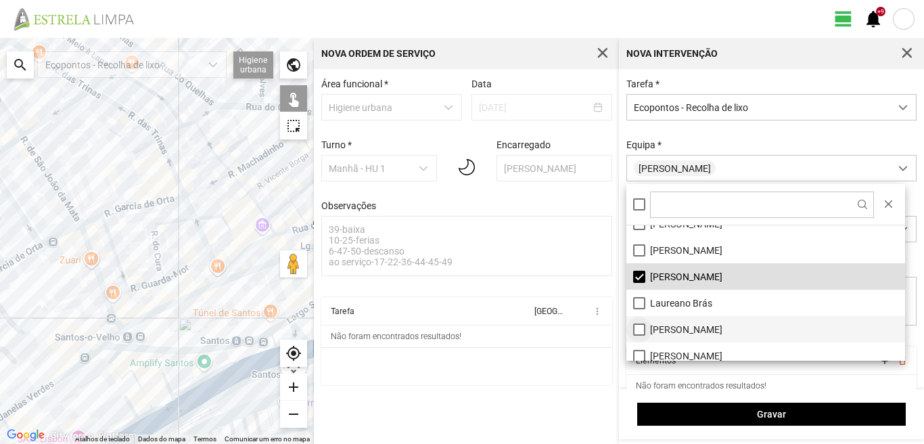
click at [635, 333] on li "[PERSON_NAME]" at bounding box center [766, 329] width 279 height 26
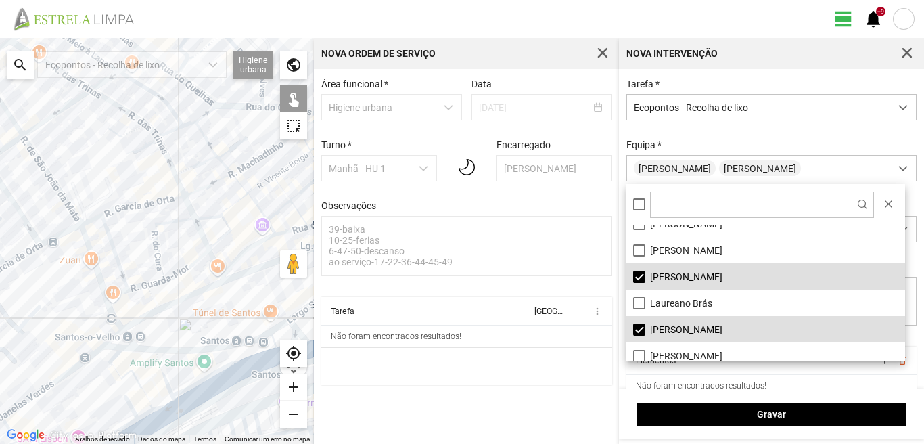
click at [93, 349] on div at bounding box center [157, 241] width 314 height 406
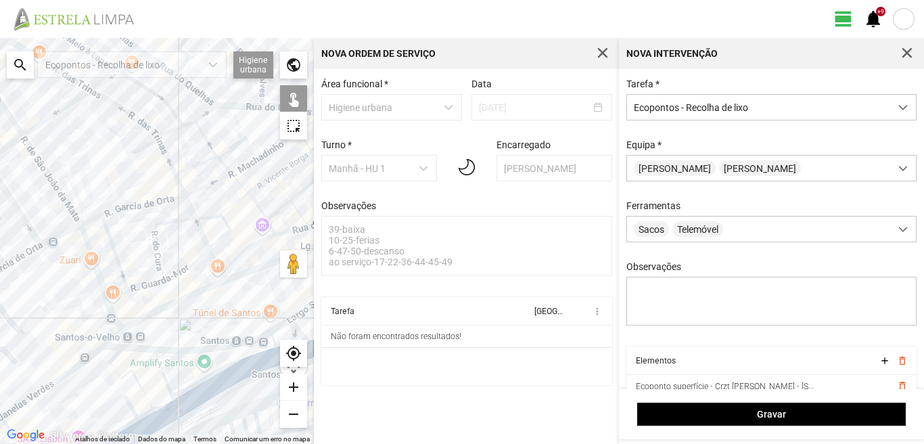
click at [239, 273] on div at bounding box center [157, 241] width 314 height 406
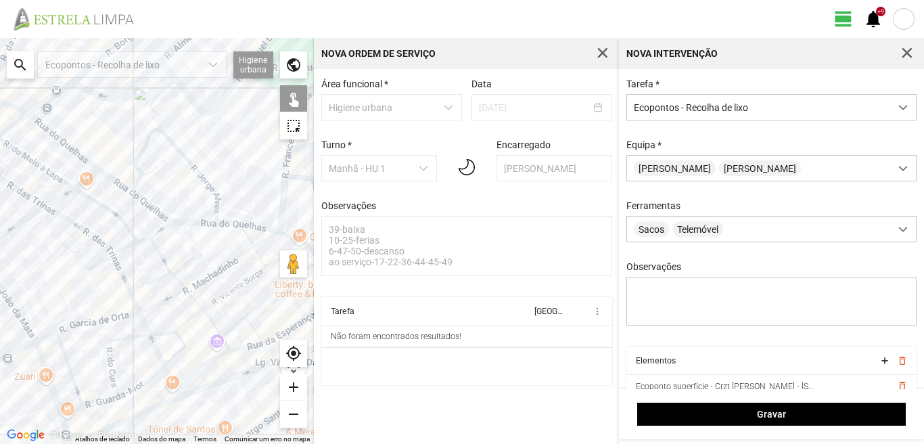
drag, startPoint x: 186, startPoint y: 223, endPoint x: 141, endPoint y: 340, distance: 124.9
click at [141, 340] on div at bounding box center [157, 241] width 314 height 406
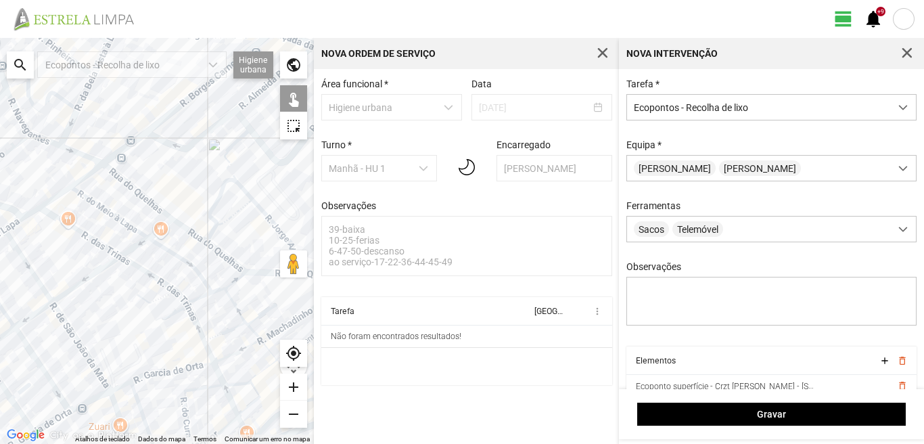
drag, startPoint x: 185, startPoint y: 288, endPoint x: 208, endPoint y: 311, distance: 32.5
click at [208, 311] on div at bounding box center [157, 241] width 314 height 406
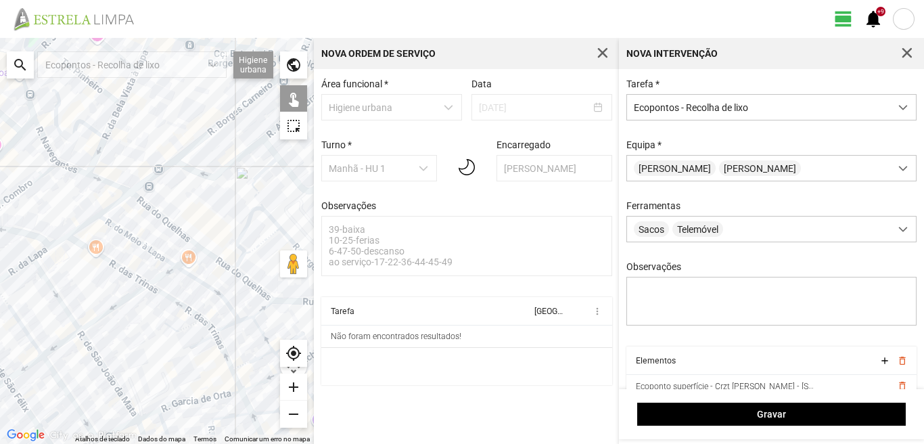
click at [150, 202] on div at bounding box center [157, 241] width 314 height 406
drag, startPoint x: 180, startPoint y: 154, endPoint x: 210, endPoint y: 200, distance: 55.2
click at [184, 164] on div at bounding box center [157, 241] width 314 height 406
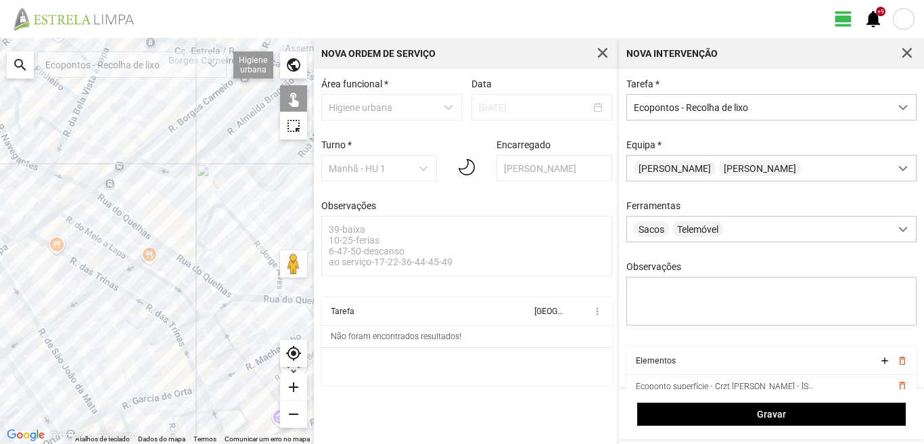
drag, startPoint x: 246, startPoint y: 265, endPoint x: 195, endPoint y: 254, distance: 51.8
click at [195, 254] on div at bounding box center [157, 241] width 314 height 406
drag, startPoint x: 140, startPoint y: 149, endPoint x: 198, endPoint y: 179, distance: 65.1
click at [141, 150] on div at bounding box center [157, 241] width 314 height 406
drag, startPoint x: 215, startPoint y: 190, endPoint x: 26, endPoint y: 311, distance: 224.5
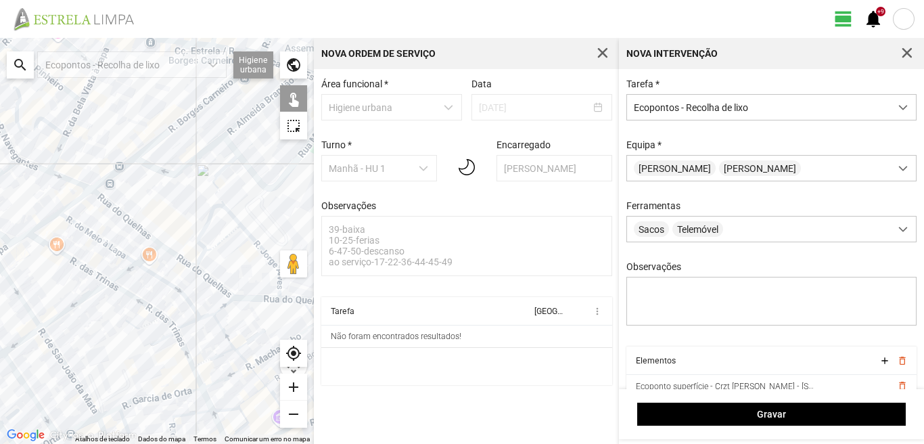
click at [0, 308] on div at bounding box center [157, 241] width 314 height 406
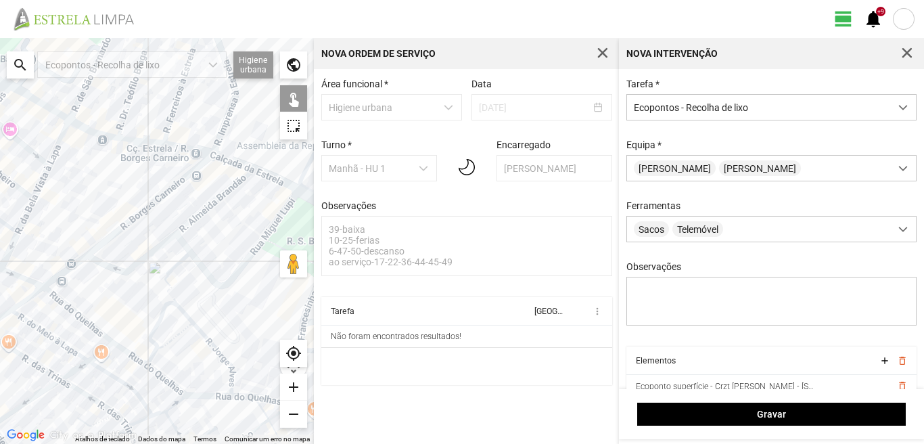
drag, startPoint x: 202, startPoint y: 162, endPoint x: 93, endPoint y: 301, distance: 176.0
click at [93, 301] on div at bounding box center [157, 241] width 314 height 406
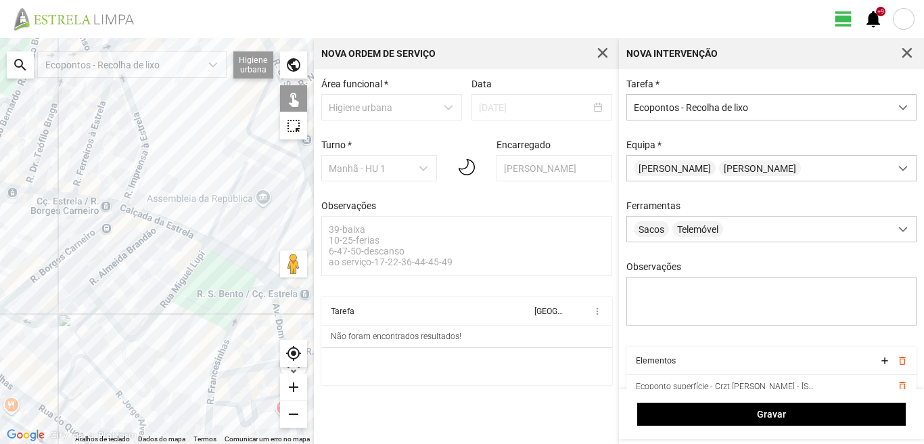
click at [242, 160] on div at bounding box center [157, 241] width 314 height 406
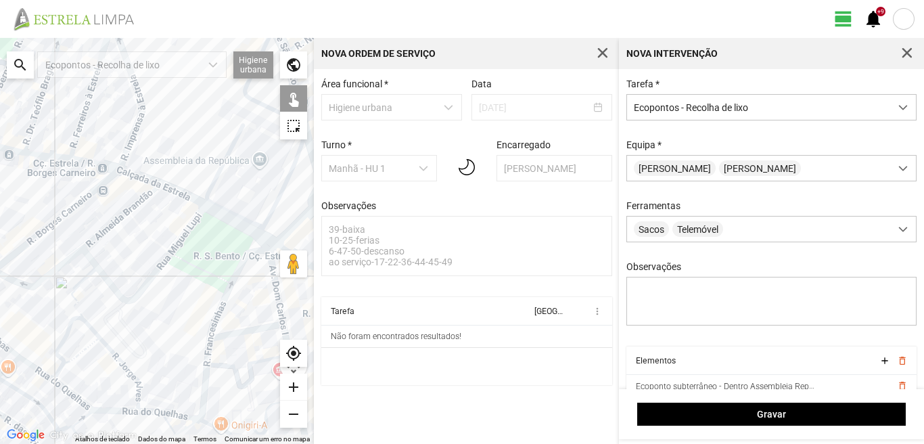
drag, startPoint x: 149, startPoint y: 292, endPoint x: 138, endPoint y: 269, distance: 25.4
click at [138, 270] on div at bounding box center [157, 241] width 314 height 406
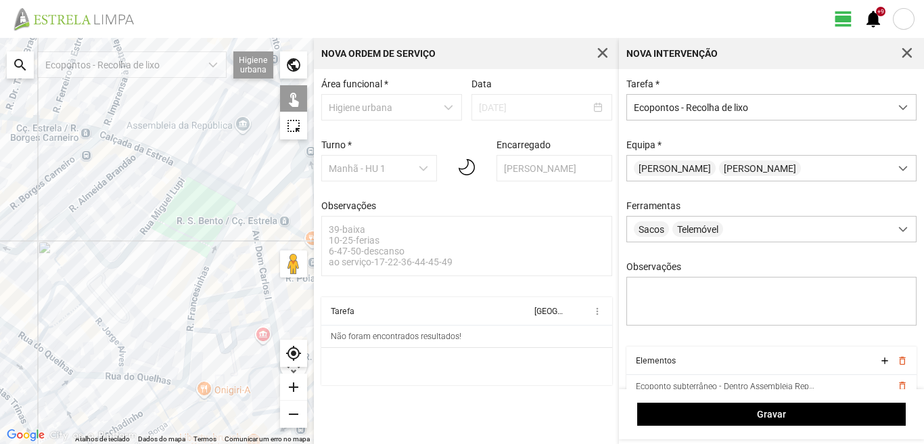
click at [225, 298] on div at bounding box center [157, 241] width 314 height 406
click at [185, 367] on div at bounding box center [157, 241] width 314 height 406
click at [191, 384] on div at bounding box center [157, 241] width 314 height 406
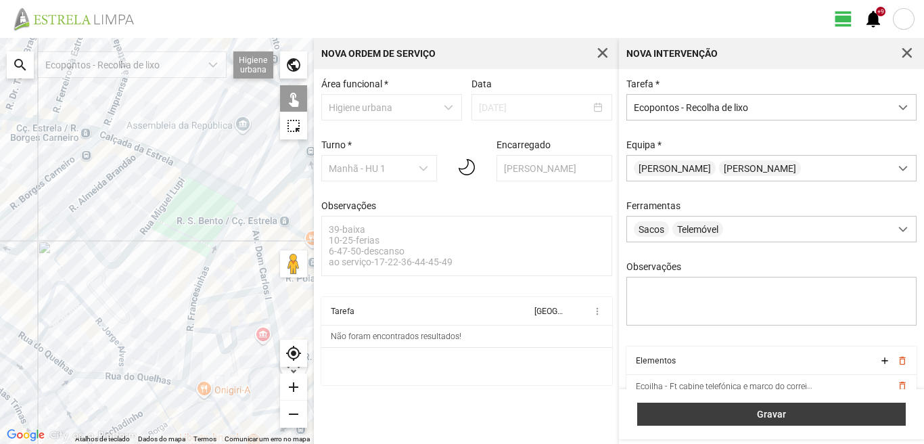
click at [755, 409] on span "Gravar" at bounding box center [772, 414] width 254 height 11
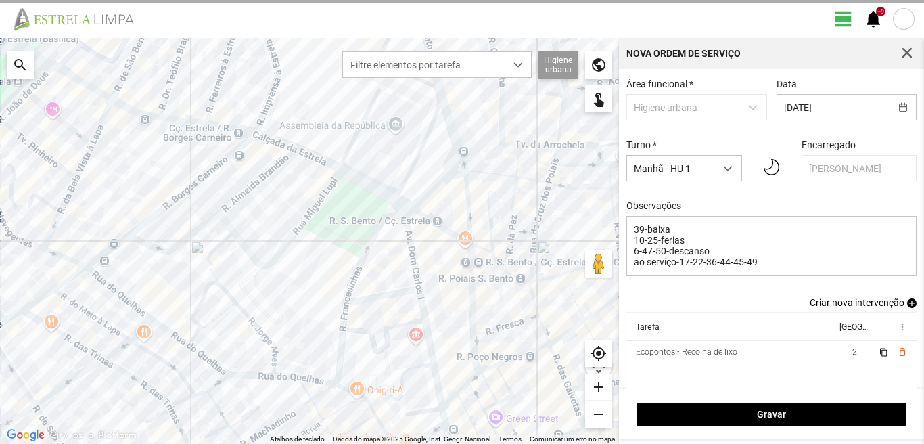
click at [907, 308] on span "add" at bounding box center [911, 302] width 9 height 9
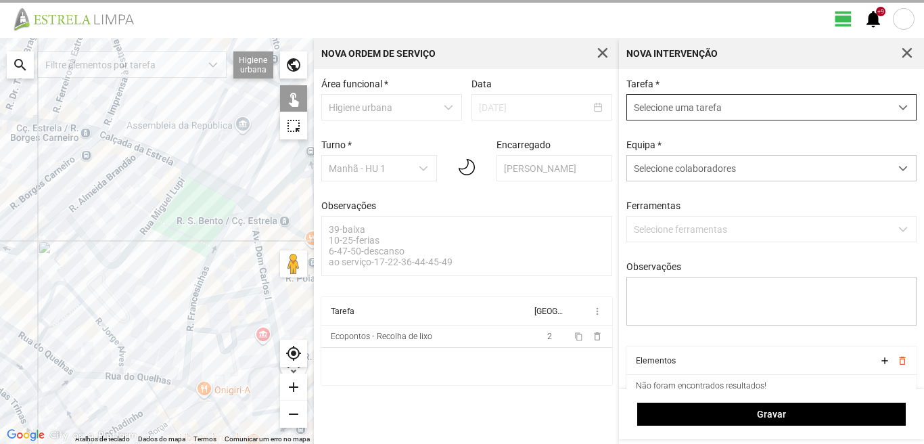
click at [694, 104] on span "Selecione uma tarefa" at bounding box center [758, 107] width 263 height 25
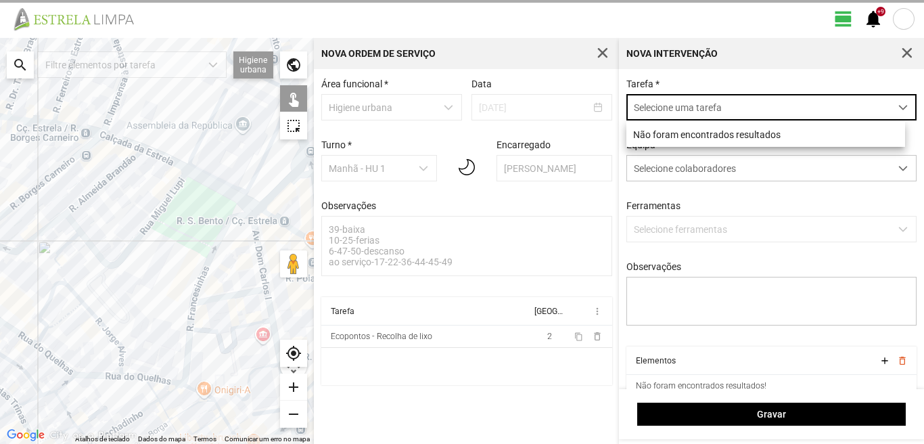
click at [743, 108] on span "Selecione uma tarefa" at bounding box center [758, 107] width 263 height 25
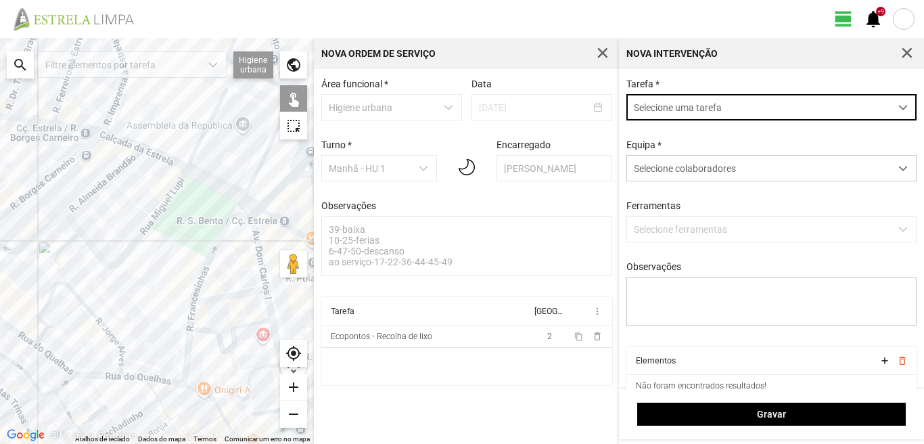
click at [732, 108] on span "Selecione uma tarefa" at bounding box center [758, 107] width 263 height 25
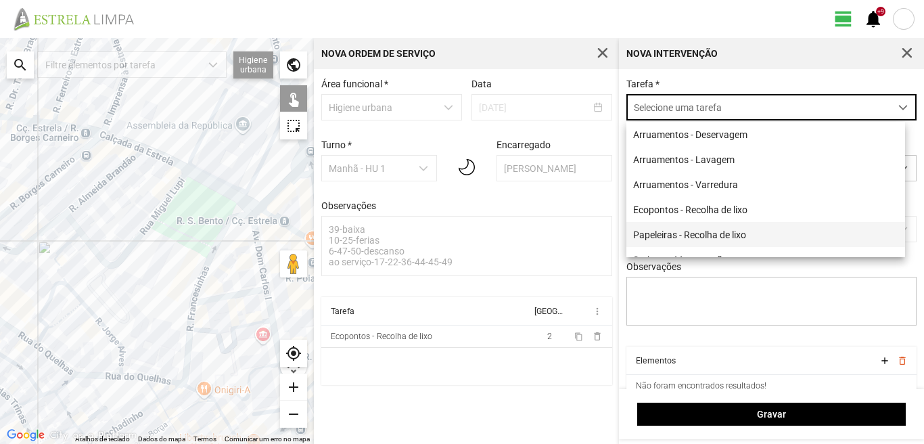
click at [667, 236] on li "Papeleiras - Recolha de lixo" at bounding box center [766, 234] width 279 height 25
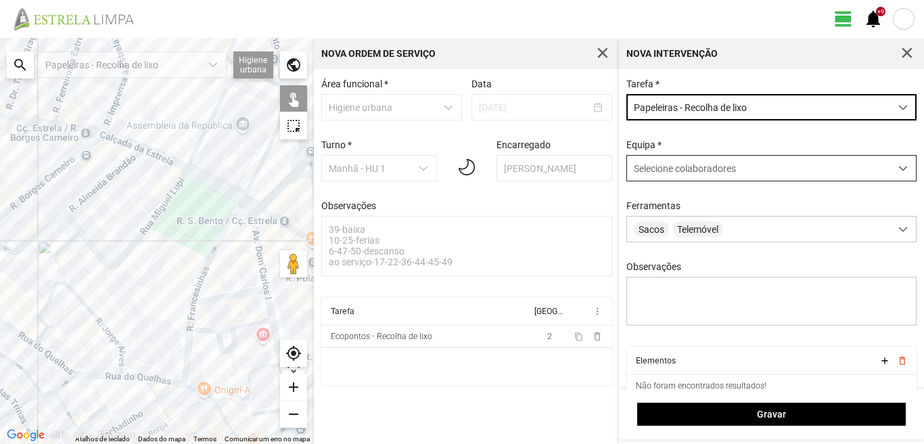
click at [698, 173] on span "Selecione colaboradores" at bounding box center [685, 168] width 102 height 11
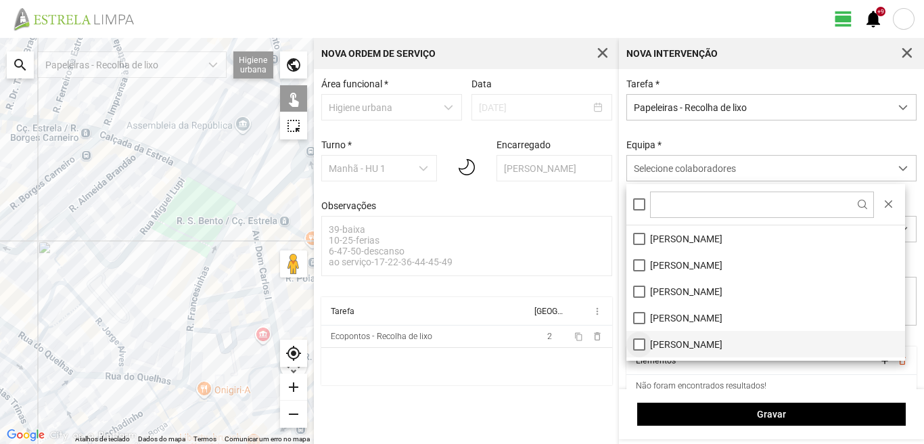
click at [641, 342] on li "[PERSON_NAME]" at bounding box center [766, 344] width 279 height 26
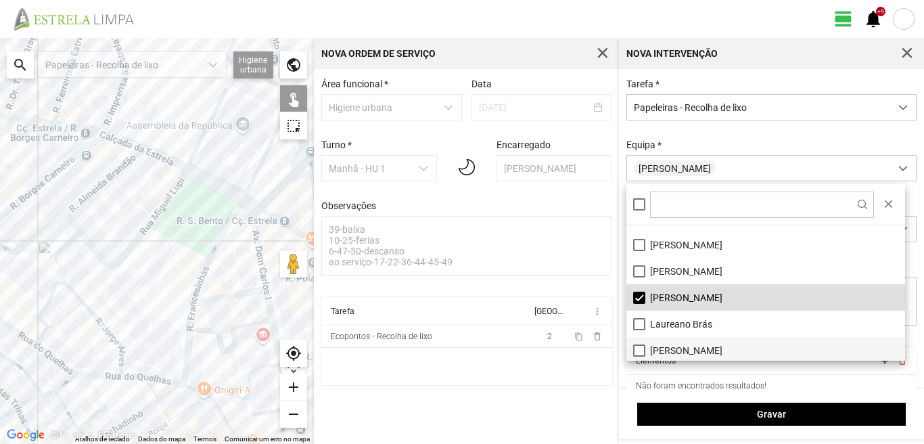
scroll to position [68, 0]
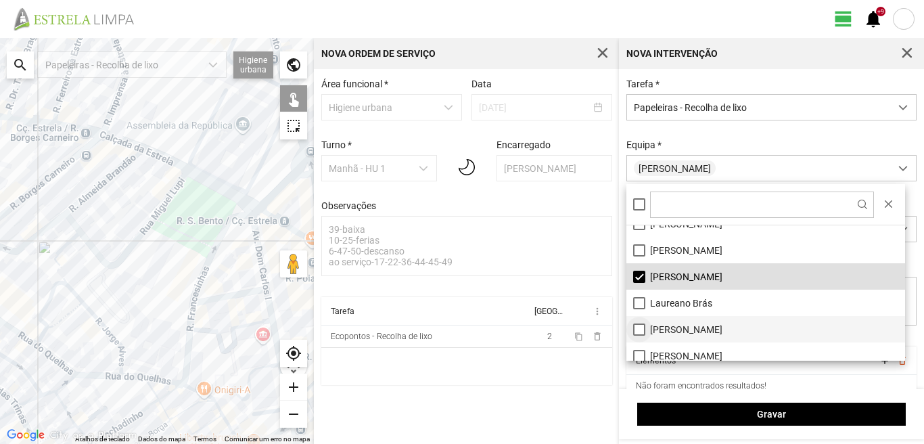
click at [633, 328] on li "[PERSON_NAME]" at bounding box center [766, 329] width 279 height 26
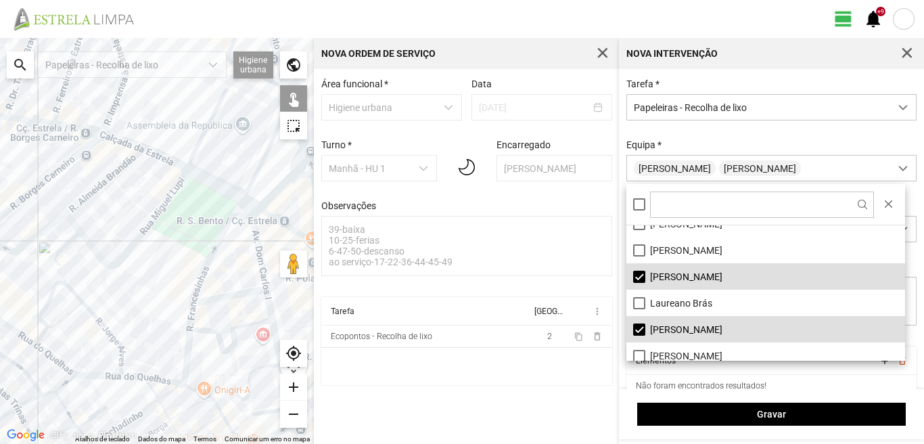
click at [36, 339] on div at bounding box center [157, 241] width 314 height 406
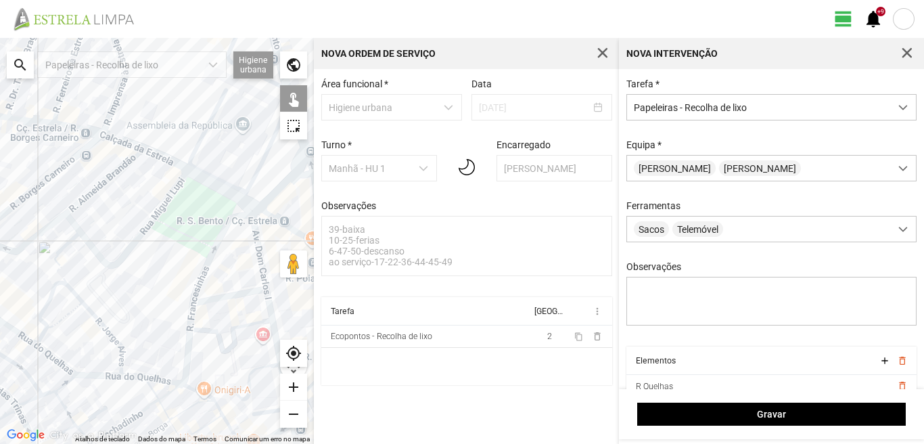
click at [54, 331] on div at bounding box center [157, 241] width 314 height 406
click at [50, 336] on div at bounding box center [157, 241] width 314 height 406
click at [68, 374] on div at bounding box center [157, 241] width 314 height 406
click at [122, 358] on div at bounding box center [157, 241] width 314 height 406
click at [124, 370] on div at bounding box center [157, 241] width 314 height 406
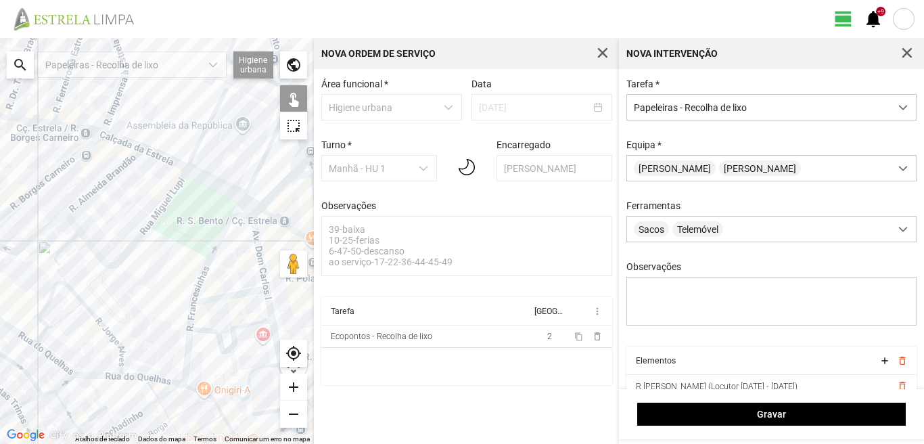
click at [130, 378] on div at bounding box center [157, 241] width 314 height 406
click at [160, 401] on div at bounding box center [157, 241] width 314 height 406
click at [197, 312] on div at bounding box center [157, 241] width 314 height 406
click at [194, 315] on div at bounding box center [157, 241] width 314 height 406
click at [177, 306] on div at bounding box center [157, 241] width 314 height 406
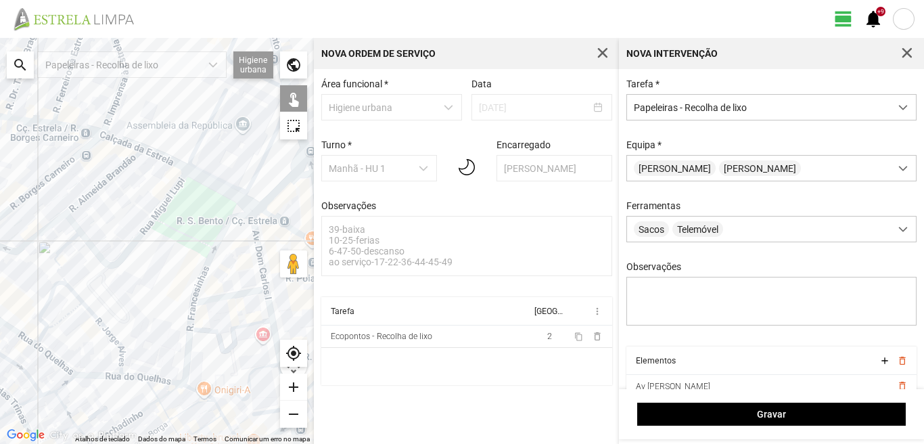
click at [170, 281] on div at bounding box center [157, 241] width 314 height 406
click at [202, 218] on div at bounding box center [157, 241] width 314 height 406
click at [185, 210] on div at bounding box center [157, 241] width 314 height 406
click at [195, 200] on div at bounding box center [157, 241] width 314 height 406
click at [233, 217] on div at bounding box center [157, 241] width 314 height 406
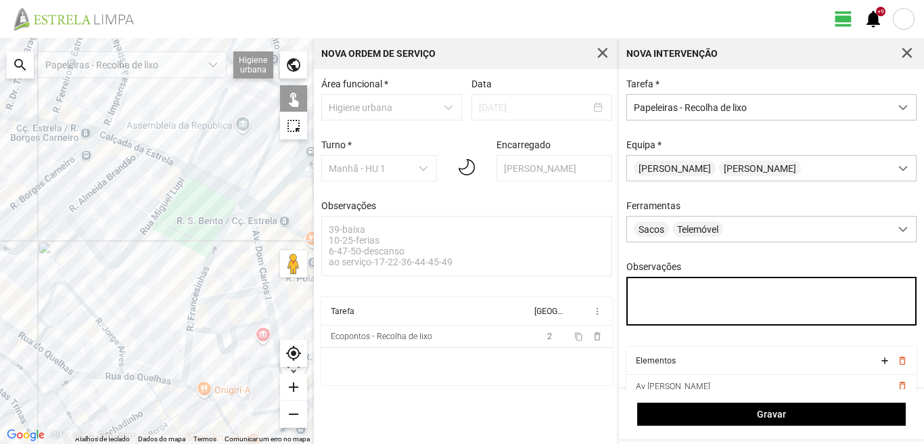
click at [667, 294] on textarea "Observações" at bounding box center [772, 301] width 291 height 49
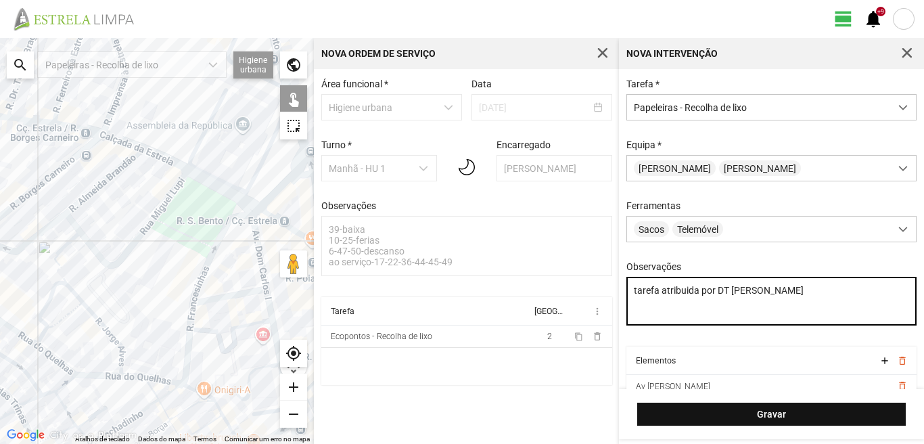
type textarea "tarefa atribuida por DT [PERSON_NAME]"
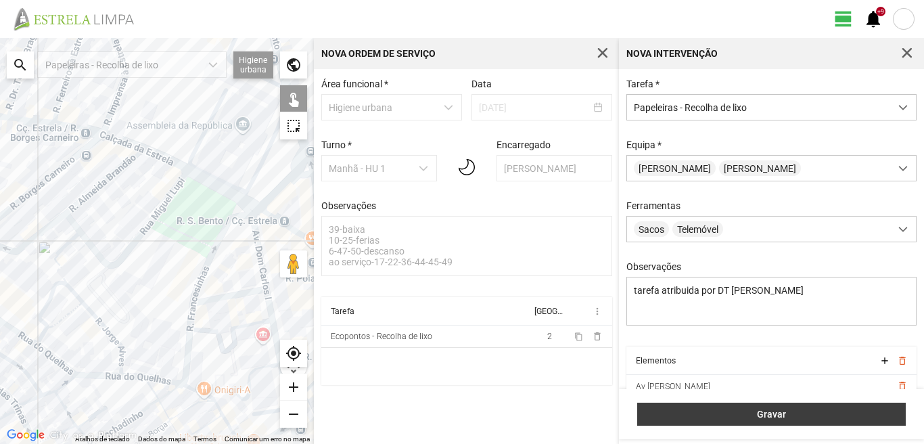
click at [757, 409] on span "Gravar" at bounding box center [772, 414] width 254 height 11
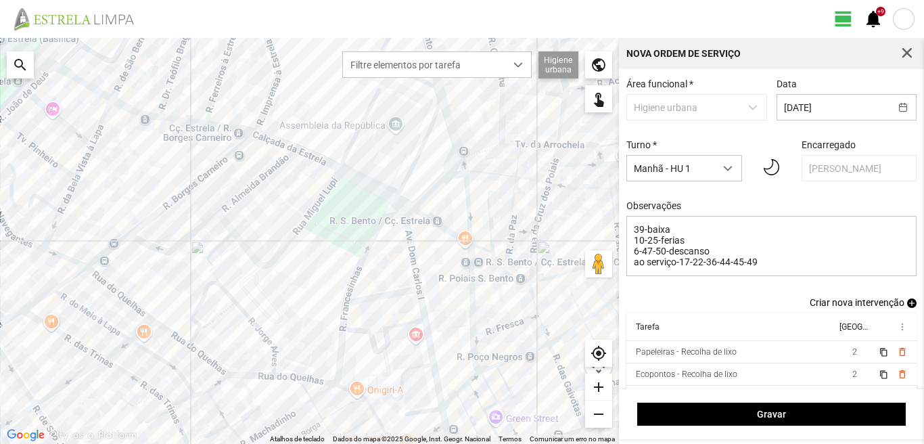
click at [907, 305] on span "add" at bounding box center [911, 302] width 9 height 9
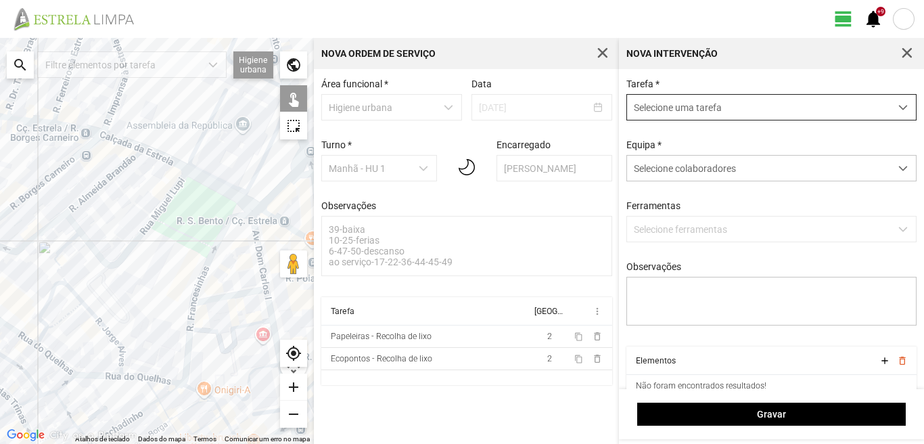
click at [680, 108] on span "Selecione uma tarefa" at bounding box center [758, 107] width 263 height 25
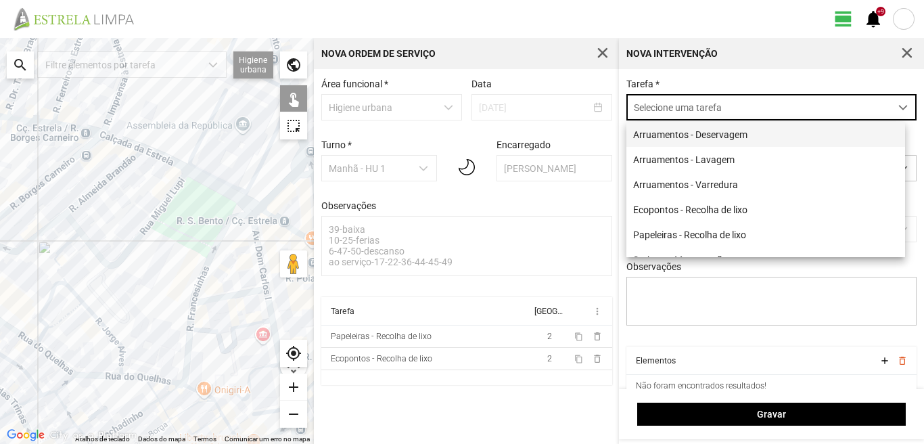
scroll to position [7, 60]
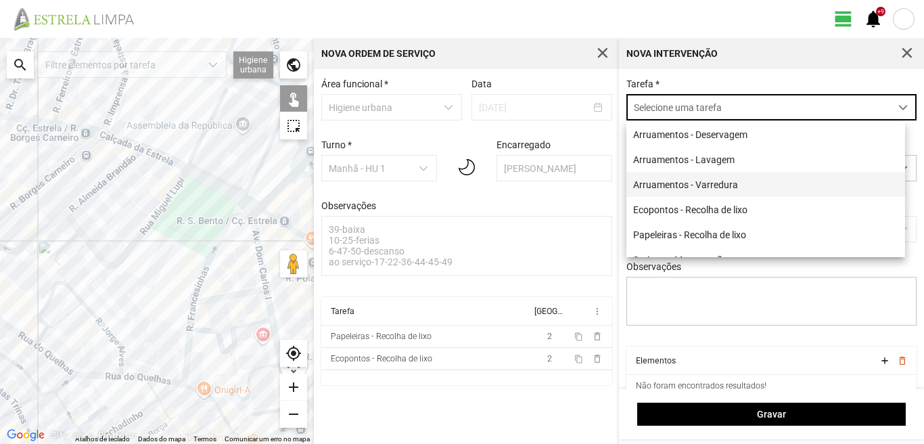
click at [663, 180] on li "Arruamentos - Varredura" at bounding box center [766, 184] width 279 height 25
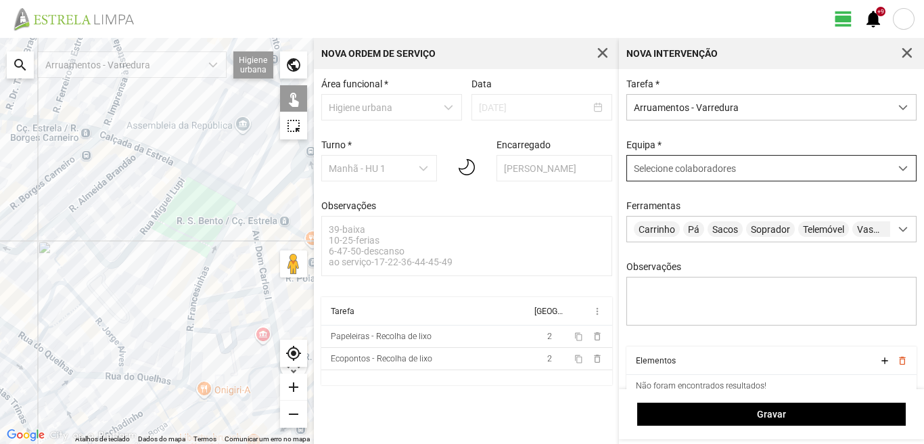
click at [661, 172] on span "Selecione colaboradores" at bounding box center [685, 168] width 102 height 11
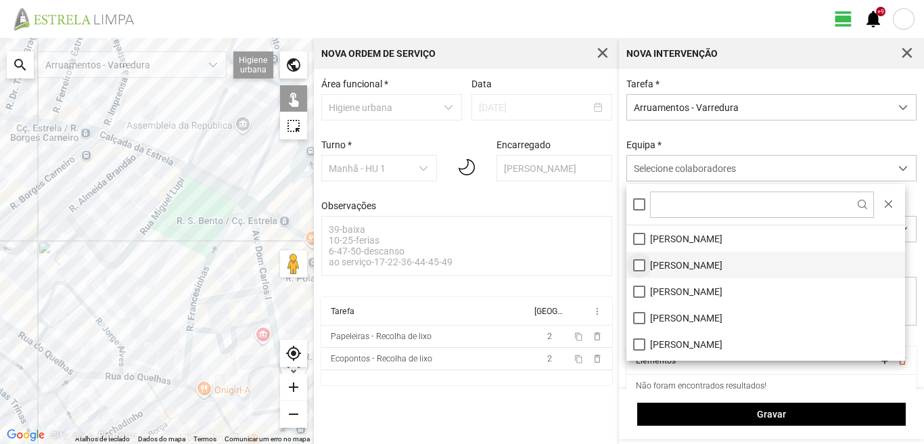
click at [635, 263] on li "[PERSON_NAME]" at bounding box center [766, 265] width 279 height 26
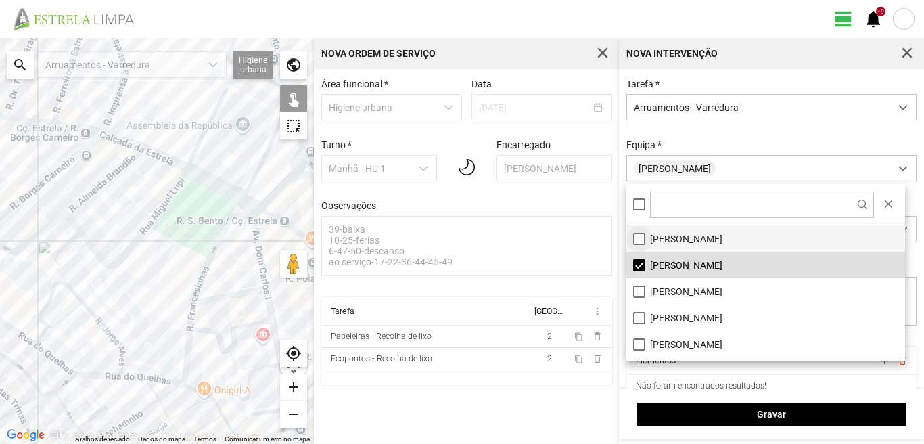
click at [639, 233] on li "[PERSON_NAME]" at bounding box center [766, 238] width 279 height 26
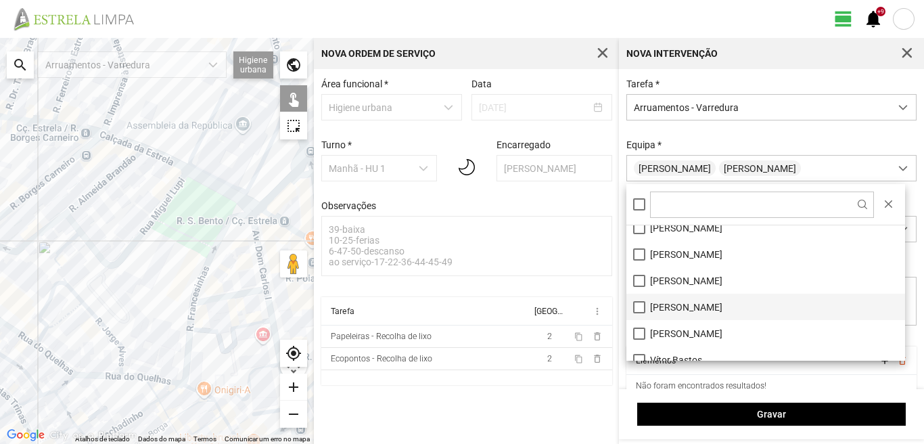
scroll to position [181, 0]
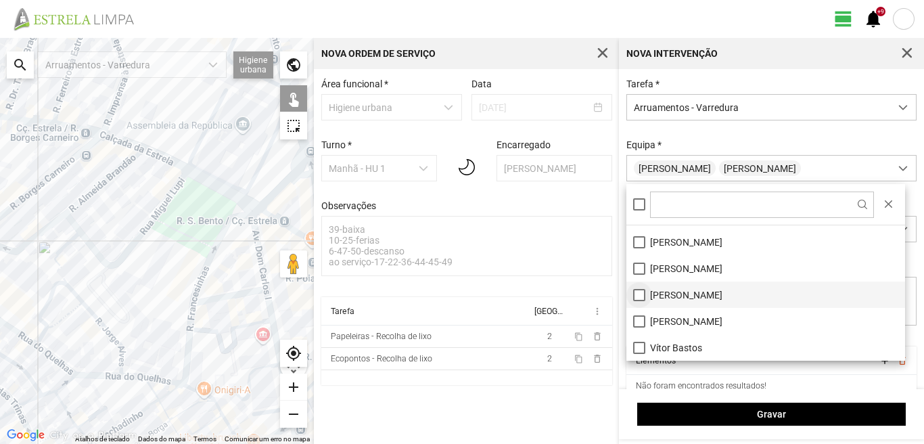
click at [635, 297] on li "[PERSON_NAME]" at bounding box center [766, 295] width 279 height 26
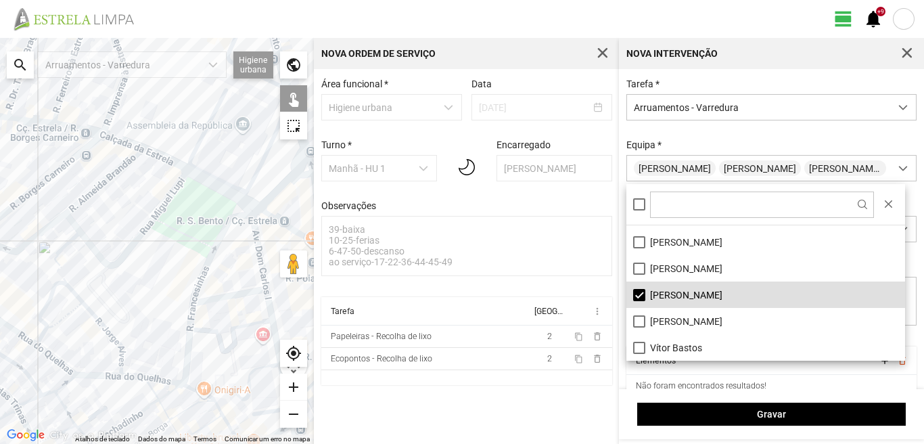
click at [256, 246] on div at bounding box center [157, 241] width 314 height 406
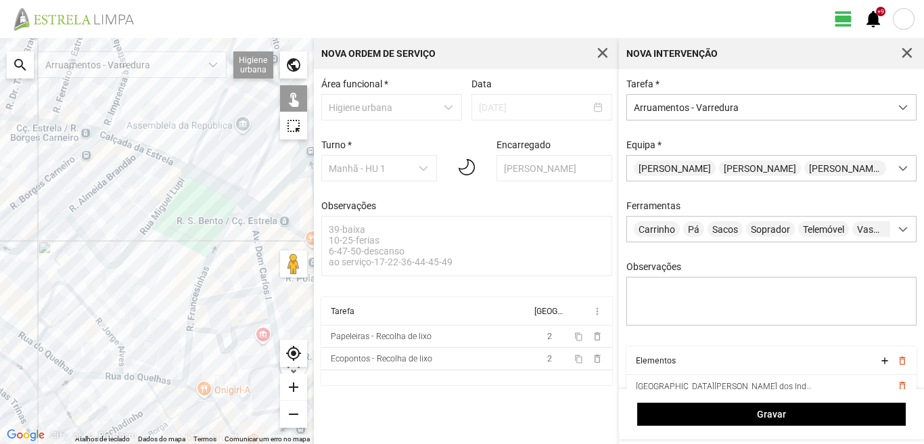
click at [245, 294] on div at bounding box center [157, 241] width 314 height 406
click at [270, 307] on div at bounding box center [157, 241] width 314 height 406
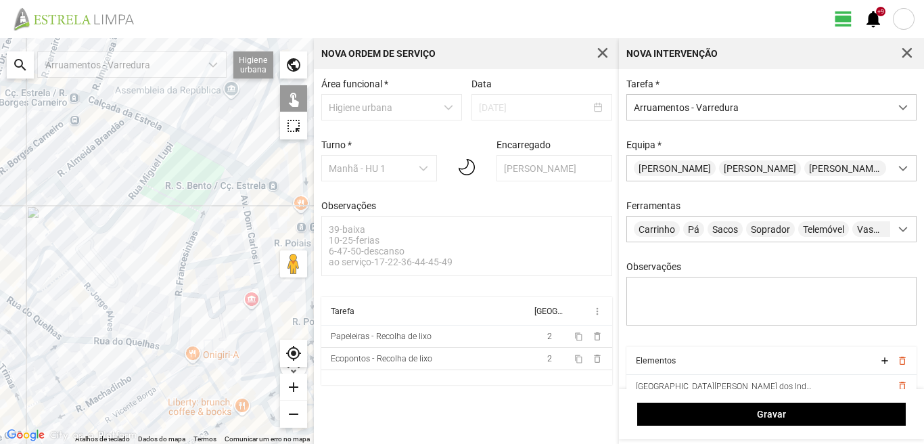
drag, startPoint x: 248, startPoint y: 330, endPoint x: 227, endPoint y: 267, distance: 67.0
click at [229, 272] on div at bounding box center [157, 241] width 314 height 406
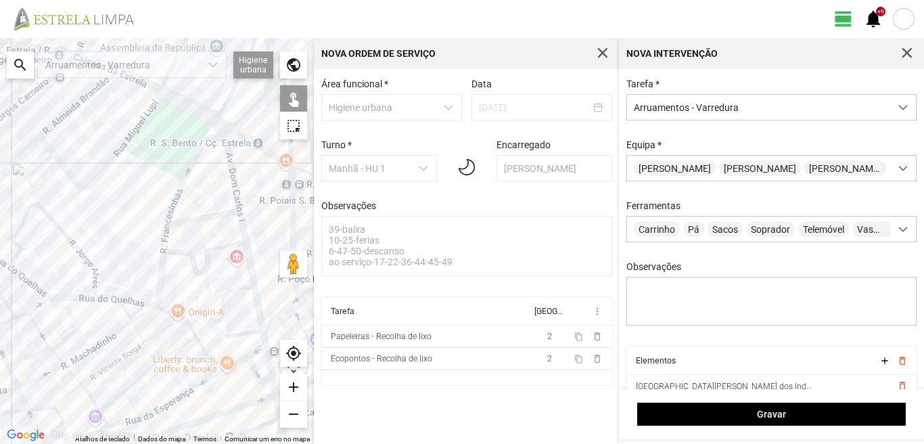
click at [250, 330] on div at bounding box center [157, 241] width 314 height 406
click at [265, 338] on div at bounding box center [157, 241] width 314 height 406
click at [256, 352] on div at bounding box center [157, 241] width 314 height 406
click at [236, 349] on div at bounding box center [157, 241] width 314 height 406
click at [238, 359] on div at bounding box center [157, 241] width 314 height 406
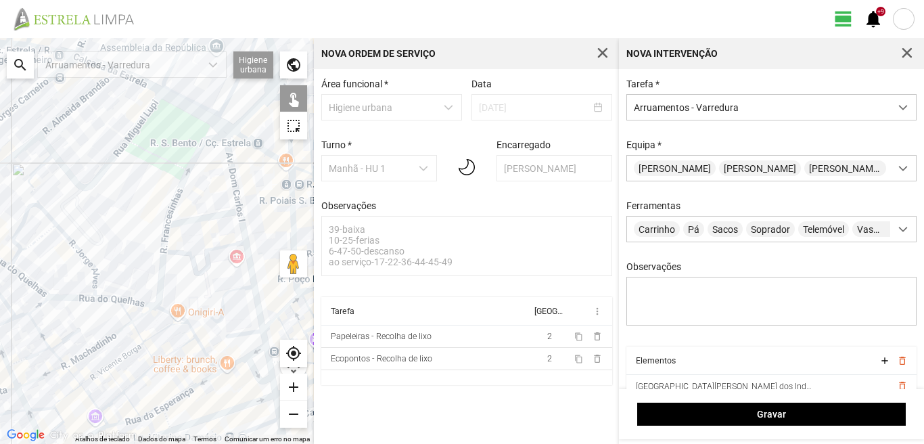
click at [250, 364] on div at bounding box center [157, 241] width 314 height 406
click at [269, 361] on div at bounding box center [157, 241] width 314 height 406
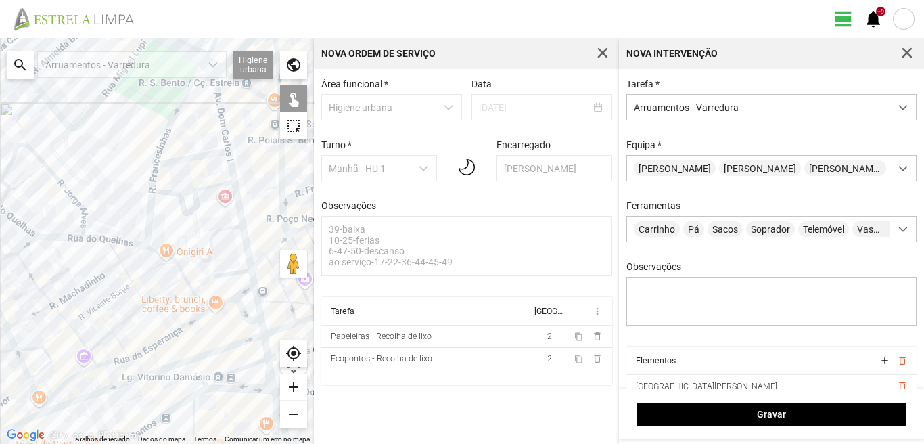
drag, startPoint x: 254, startPoint y: 378, endPoint x: 240, endPoint y: 302, distance: 77.2
click at [242, 313] on div at bounding box center [157, 241] width 314 height 406
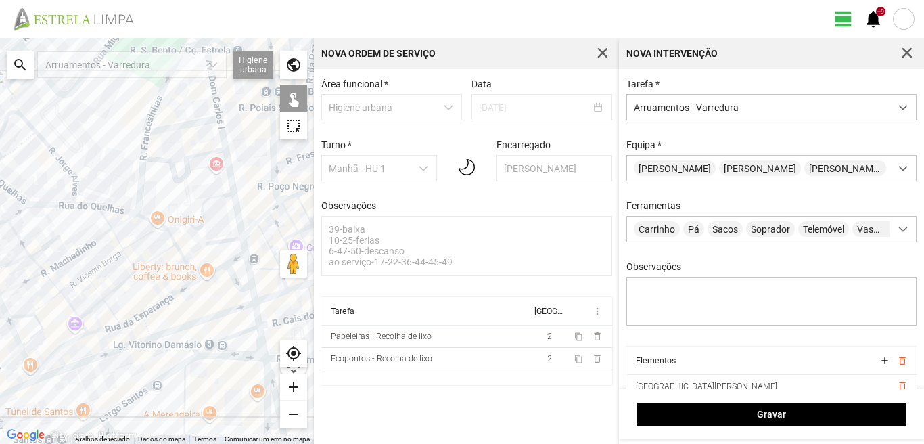
click at [254, 296] on div at bounding box center [157, 241] width 314 height 406
click at [256, 317] on div at bounding box center [157, 241] width 314 height 406
click at [238, 335] on div at bounding box center [157, 241] width 314 height 406
click at [261, 342] on div at bounding box center [157, 241] width 314 height 406
click at [246, 357] on div at bounding box center [157, 241] width 314 height 406
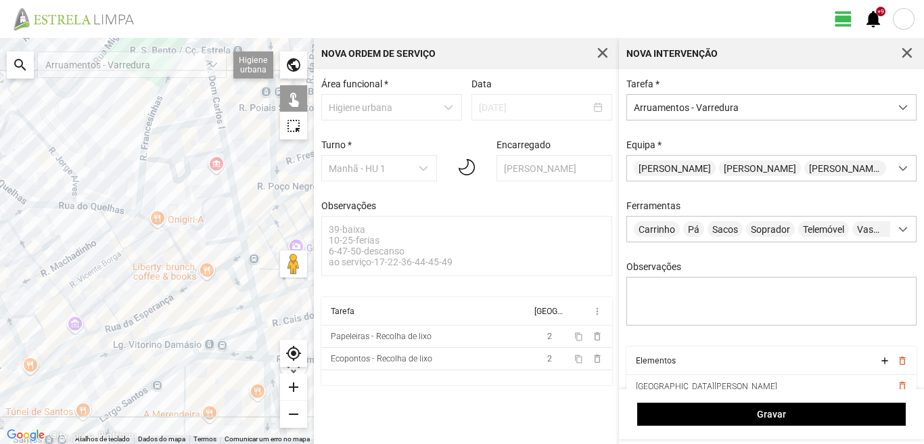
click at [269, 369] on div at bounding box center [157, 241] width 314 height 406
click at [263, 386] on div at bounding box center [157, 241] width 314 height 406
drag, startPoint x: 215, startPoint y: 387, endPoint x: 209, endPoint y: 315, distance: 72.6
click at [210, 321] on div at bounding box center [157, 241] width 314 height 406
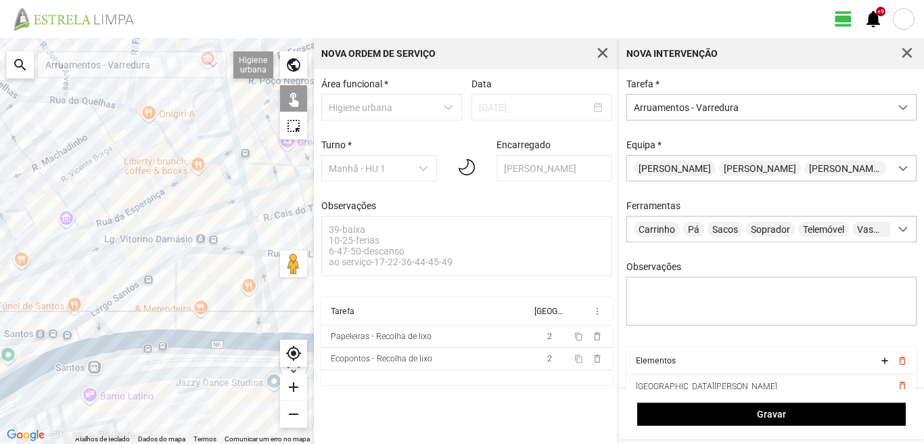
click at [259, 321] on div at bounding box center [157, 241] width 314 height 406
click at [262, 338] on div at bounding box center [157, 241] width 314 height 406
click at [171, 296] on div at bounding box center [157, 241] width 314 height 406
click at [176, 296] on div at bounding box center [157, 241] width 314 height 406
click at [146, 277] on div at bounding box center [157, 241] width 314 height 406
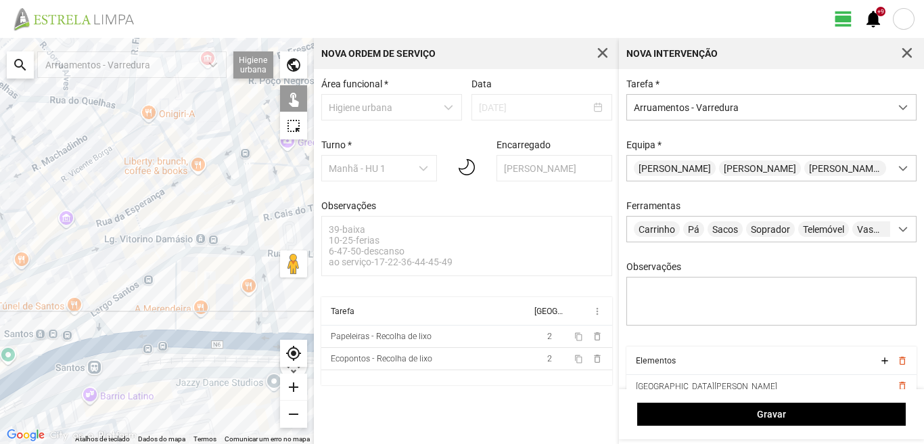
click at [149, 340] on div at bounding box center [157, 241] width 314 height 406
click at [99, 325] on div at bounding box center [157, 241] width 314 height 406
click at [85, 319] on div at bounding box center [157, 241] width 314 height 406
click at [74, 334] on div at bounding box center [157, 241] width 314 height 406
click at [85, 349] on div at bounding box center [157, 241] width 314 height 406
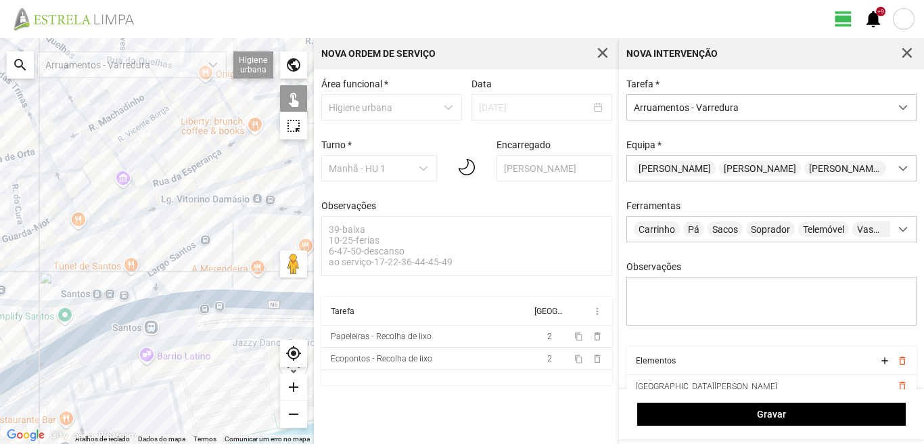
drag, startPoint x: 70, startPoint y: 395, endPoint x: 171, endPoint y: 334, distance: 118.7
click at [154, 340] on div at bounding box center [157, 241] width 314 height 406
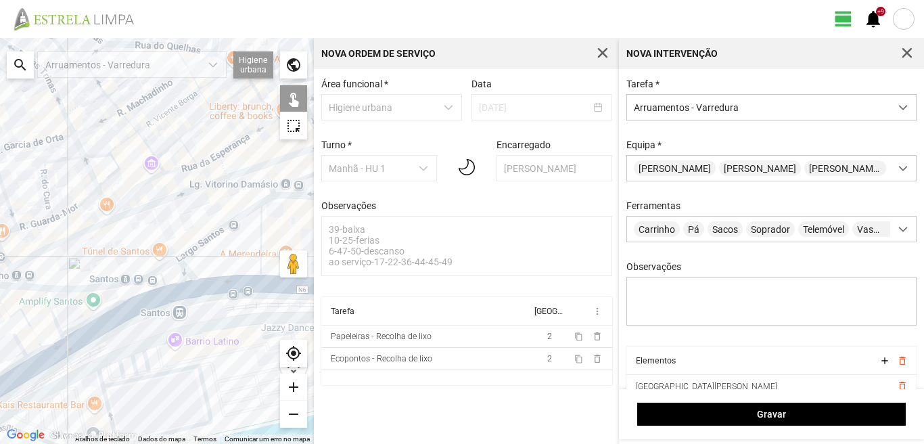
drag, startPoint x: 55, startPoint y: 317, endPoint x: 29, endPoint y: 317, distance: 25.7
click at [53, 317] on div at bounding box center [157, 241] width 314 height 406
click at [18, 312] on div at bounding box center [157, 241] width 314 height 406
click at [51, 309] on div at bounding box center [157, 241] width 314 height 406
drag, startPoint x: 45, startPoint y: 330, endPoint x: 33, endPoint y: 323, distance: 13.3
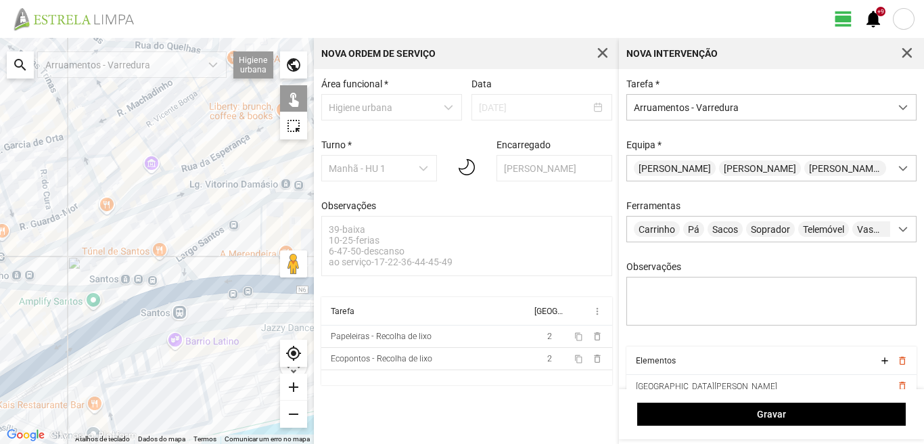
click at [49, 292] on div at bounding box center [157, 241] width 314 height 406
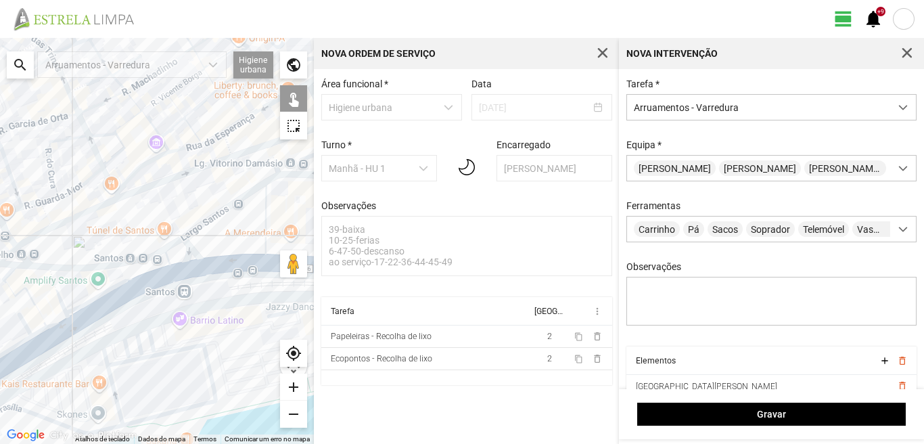
drag, startPoint x: 32, startPoint y: 327, endPoint x: 61, endPoint y: 261, distance: 71.8
click at [58, 263] on div at bounding box center [157, 241] width 314 height 406
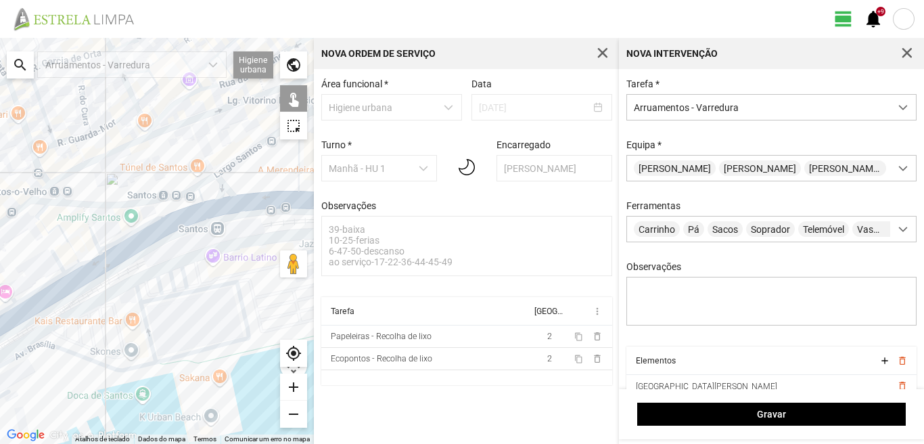
click at [37, 216] on div at bounding box center [157, 241] width 314 height 406
click at [55, 259] on div at bounding box center [157, 241] width 314 height 406
click at [87, 263] on div at bounding box center [157, 241] width 314 height 406
click at [71, 270] on div at bounding box center [157, 241] width 314 height 406
drag, startPoint x: 91, startPoint y: 257, endPoint x: 93, endPoint y: 265, distance: 8.6
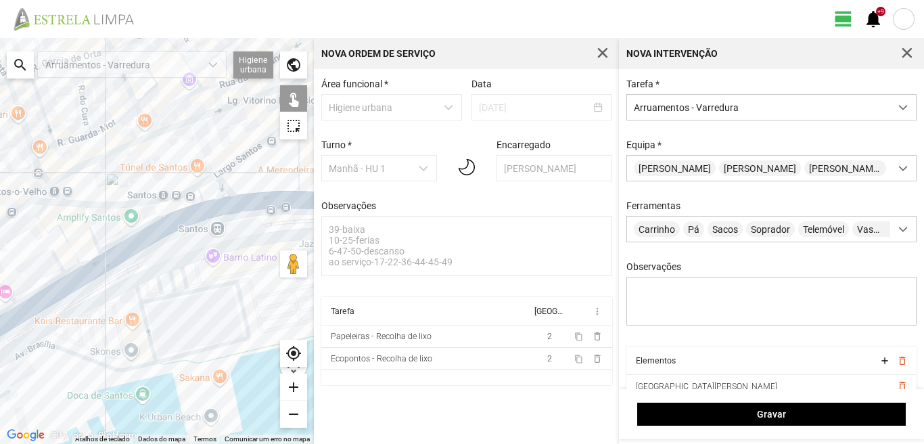
click at [91, 258] on div at bounding box center [157, 241] width 314 height 406
click at [94, 267] on div at bounding box center [157, 241] width 314 height 406
click at [32, 292] on div at bounding box center [157, 241] width 314 height 406
click at [43, 304] on div at bounding box center [157, 241] width 314 height 406
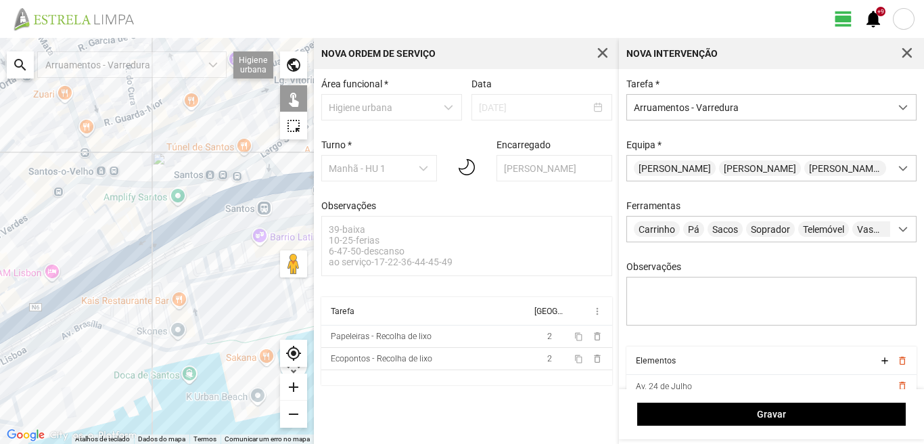
drag, startPoint x: 39, startPoint y: 302, endPoint x: 112, endPoint y: 268, distance: 80.2
click at [112, 268] on div at bounding box center [157, 241] width 314 height 406
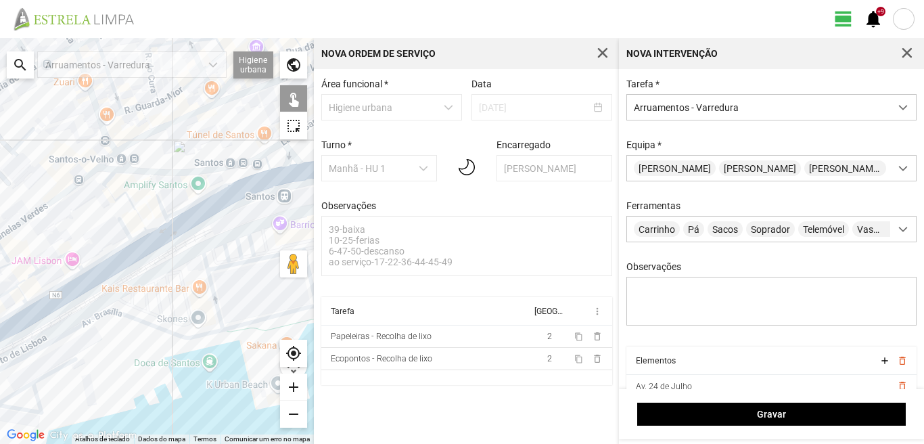
click at [69, 252] on div at bounding box center [157, 241] width 314 height 406
click at [58, 287] on div at bounding box center [157, 241] width 314 height 406
click at [65, 300] on div at bounding box center [157, 241] width 314 height 406
click at [23, 260] on div at bounding box center [157, 241] width 314 height 406
click at [23, 278] on div at bounding box center [157, 241] width 314 height 406
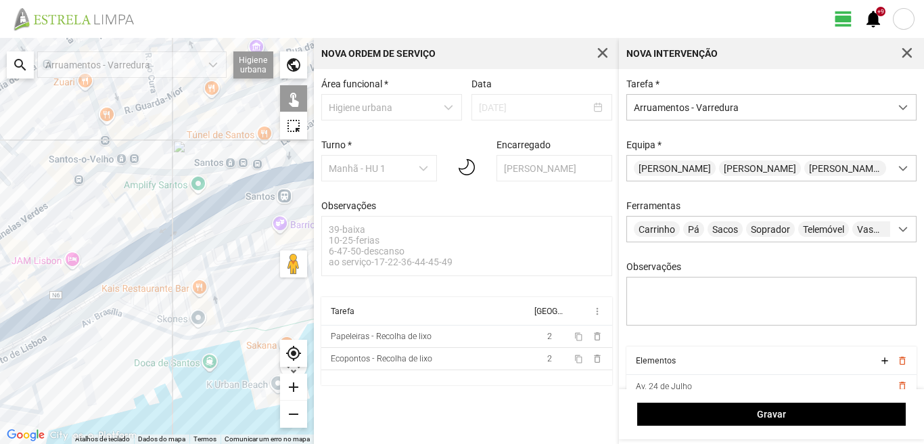
click at [18, 290] on div at bounding box center [157, 241] width 314 height 406
click at [12, 290] on div at bounding box center [157, 241] width 314 height 406
click at [20, 309] on div at bounding box center [157, 241] width 314 height 406
click at [26, 322] on div at bounding box center [157, 241] width 314 height 406
drag, startPoint x: 24, startPoint y: 318, endPoint x: 116, endPoint y: 273, distance: 102.3
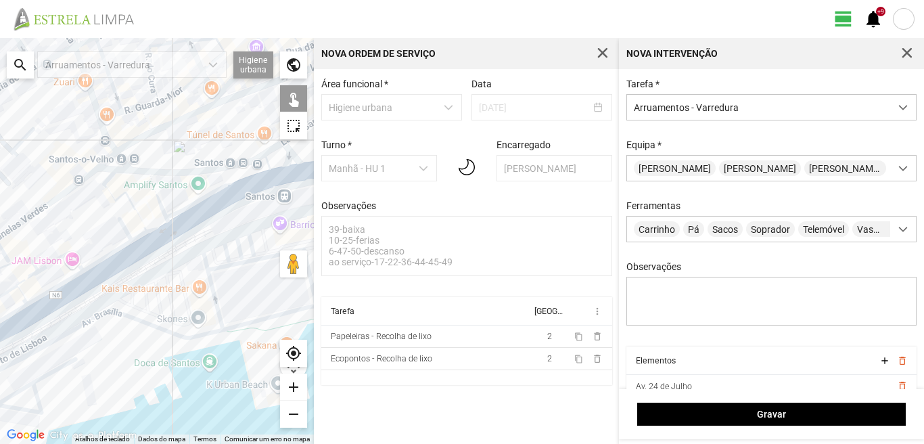
click at [116, 273] on div at bounding box center [157, 241] width 314 height 406
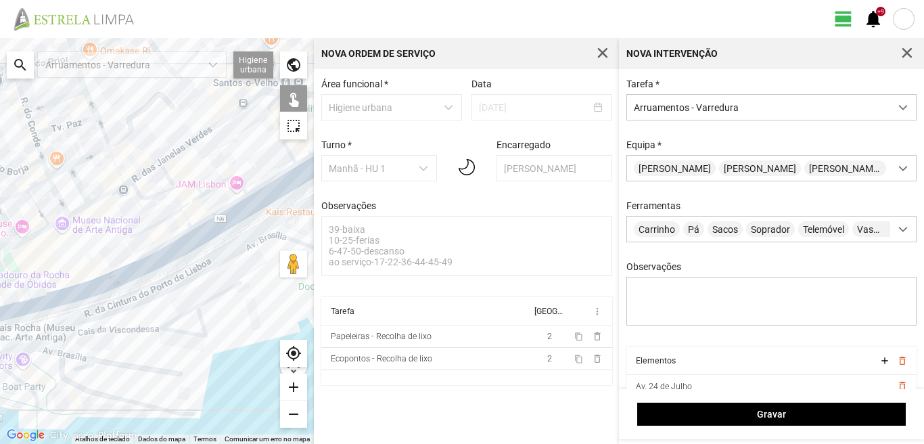
click at [28, 300] on div at bounding box center [157, 241] width 314 height 406
click at [42, 308] on div at bounding box center [157, 241] width 314 height 406
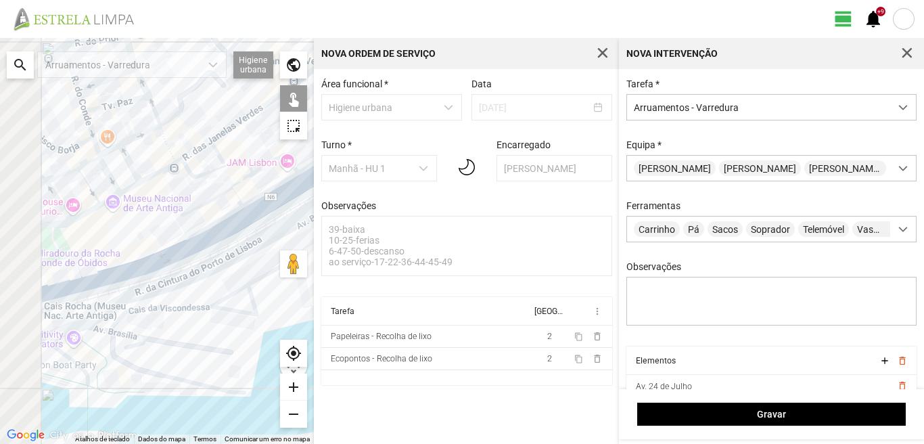
drag, startPoint x: 42, startPoint y: 298, endPoint x: 121, endPoint y: 263, distance: 86.6
click at [121, 263] on div at bounding box center [157, 241] width 314 height 406
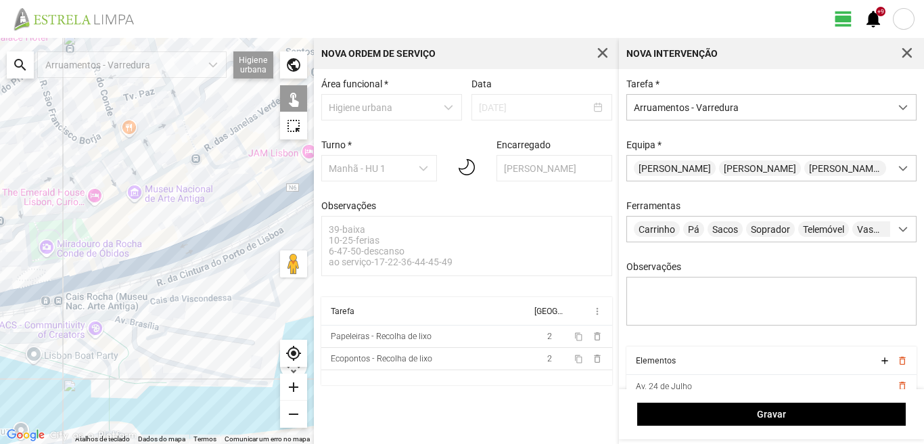
click at [774, 401] on div "Gravar" at bounding box center [771, 414] width 305 height 50
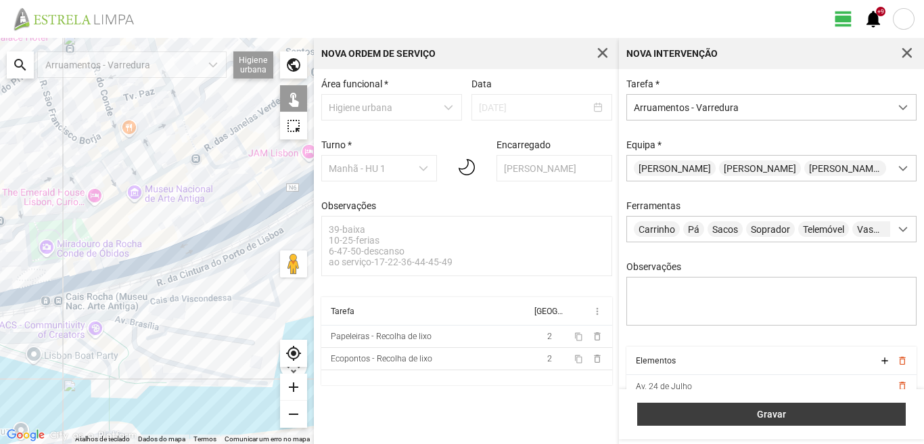
click at [771, 405] on button "Gravar" at bounding box center [771, 414] width 269 height 23
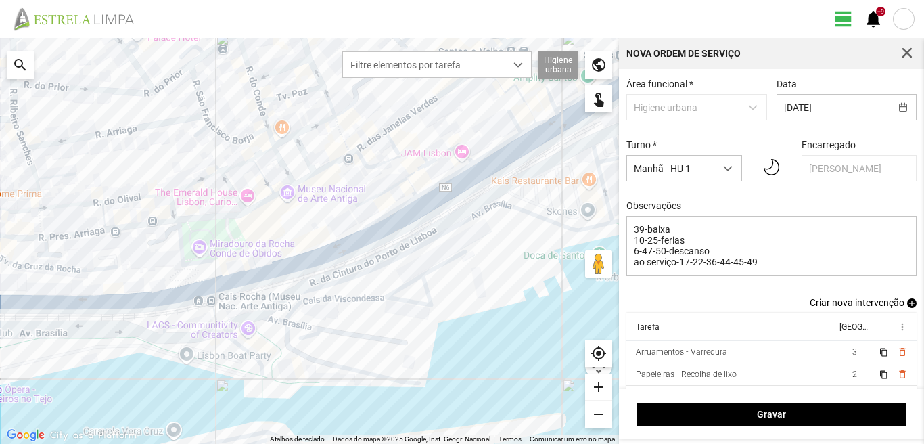
click at [907, 305] on span "add" at bounding box center [911, 302] width 9 height 9
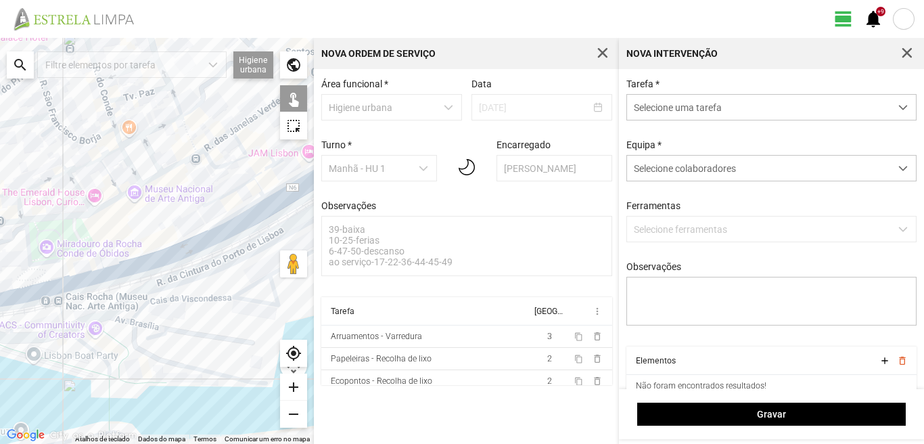
click at [694, 112] on span "Selecione uma tarefa" at bounding box center [758, 107] width 263 height 25
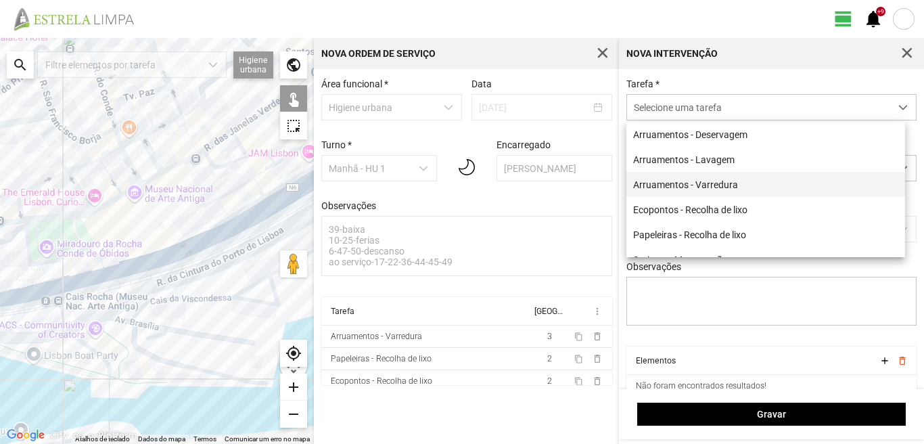
click at [674, 185] on li "Arruamentos - Varredura" at bounding box center [766, 184] width 279 height 25
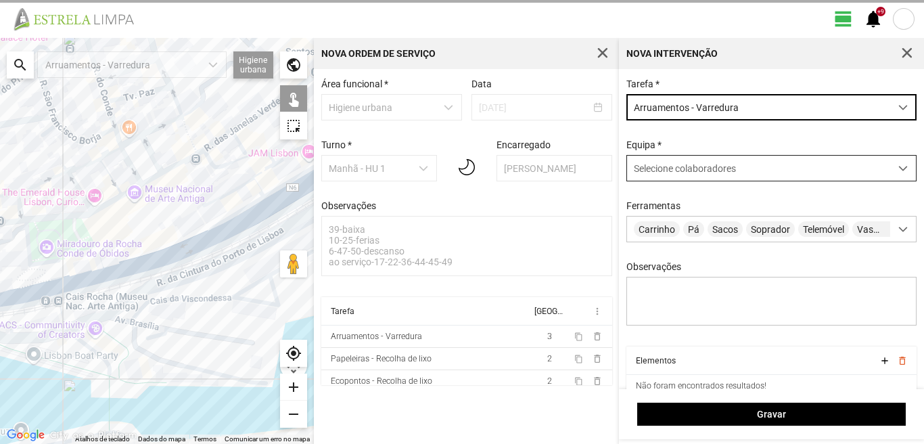
click at [683, 167] on span "Selecione colaboradores" at bounding box center [685, 168] width 102 height 11
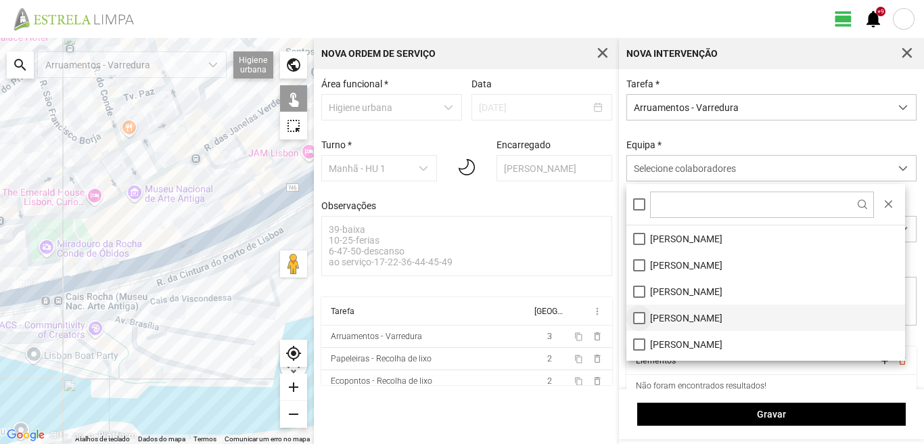
click at [640, 319] on li "[PERSON_NAME]" at bounding box center [766, 318] width 279 height 26
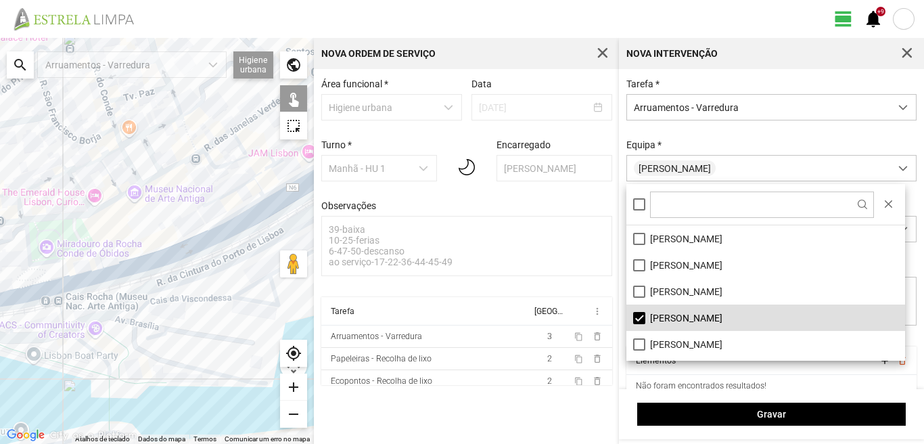
drag, startPoint x: 150, startPoint y: 303, endPoint x: 97, endPoint y: 470, distance: 175.3
click at [97, 443] on html "view_day +9 notifications ← Mover para a esquerda → Mover para a direita ↑ Move…" at bounding box center [462, 222] width 924 height 444
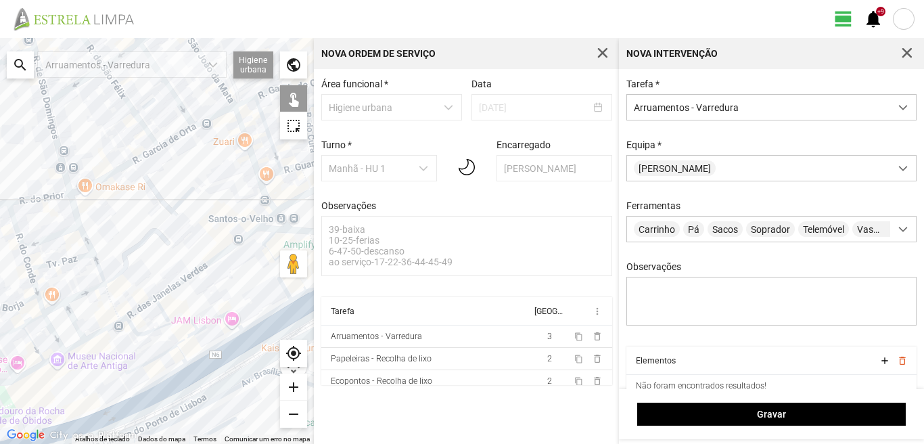
drag, startPoint x: 135, startPoint y: 283, endPoint x: 37, endPoint y: 470, distance: 211.6
click at [37, 443] on html "view_day +9 notifications ← Mover para a esquerda → Mover para a direita ↑ Move…" at bounding box center [462, 222] width 924 height 444
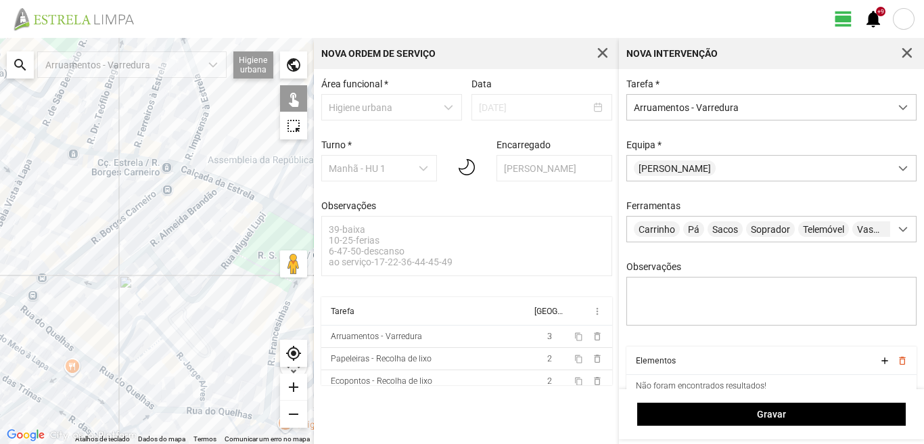
drag, startPoint x: 139, startPoint y: 348, endPoint x: 212, endPoint y: 326, distance: 76.2
click at [212, 326] on div at bounding box center [157, 241] width 314 height 406
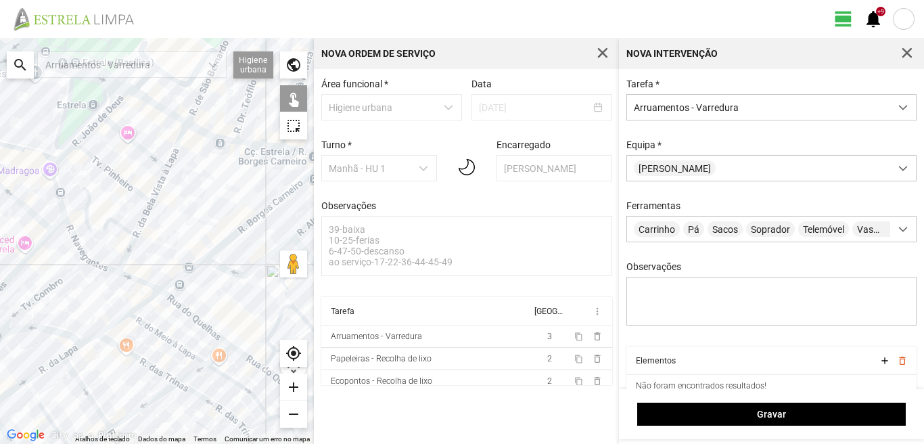
drag, startPoint x: 141, startPoint y: 232, endPoint x: 206, endPoint y: 334, distance: 120.9
click at [206, 334] on div at bounding box center [157, 241] width 314 height 406
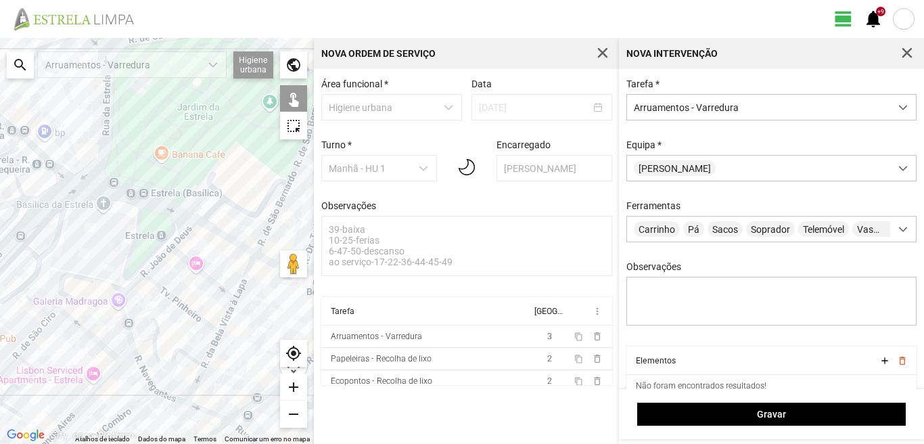
click at [172, 397] on div at bounding box center [157, 241] width 314 height 406
click at [141, 364] on div at bounding box center [157, 241] width 314 height 406
click at [127, 328] on div at bounding box center [157, 241] width 314 height 406
click at [134, 284] on div at bounding box center [157, 241] width 314 height 406
click at [157, 257] on div at bounding box center [157, 241] width 314 height 406
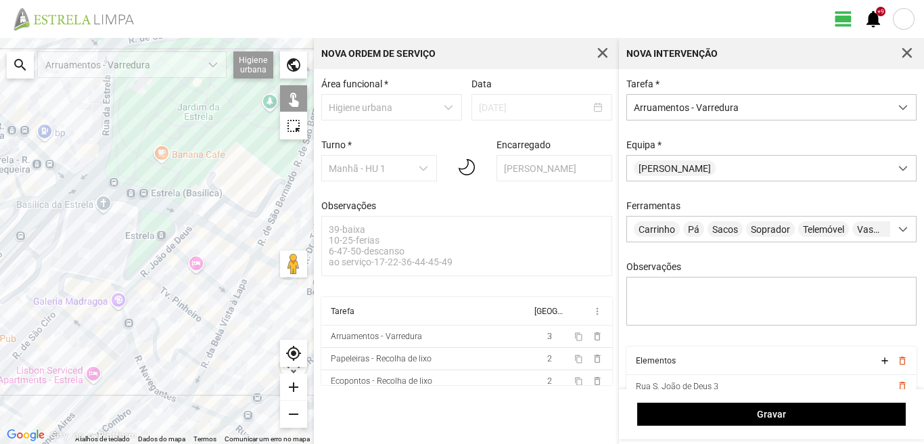
click at [158, 259] on div at bounding box center [157, 241] width 314 height 406
click at [183, 231] on div at bounding box center [157, 241] width 314 height 406
click at [214, 235] on div at bounding box center [157, 241] width 314 height 406
click at [210, 229] on div at bounding box center [157, 241] width 314 height 406
click at [202, 271] on div at bounding box center [157, 241] width 314 height 406
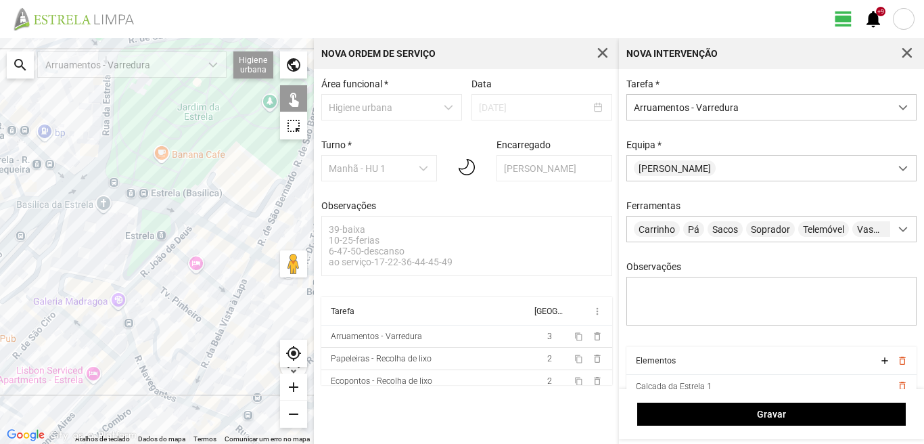
click at [181, 306] on div at bounding box center [157, 241] width 314 height 406
click at [154, 338] on div at bounding box center [157, 241] width 314 height 406
click at [250, 263] on div at bounding box center [157, 241] width 314 height 406
click at [229, 312] on div at bounding box center [157, 241] width 314 height 406
click at [214, 347] on div at bounding box center [157, 241] width 314 height 406
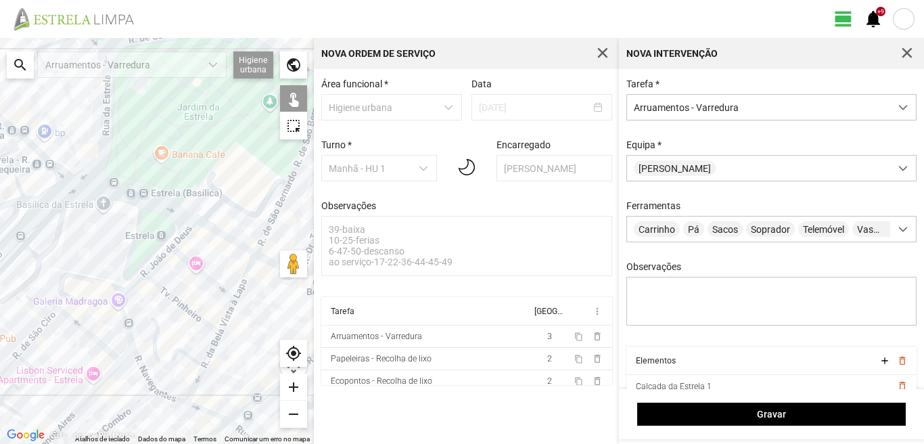
click at [196, 385] on div at bounding box center [157, 241] width 314 height 406
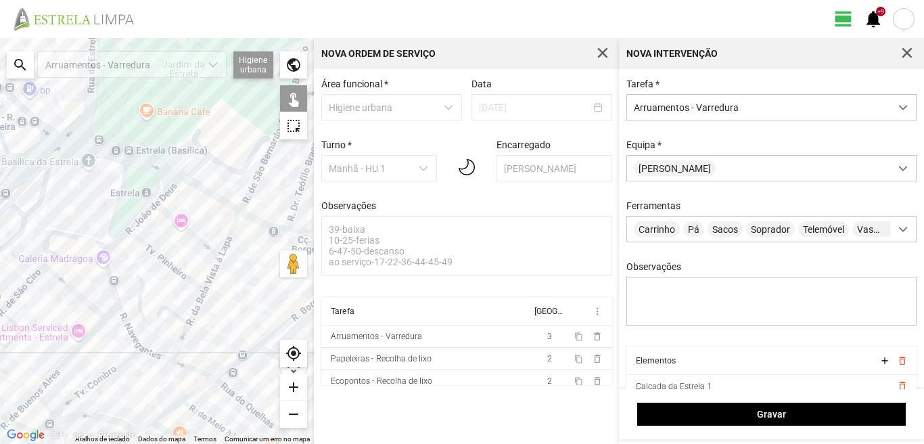
drag, startPoint x: 192, startPoint y: 378, endPoint x: 145, endPoint y: 288, distance: 100.8
click at [145, 288] on div at bounding box center [157, 241] width 314 height 406
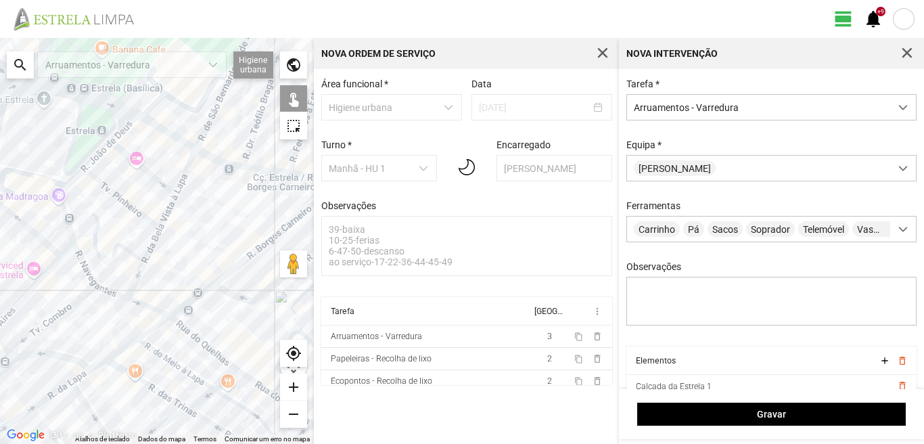
click at [163, 314] on div at bounding box center [157, 241] width 314 height 406
click at [198, 342] on div at bounding box center [157, 241] width 314 height 406
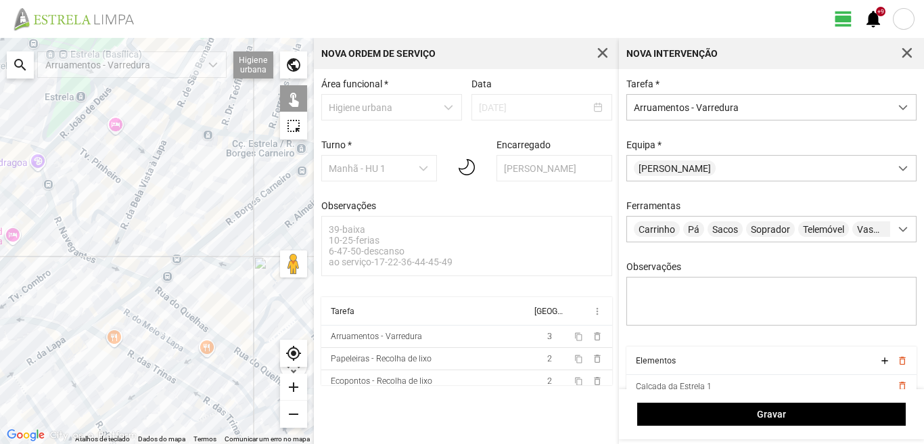
drag, startPoint x: 234, startPoint y: 350, endPoint x: 164, endPoint y: 279, distance: 99.1
click at [169, 282] on div at bounding box center [157, 241] width 314 height 406
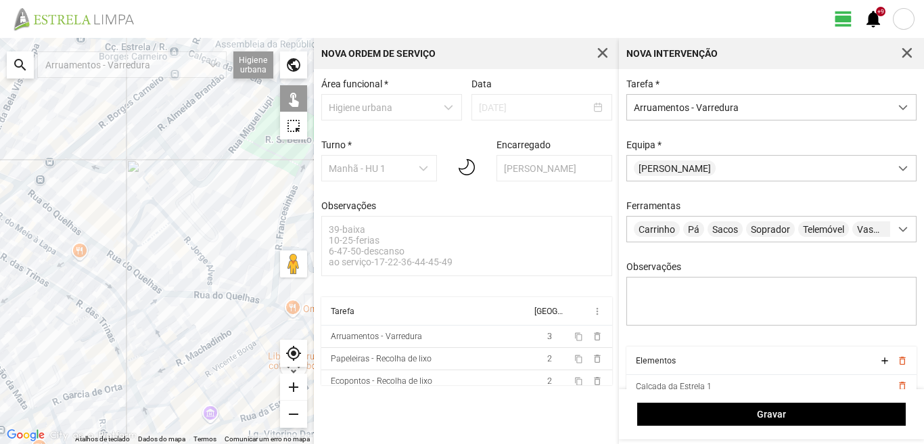
click at [132, 270] on div at bounding box center [157, 241] width 314 height 406
click at [106, 252] on div at bounding box center [157, 241] width 314 height 406
click at [197, 295] on div at bounding box center [157, 241] width 314 height 406
click at [192, 245] on div at bounding box center [157, 241] width 314 height 406
click at [132, 224] on div at bounding box center [157, 241] width 314 height 406
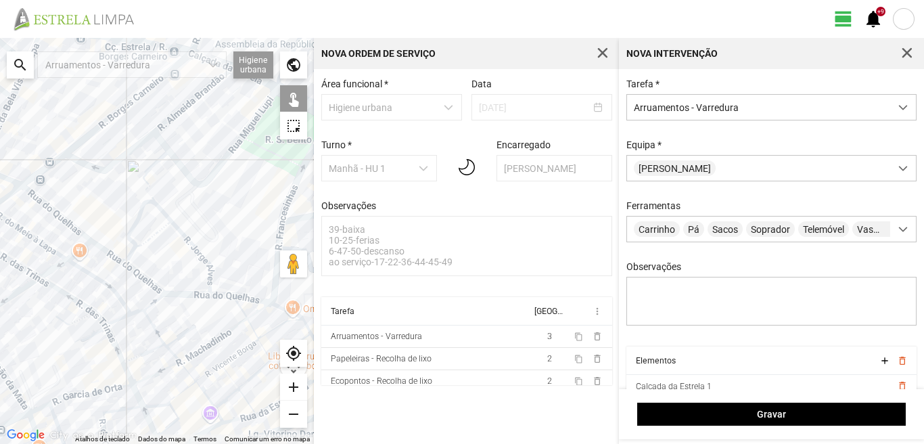
click at [149, 185] on div at bounding box center [157, 241] width 314 height 406
click at [98, 220] on div at bounding box center [157, 241] width 314 height 406
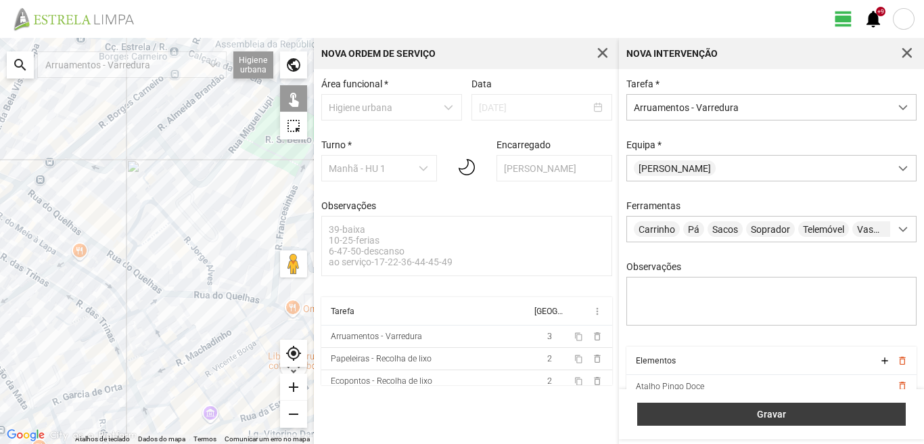
click at [713, 413] on span "Gravar" at bounding box center [772, 414] width 254 height 11
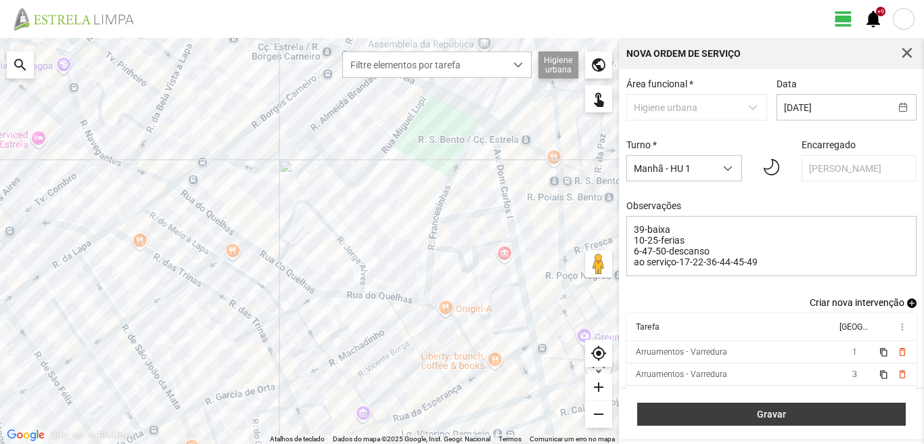
click at [828, 406] on button "Gravar" at bounding box center [771, 414] width 269 height 23
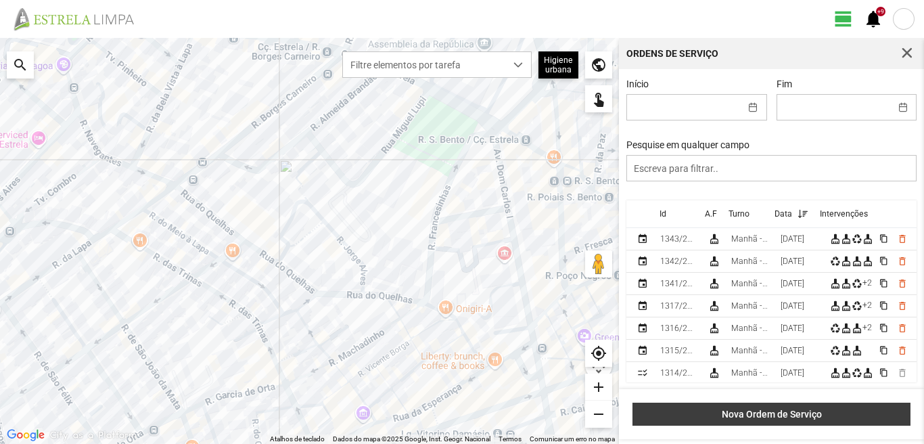
click at [769, 418] on span "Nova Ordem de Serviço" at bounding box center [772, 414] width 264 height 11
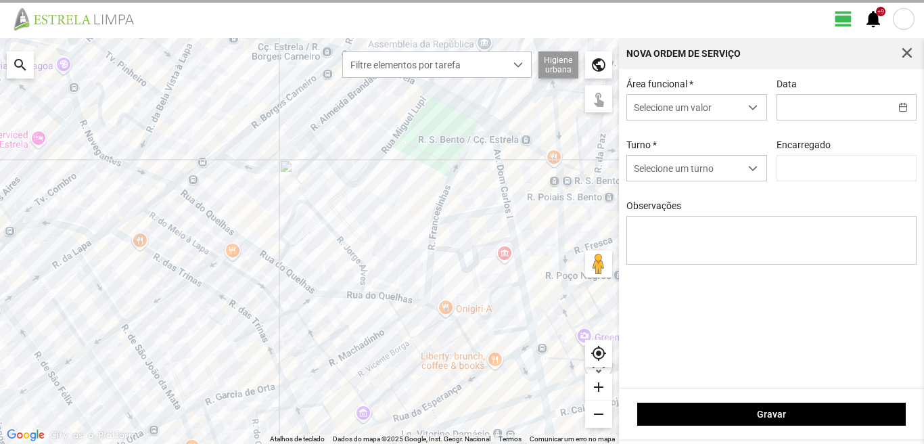
type input "[PERSON_NAME]"
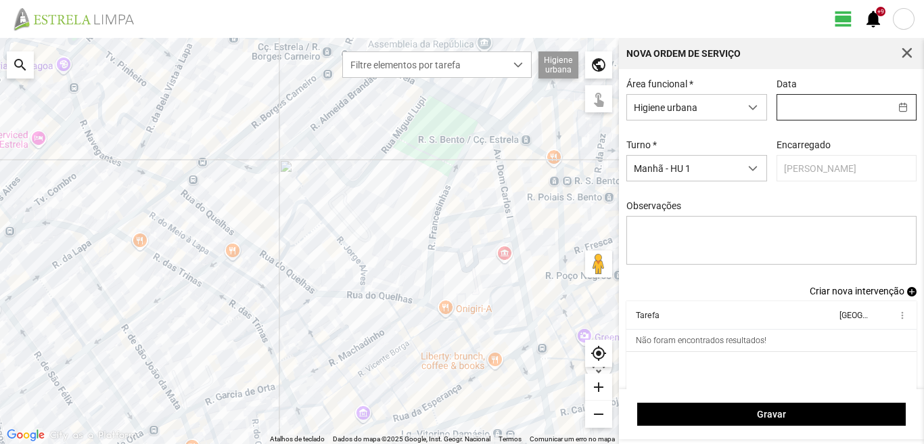
click at [792, 102] on input "text" at bounding box center [834, 107] width 113 height 25
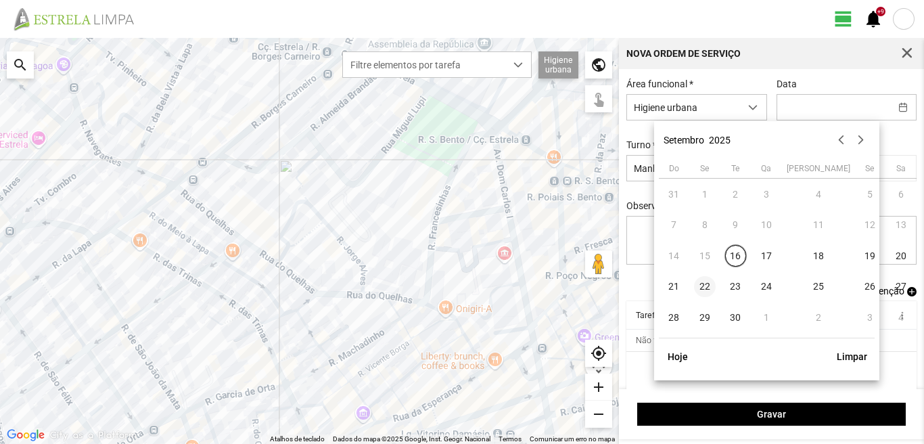
click at [707, 290] on span "22" at bounding box center [705, 287] width 22 height 22
type input "[DATE]"
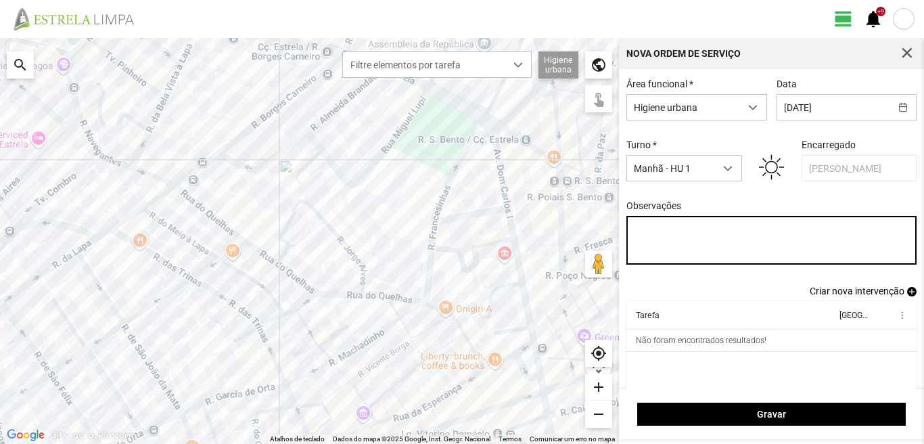
click at [643, 233] on textarea "Observações" at bounding box center [772, 240] width 291 height 49
click at [687, 245] on textarea "39-baixa 10-25-ferias ao serviço-6-36-47-50" at bounding box center [772, 240] width 291 height 49
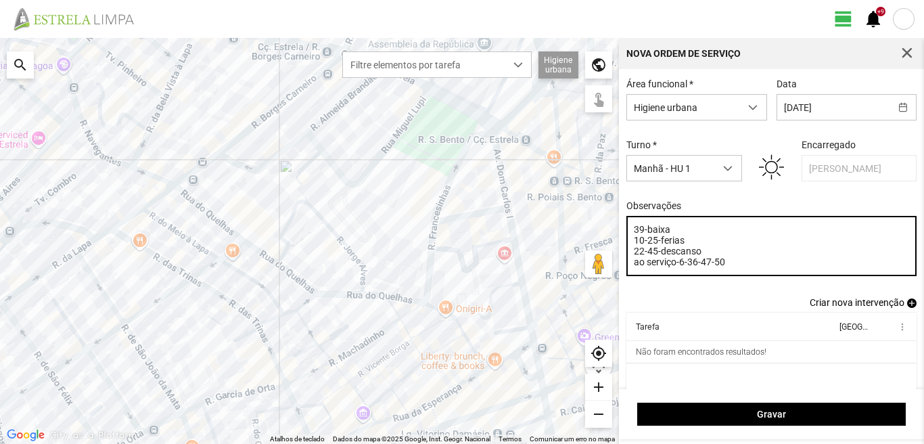
type textarea "39-baixa 10-25-ferias 22-45-descanso ao serviço-6-36-47-50"
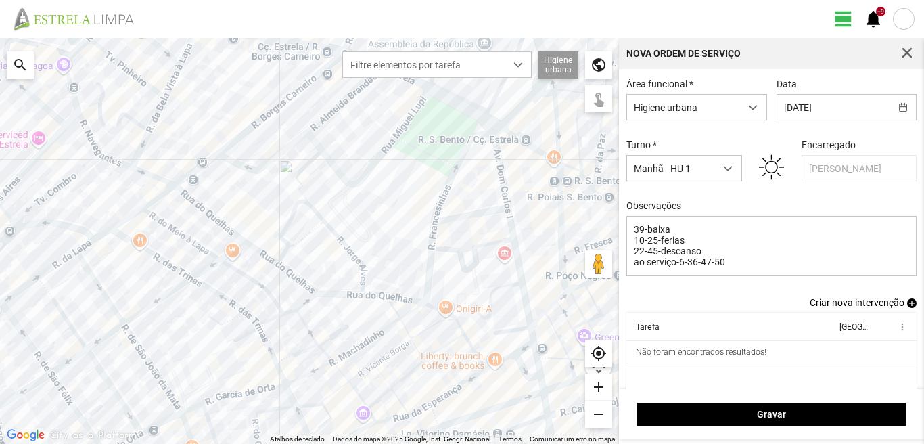
click at [907, 308] on span "add" at bounding box center [911, 302] width 9 height 9
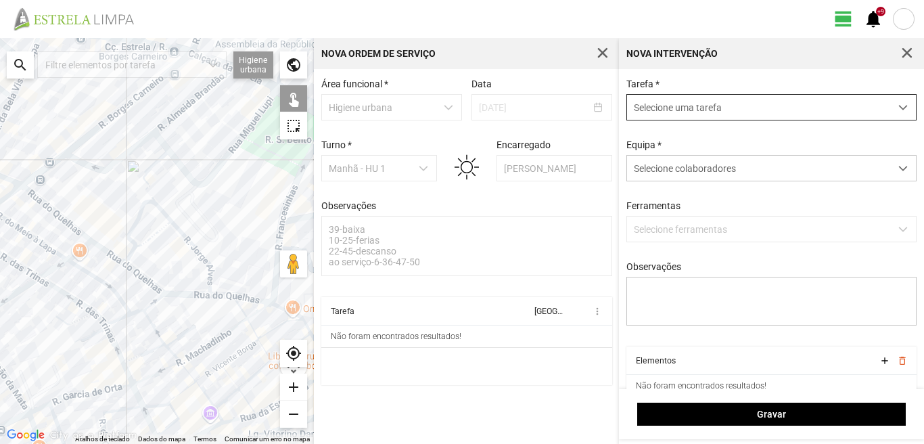
click at [668, 108] on span "Selecione uma tarefa" at bounding box center [758, 107] width 263 height 25
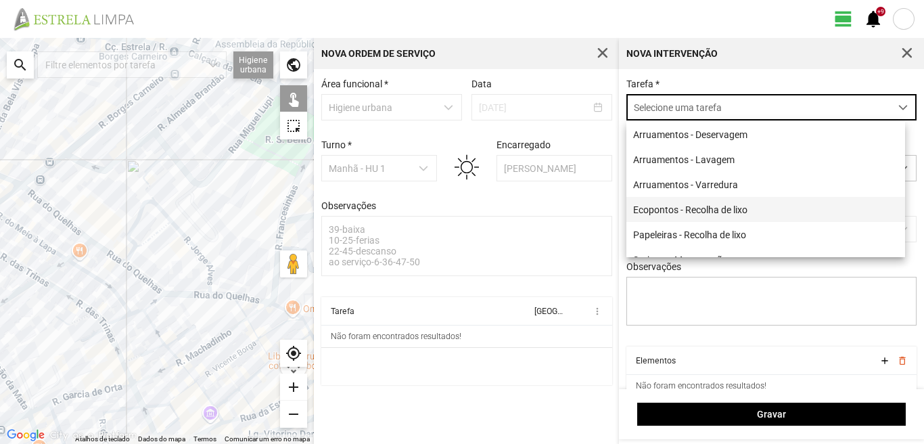
click at [677, 209] on li "Ecopontos - Recolha de lixo" at bounding box center [766, 209] width 279 height 25
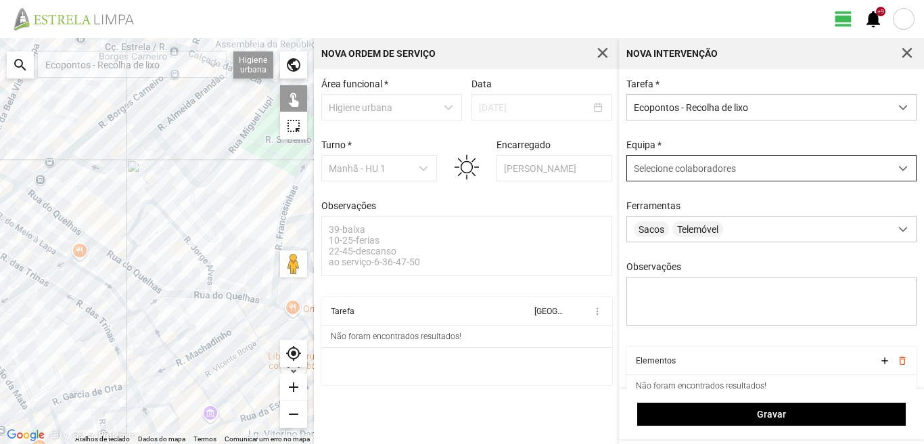
click at [667, 171] on span "Selecione colaboradores" at bounding box center [685, 168] width 102 height 11
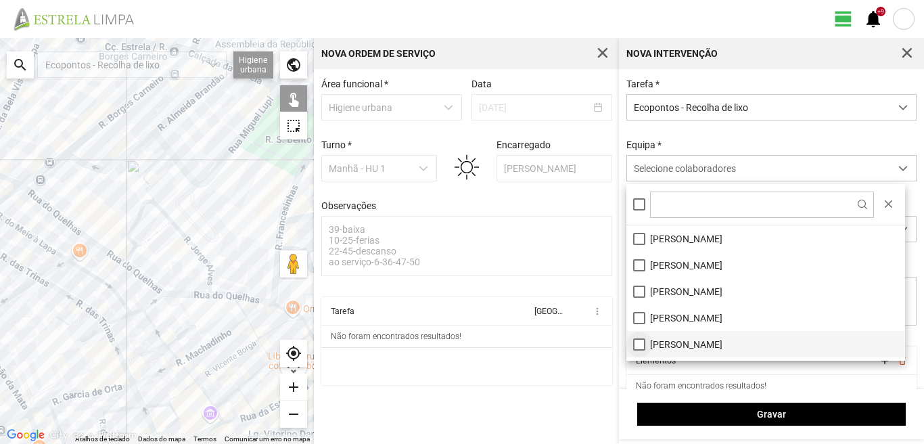
click at [639, 345] on li "[PERSON_NAME]" at bounding box center [766, 344] width 279 height 26
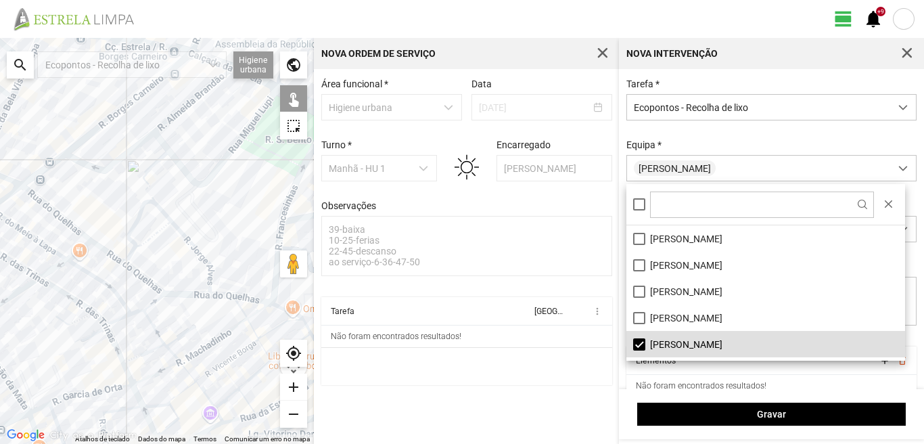
click at [279, 305] on div at bounding box center [157, 241] width 314 height 406
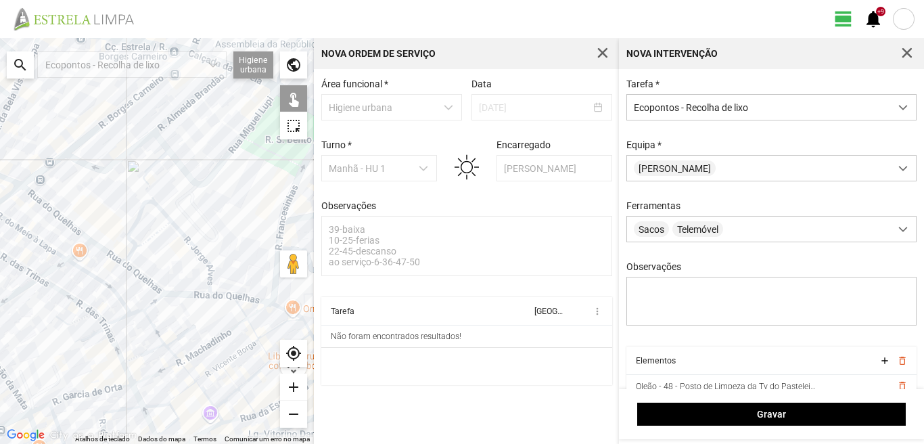
click at [273, 285] on div at bounding box center [157, 241] width 314 height 406
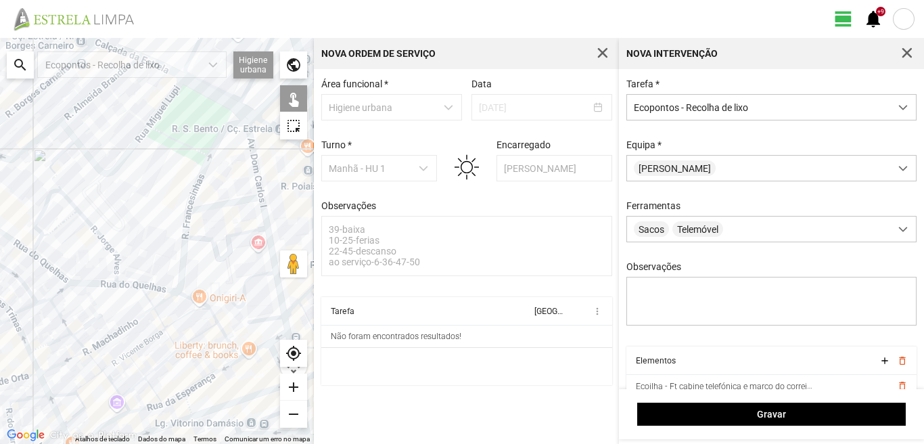
drag, startPoint x: 227, startPoint y: 299, endPoint x: 129, endPoint y: 291, distance: 99.1
click at [129, 292] on div at bounding box center [157, 241] width 314 height 406
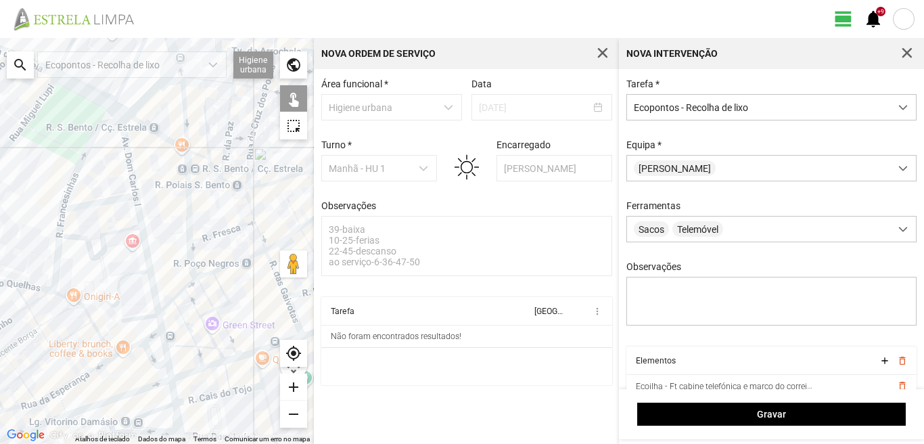
click at [148, 323] on div at bounding box center [157, 241] width 314 height 406
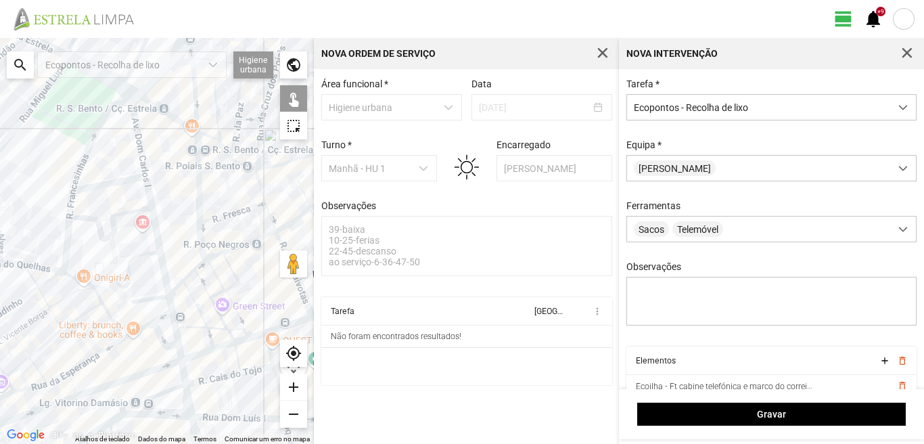
drag, startPoint x: 118, startPoint y: 359, endPoint x: 131, endPoint y: 334, distance: 27.9
click at [131, 335] on div at bounding box center [157, 241] width 314 height 406
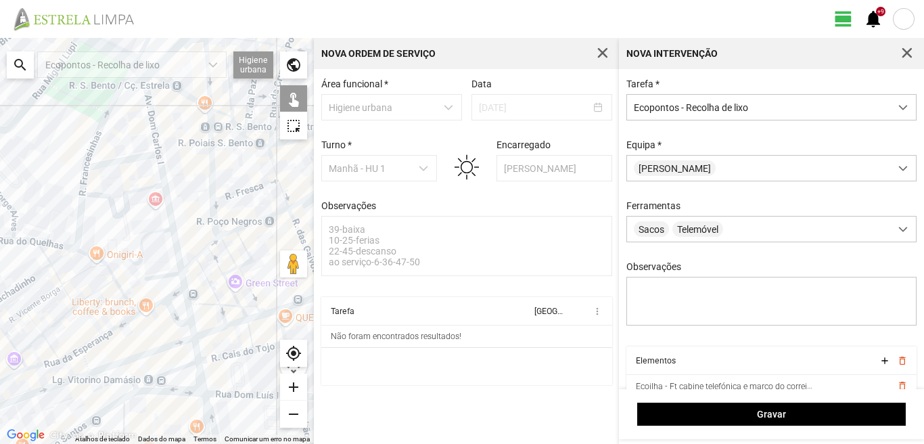
click at [111, 366] on div at bounding box center [157, 241] width 314 height 406
drag, startPoint x: 135, startPoint y: 394, endPoint x: 99, endPoint y: 357, distance: 51.7
click at [134, 392] on div at bounding box center [157, 241] width 314 height 406
click at [132, 391] on div at bounding box center [157, 241] width 314 height 406
drag, startPoint x: 36, startPoint y: 341, endPoint x: 100, endPoint y: 361, distance: 67.2
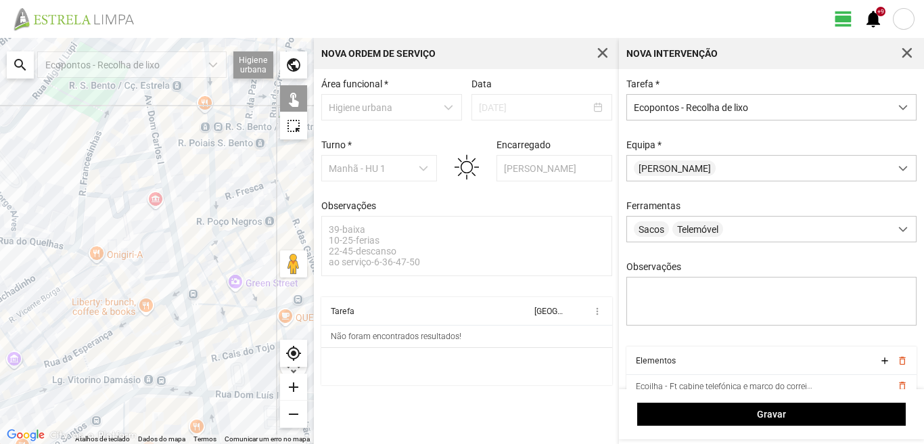
click at [100, 361] on div at bounding box center [157, 241] width 314 height 406
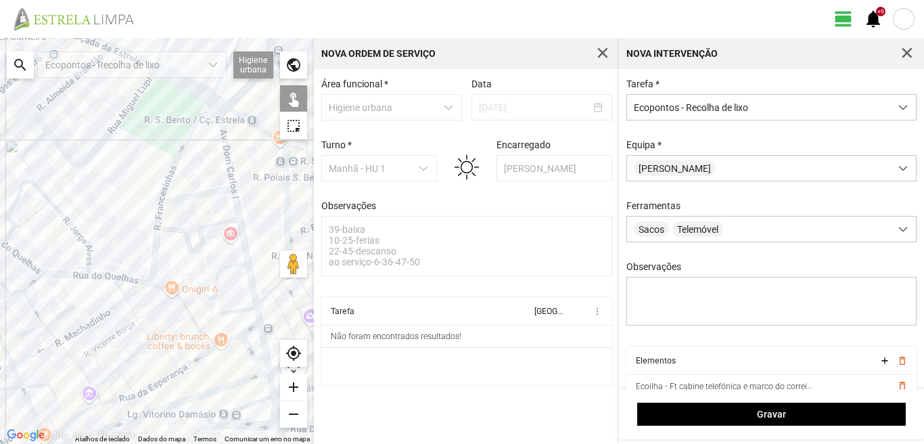
drag, startPoint x: 42, startPoint y: 326, endPoint x: 117, endPoint y: 361, distance: 82.7
click at [117, 361] on div at bounding box center [157, 241] width 314 height 406
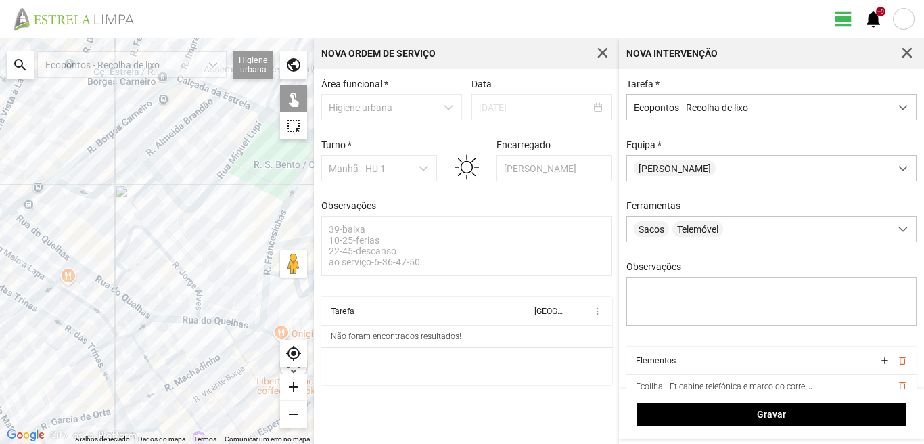
drag, startPoint x: 31, startPoint y: 298, endPoint x: 157, endPoint y: 349, distance: 135.7
click at [157, 349] on div at bounding box center [157, 241] width 314 height 406
click at [28, 227] on div at bounding box center [157, 241] width 314 height 406
drag, startPoint x: 58, startPoint y: 173, endPoint x: 62, endPoint y: 178, distance: 7.2
click at [60, 174] on div at bounding box center [157, 241] width 314 height 406
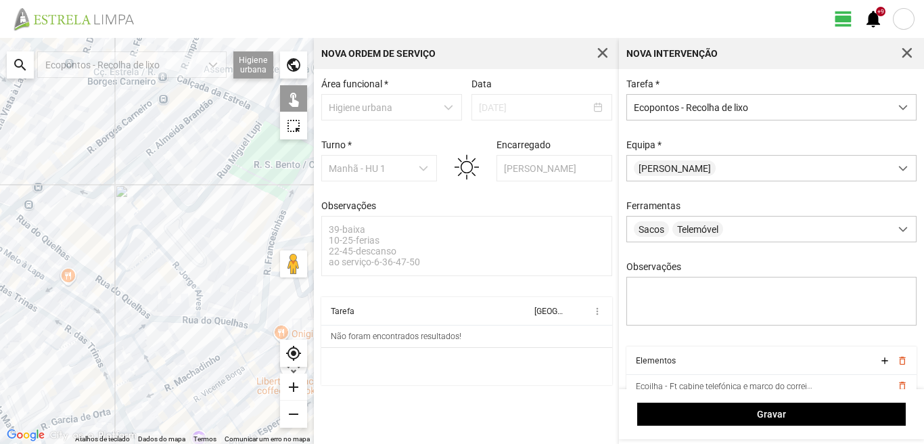
click at [57, 170] on div at bounding box center [157, 241] width 314 height 406
drag, startPoint x: 132, startPoint y: 305, endPoint x: 81, endPoint y: 217, distance: 101.3
click at [88, 226] on div at bounding box center [157, 241] width 314 height 406
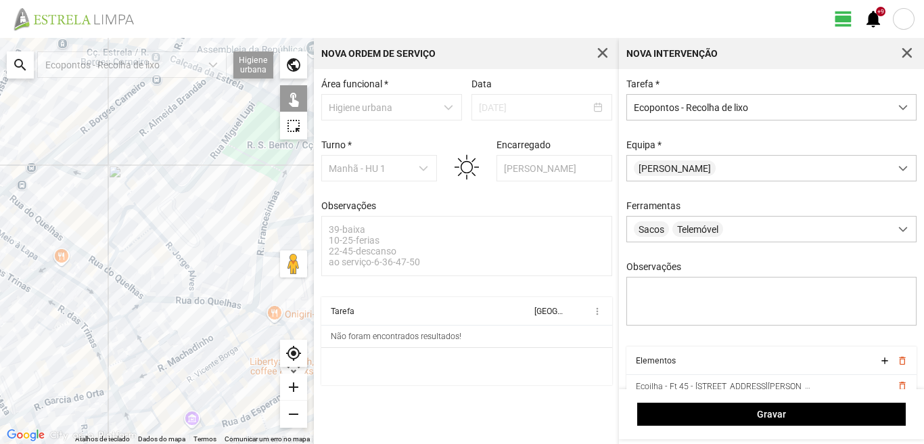
drag, startPoint x: 188, startPoint y: 313, endPoint x: 136, endPoint y: 251, distance: 81.2
click at [143, 259] on div at bounding box center [157, 241] width 314 height 406
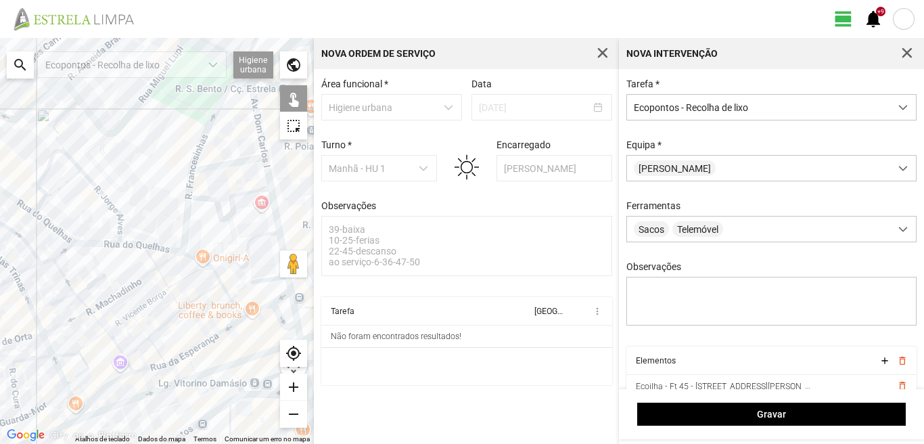
drag, startPoint x: 139, startPoint y: 276, endPoint x: 180, endPoint y: 325, distance: 64.4
click at [180, 325] on div at bounding box center [157, 241] width 314 height 406
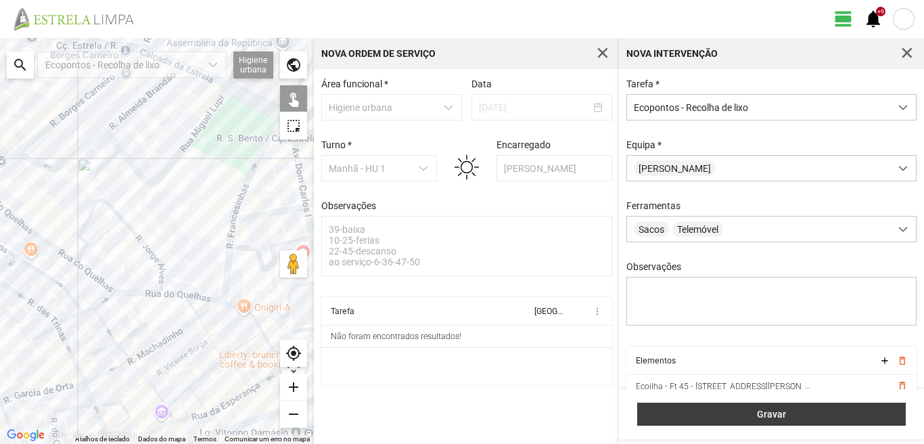
click at [744, 414] on span "Gravar" at bounding box center [772, 414] width 254 height 11
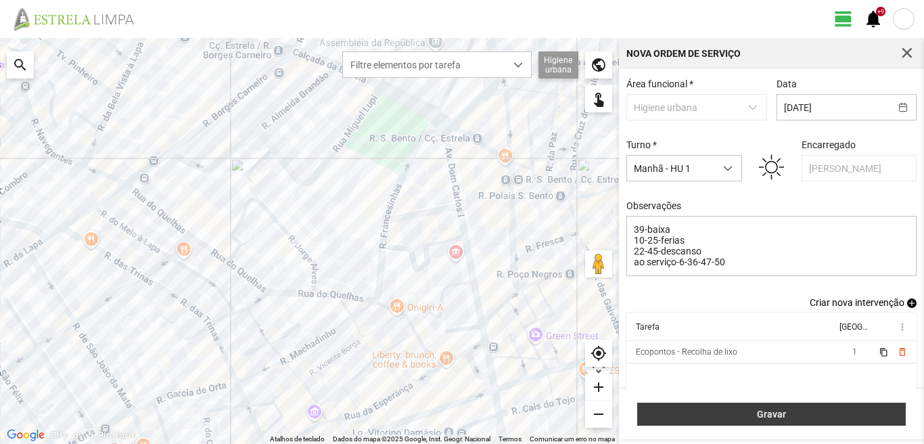
click at [765, 410] on span "Gravar" at bounding box center [772, 414] width 254 height 11
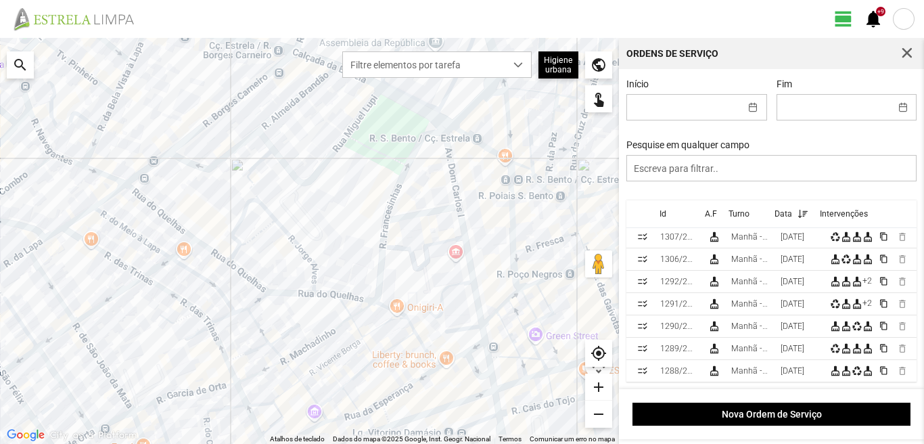
scroll to position [135, 0]
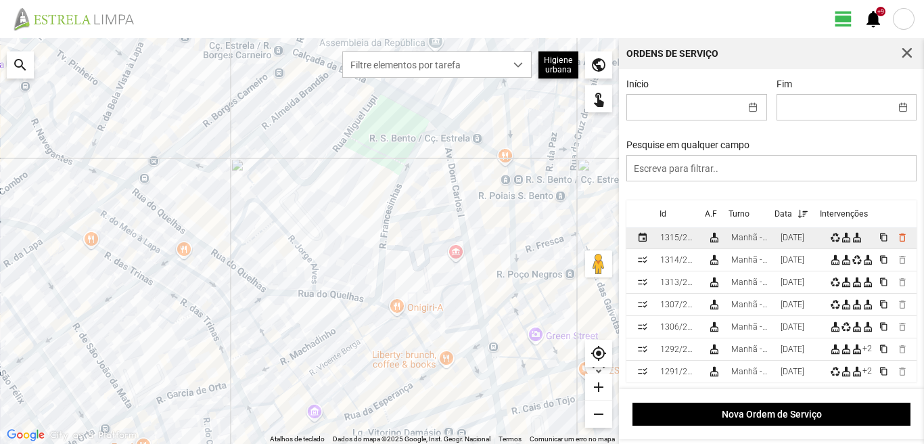
click at [792, 238] on div "[DATE]" at bounding box center [793, 237] width 24 height 9
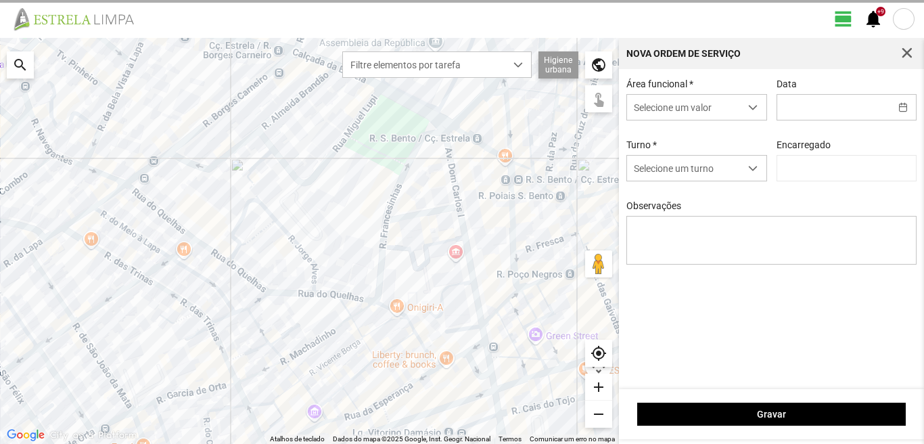
type input "[PERSON_NAME]"
type input "[DATE]"
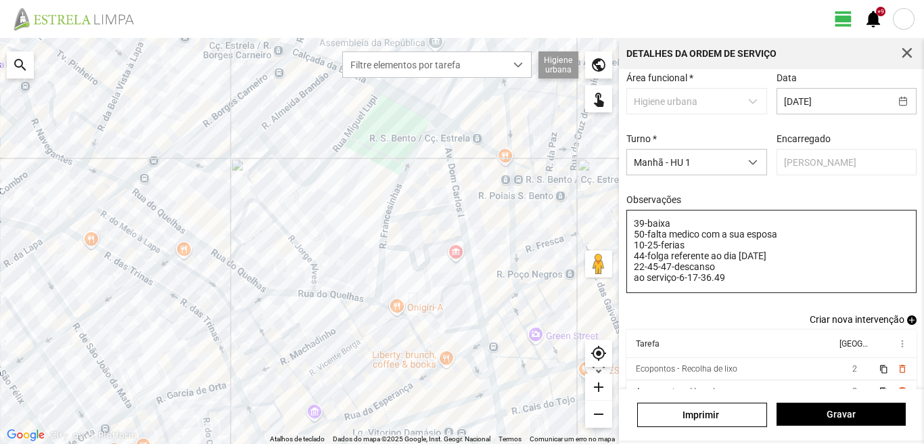
scroll to position [68, 0]
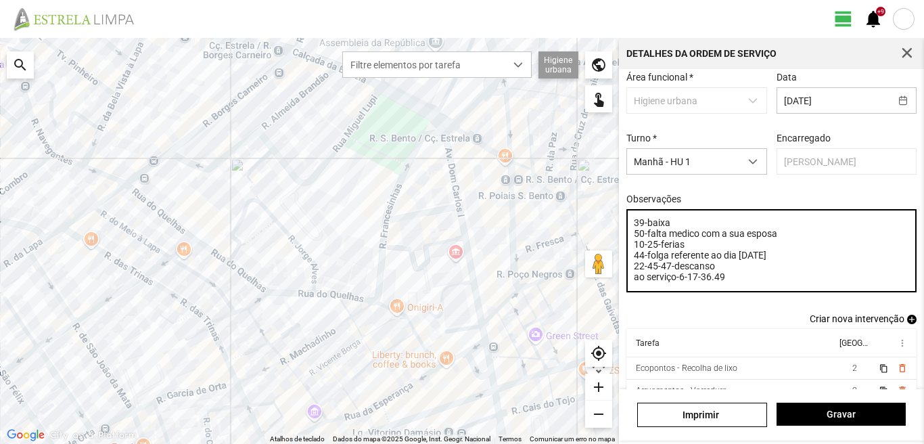
click at [727, 286] on textarea "39-baixa 50-falta medico com a sua esposa 10-25-ferias 44-folga referente ao di…" at bounding box center [772, 250] width 291 height 83
type textarea "39-baixa 50-falta medico com a sua esposa 10-25-ferias 44-folga referente ao di…"
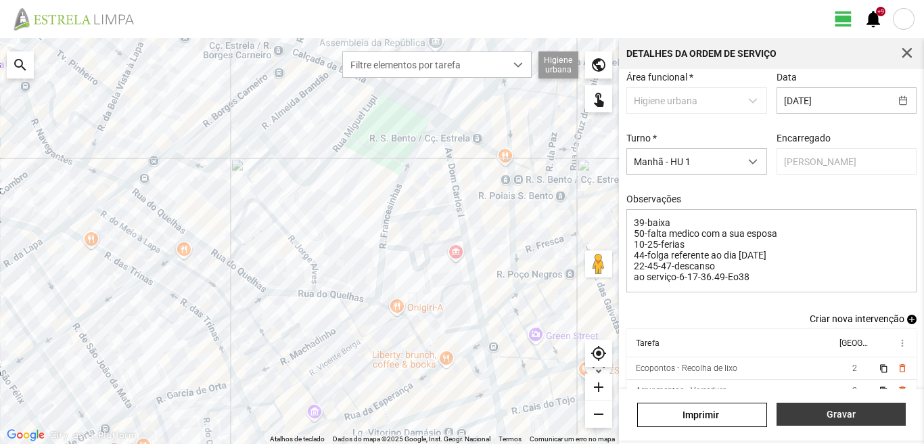
click at [836, 413] on span "Gravar" at bounding box center [841, 414] width 115 height 11
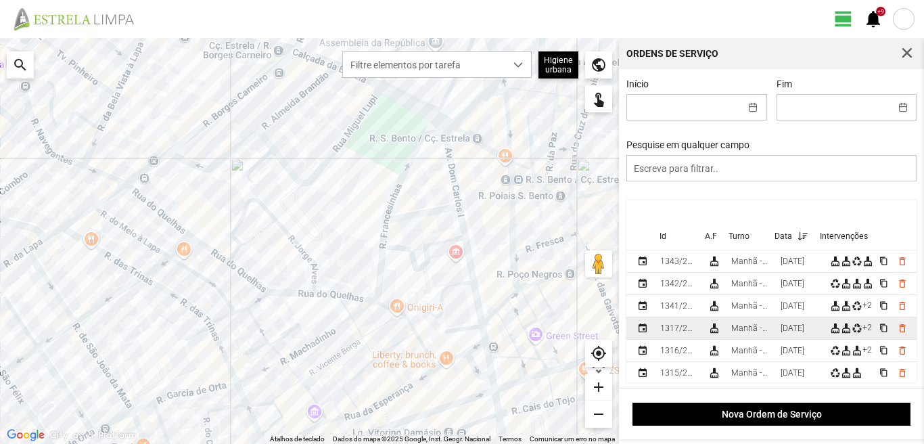
scroll to position [68, 0]
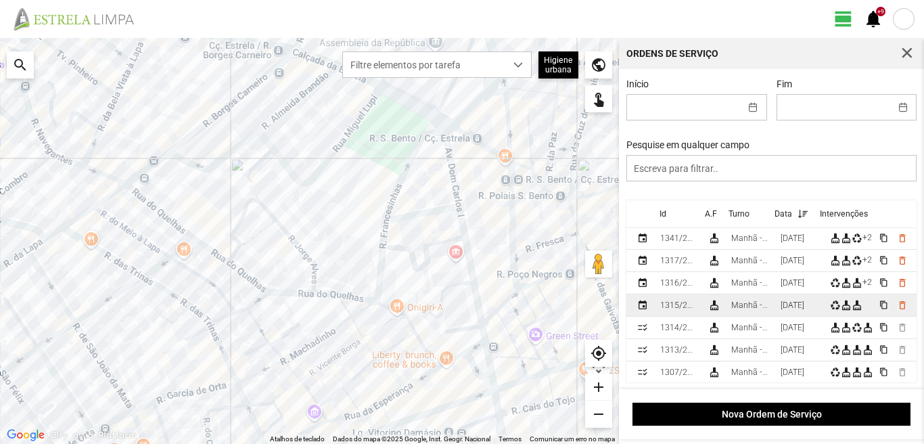
click at [804, 305] on div "[DATE]" at bounding box center [793, 304] width 24 height 9
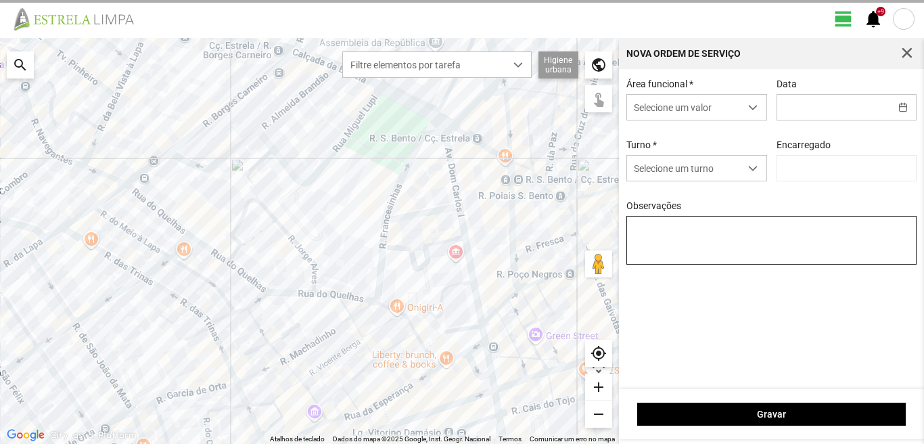
type input "[DATE]"
type textarea "39-baixa 50-falta medico com a sua esposa 10-25-ferias 44-folga referente ao di…"
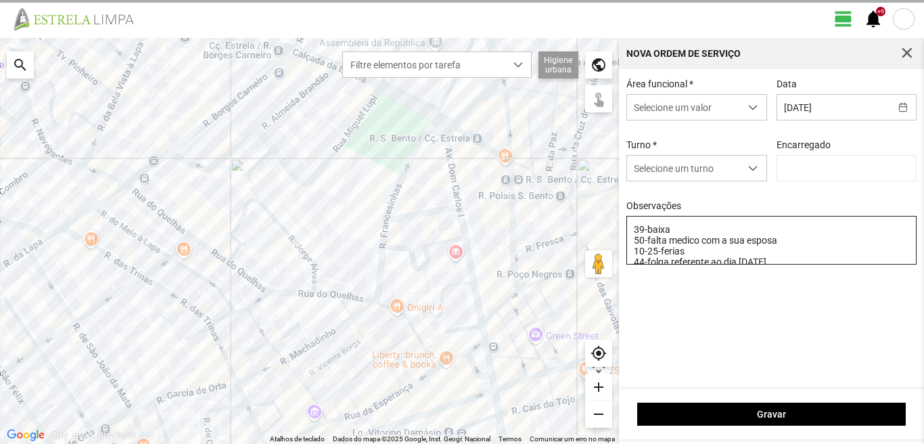
type input "[PERSON_NAME]"
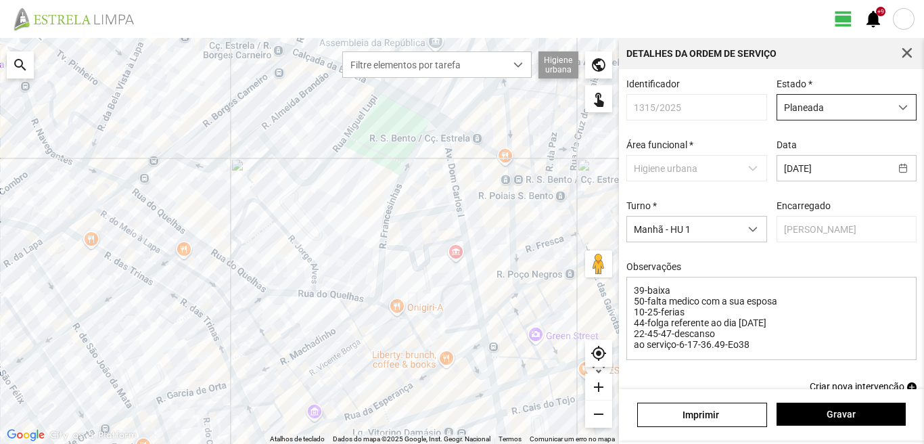
click at [813, 109] on span "Planeada" at bounding box center [834, 107] width 113 height 25
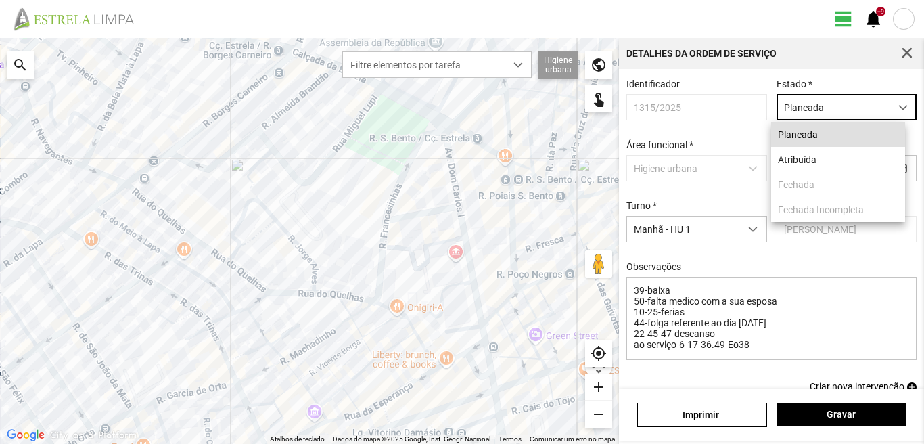
scroll to position [7, 60]
click at [812, 159] on li "Atribuída" at bounding box center [838, 159] width 134 height 25
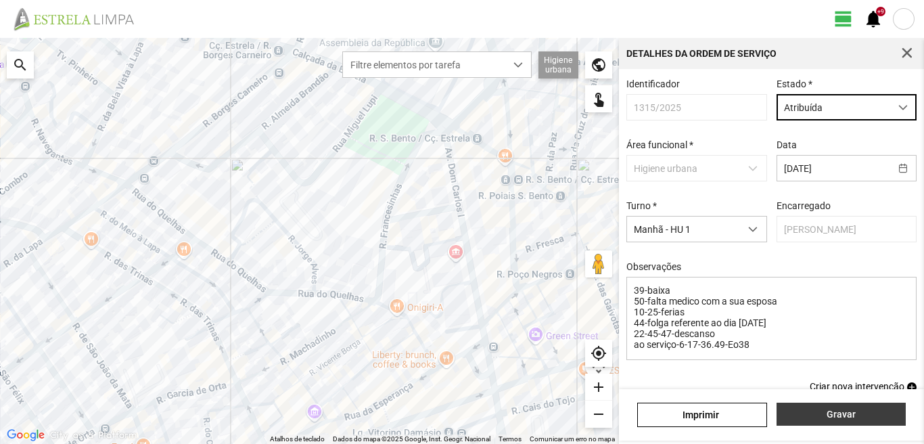
click at [823, 409] on span "Gravar" at bounding box center [841, 414] width 115 height 11
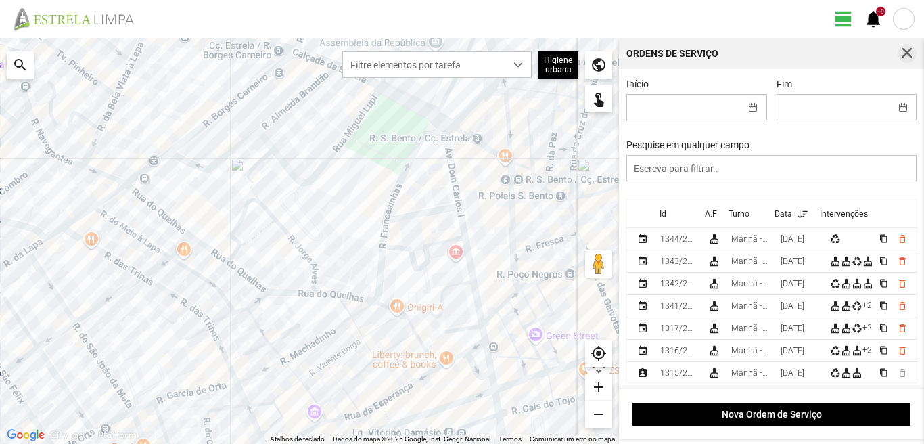
click at [907, 51] on span "button" at bounding box center [907, 53] width 12 height 12
